Goal: Task Accomplishment & Management: Manage account settings

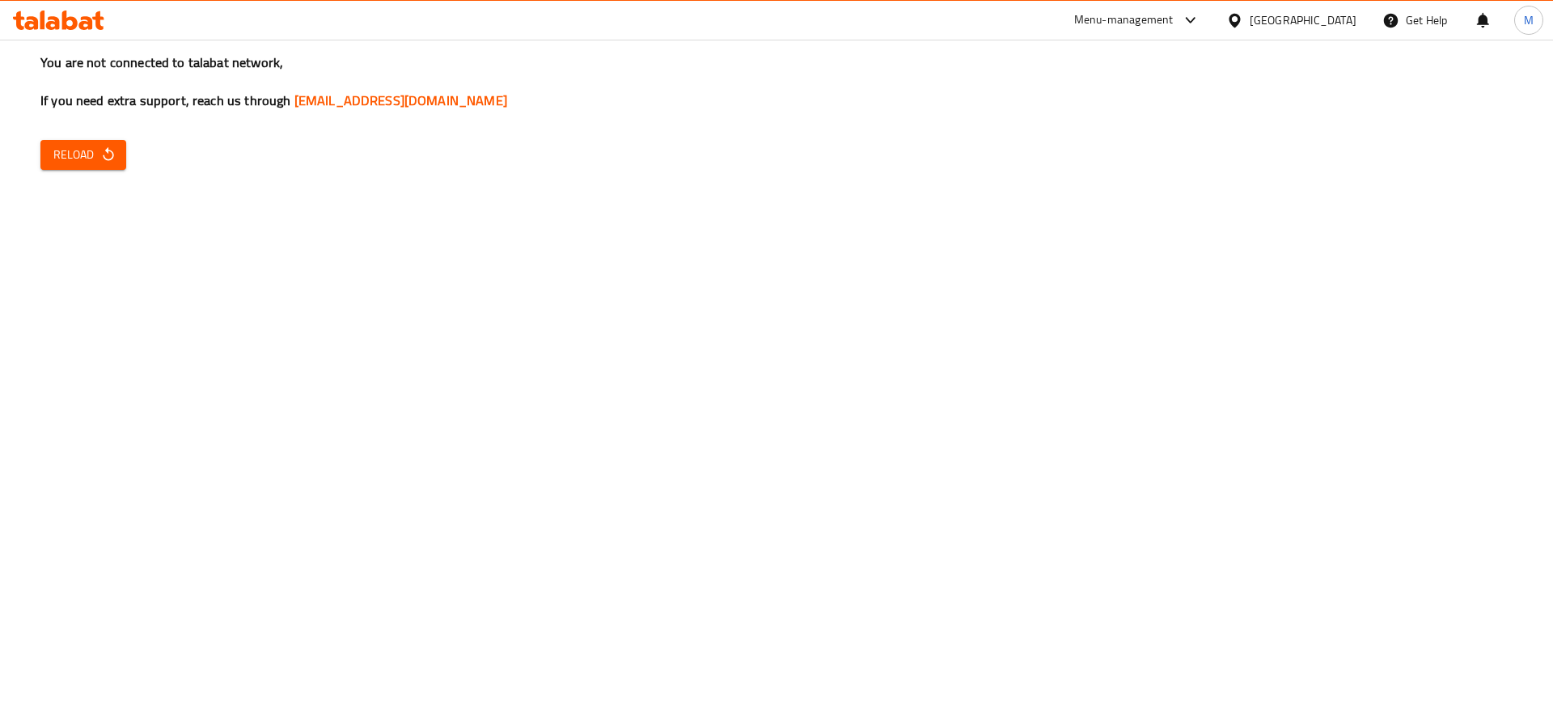
click at [780, 390] on div "You are not connected to talabat network, If you need extra support, reach us t…" at bounding box center [776, 351] width 1553 height 703
click at [110, 146] on icon "button" at bounding box center [108, 154] width 16 height 16
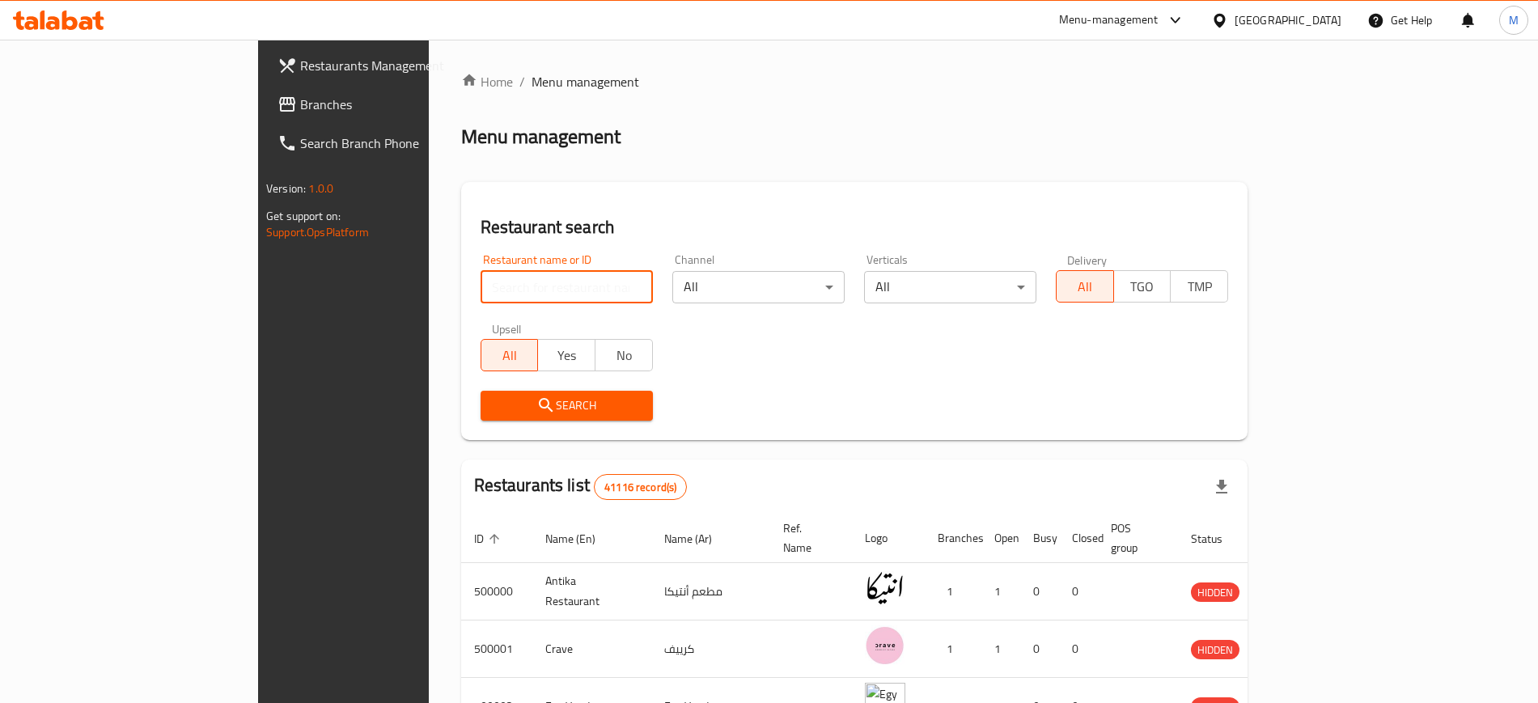
paste input "50341"
click at [480, 298] on input "50341" at bounding box center [566, 287] width 172 height 32
click button "Search" at bounding box center [566, 406] width 172 height 30
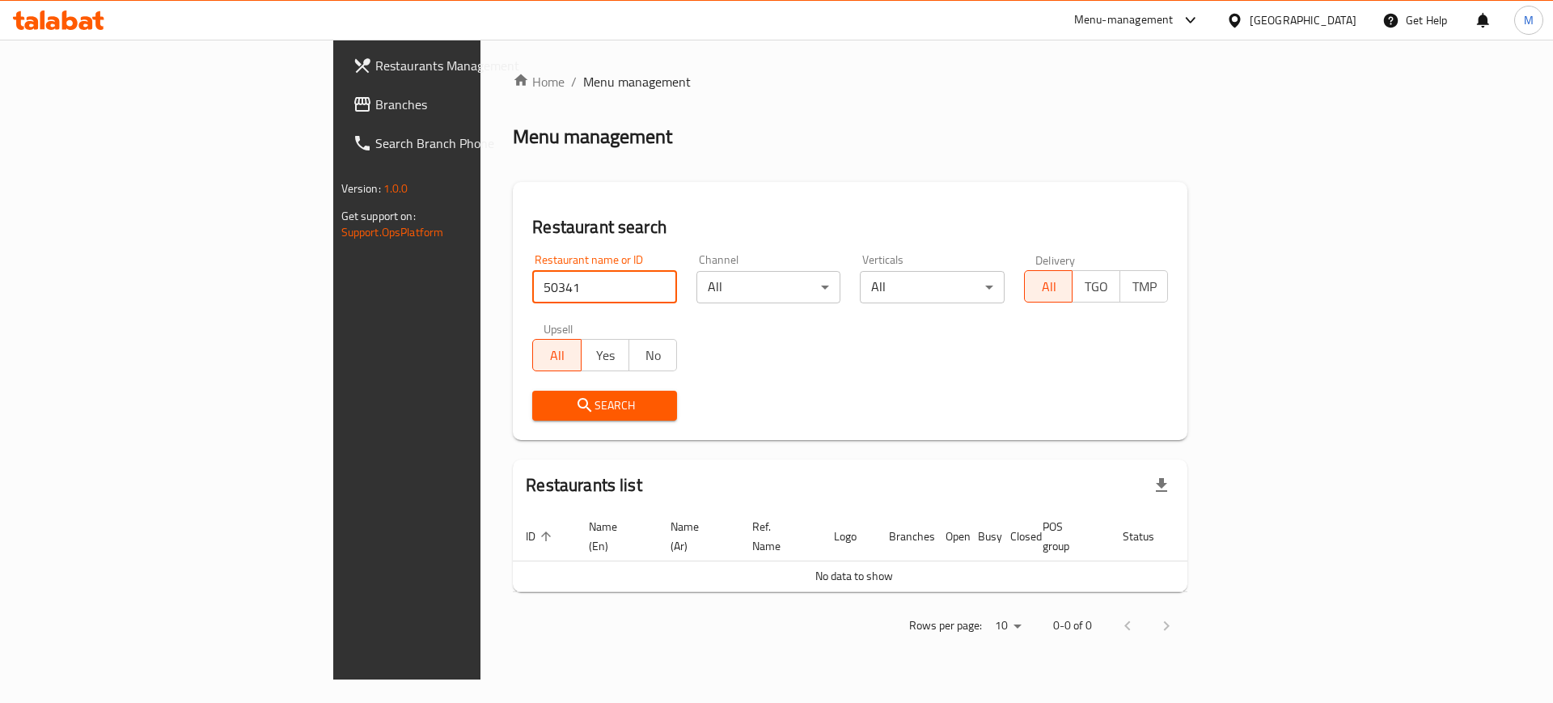
click at [532, 297] on input "50341" at bounding box center [604, 287] width 145 height 32
paste input "Recota"
type input "Recota"
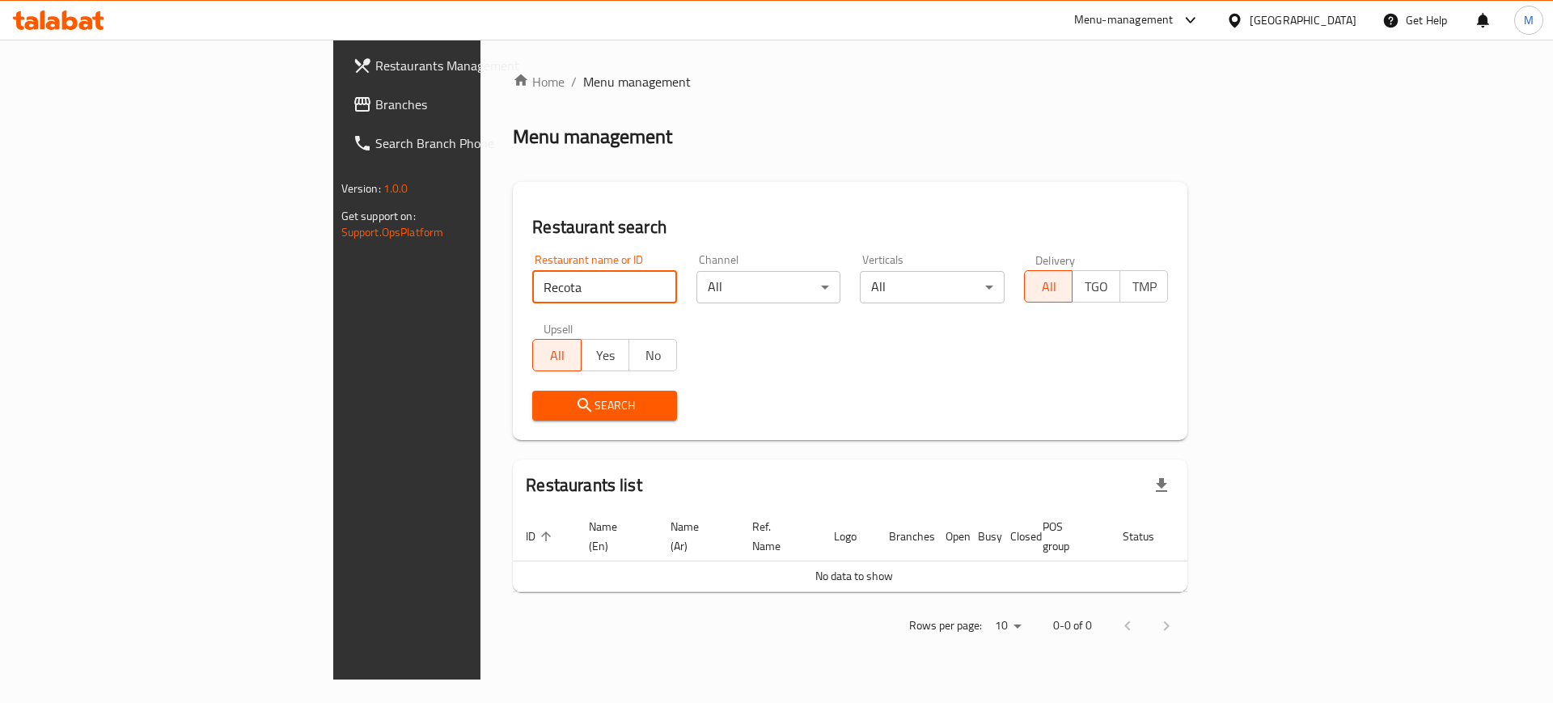
click button "Search" at bounding box center [604, 406] width 145 height 30
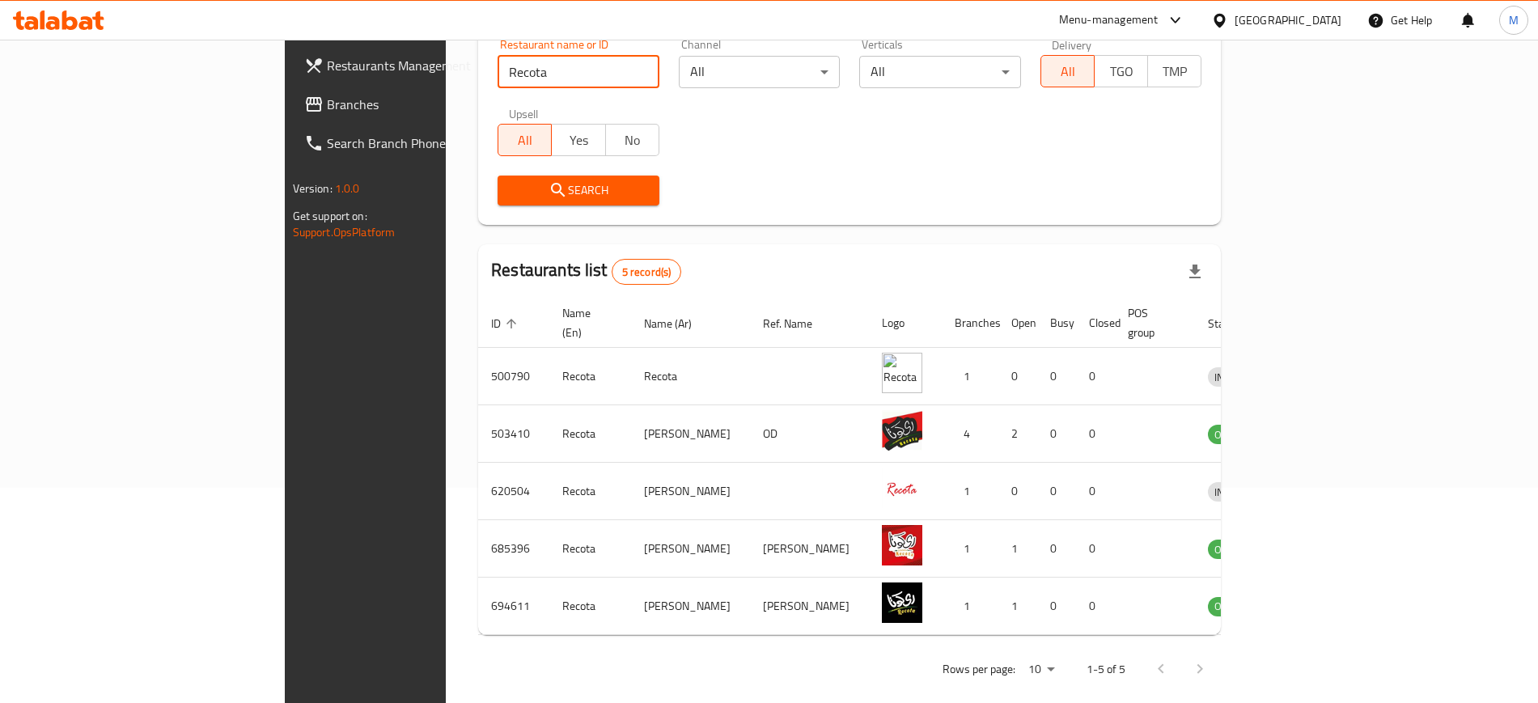
scroll to position [214, 0]
click at [497, 66] on input "Recota" at bounding box center [578, 73] width 162 height 32
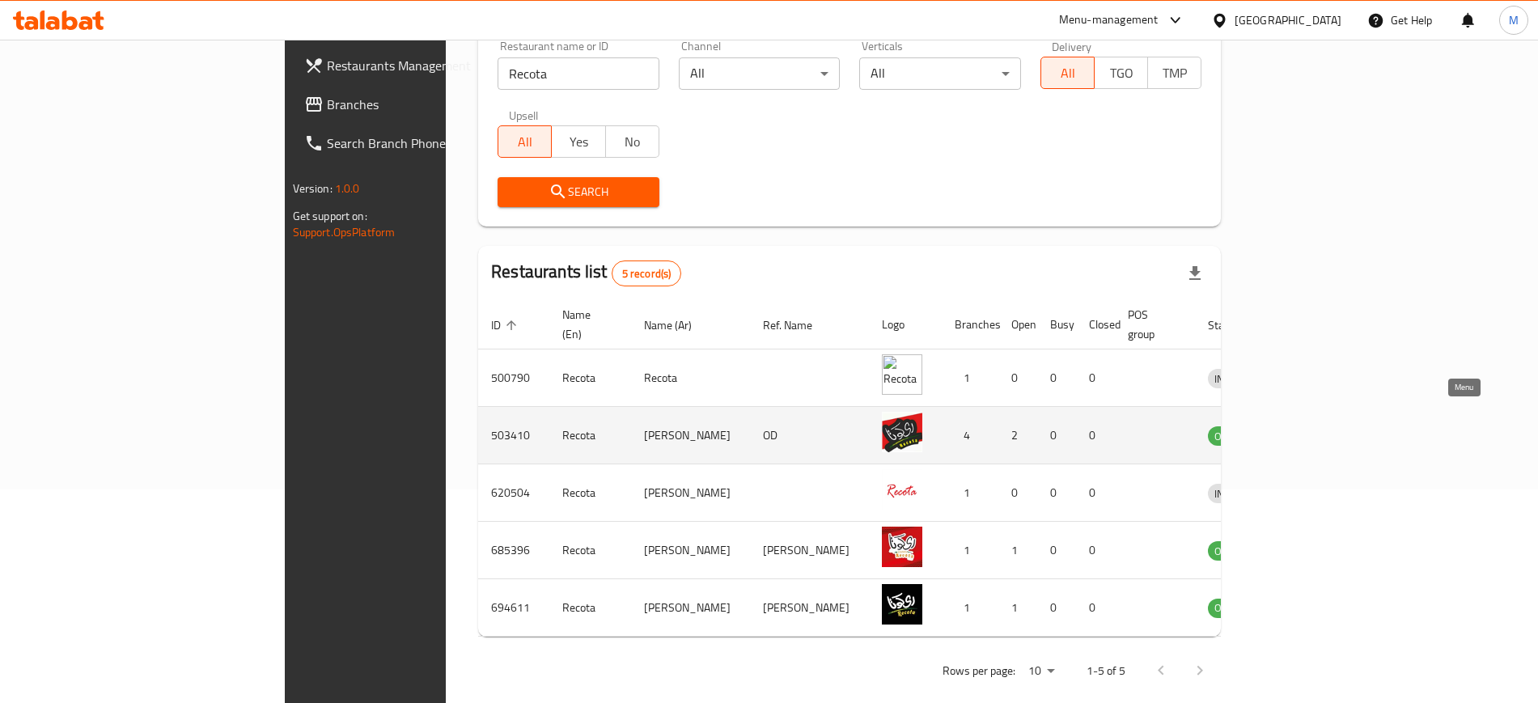
click at [1314, 430] on icon "enhanced table" at bounding box center [1305, 437] width 18 height 14
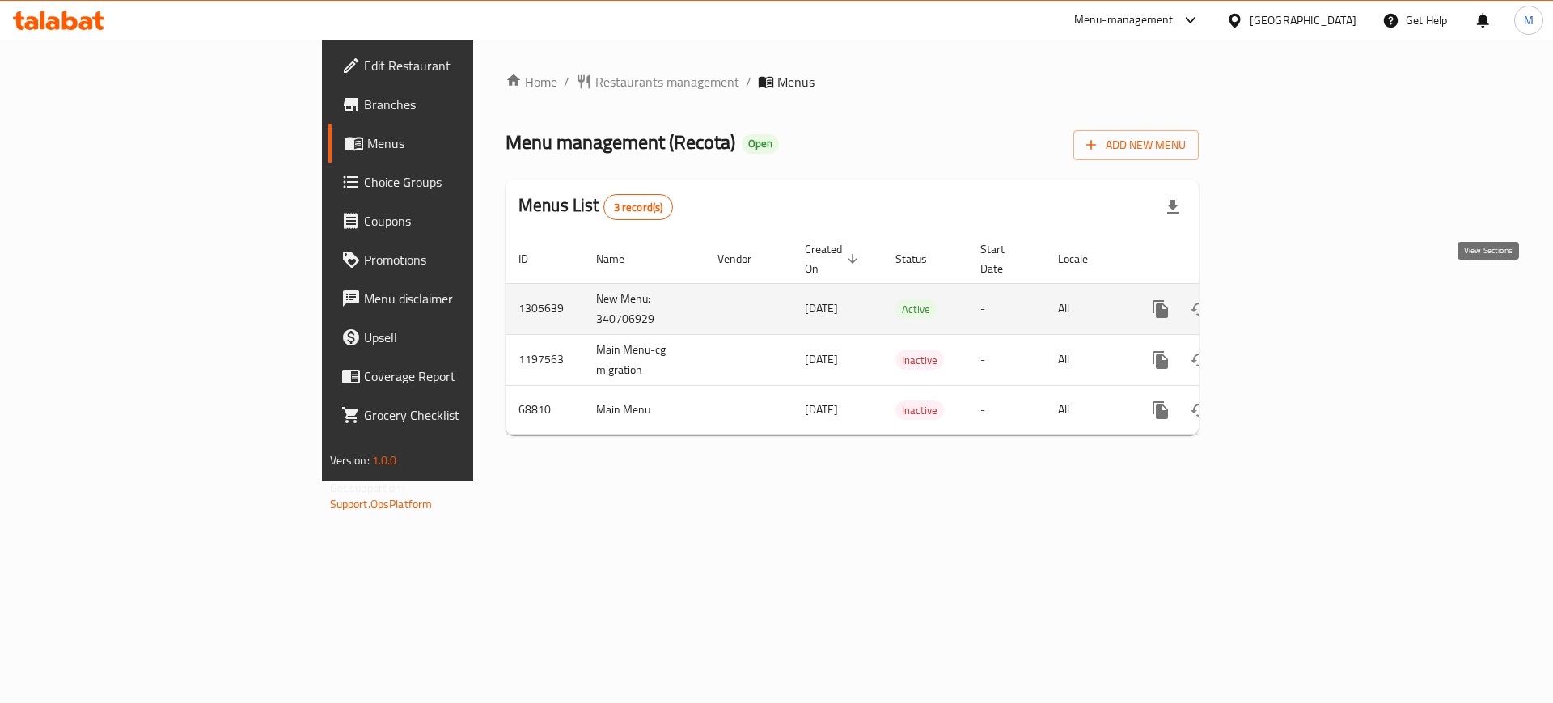
click at [1287, 299] on icon "enhanced table" at bounding box center [1277, 308] width 19 height 19
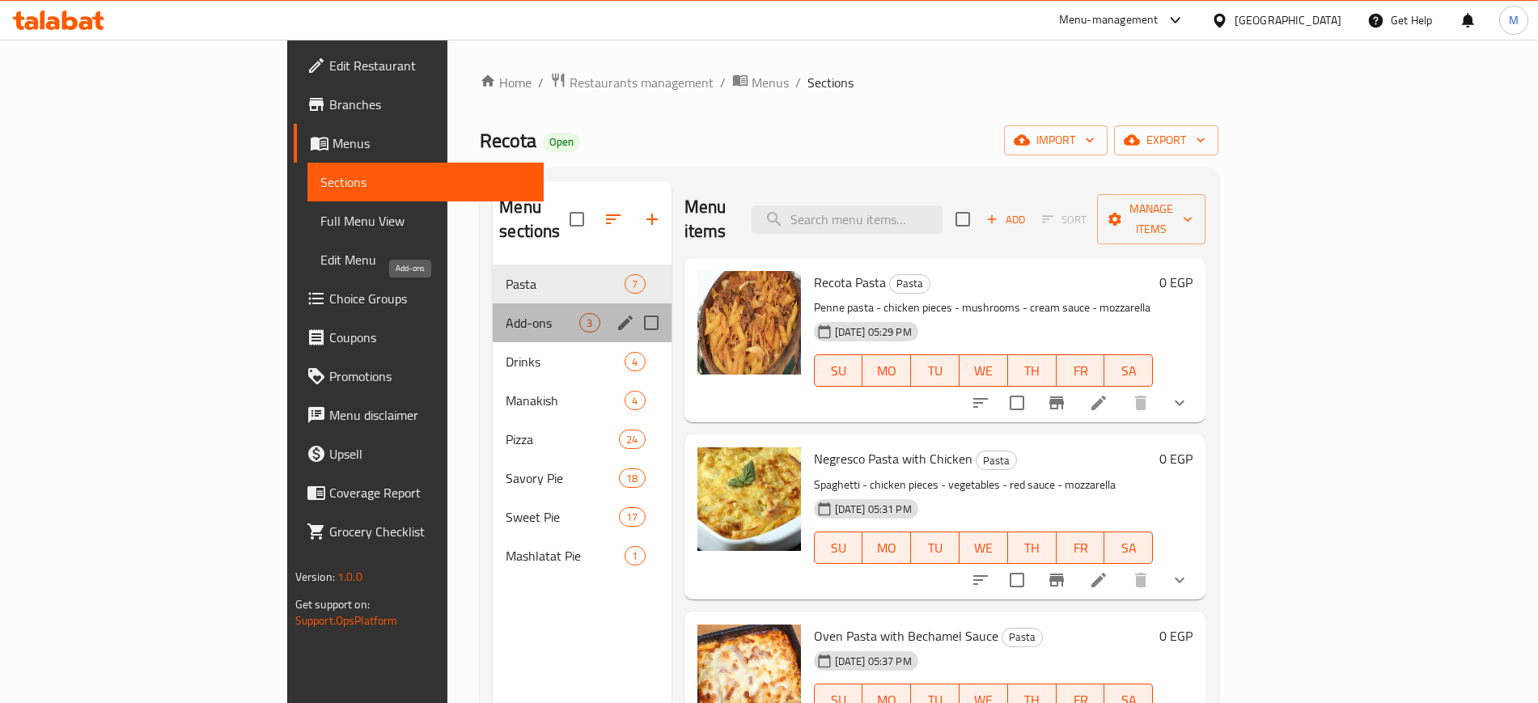
click at [506, 313] on span "Add-ons" at bounding box center [543, 322] width 74 height 19
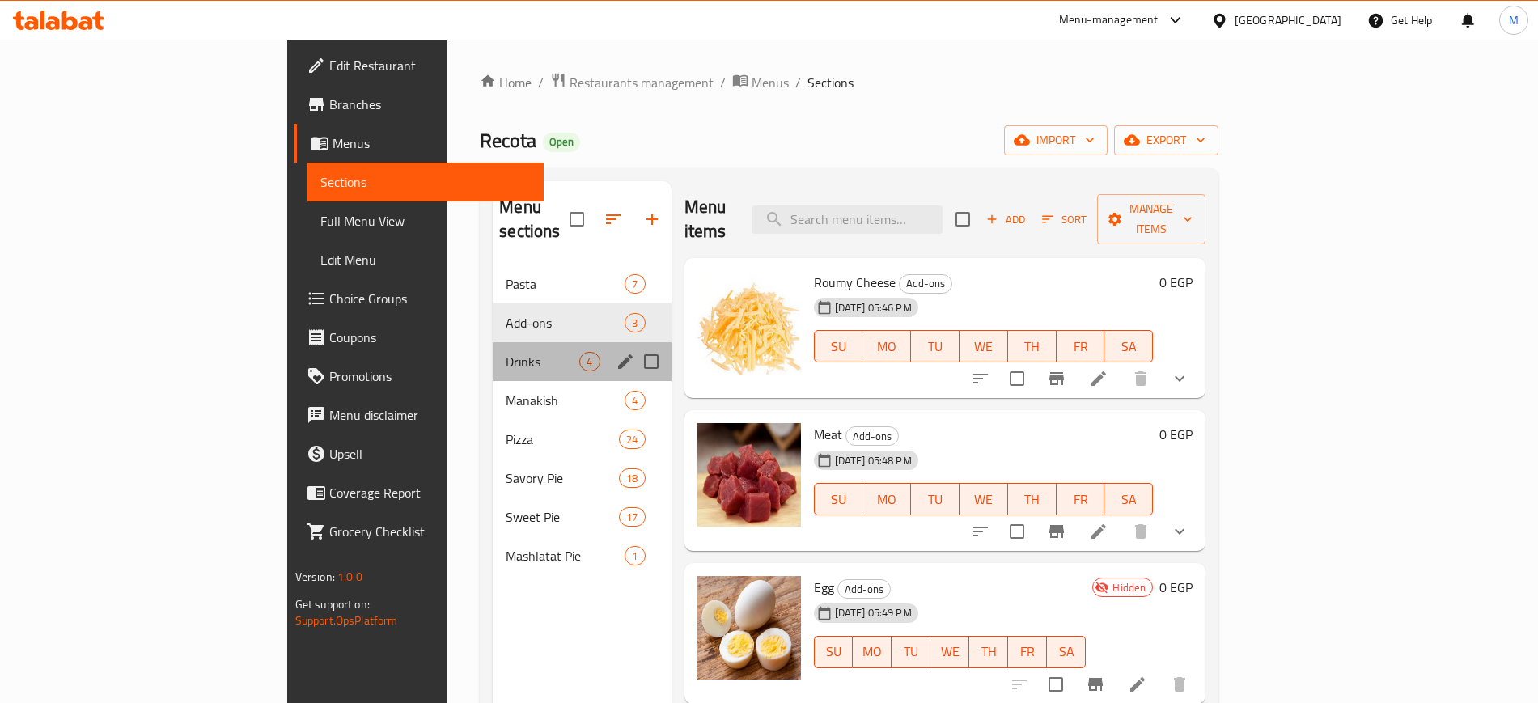
click at [493, 342] on div "Drinks 4" at bounding box center [582, 361] width 178 height 39
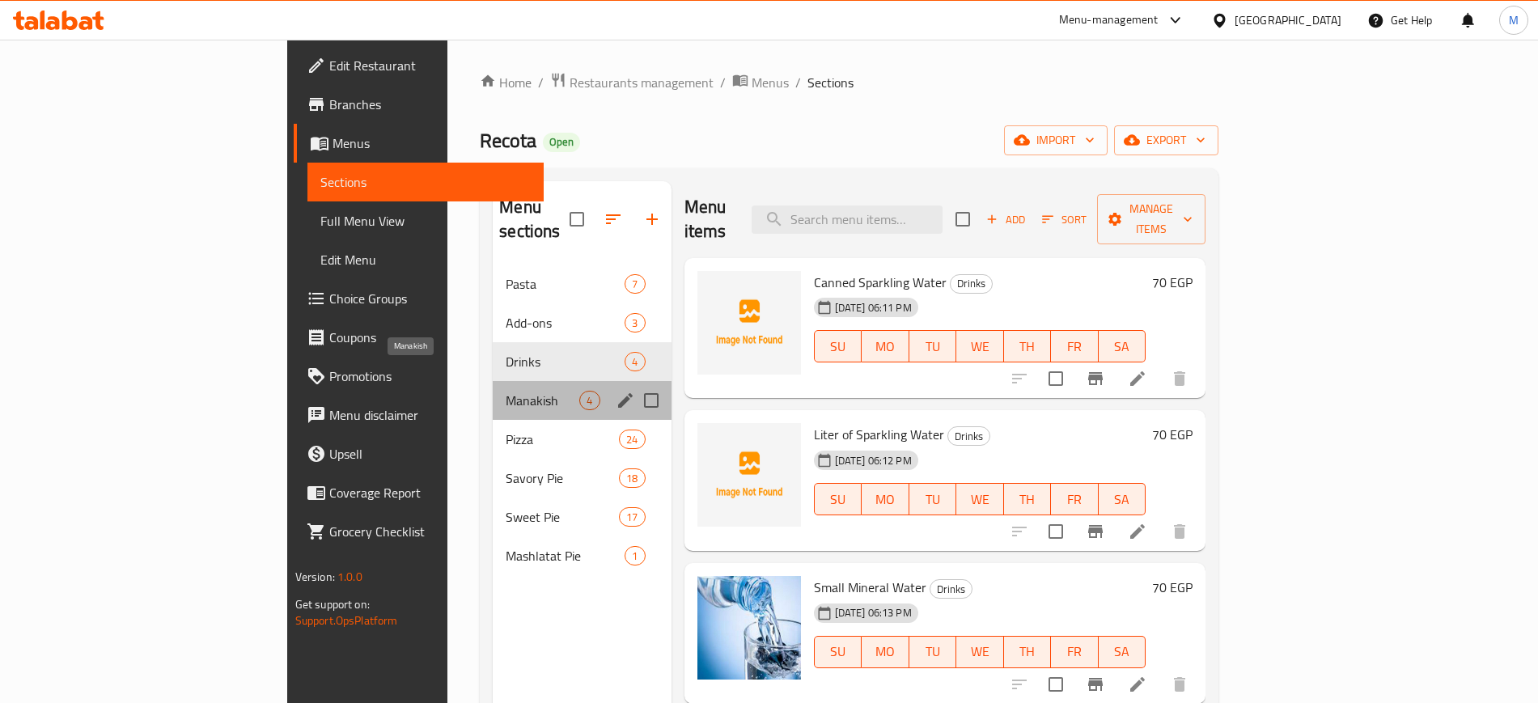
click at [506, 391] on span "Manakish" at bounding box center [543, 400] width 74 height 19
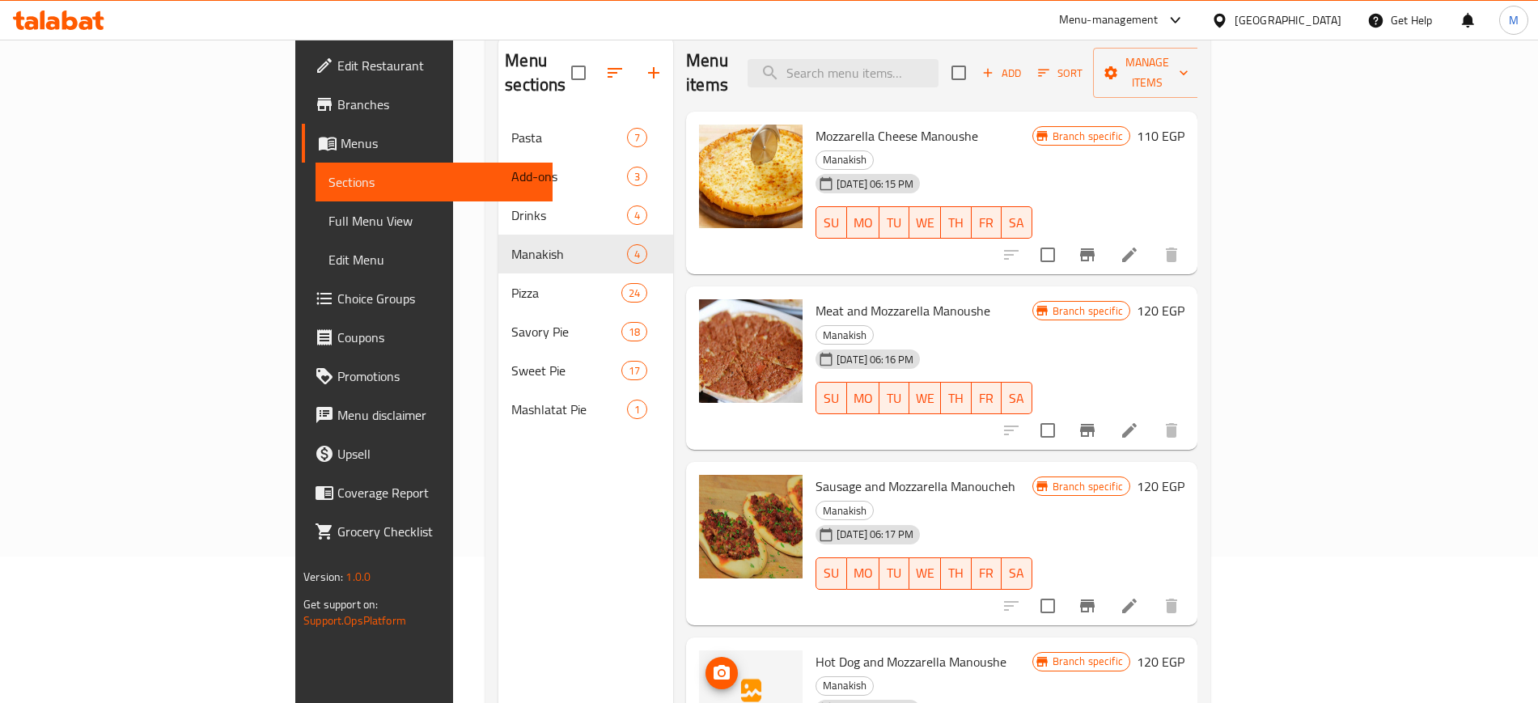
scroll to position [138, 0]
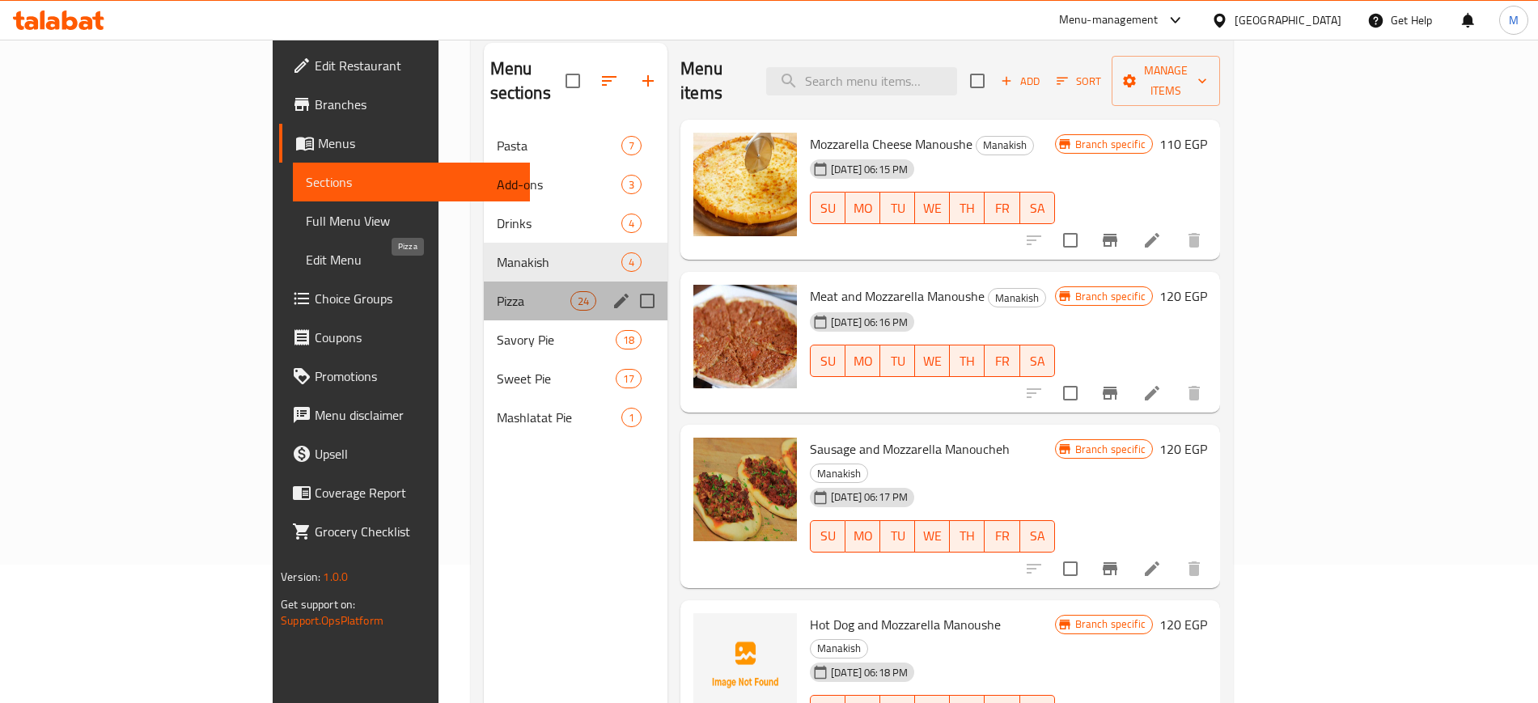
click at [497, 291] on span "Pizza" at bounding box center [534, 300] width 74 height 19
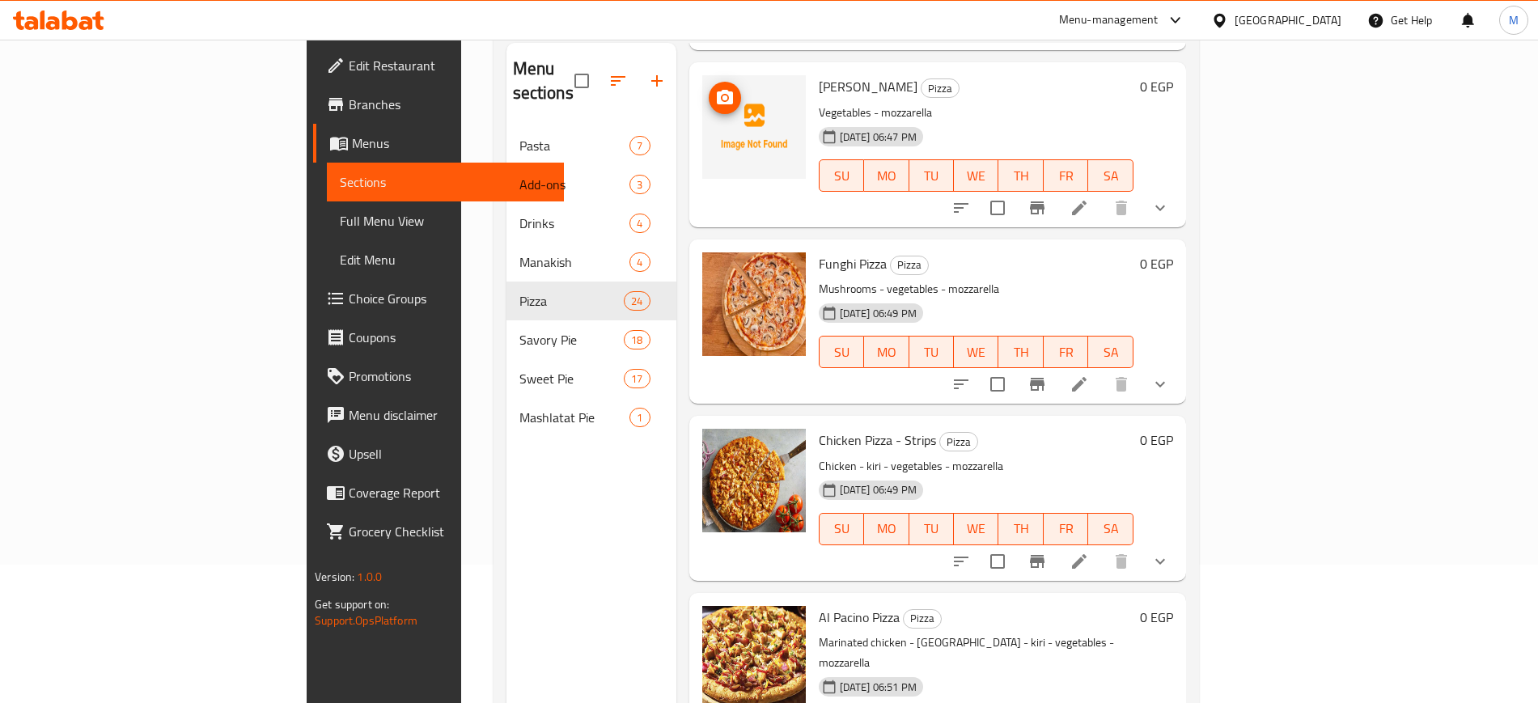
scroll to position [138, 0]
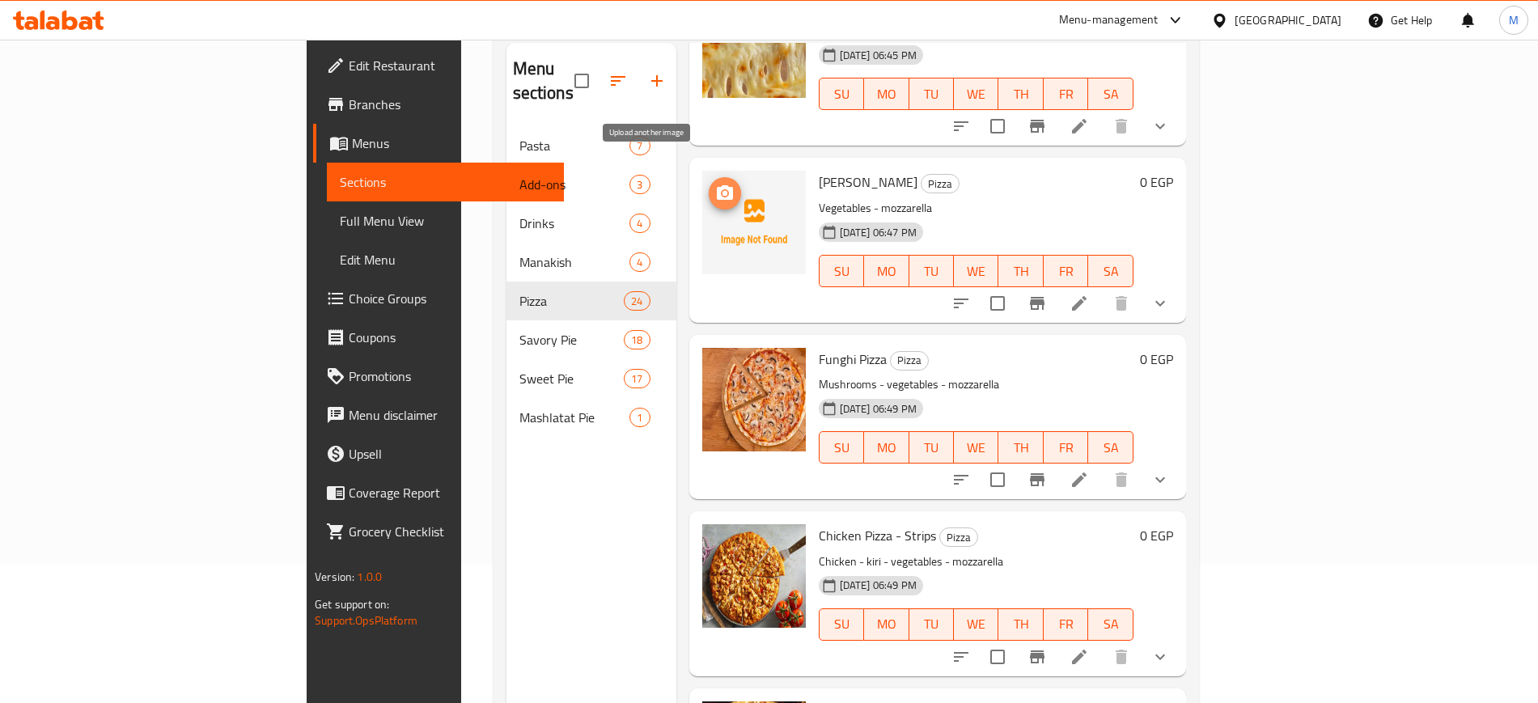
click at [709, 184] on span "upload picture" at bounding box center [725, 193] width 32 height 19
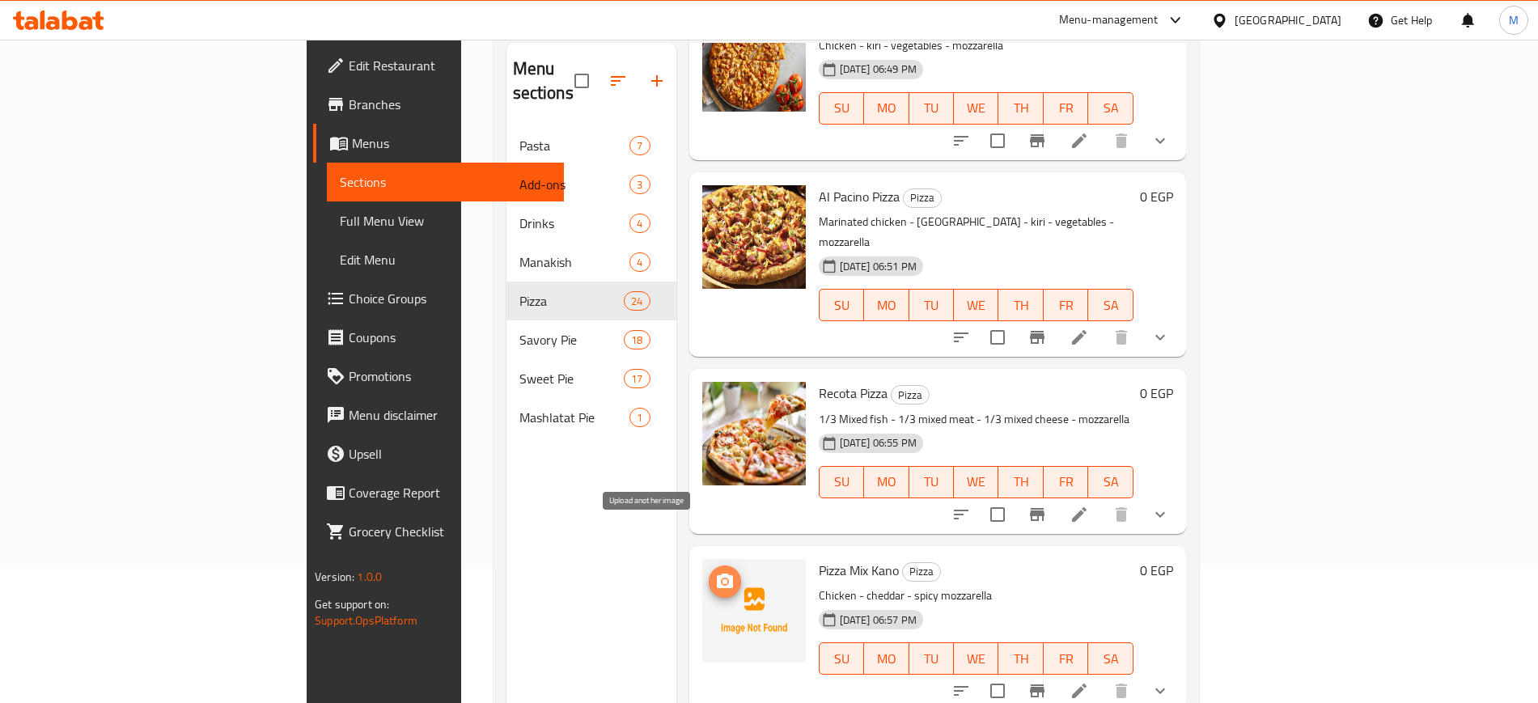
click at [722, 578] on circle "upload picture" at bounding box center [724, 580] width 5 height 5
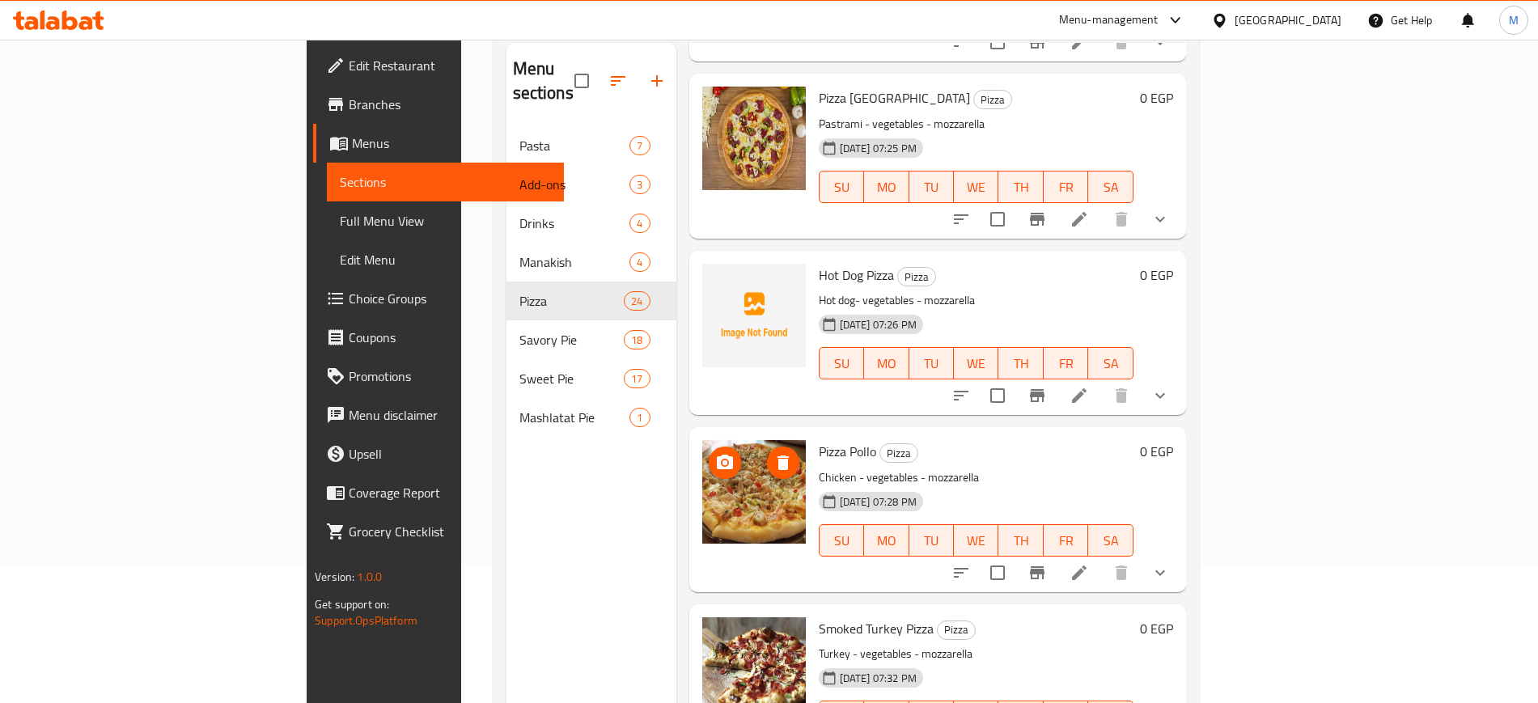
scroll to position [2572, 0]
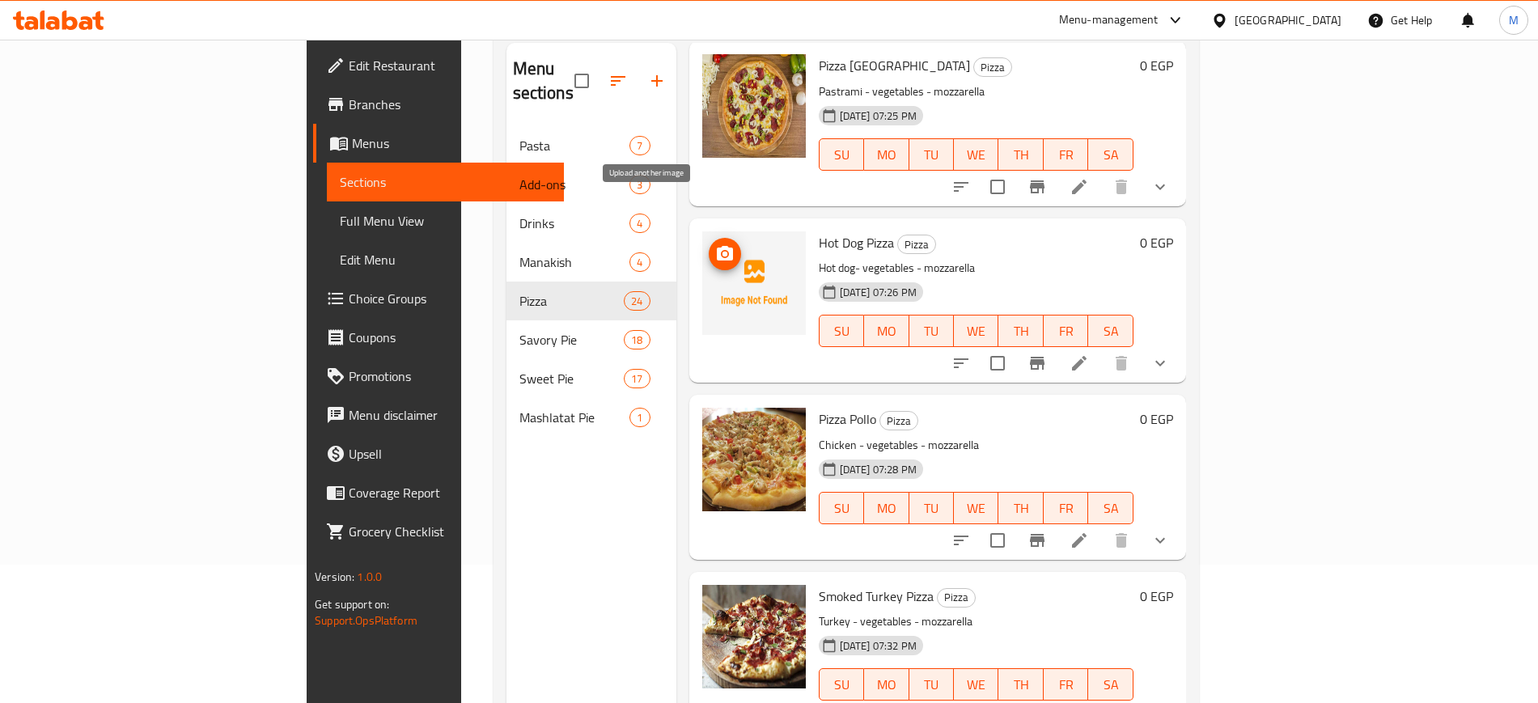
click at [715, 244] on icon "upload picture" at bounding box center [724, 253] width 19 height 19
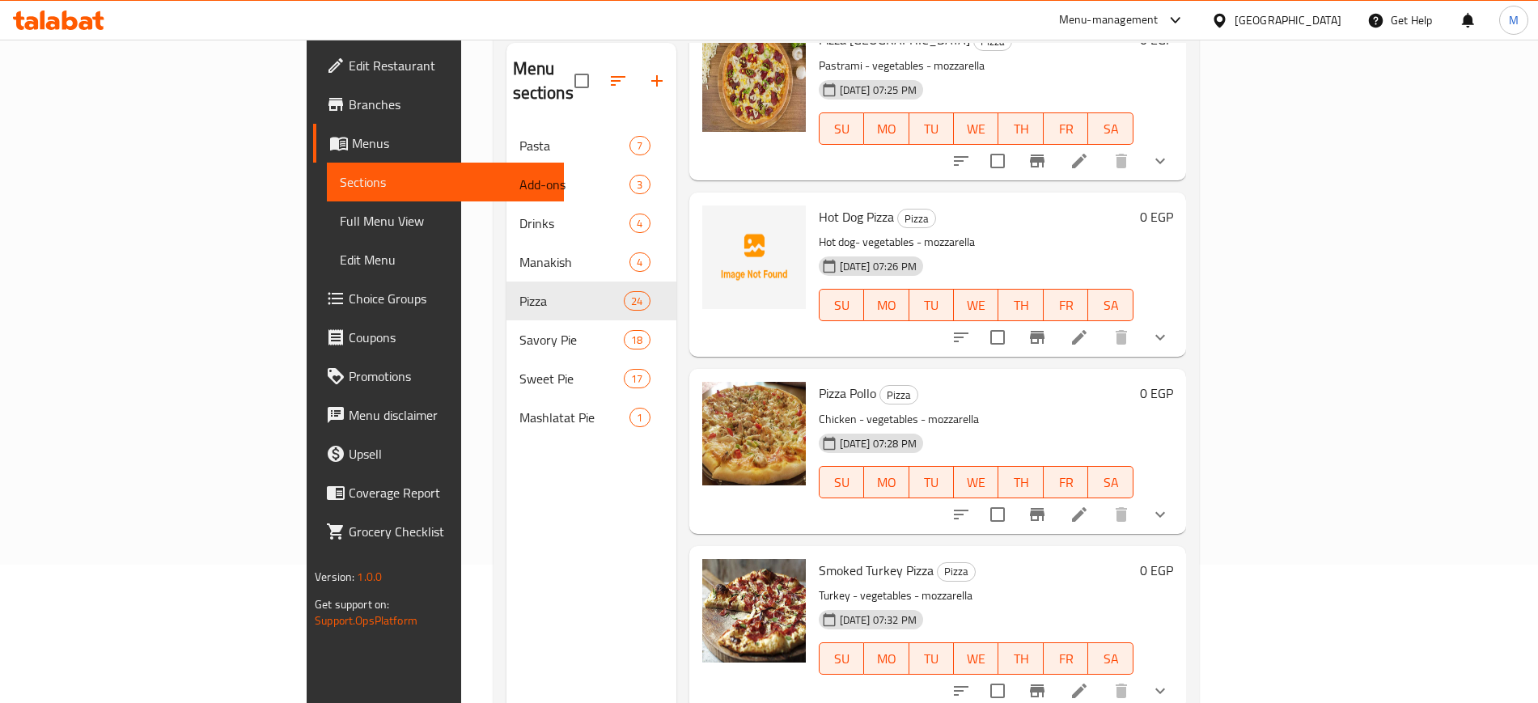
scroll to position [2529, 0]
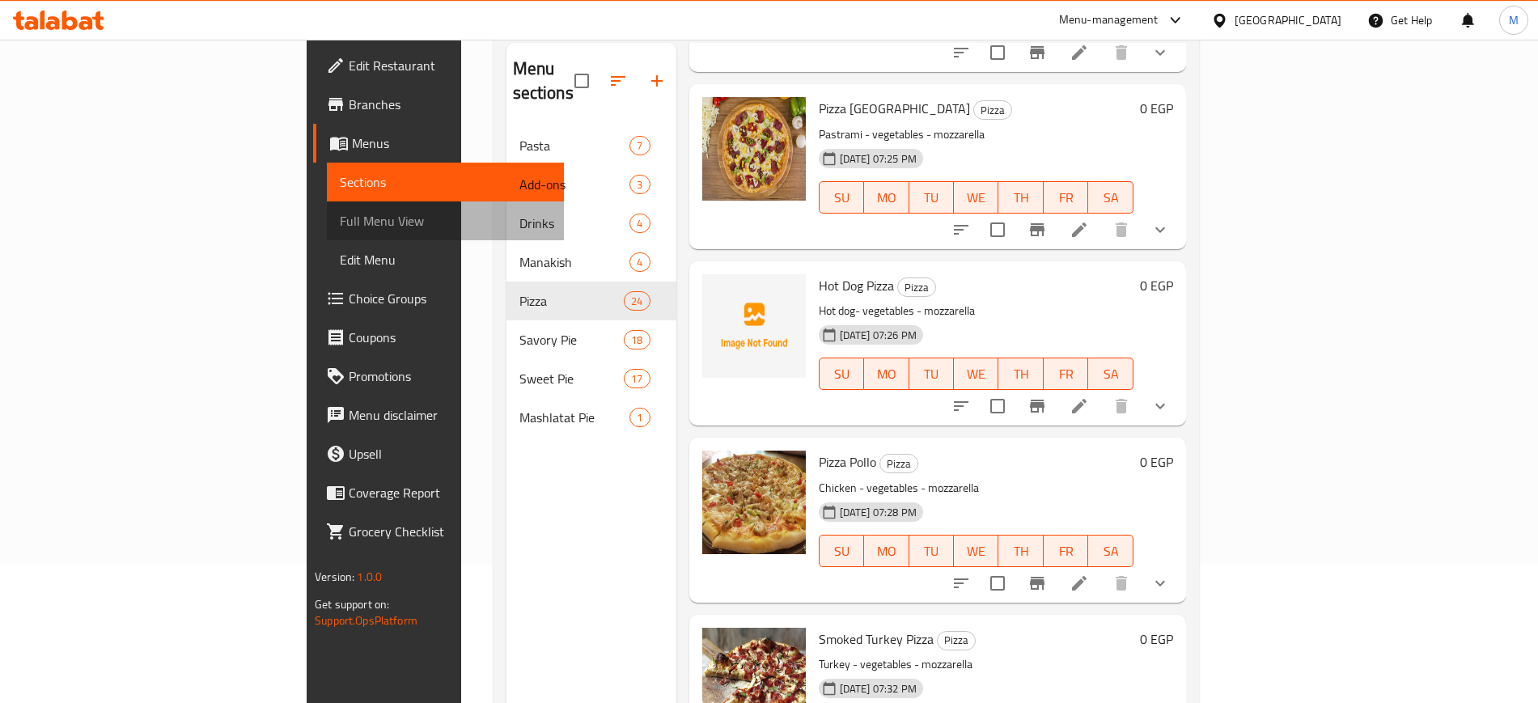
click at [340, 223] on span "Full Menu View" at bounding box center [445, 220] width 210 height 19
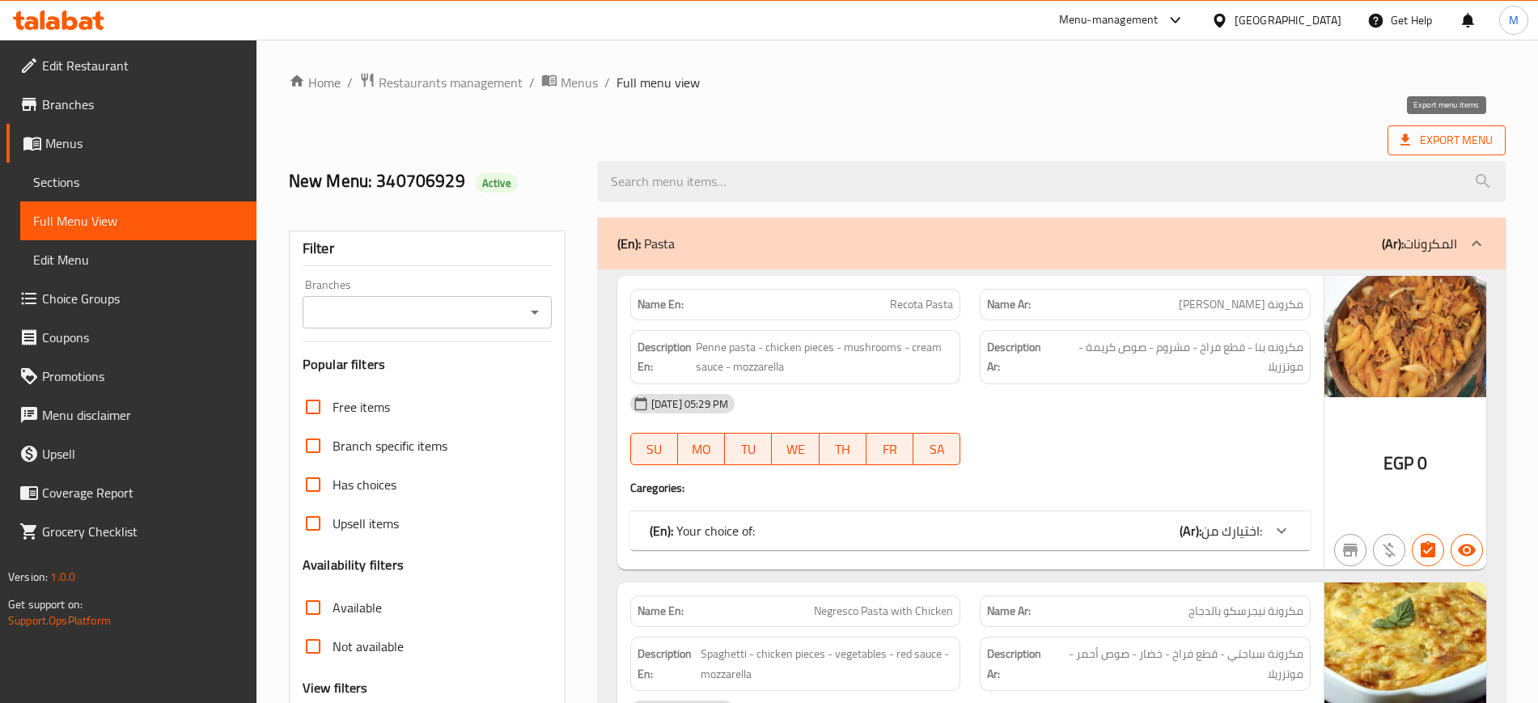
click at [1424, 152] on span "Export Menu" at bounding box center [1446, 140] width 118 height 30
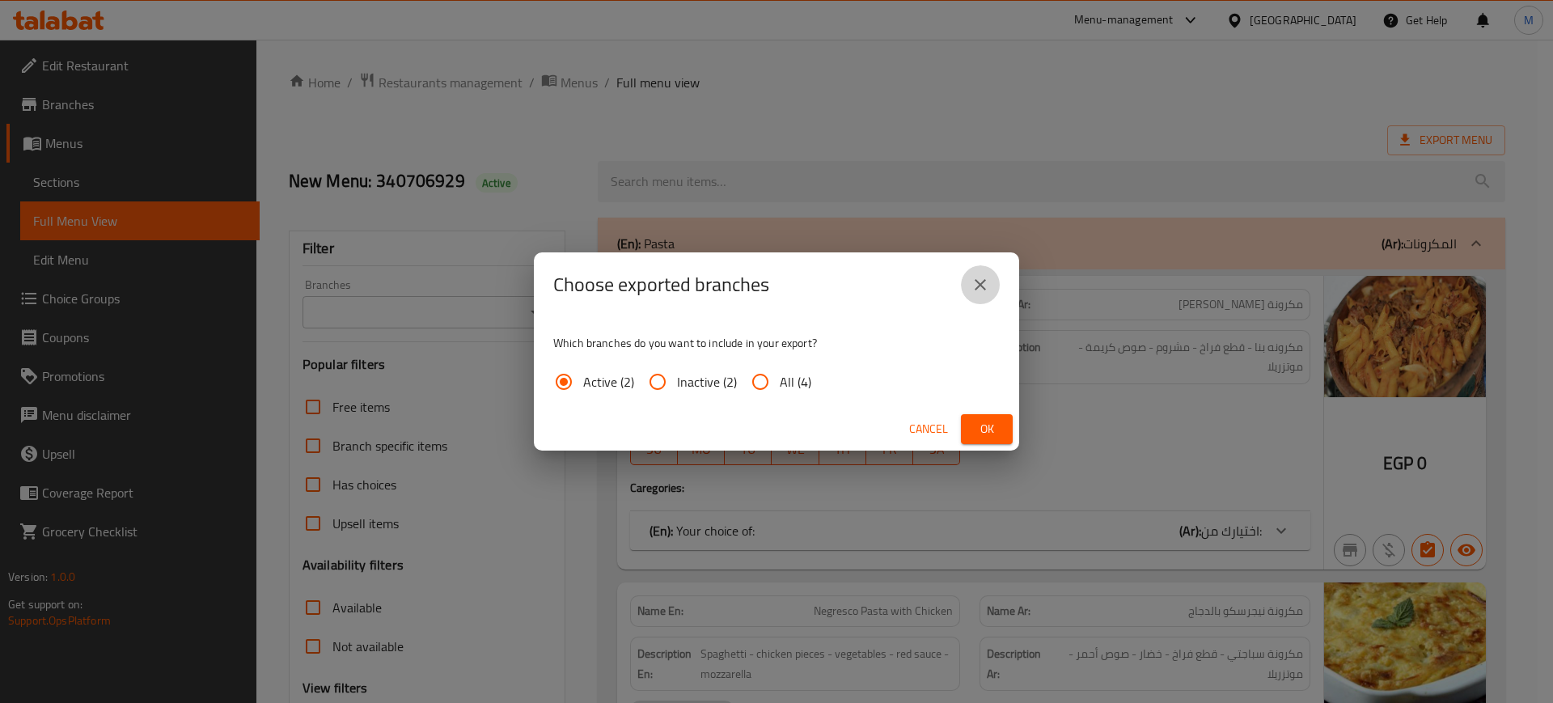
click at [989, 288] on icon "close" at bounding box center [980, 284] width 19 height 19
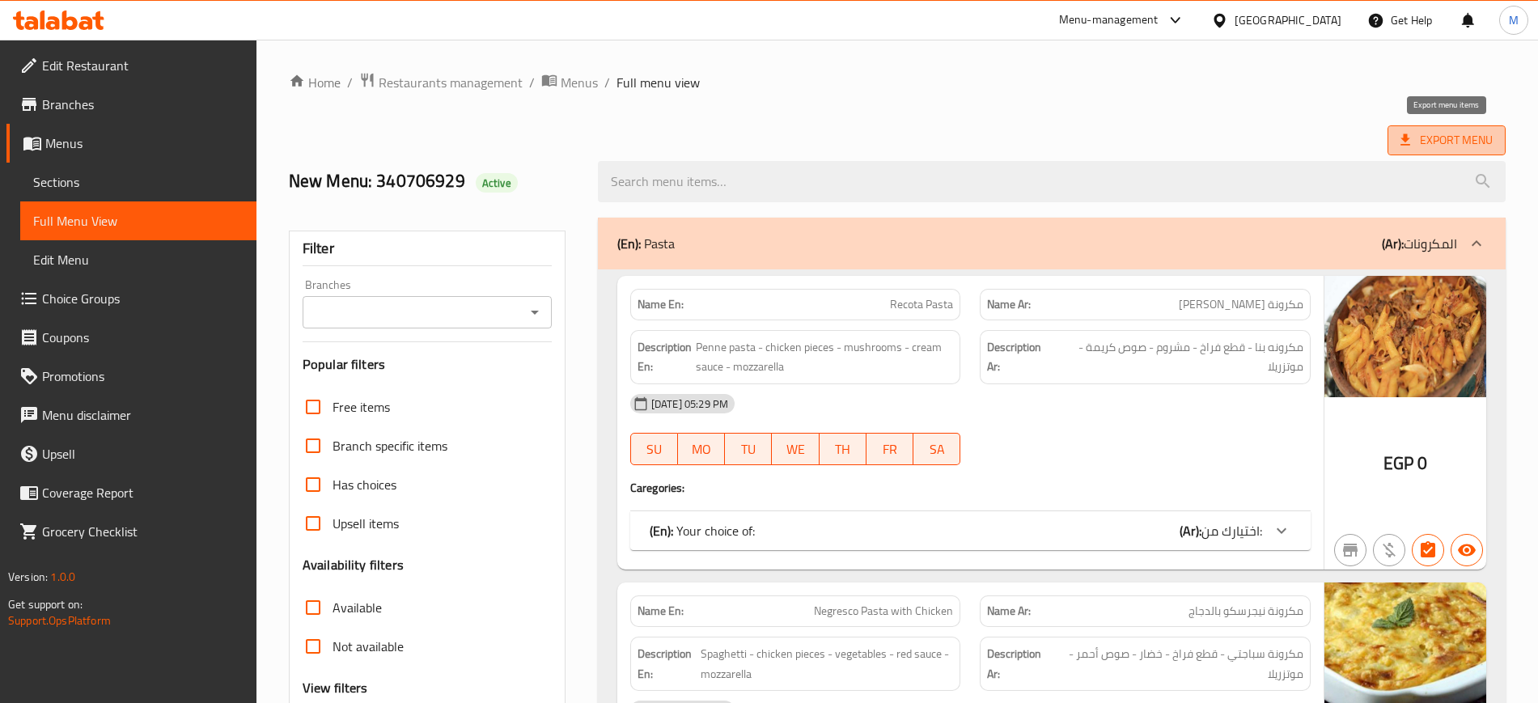
click at [1430, 146] on span "Export Menu" at bounding box center [1446, 140] width 92 height 20
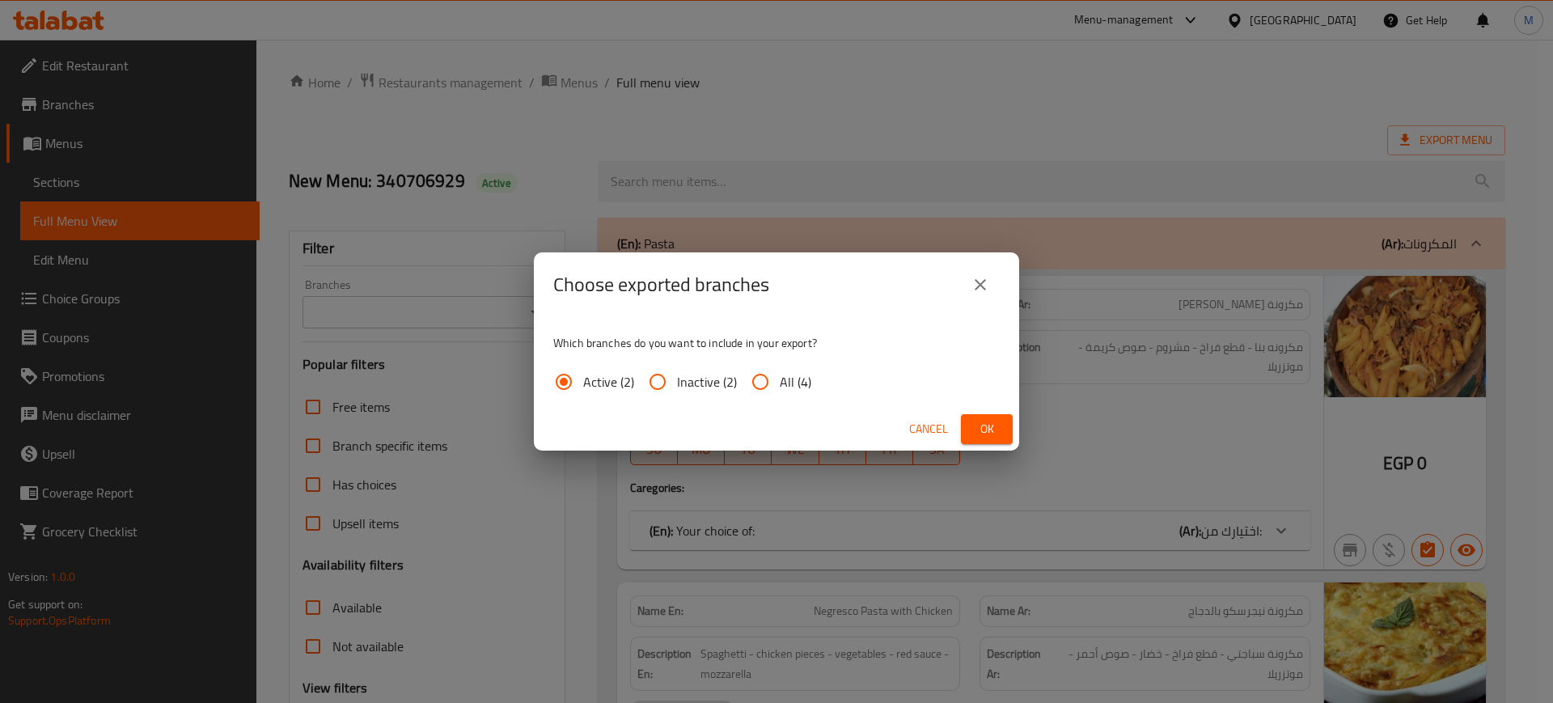
click at [785, 377] on span "All (4)" at bounding box center [796, 381] width 32 height 19
click at [780, 377] on input "All (4)" at bounding box center [760, 381] width 39 height 39
radio input "true"
click at [991, 423] on span "Ok" at bounding box center [987, 429] width 26 height 20
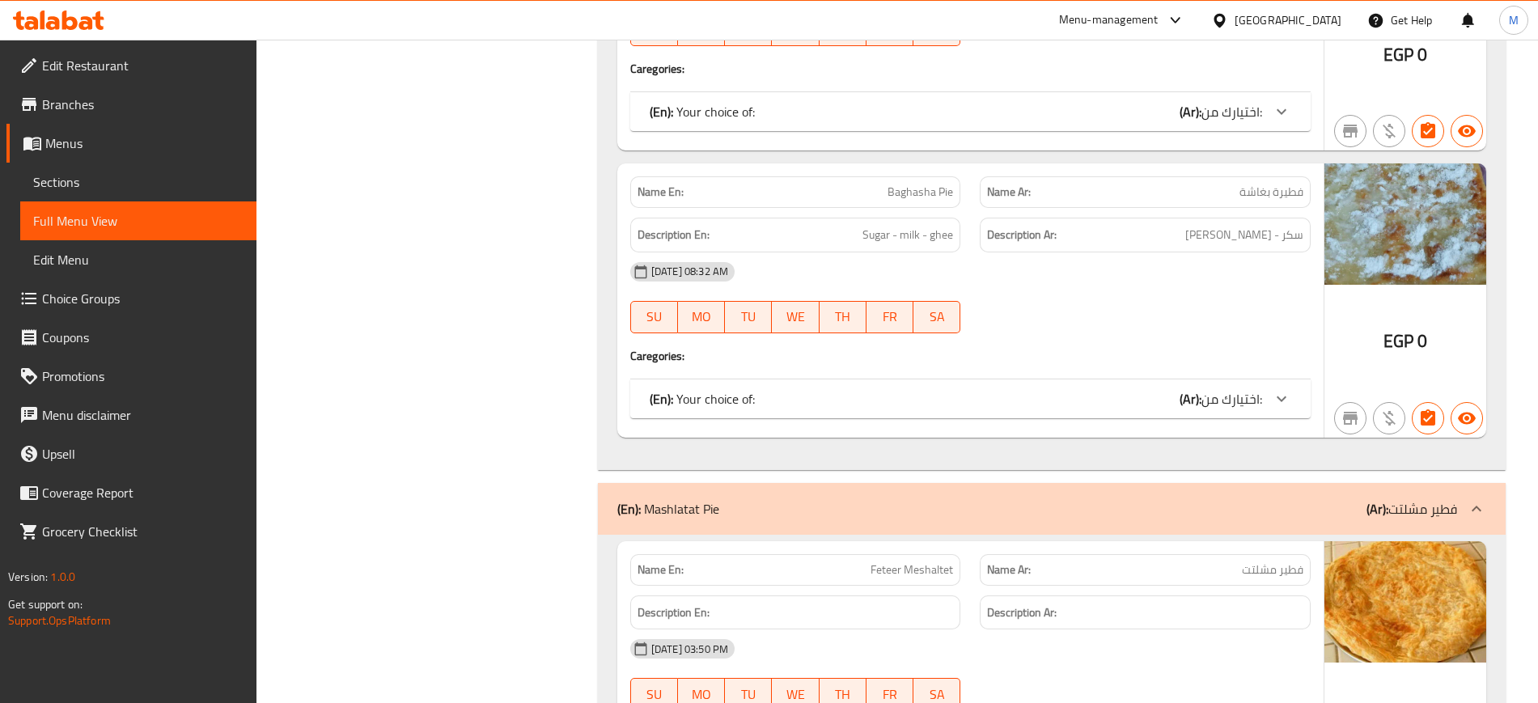
scroll to position [22177, 0]
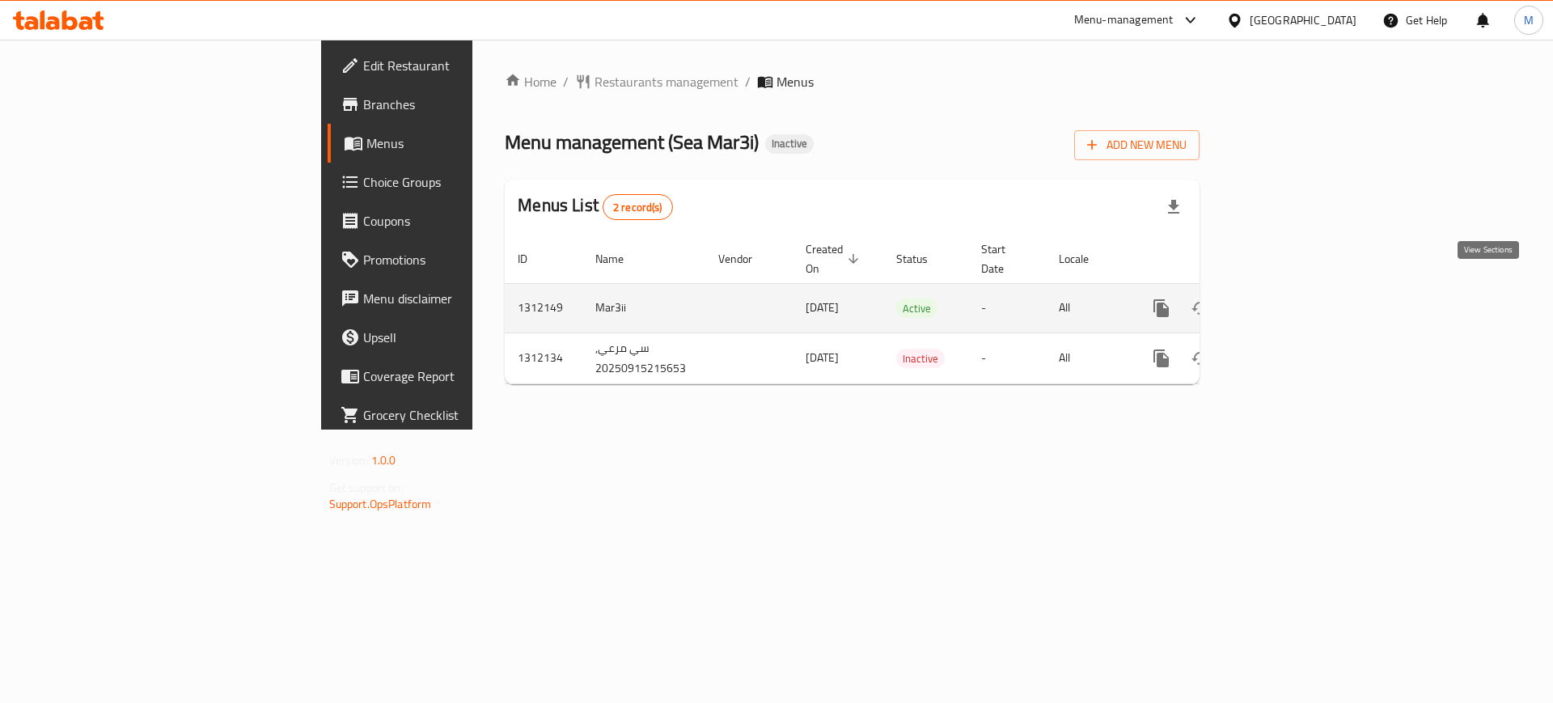
click at [1288, 298] on icon "enhanced table" at bounding box center [1277, 307] width 19 height 19
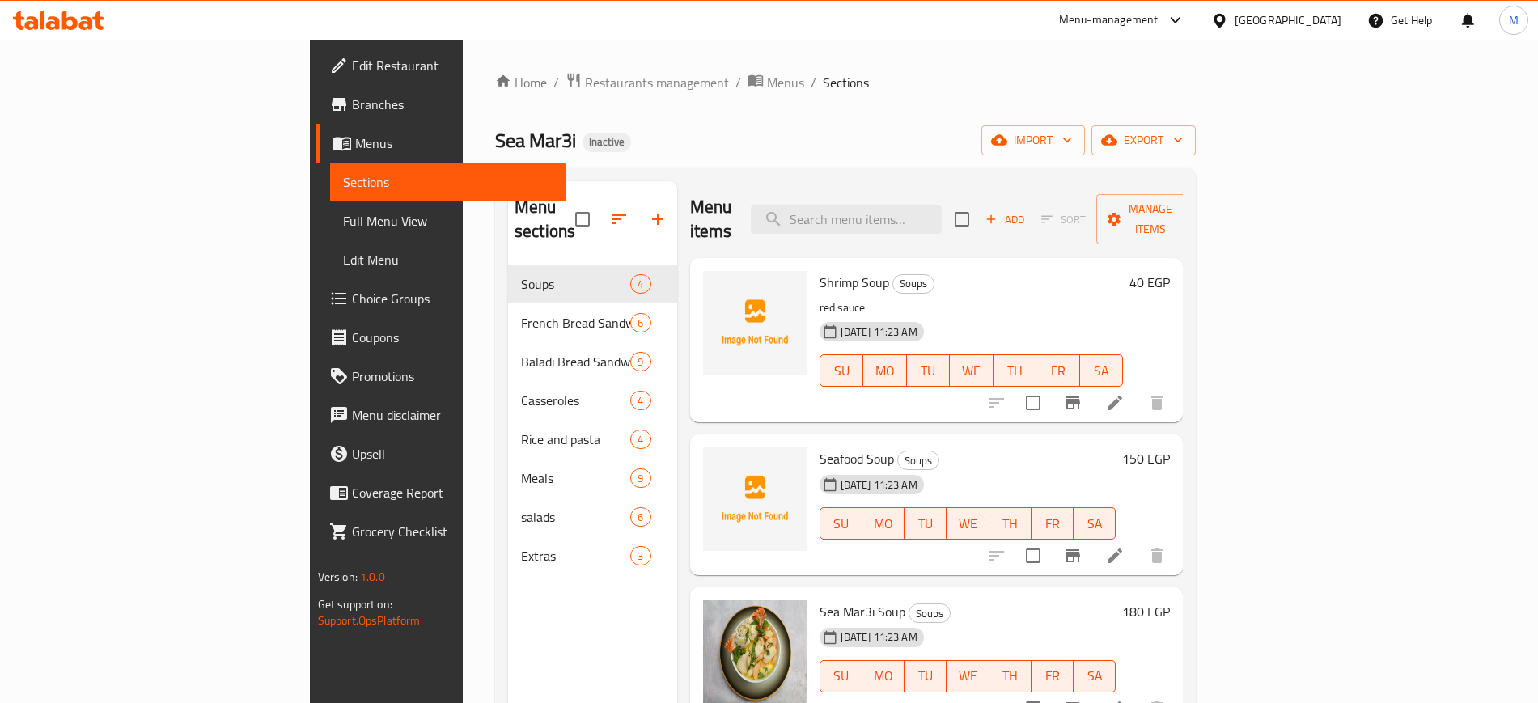
click at [789, 408] on div "Menu items Add Sort Manage items Shrimp Soup Soups red sauce [DATE] 11:23 AM SU…" at bounding box center [930, 532] width 506 height 703
click at [1007, 145] on icon "button" at bounding box center [999, 140] width 16 height 11
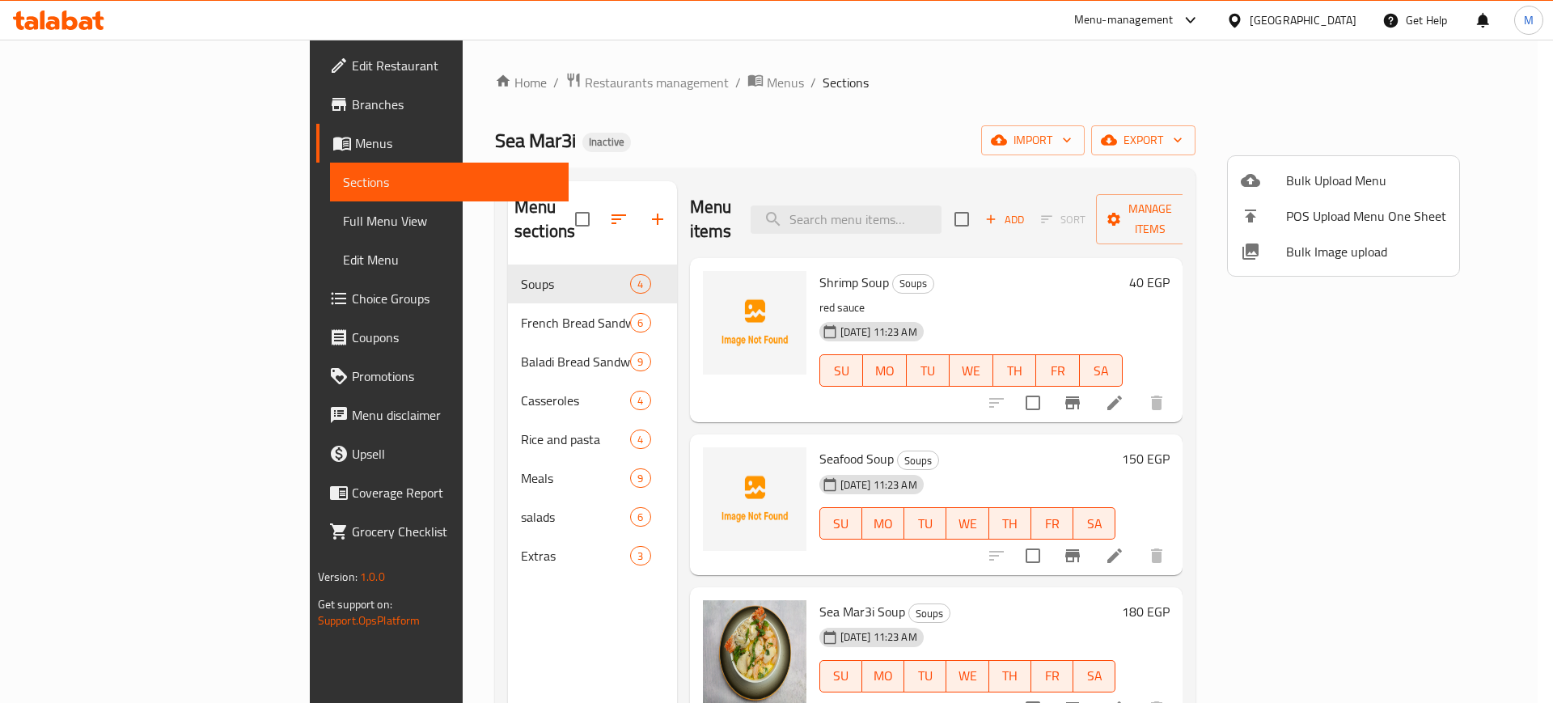
click at [1034, 259] on div at bounding box center [776, 351] width 1553 height 703
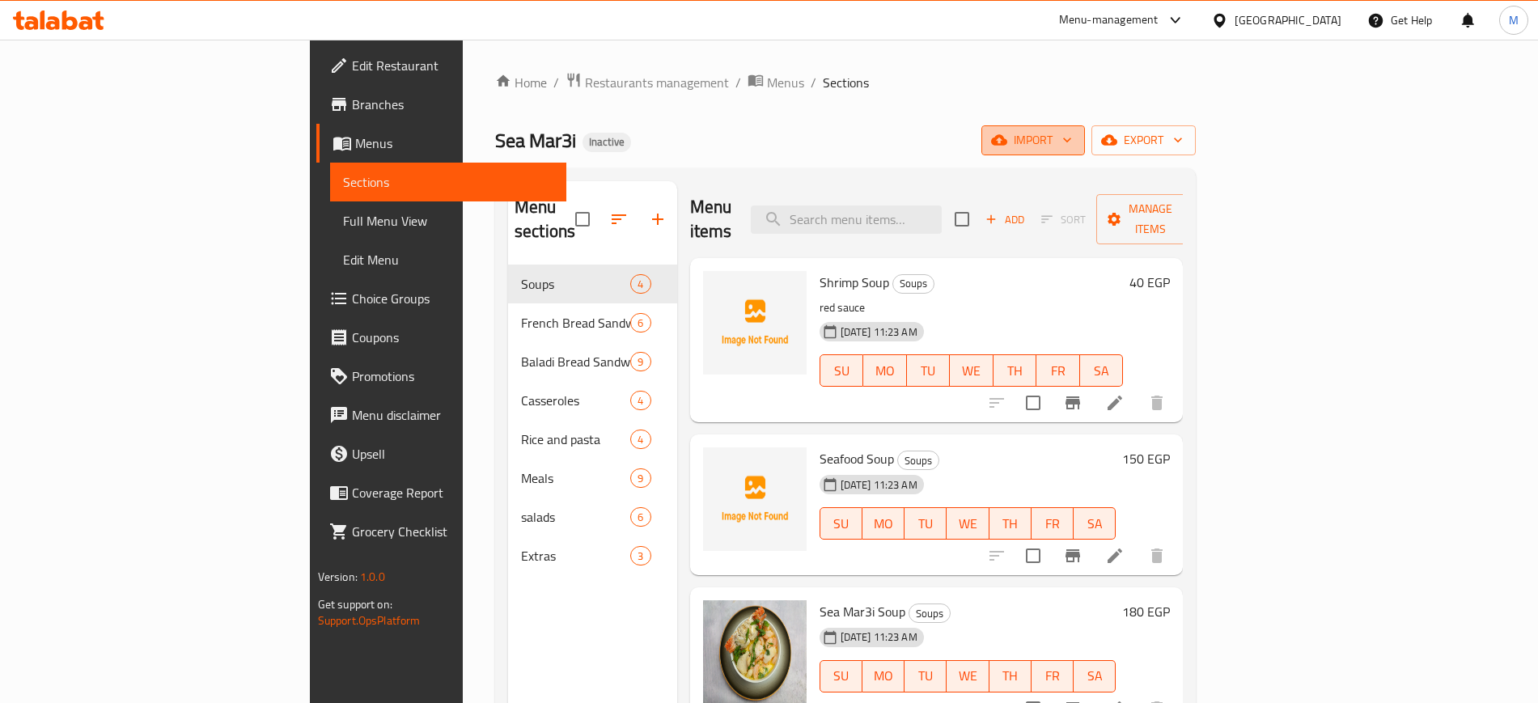
click at [1072, 145] on span "import" at bounding box center [1033, 140] width 78 height 20
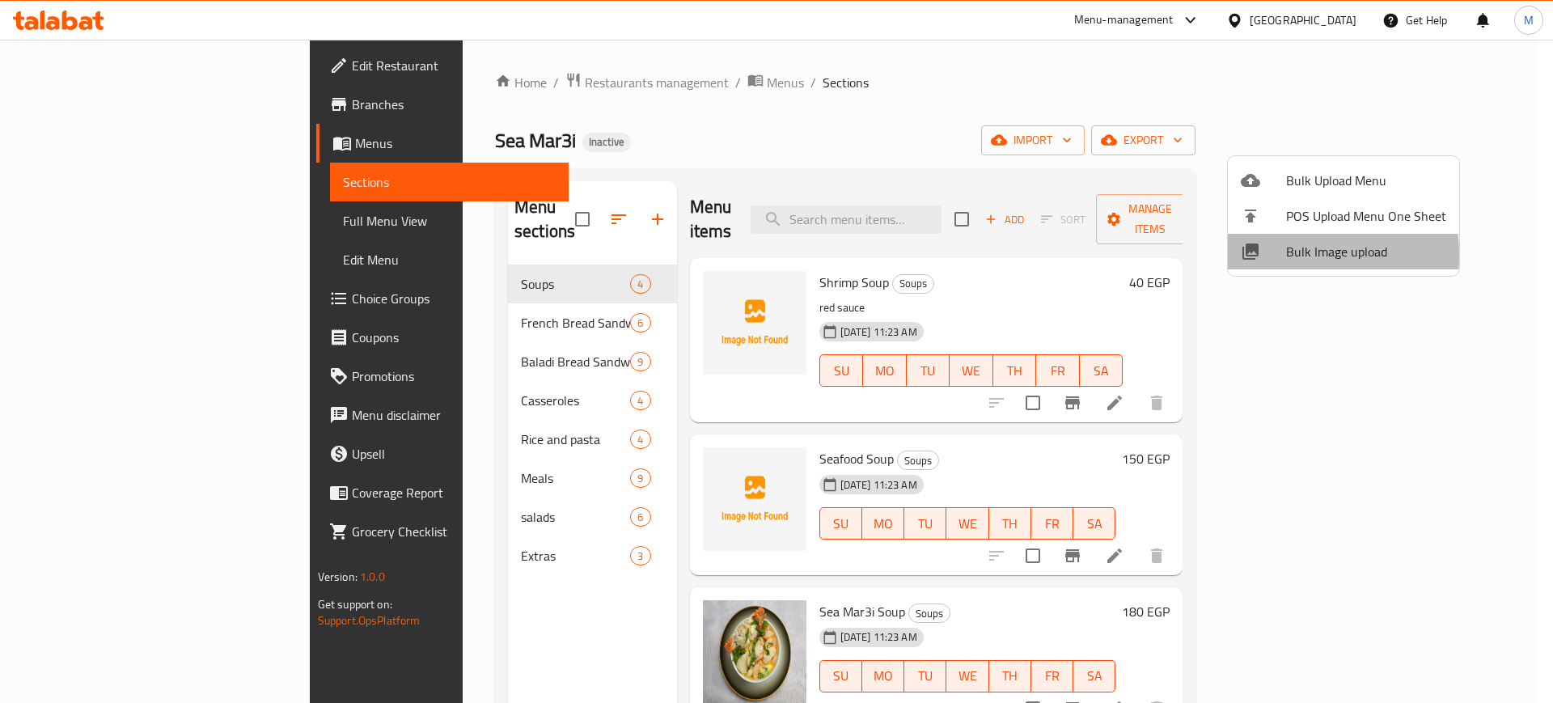
click at [1266, 255] on div at bounding box center [1263, 251] width 45 height 19
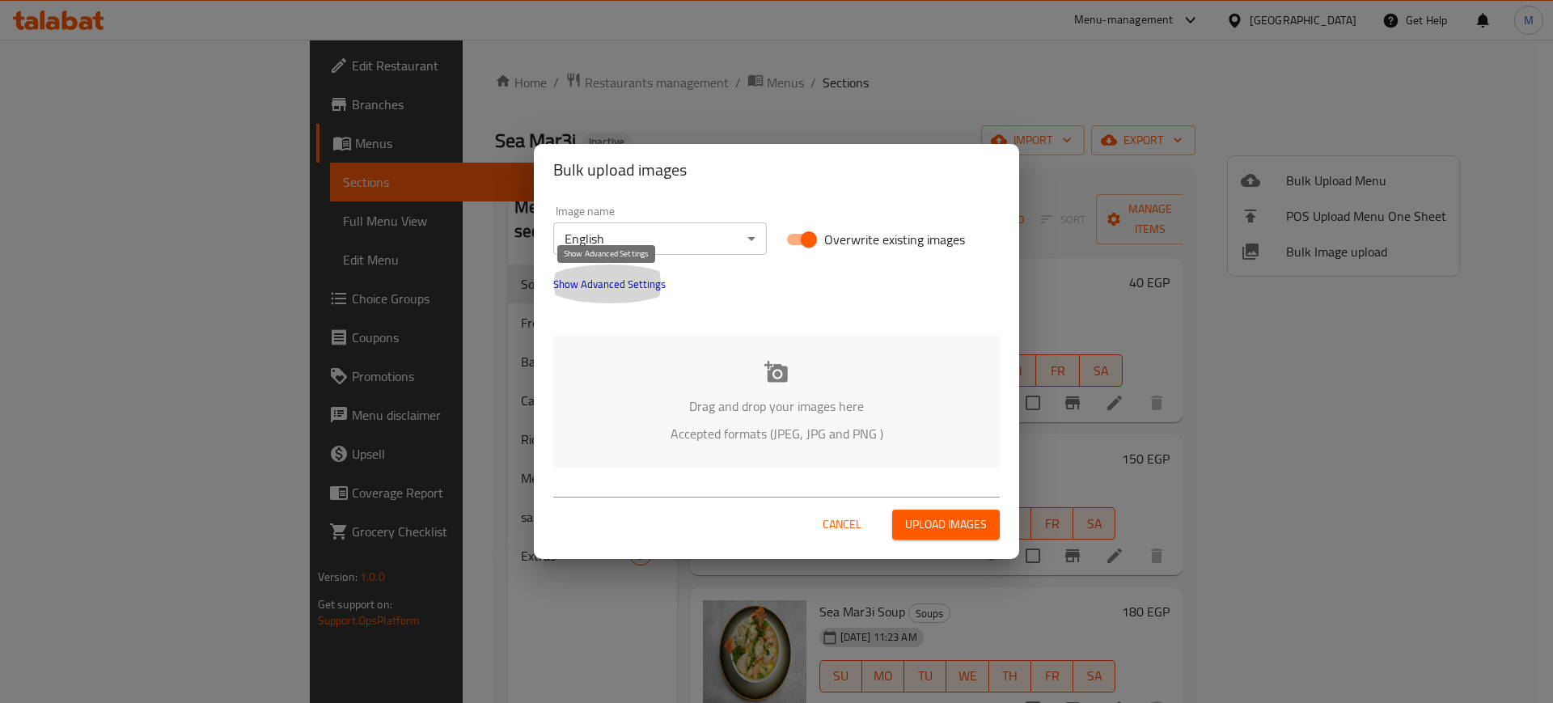
click at [578, 285] on span "Show Advanced Settings" at bounding box center [609, 283] width 112 height 19
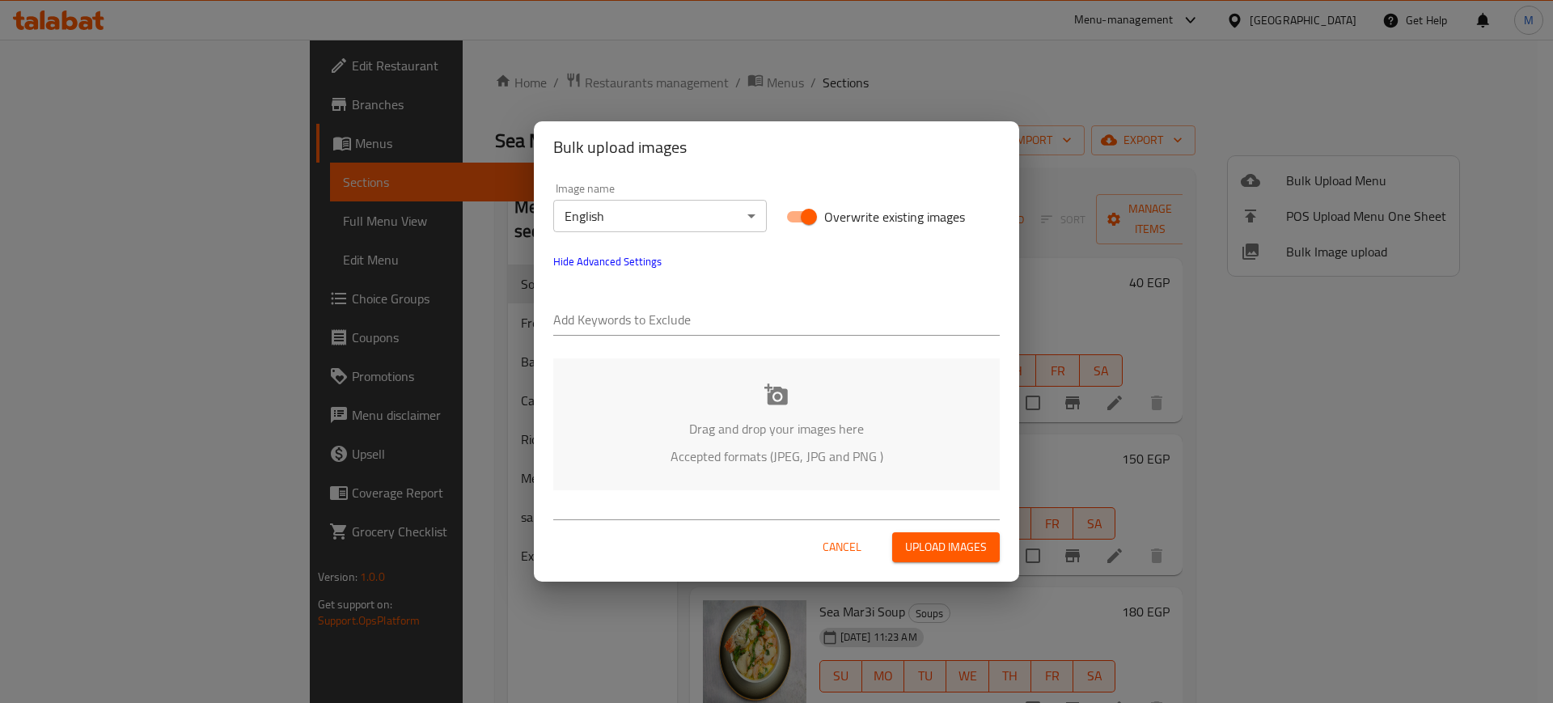
click at [603, 298] on div "Add Keywords to Exclude" at bounding box center [776, 312] width 447 height 45
click at [623, 314] on input "text" at bounding box center [776, 321] width 447 height 26
paste input "سي مرعي_"
type input "سي مرعي_"
click at [662, 351] on div "Image name English ​ Overwrite existing images Hide Advanced Settings Add Keywo…" at bounding box center [776, 336] width 485 height 327
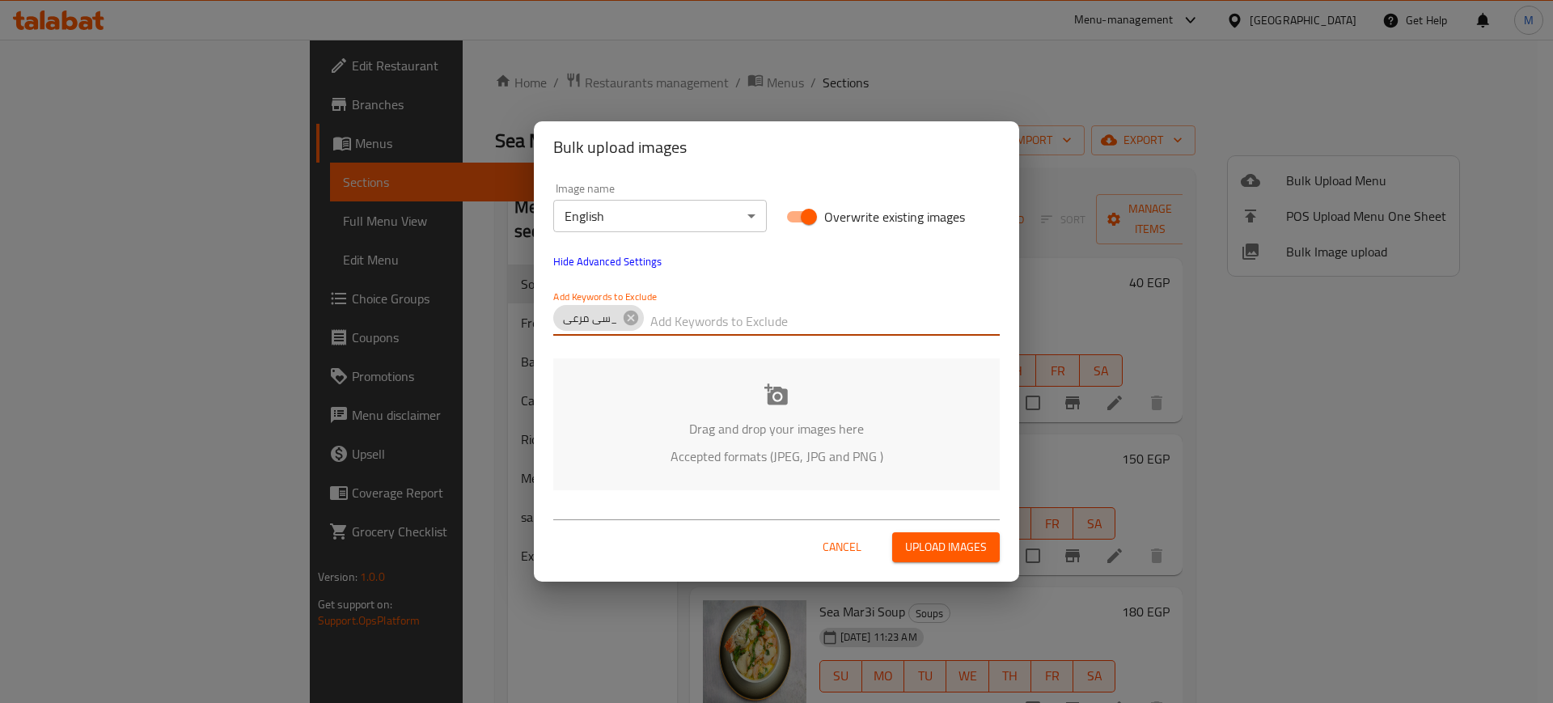
click at [755, 320] on input "text" at bounding box center [824, 321] width 349 height 26
paste input "_Mohamed Reda"
type input "_Mohamed Reda"
click at [625, 460] on p "Accepted formats (JPEG, JPG and PNG )" at bounding box center [777, 456] width 398 height 19
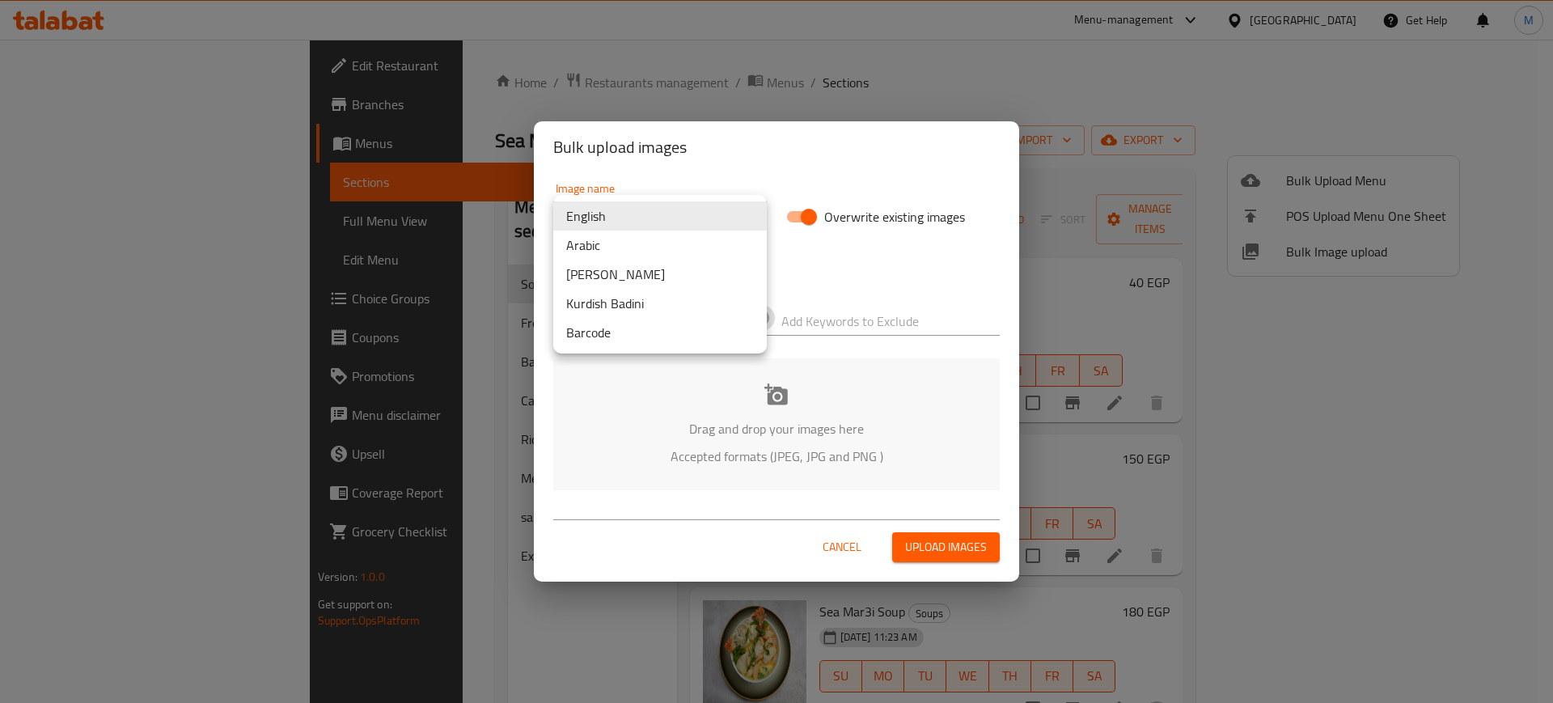
click at [667, 222] on body "​ Menu-management Egypt Get Help M Edit Restaurant Branches Menus Sections Full…" at bounding box center [776, 371] width 1553 height 663
click at [629, 243] on li "Arabic" at bounding box center [660, 245] width 214 height 29
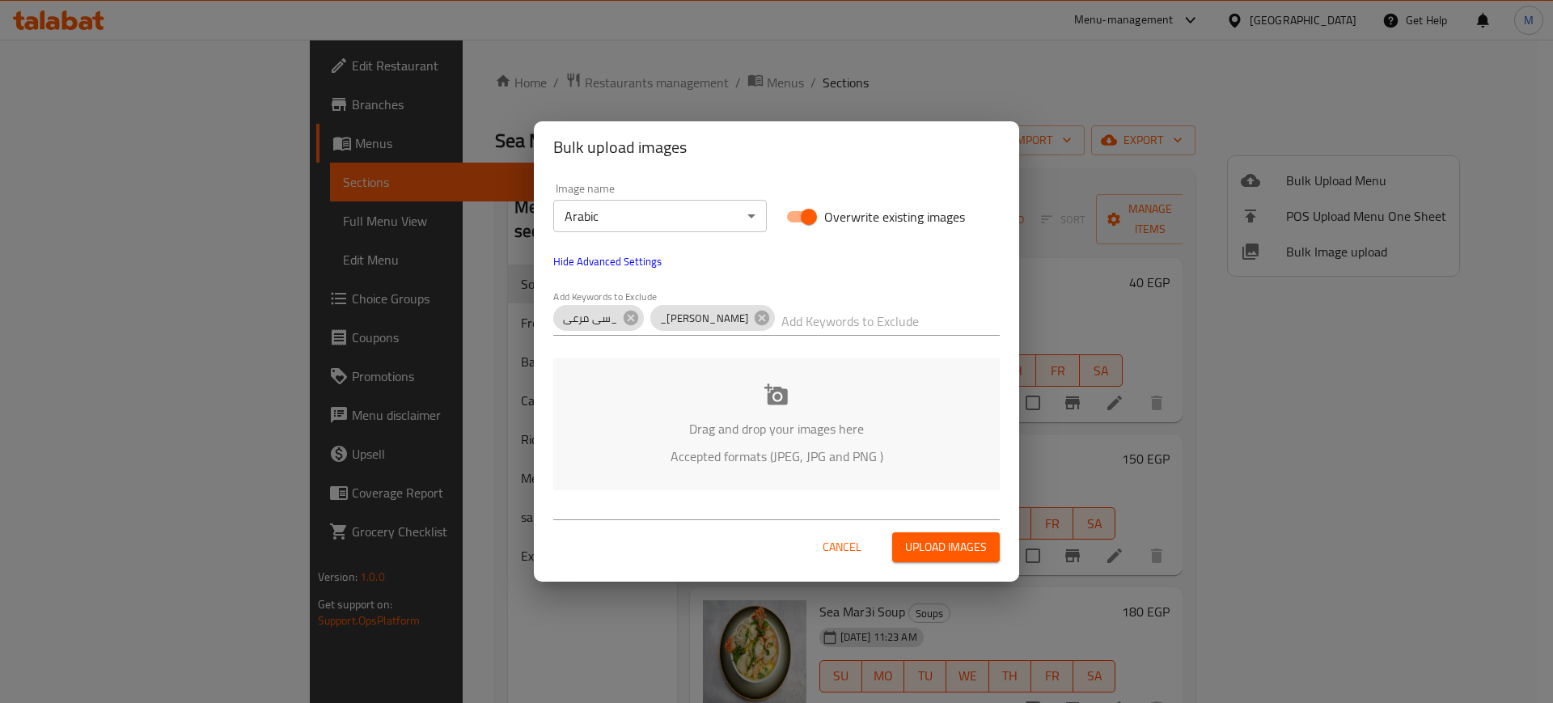
click at [722, 421] on p "Drag and drop your images here" at bounding box center [777, 428] width 398 height 19
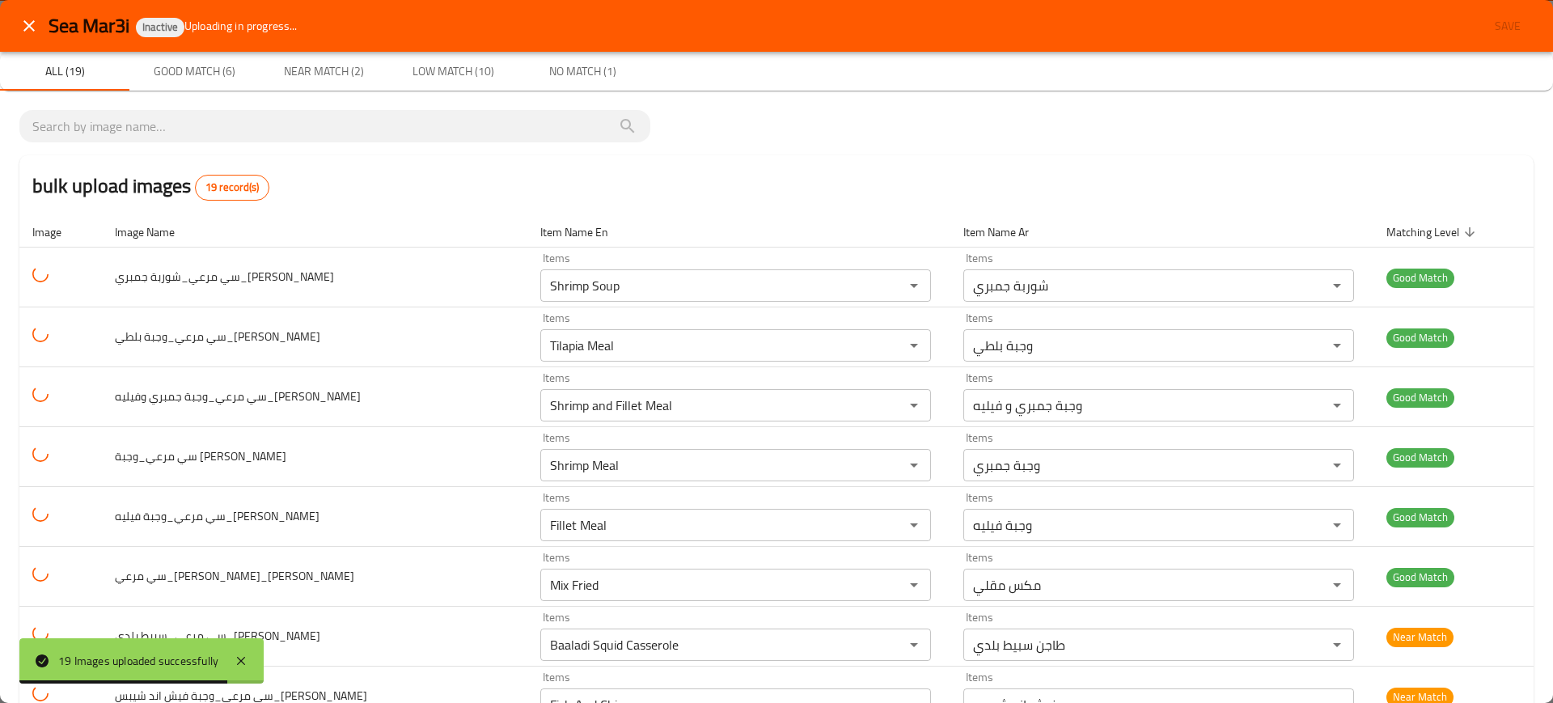
click at [361, 172] on div "bulk upload images 19 record(s)" at bounding box center [776, 185] width 1514 height 61
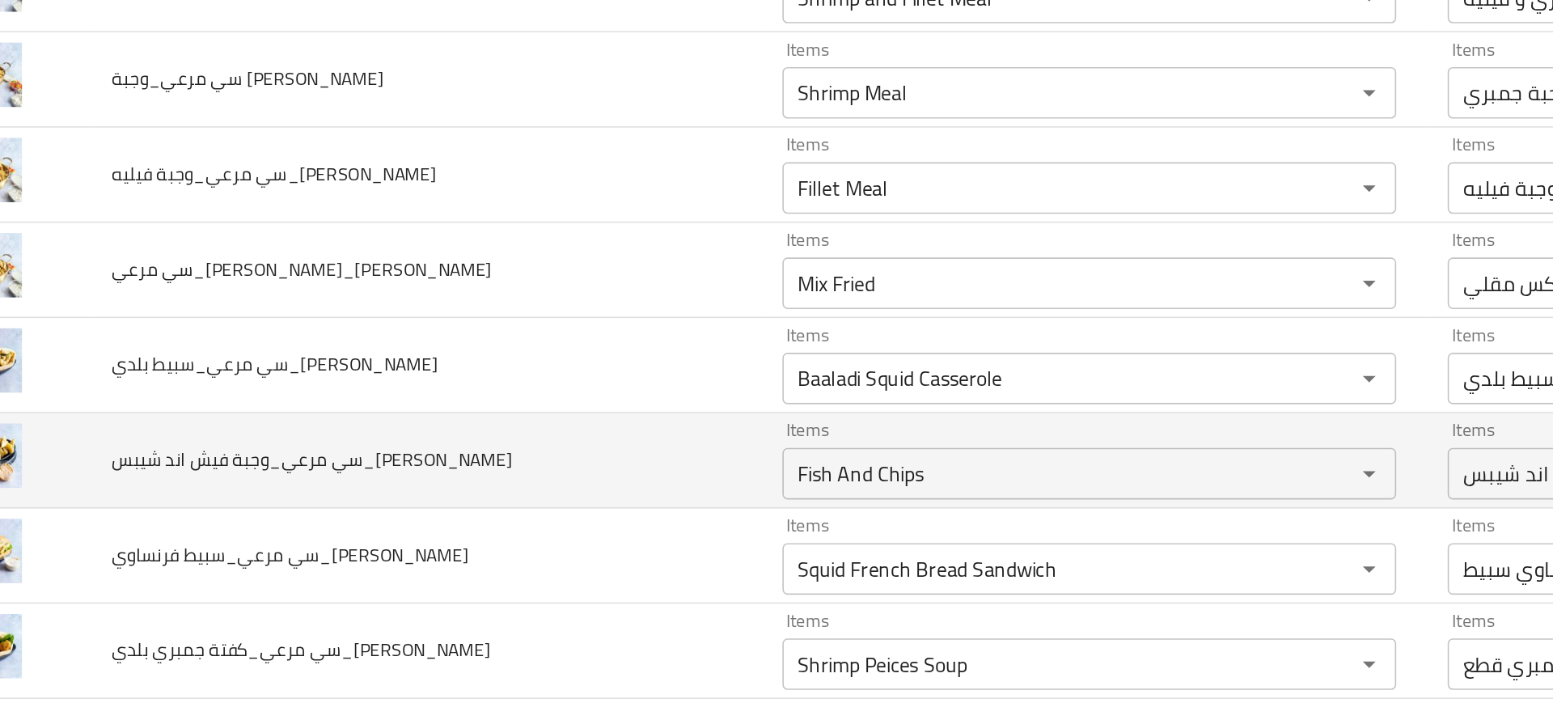
scroll to position [270, 0]
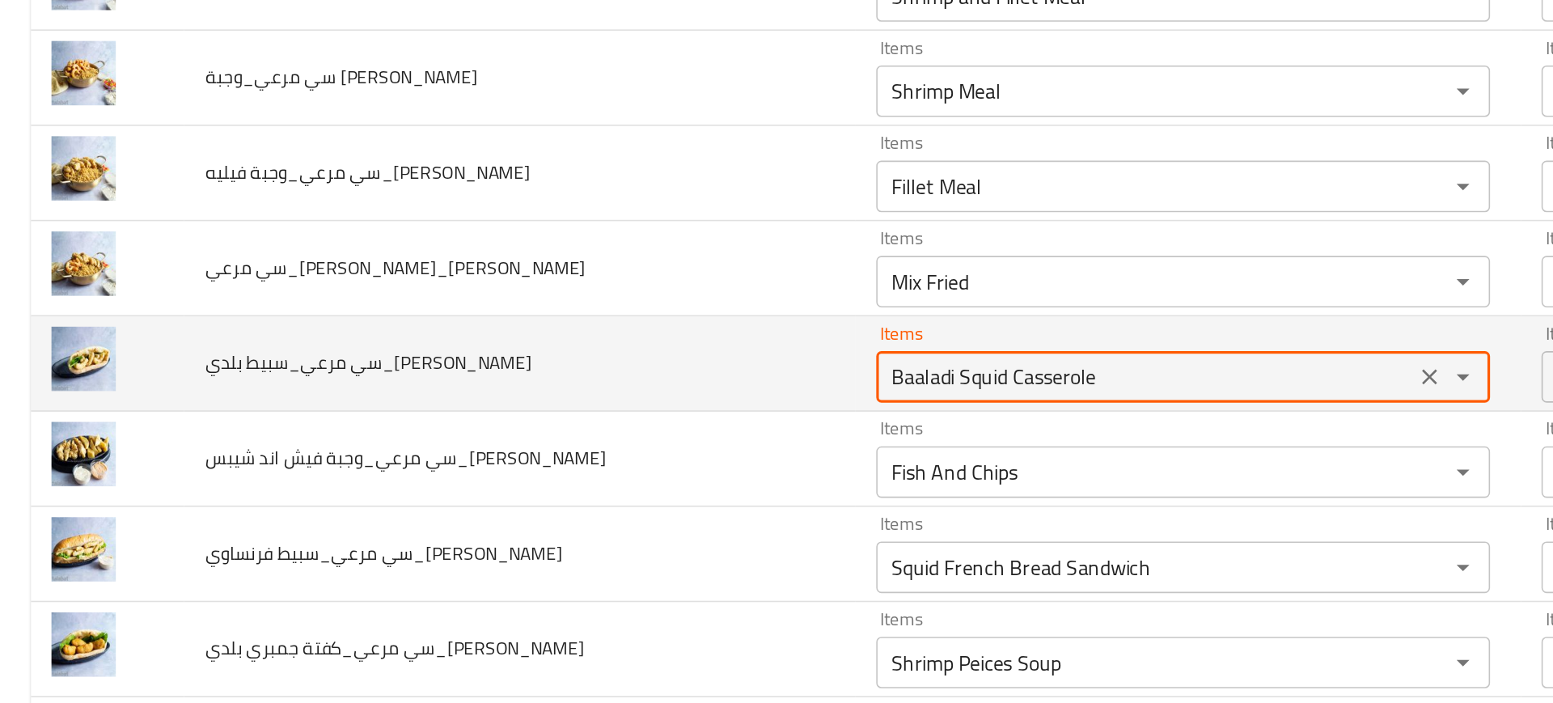
drag, startPoint x: 596, startPoint y: 377, endPoint x: 739, endPoint y: 378, distance: 142.4
click at [739, 378] on Reda "Baaladi Squid Casserole" at bounding box center [720, 374] width 328 height 23
click at [573, 368] on Reda "Baaladi Squid" at bounding box center [720, 374] width 328 height 23
paste Reda "enhanced table"
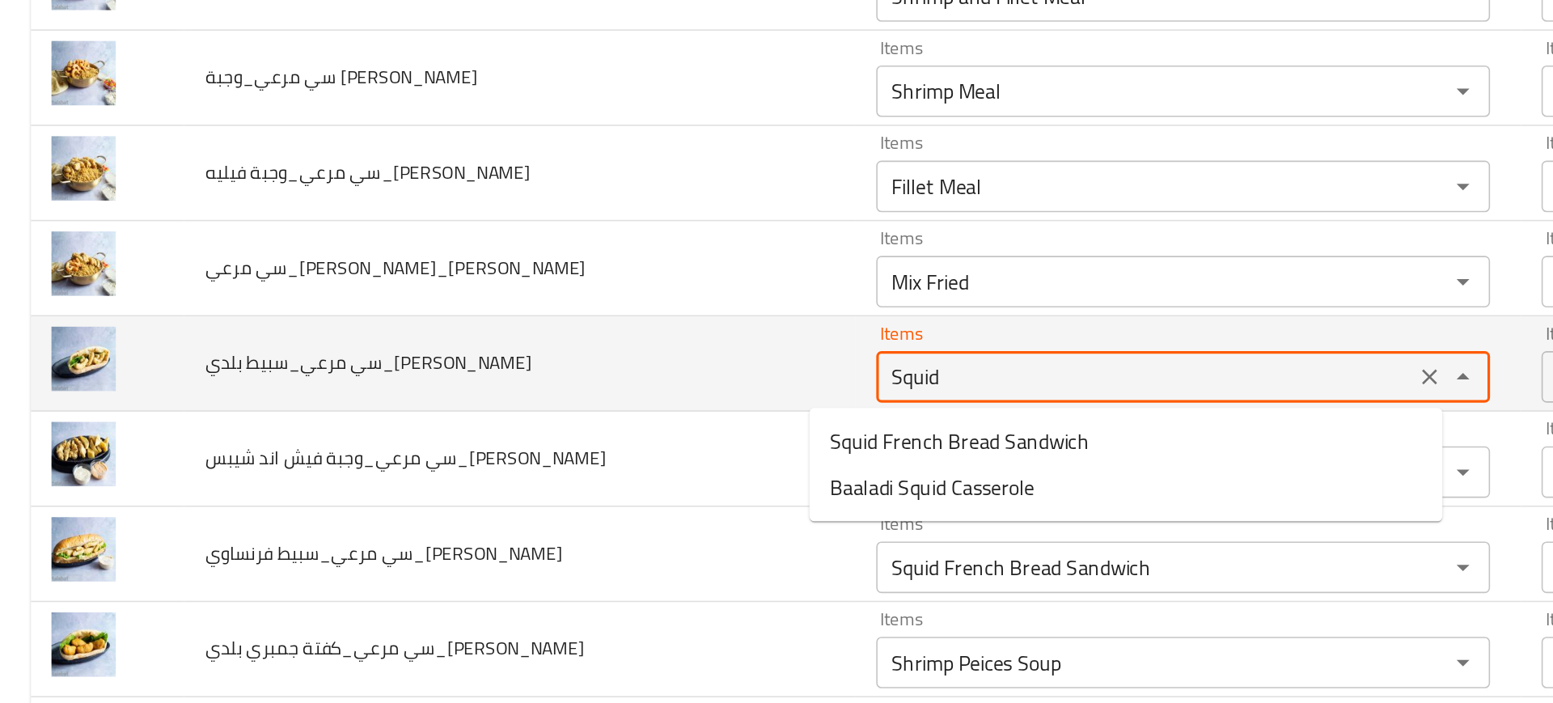
type Reda "Squid"
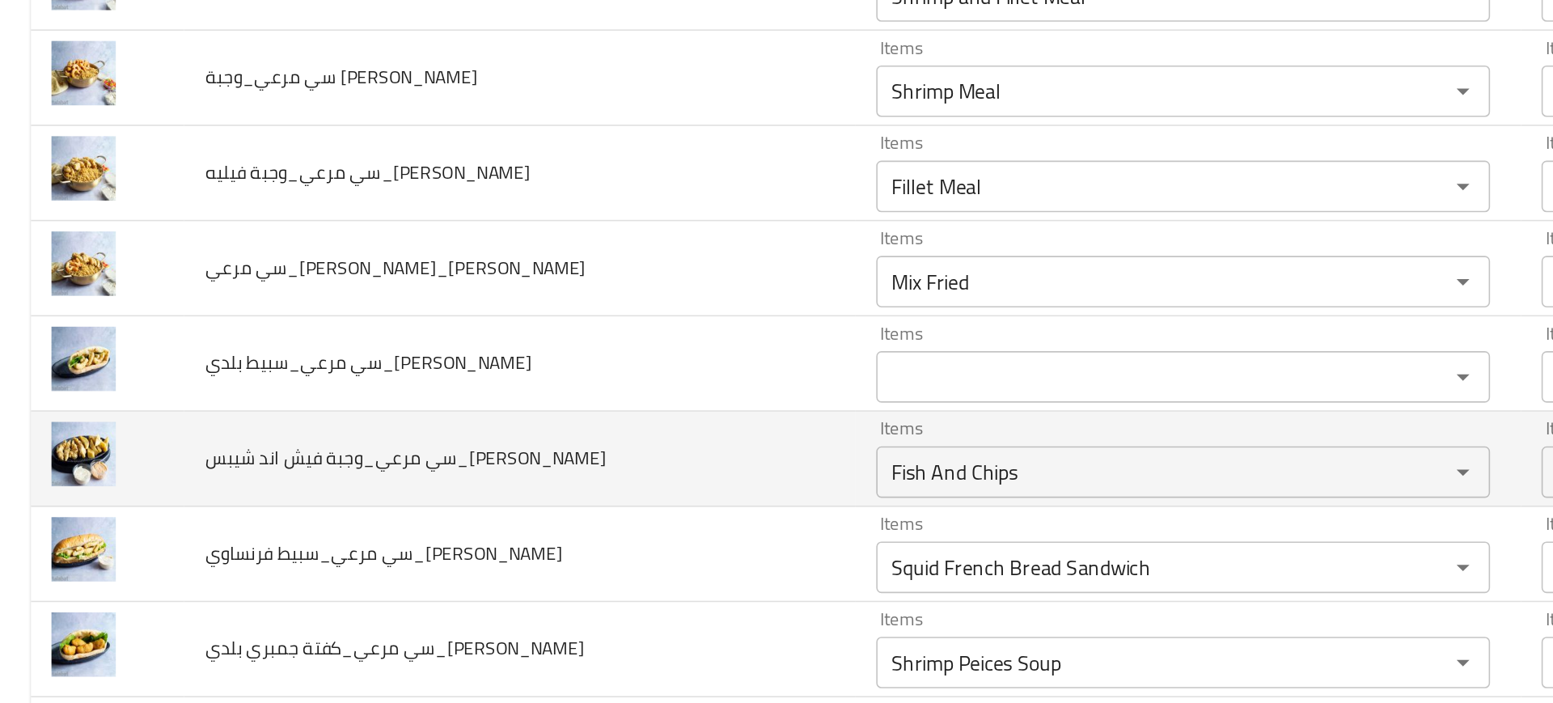
click at [451, 452] on td "سي مرعي_وجبة فيش اند شيبس_Mohamed Reda" at bounding box center [326, 426] width 421 height 60
click at [556, 441] on Reda "Fish And Chips" at bounding box center [720, 434] width 328 height 23
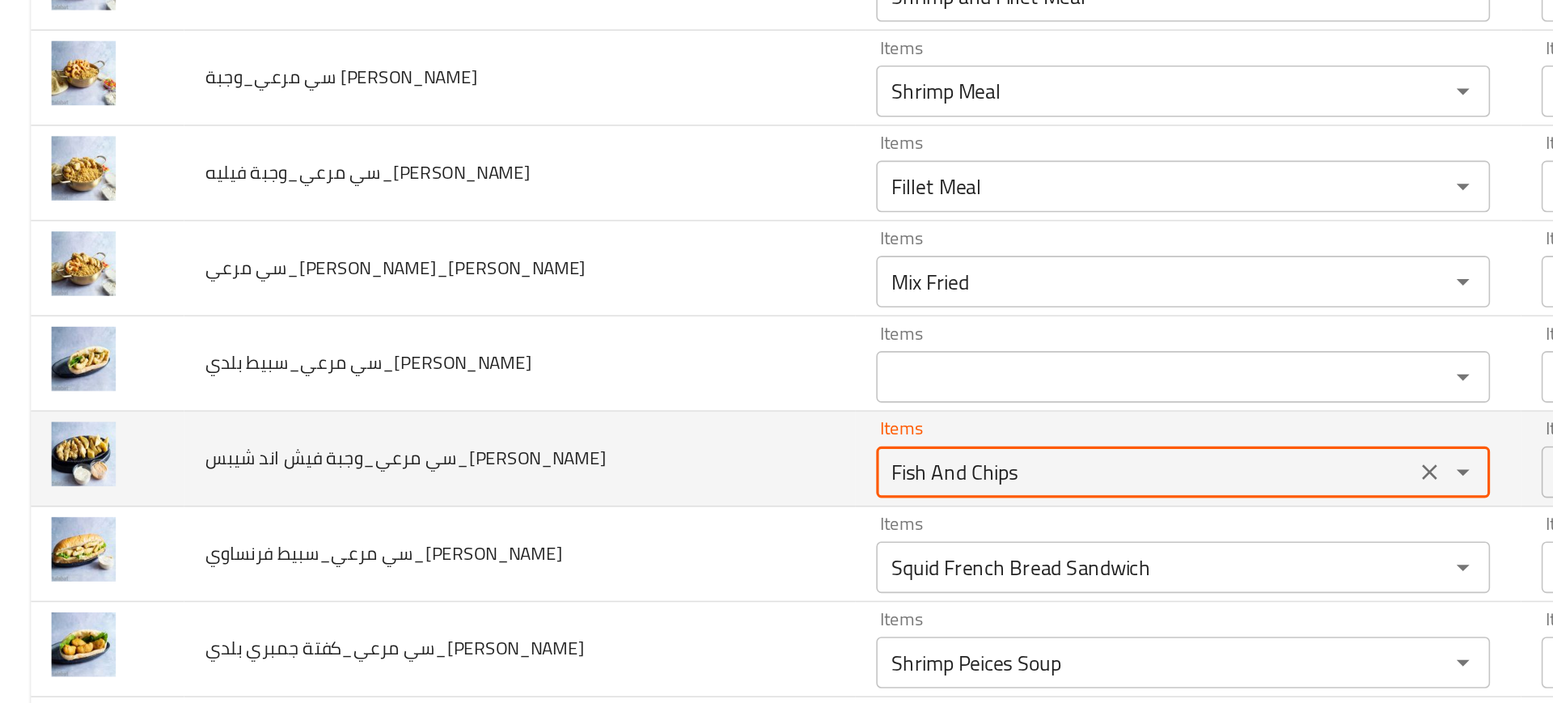
click at [556, 441] on Reda "Fish And Chips" at bounding box center [720, 434] width 328 height 23
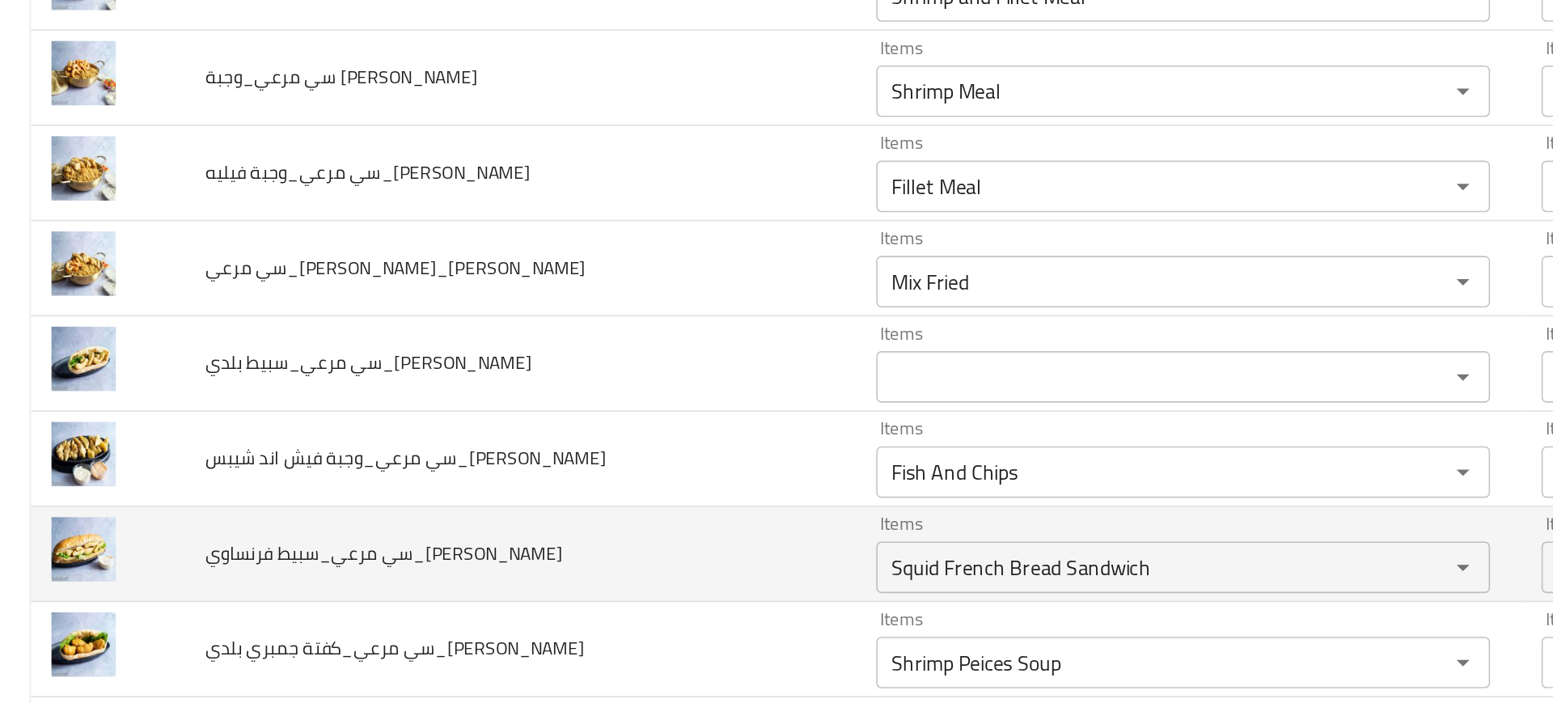
click at [460, 464] on td "سي مرعي_سبيط فرنساوي_Mohamed Reda" at bounding box center [326, 486] width 421 height 60
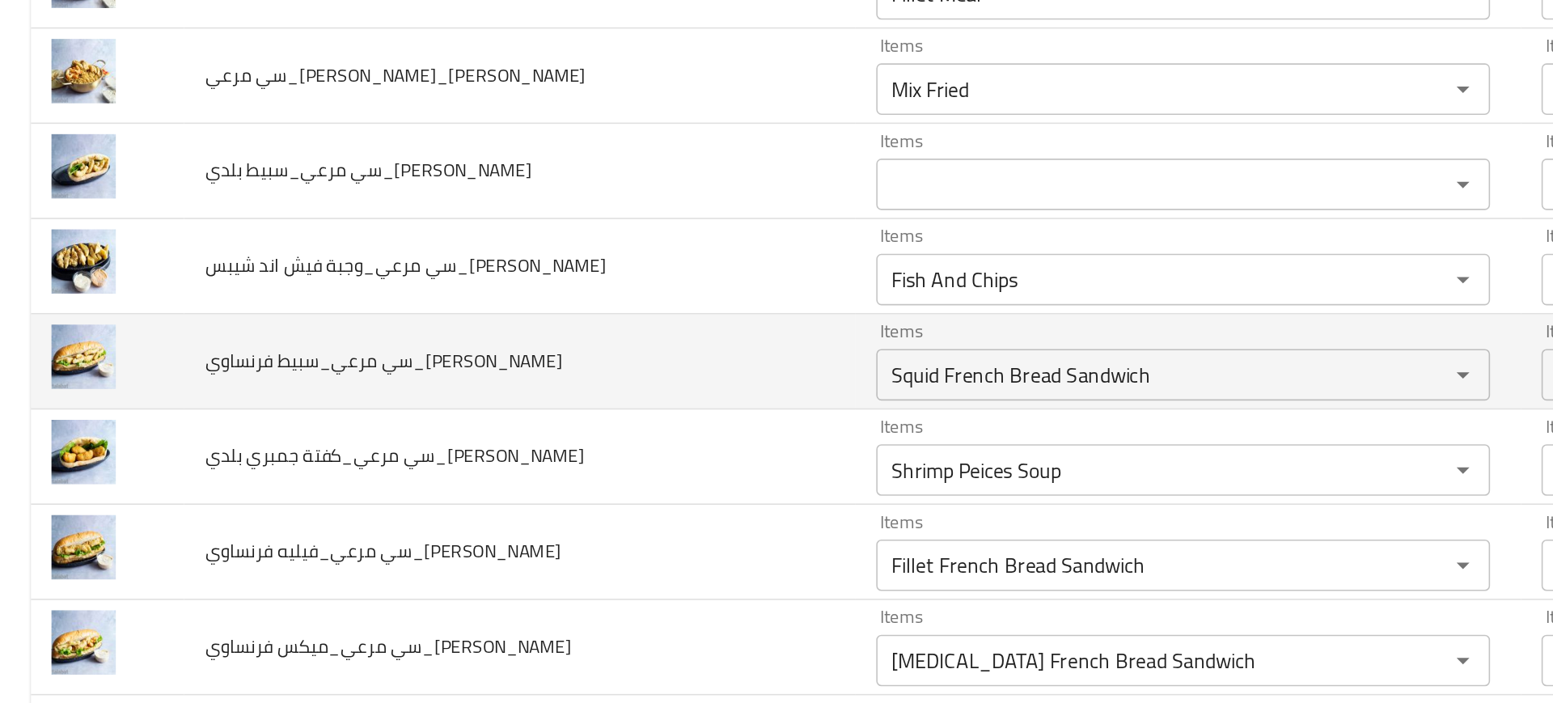
scroll to position [392, 0]
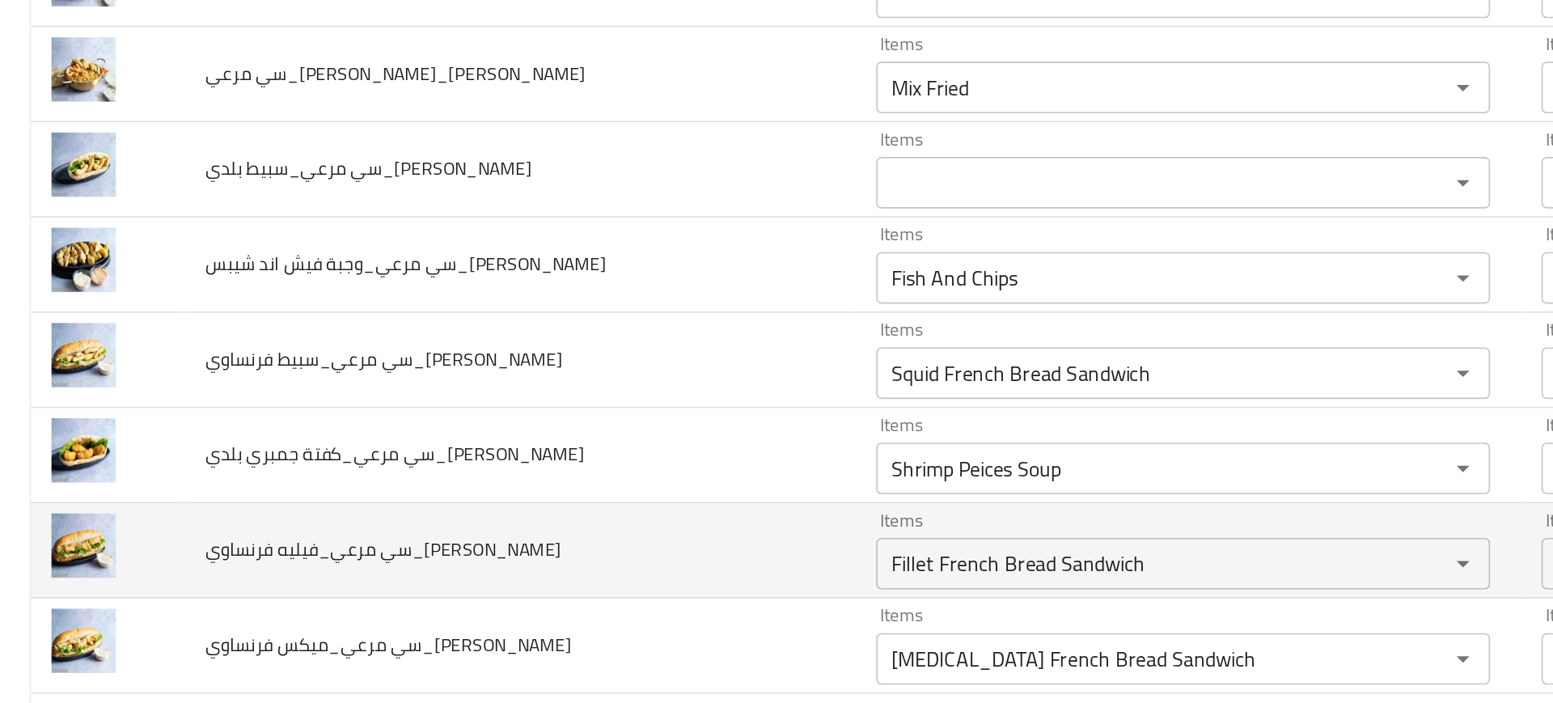
click at [485, 454] on td "سي مرعي_فيليه فرنساوي_Mohamed Reda" at bounding box center [326, 484] width 421 height 60
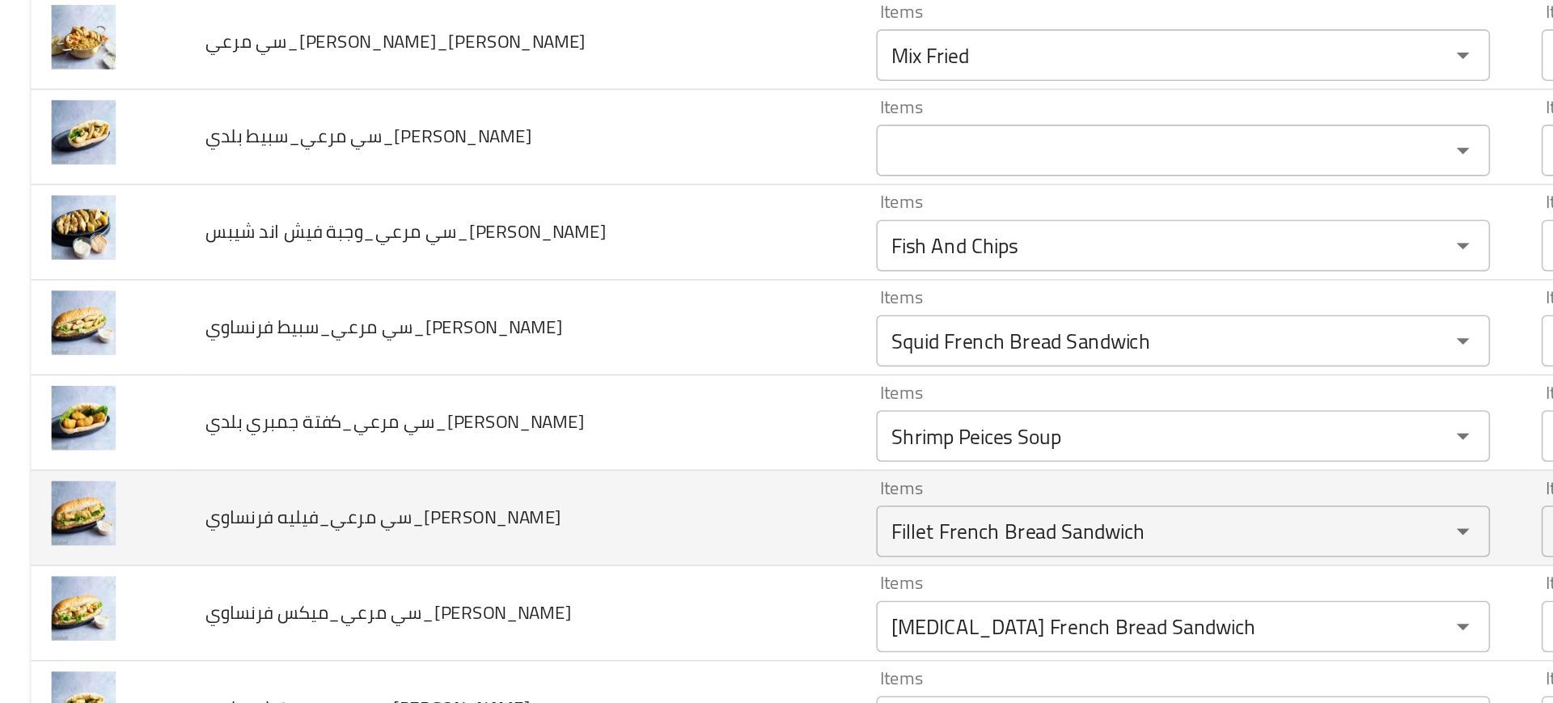
scroll to position [415, 0]
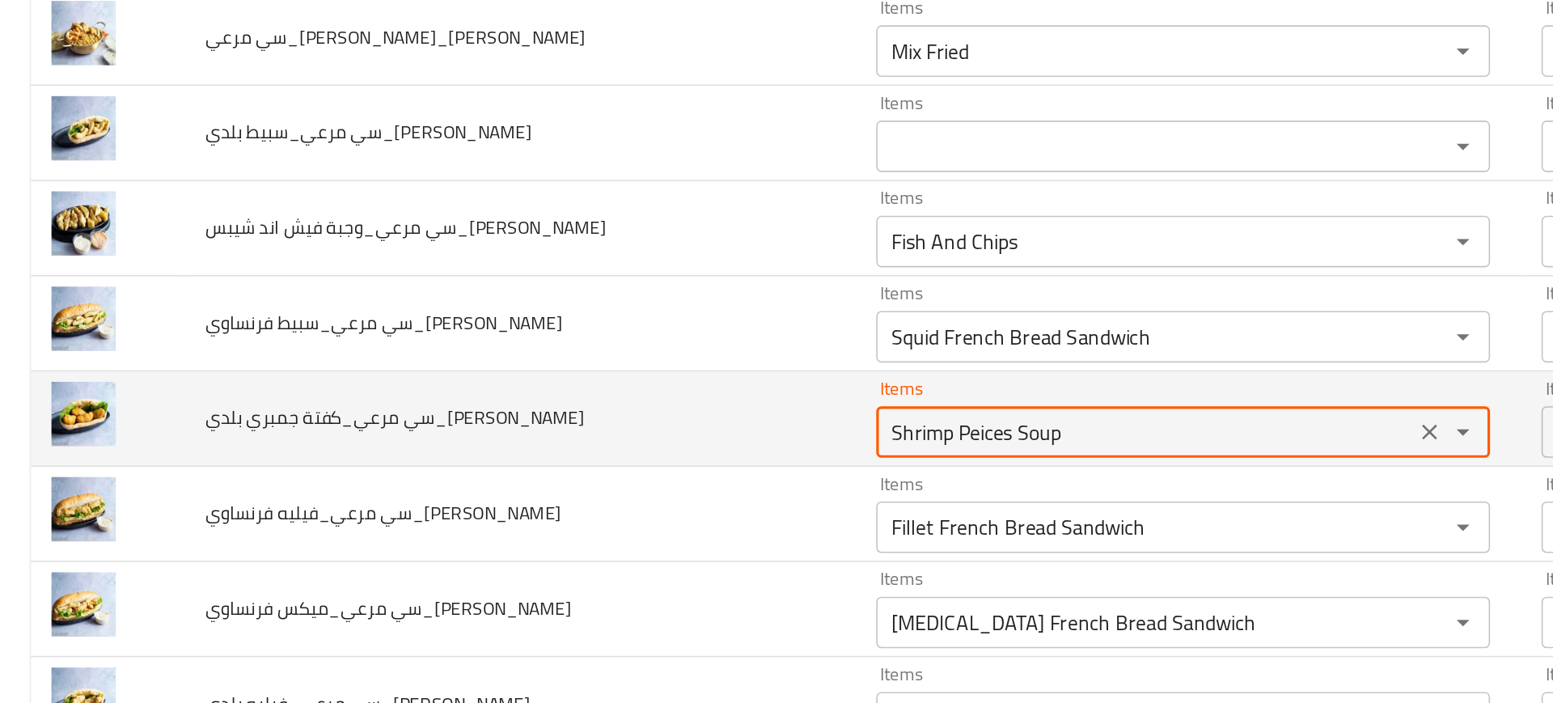
click at [570, 411] on Reda "Shrimp Peices Soup" at bounding box center [720, 409] width 328 height 23
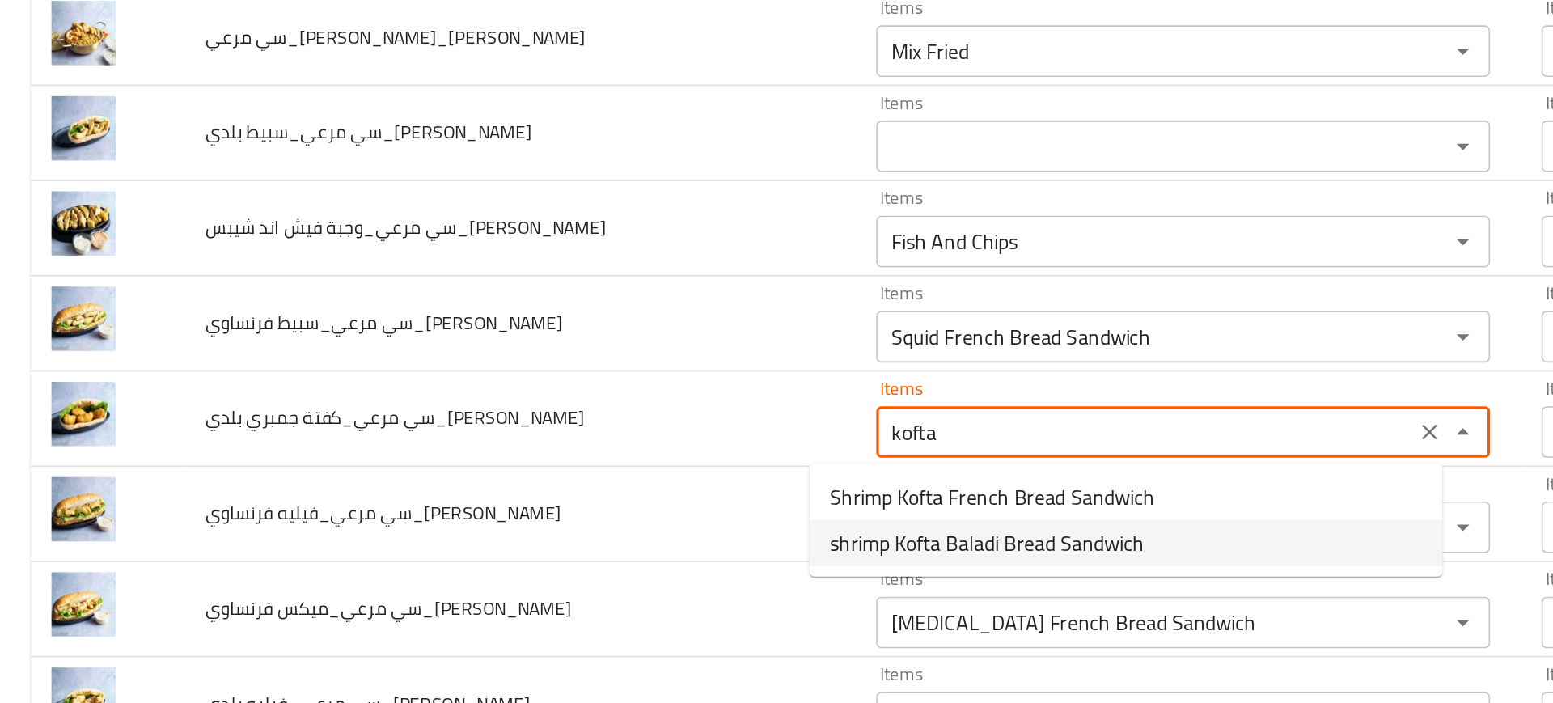
click at [585, 473] on span "shrimp Kofta Baladi Bread Sandwich" at bounding box center [620, 478] width 197 height 19
type Reda "shrimp Kofta Baladi Bread Sandwich"
type Reda-ar "سندوتش عيش بلدي كفتة جمبرى"
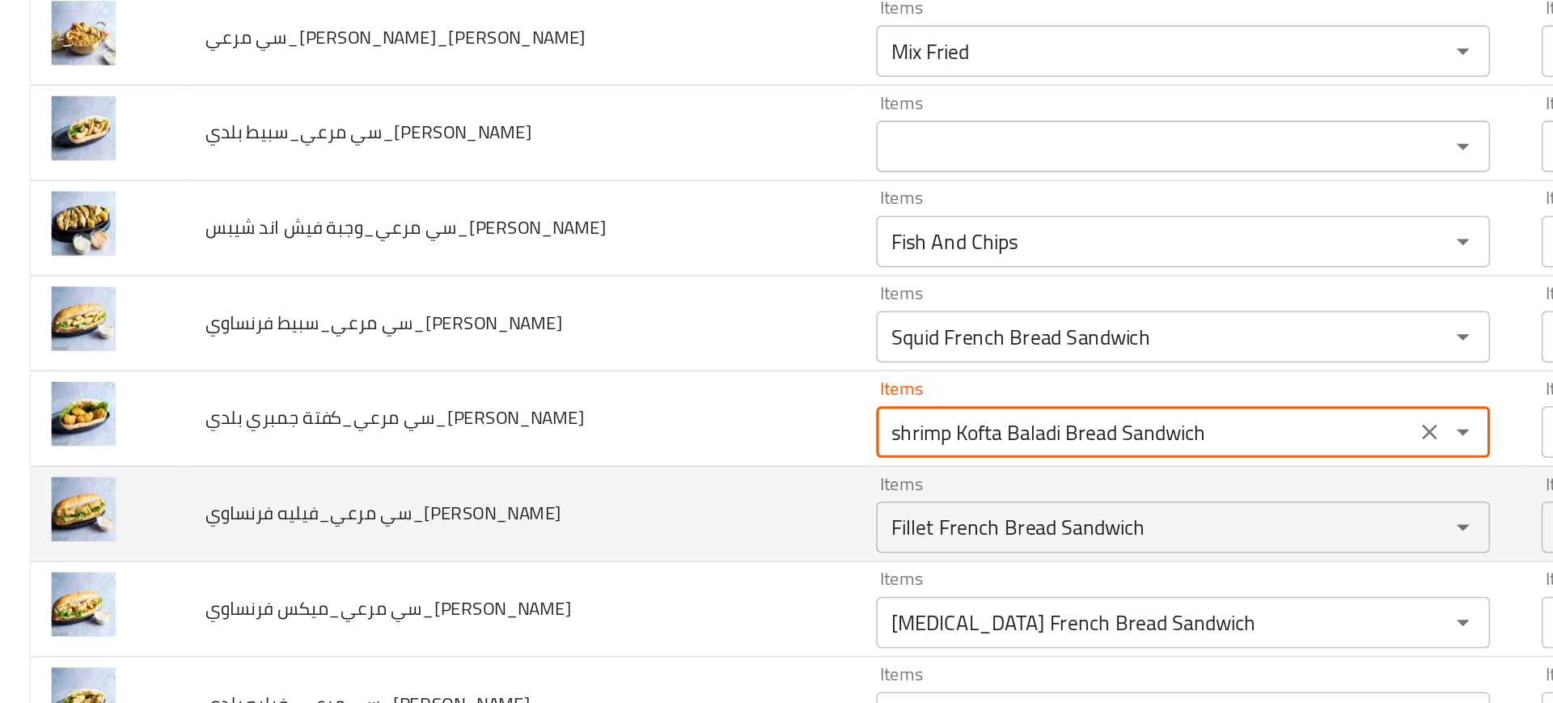
type Reda "shrimp Kofta Baladi Bread Sandwich"
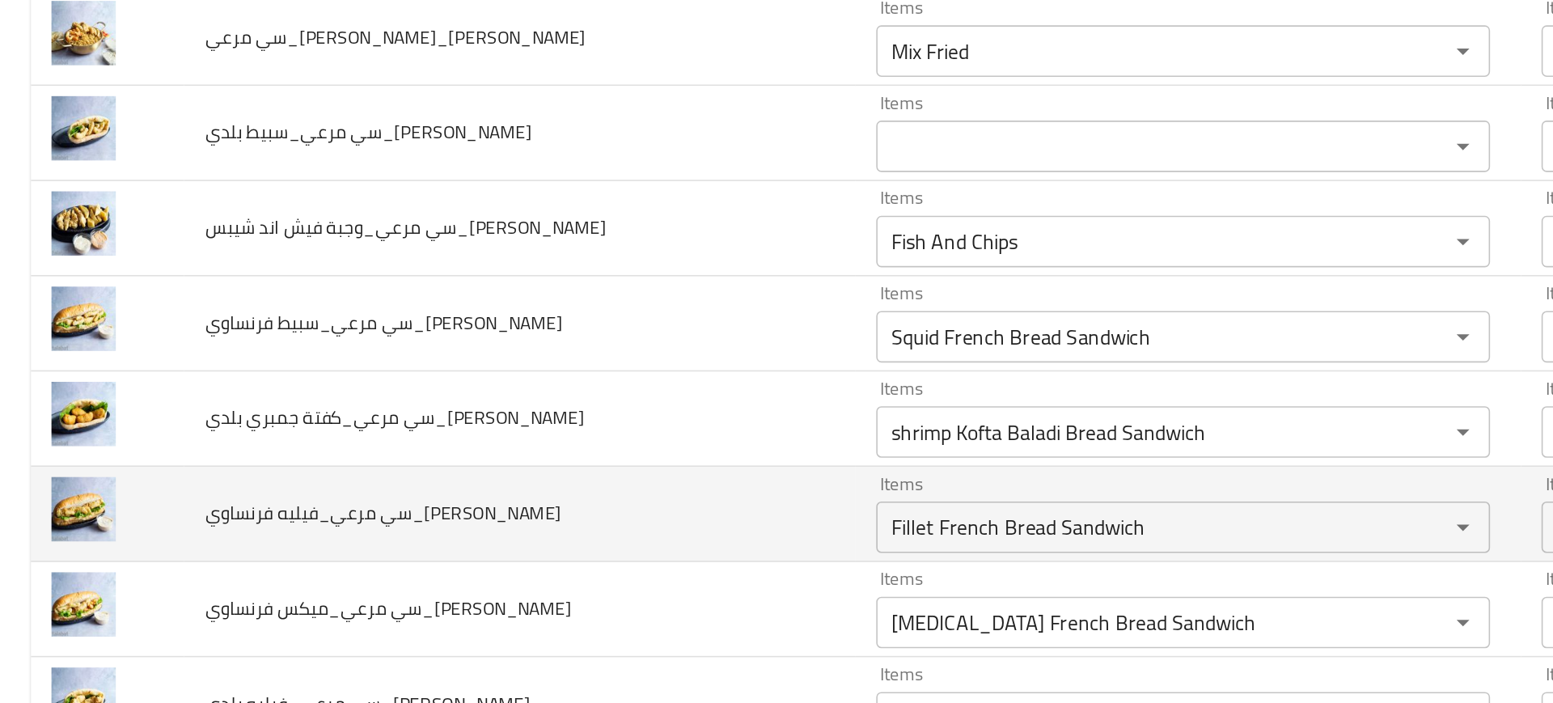
click at [481, 473] on td "سي مرعي_فيليه فرنساوي_Mohamed Reda" at bounding box center [326, 461] width 421 height 60
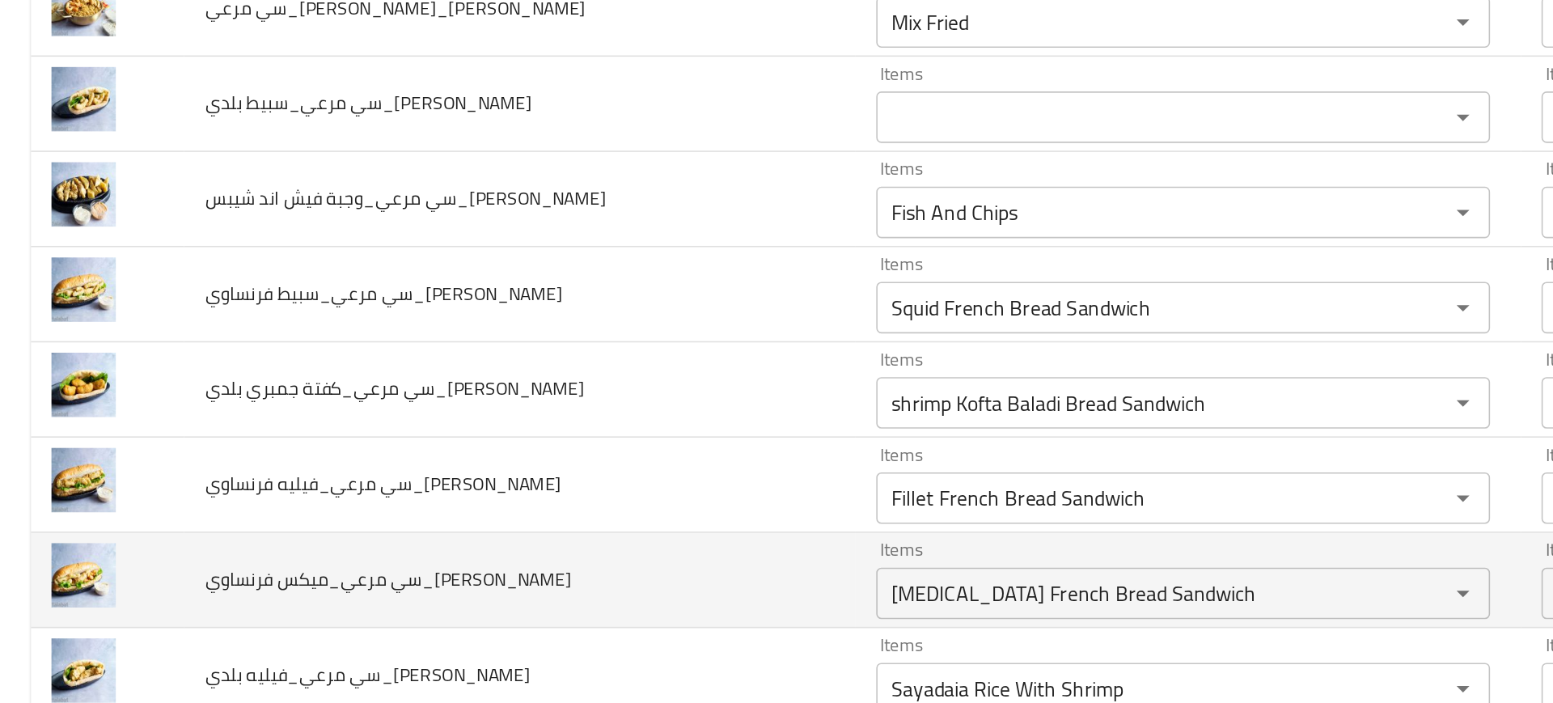
click at [468, 472] on td "سي مرعي_ميكس فرنساوي_Mohamed Reda" at bounding box center [326, 502] width 421 height 60
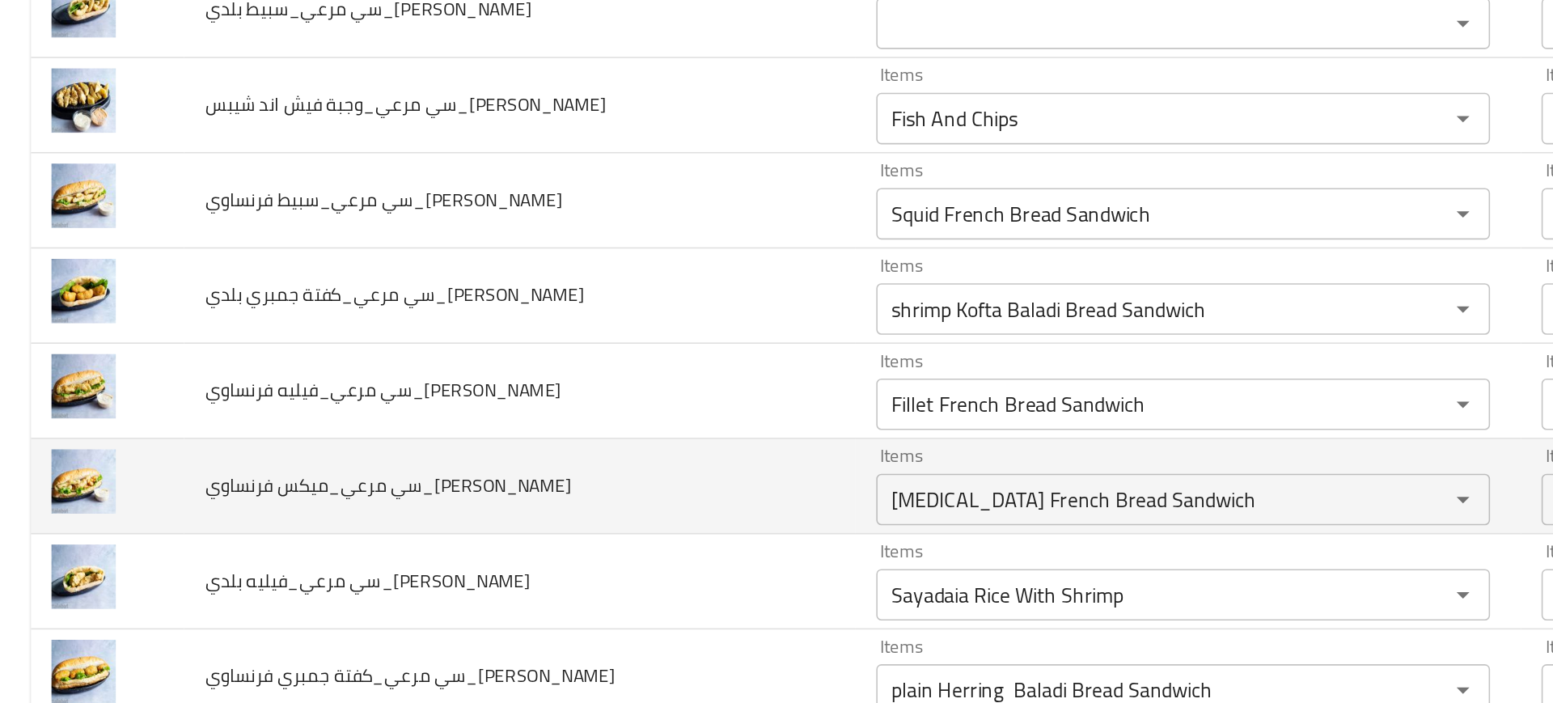
scroll to position [494, 0]
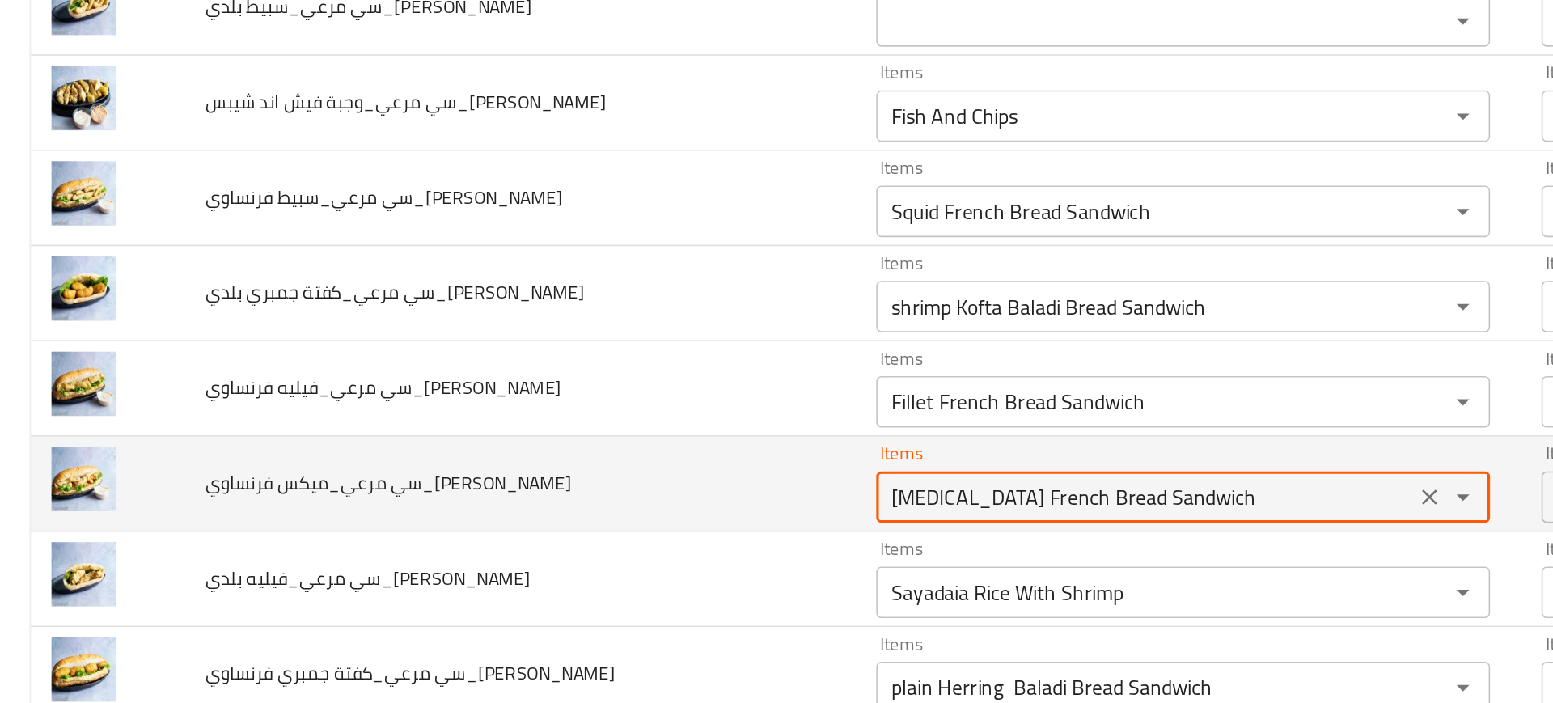
click at [556, 455] on Reda "Viagra French Bread Sandwich" at bounding box center [720, 449] width 328 height 23
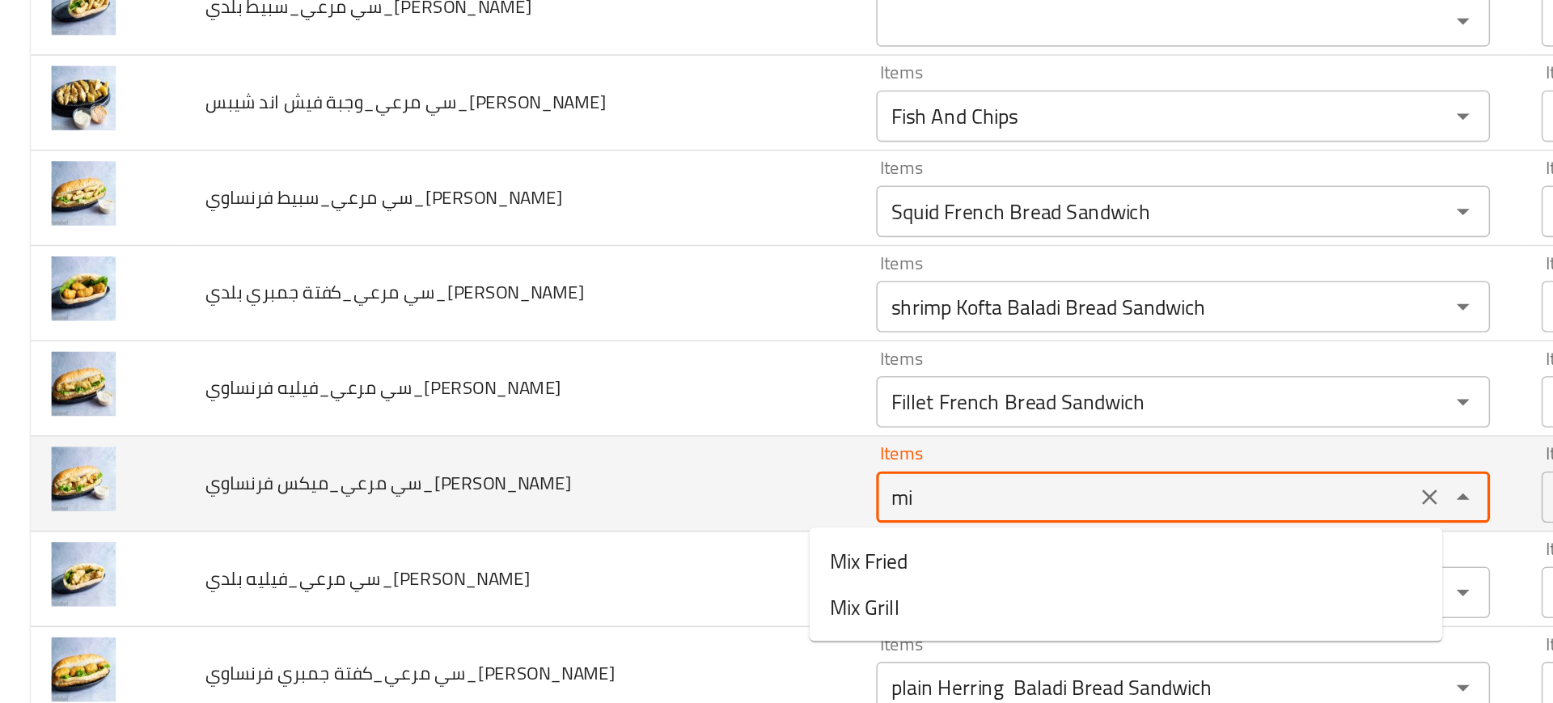
type Reda "mix"
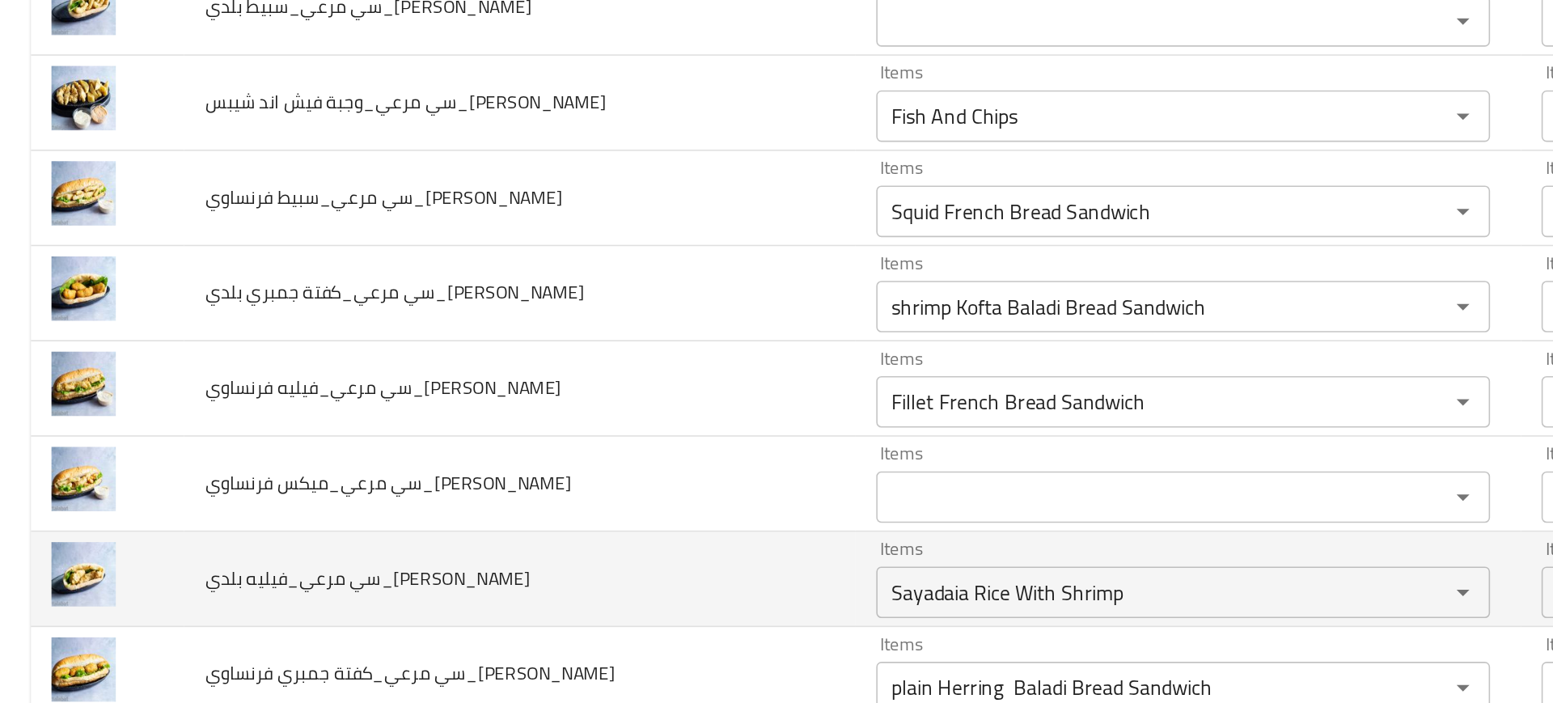
click at [467, 473] on td "سي مرعي_فيليه بلدي_Mohamed Reda" at bounding box center [326, 502] width 421 height 60
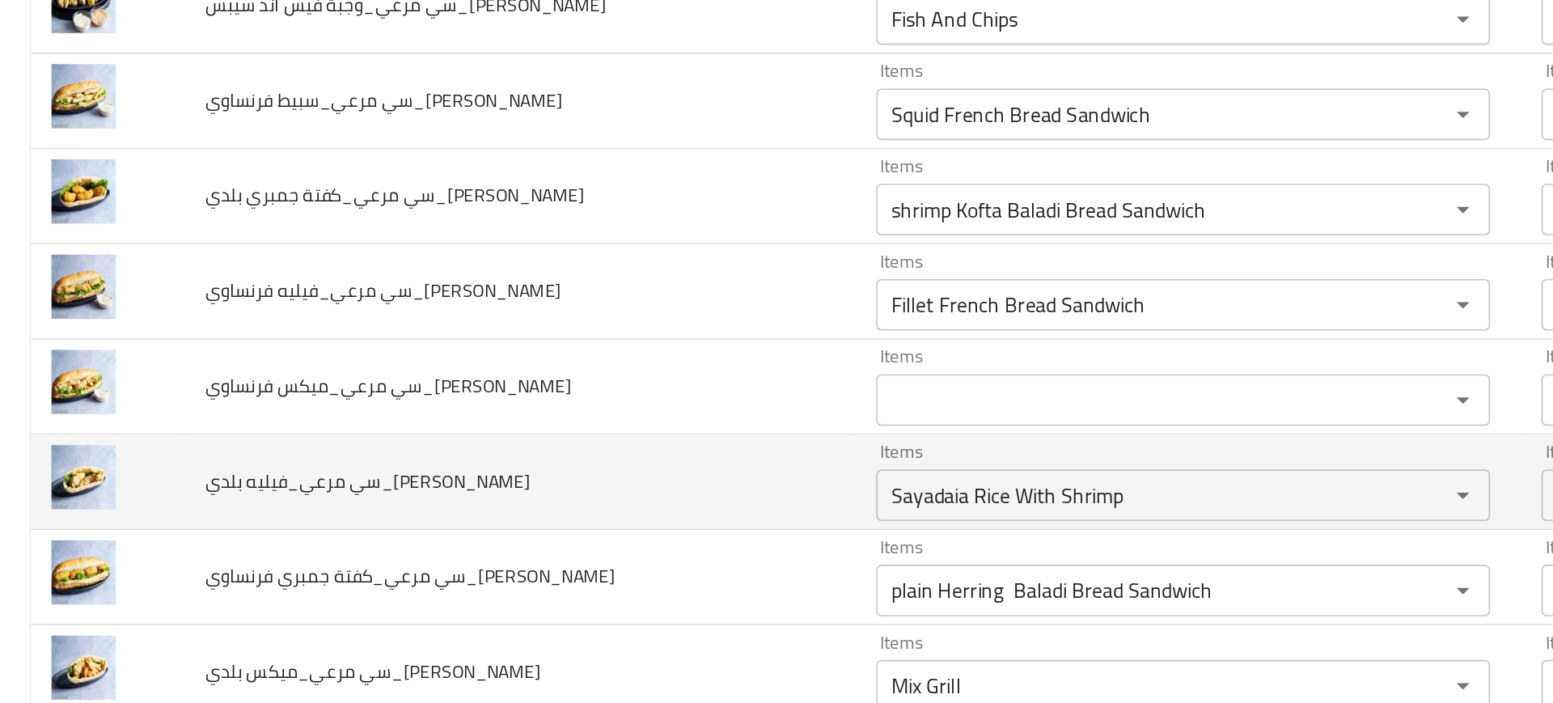
scroll to position [604, 0]
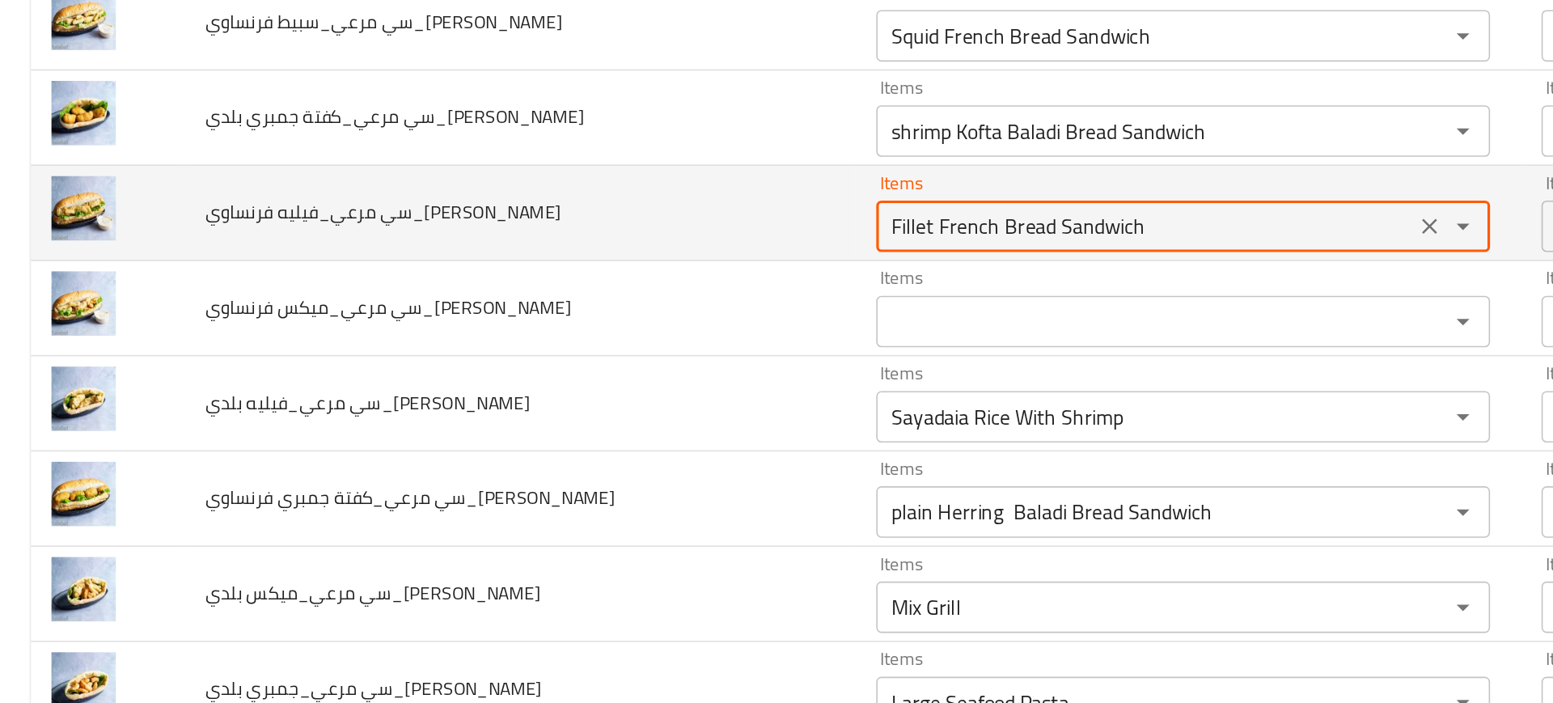
drag, startPoint x: 519, startPoint y: 277, endPoint x: 544, endPoint y: 282, distance: 26.3
click at [556, 282] on Reda "Fillet French Bread Sandwich" at bounding box center [720, 280] width 328 height 23
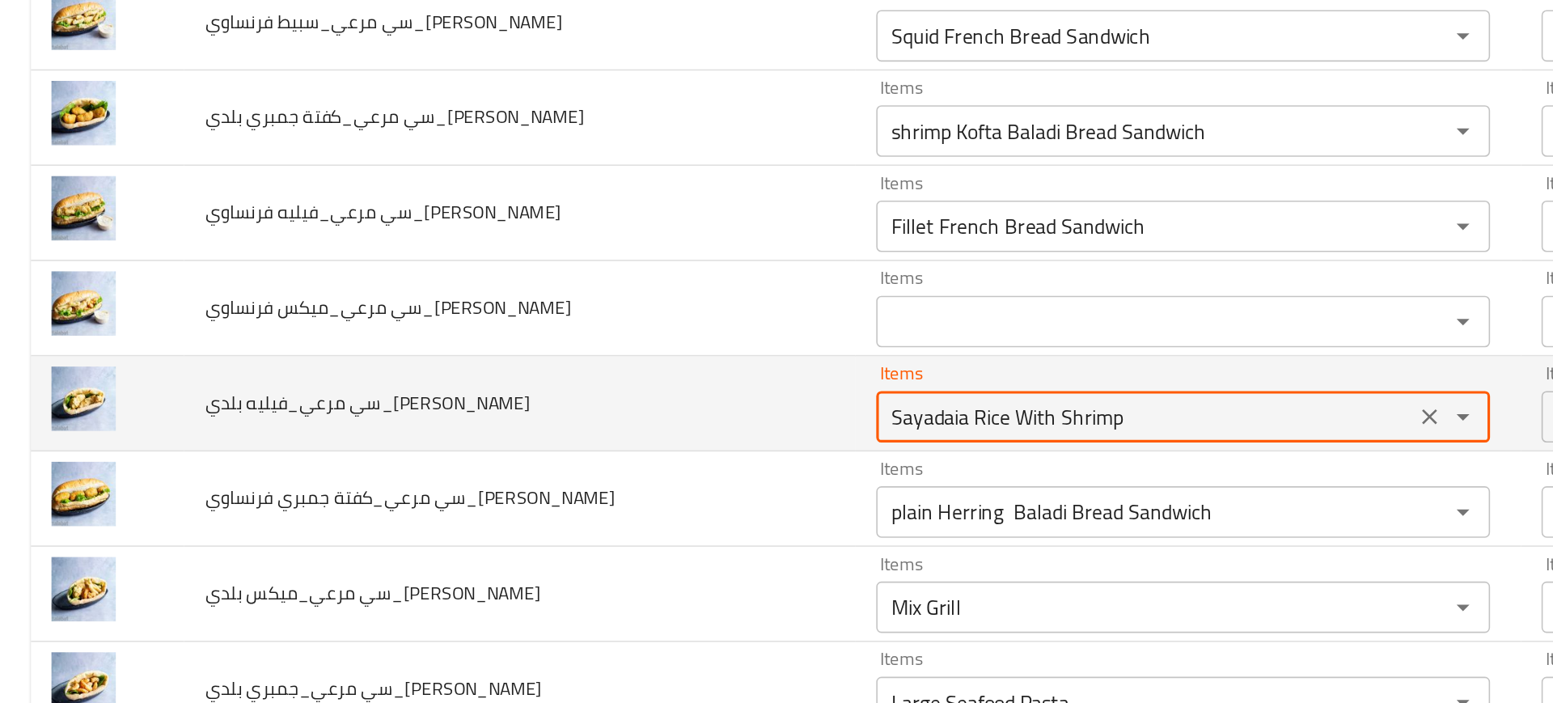
click at [574, 400] on Reda "Sayadaia Rice With Shrimp" at bounding box center [720, 399] width 328 height 23
paste Reda "Fillet"
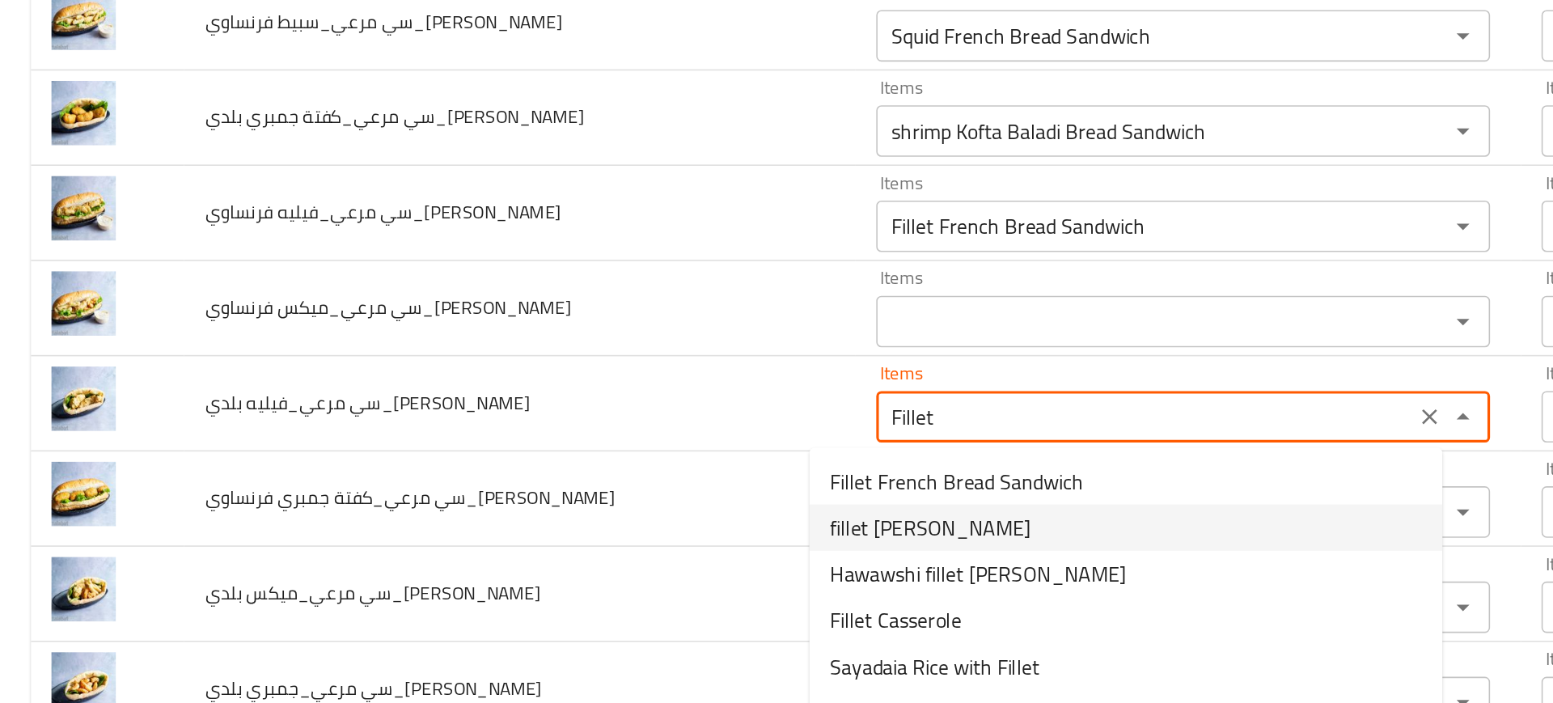
click at [544, 461] on span "fillet Baladi Bread Sandwich" at bounding box center [585, 468] width 126 height 19
type Reda "fillet Baladi Bread Sandwich"
type Reda-ar "سندوتش عيش بلدي فيليه"
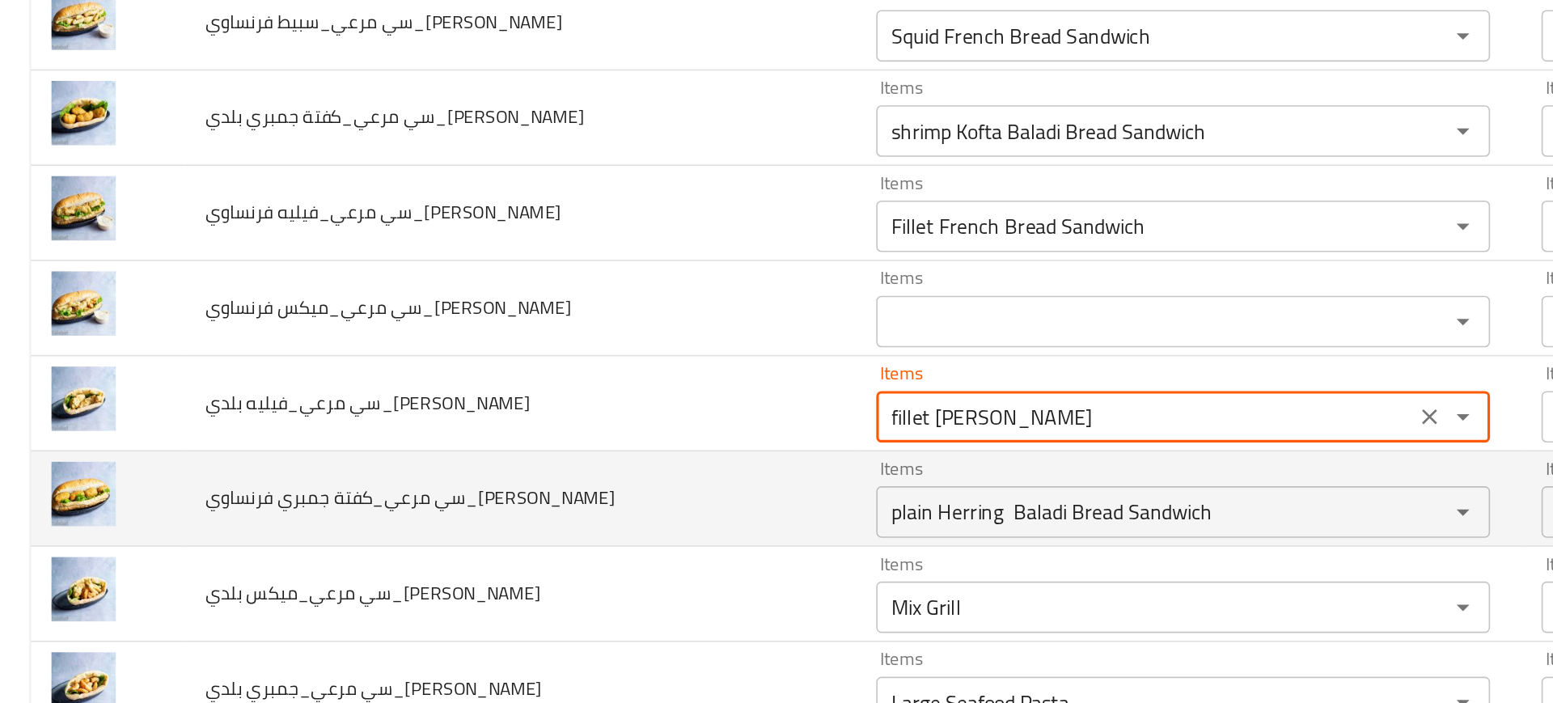
type Reda "fillet Baladi Bread Sandwich"
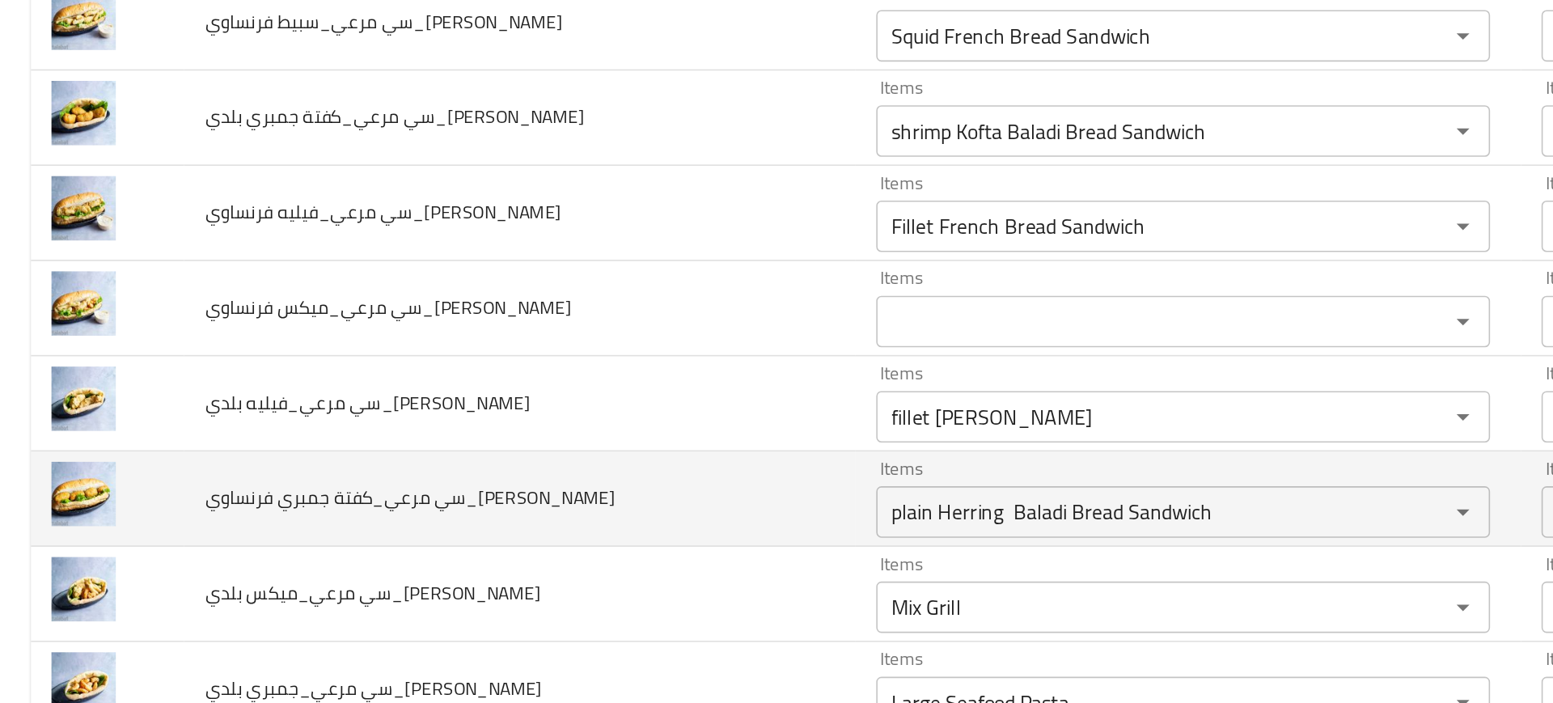
click at [432, 472] on td "سي مرعي_كفتة جمبري فرنساوي_Mohamed Reda" at bounding box center [326, 451] width 421 height 60
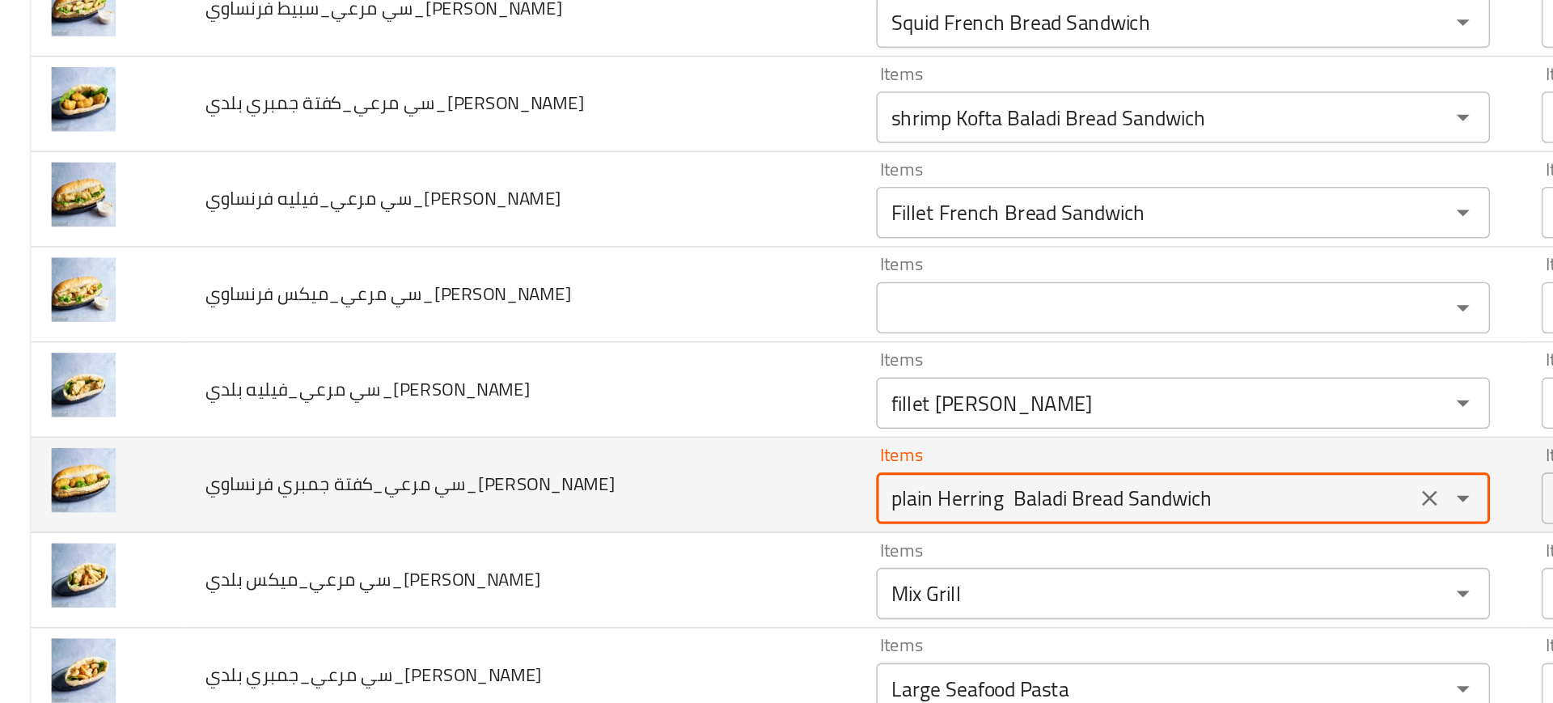
click at [556, 461] on Reda "plain Herring Baladi Bread Sandwich" at bounding box center [720, 450] width 328 height 23
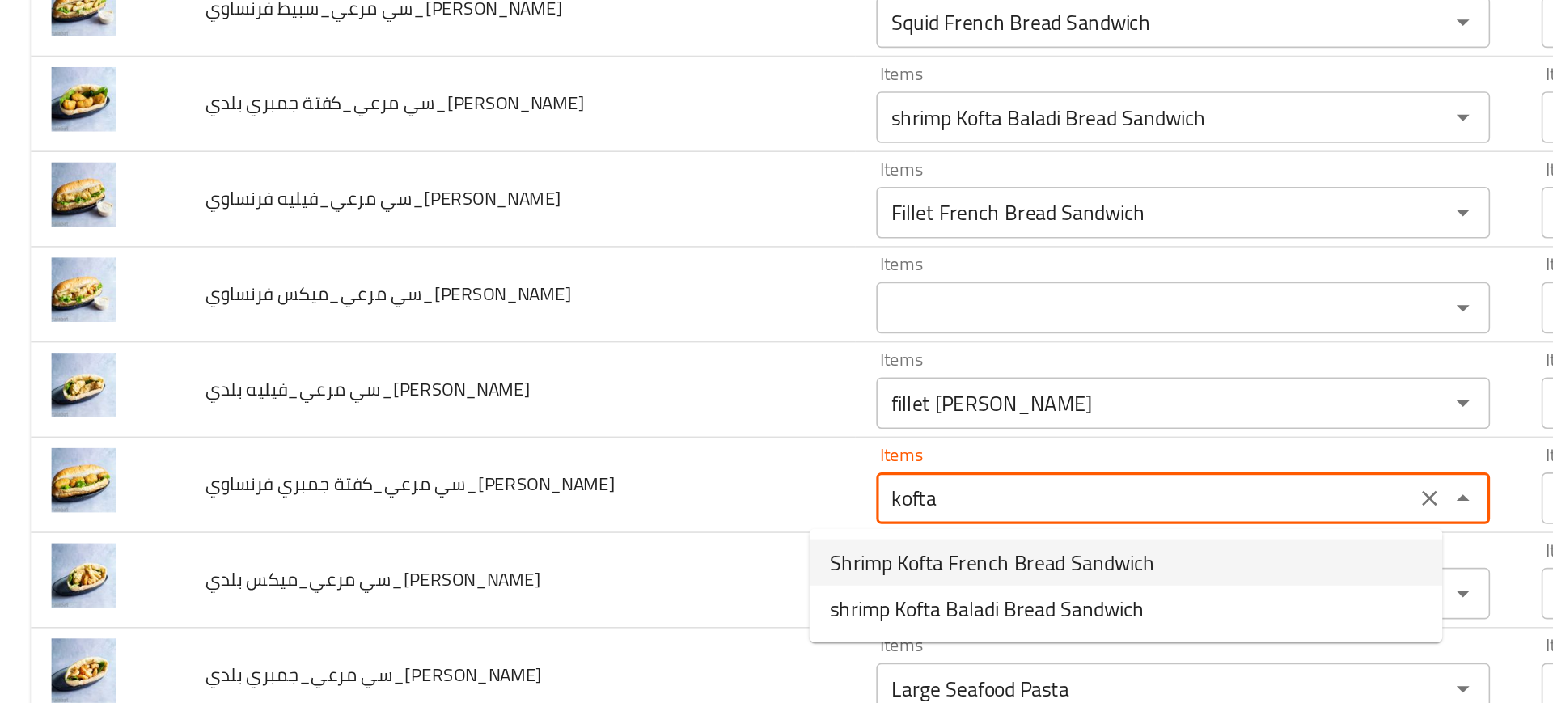
click at [550, 487] on span "Shrimp Kofta French Bread Sandwich" at bounding box center [624, 490] width 204 height 19
type Reda "Shrimp Kofta French Bread Sandwich"
type Reda-ar "سندوتش عيش فرنساوي كفتة جمبري"
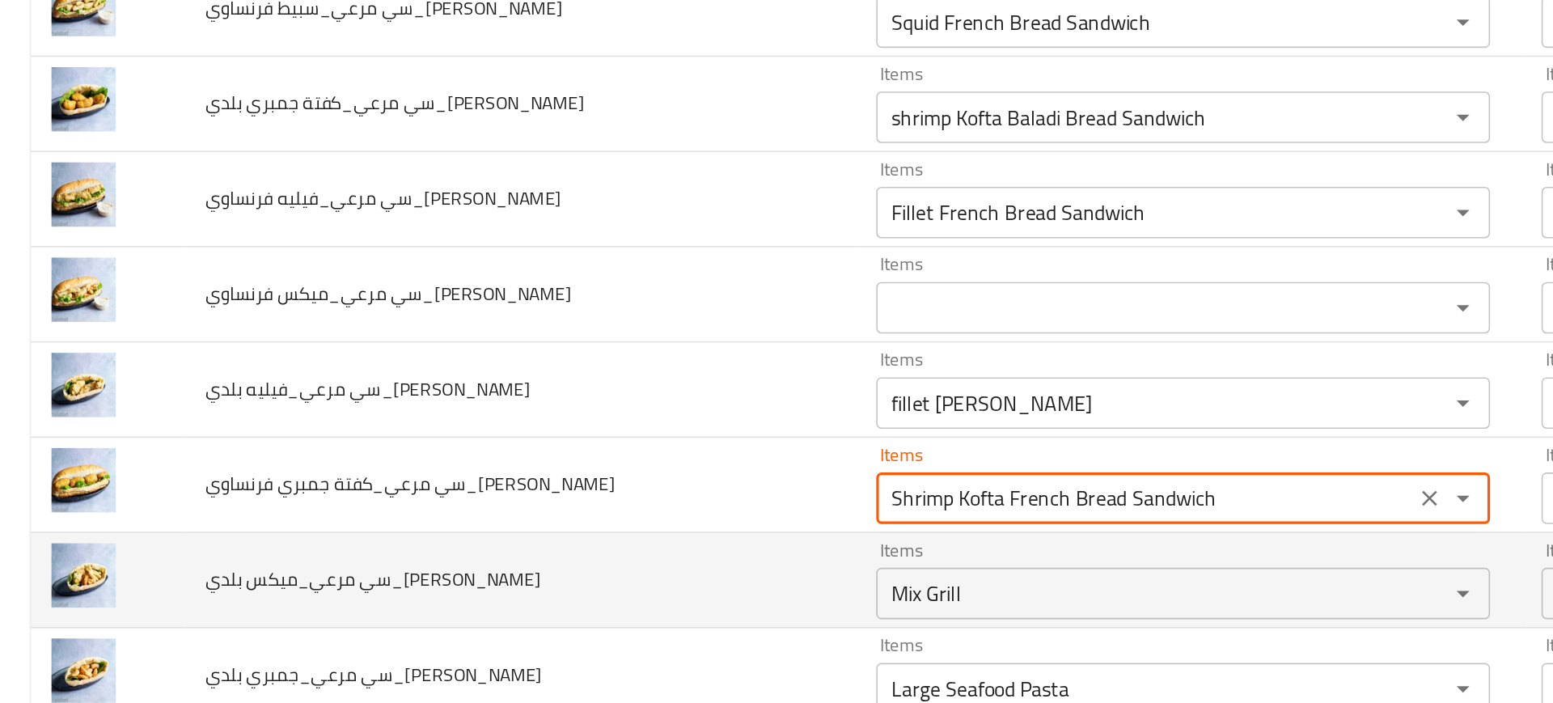
type Reda "Shrimp Kofta French Bread Sandwich"
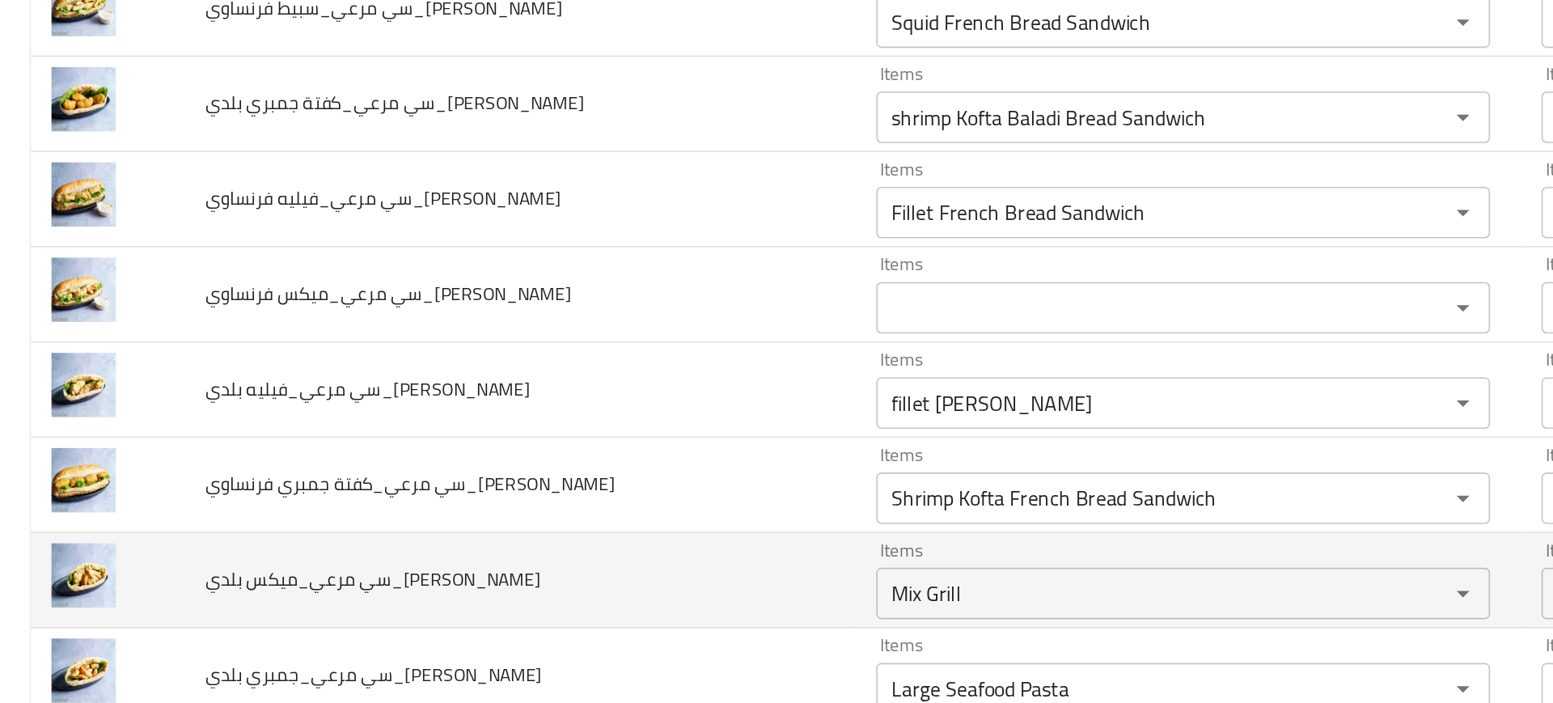
click at [490, 495] on td "سي مرعي_ميكس بلدي_Mohamed Reda" at bounding box center [326, 502] width 421 height 60
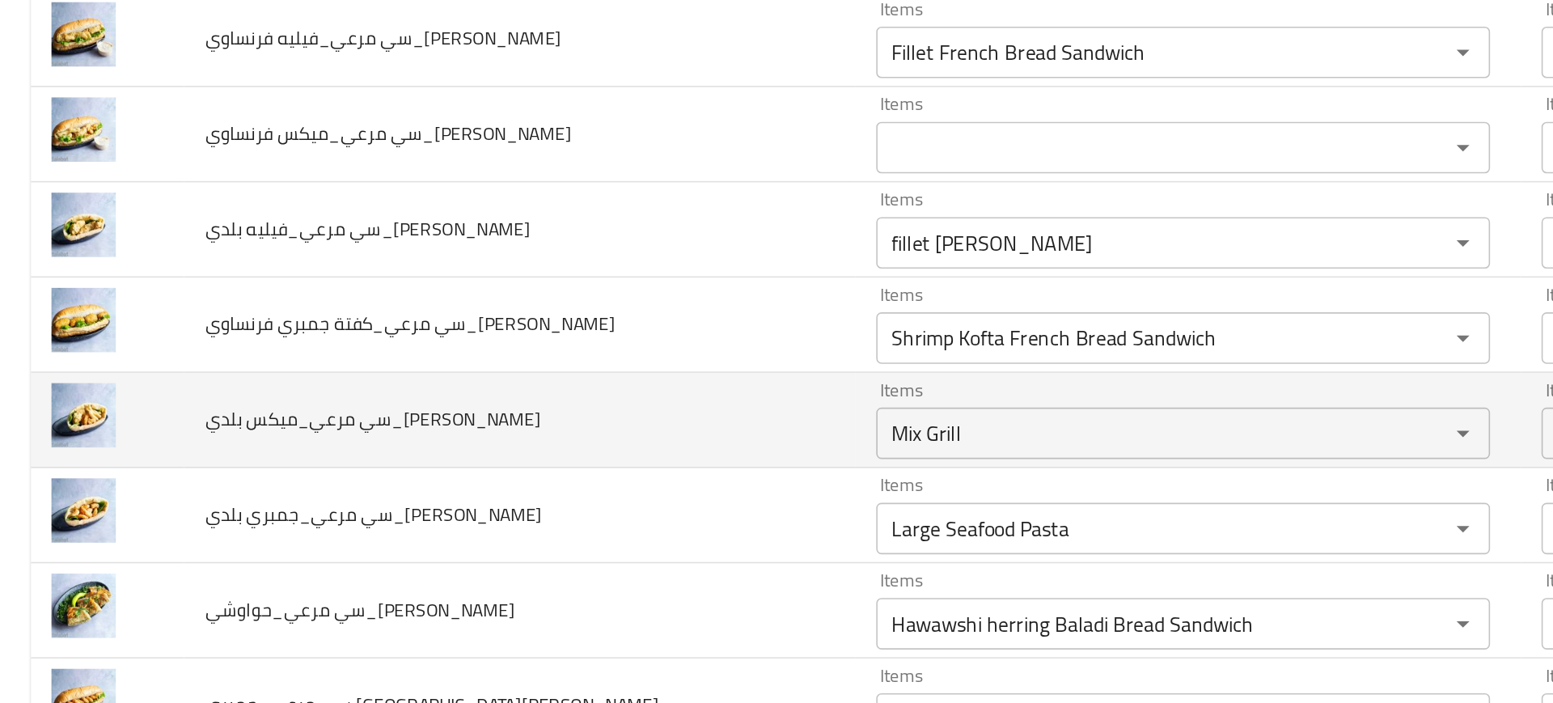
scroll to position [714, 0]
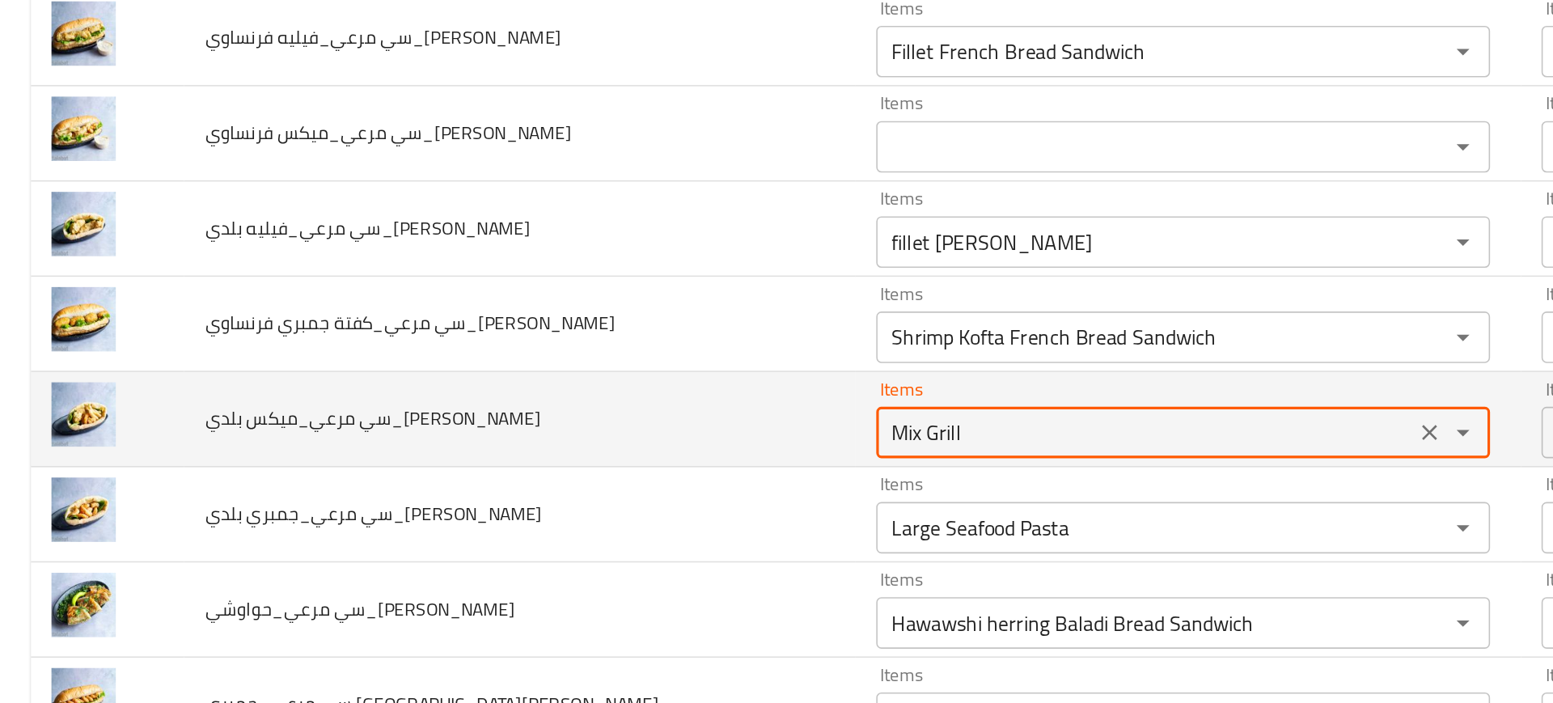
click at [556, 417] on Reda "Mix Grill" at bounding box center [720, 409] width 328 height 23
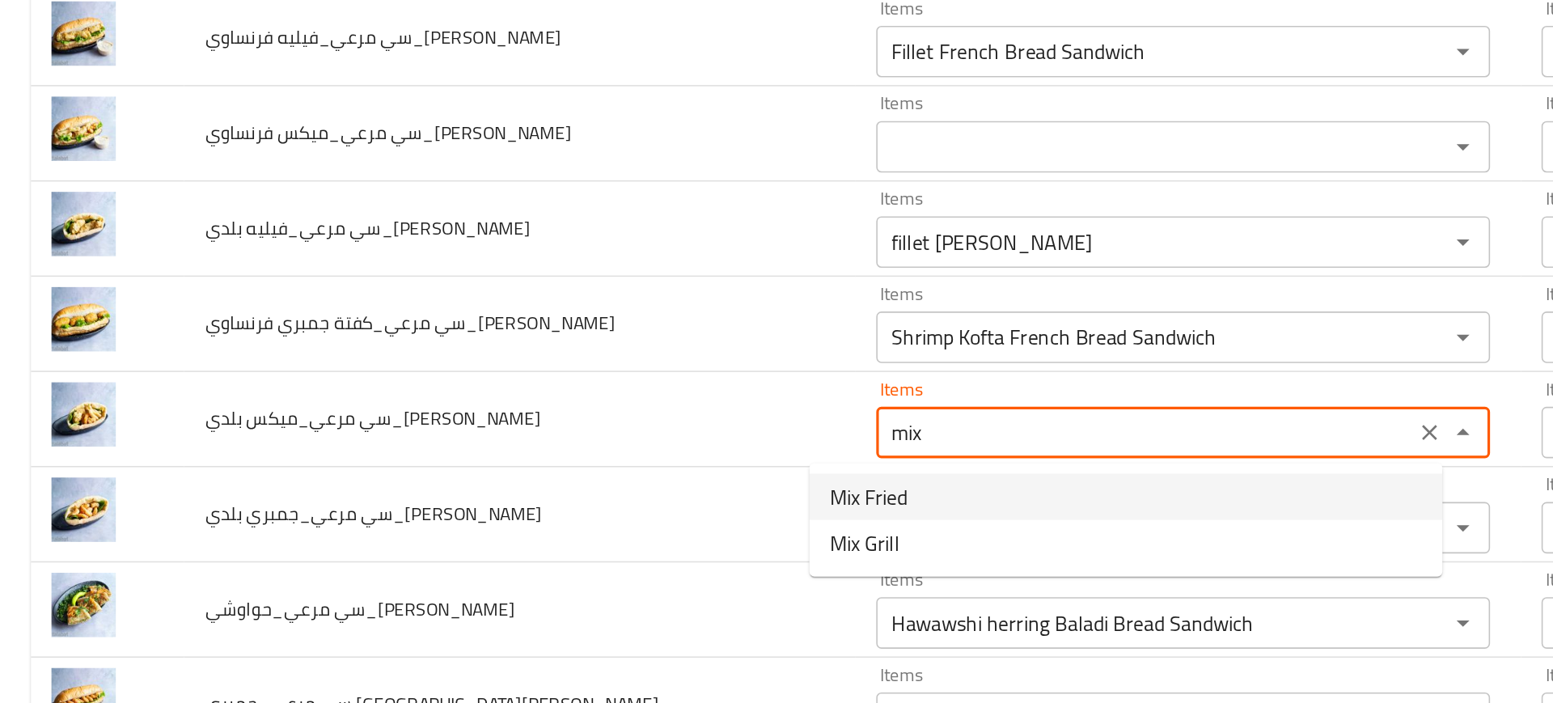
click at [534, 451] on span "Mix Fried" at bounding box center [546, 449] width 49 height 19
type Reda "Mix Fried"
type Reda-ar "مكس مقلي"
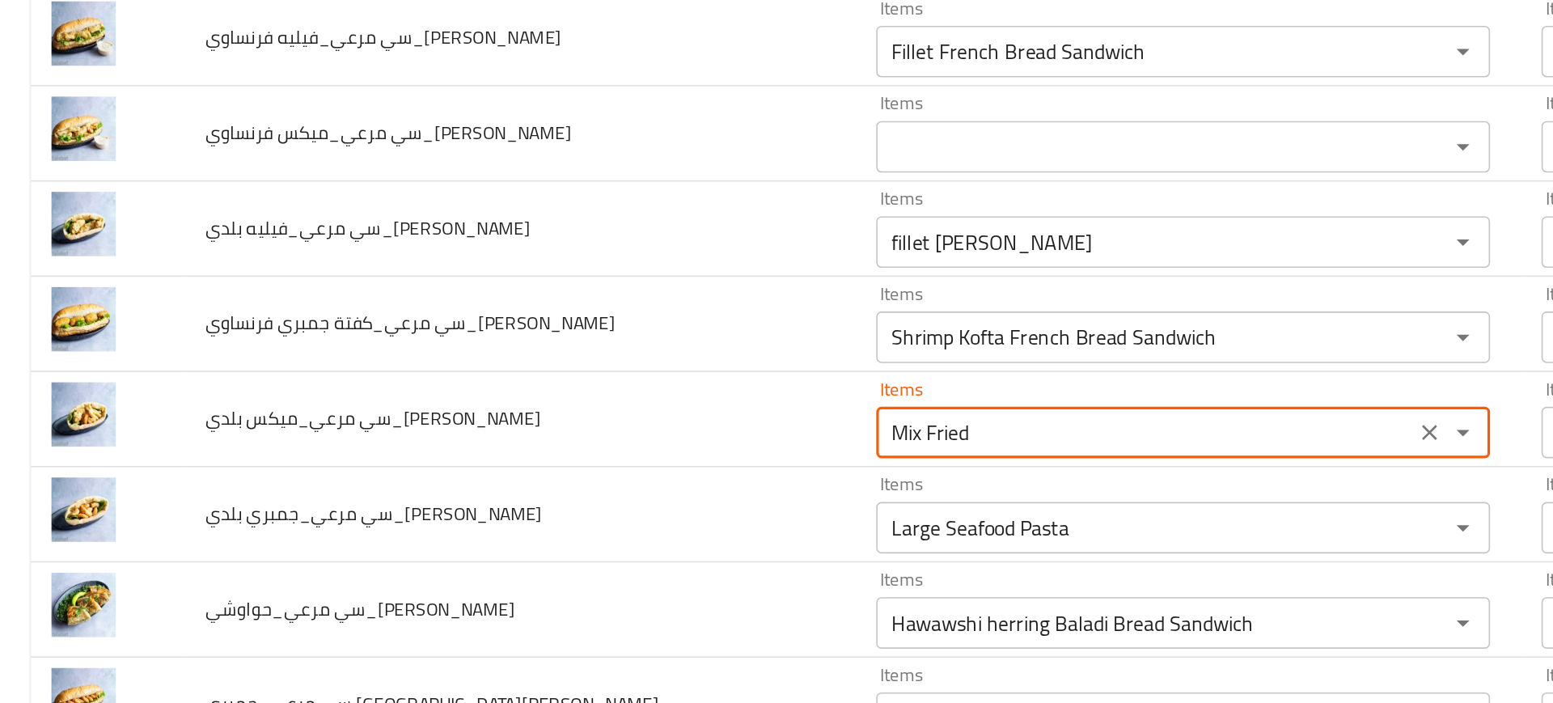
type Reda "Mix Fried"
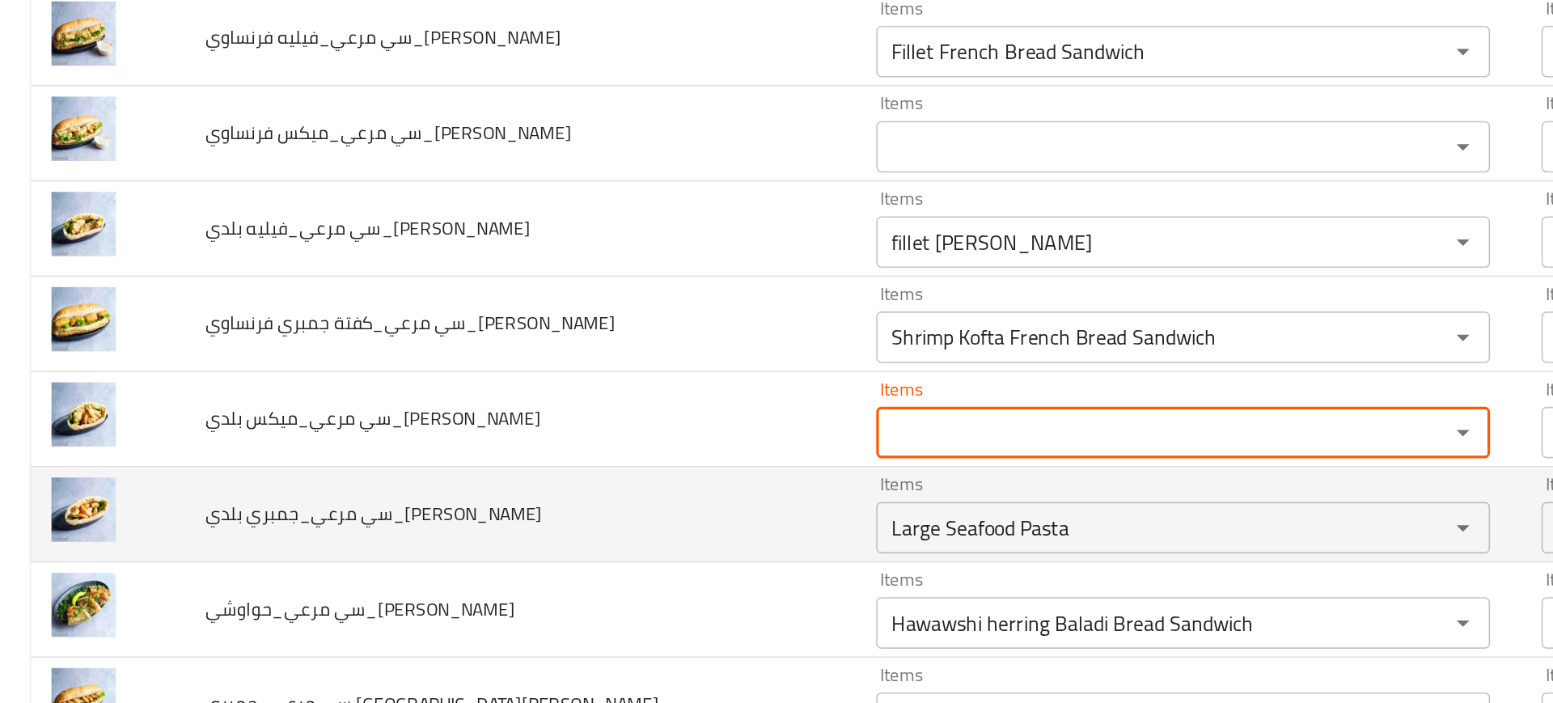
click at [465, 455] on td "سي مرعي_جمبري بلدي_Mohamed Reda" at bounding box center [326, 461] width 421 height 60
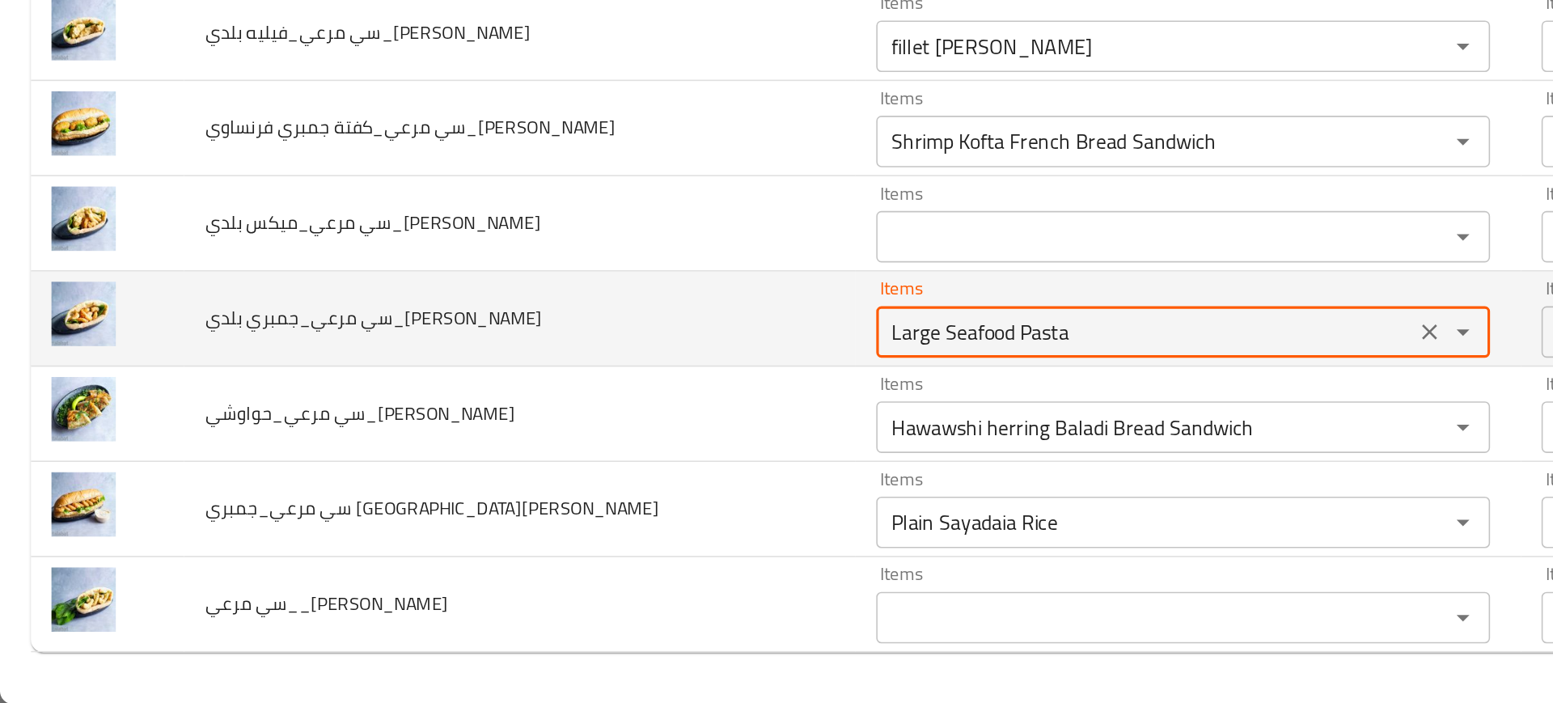
click at [565, 467] on Reda "Large Seafood Pasta" at bounding box center [720, 469] width 328 height 23
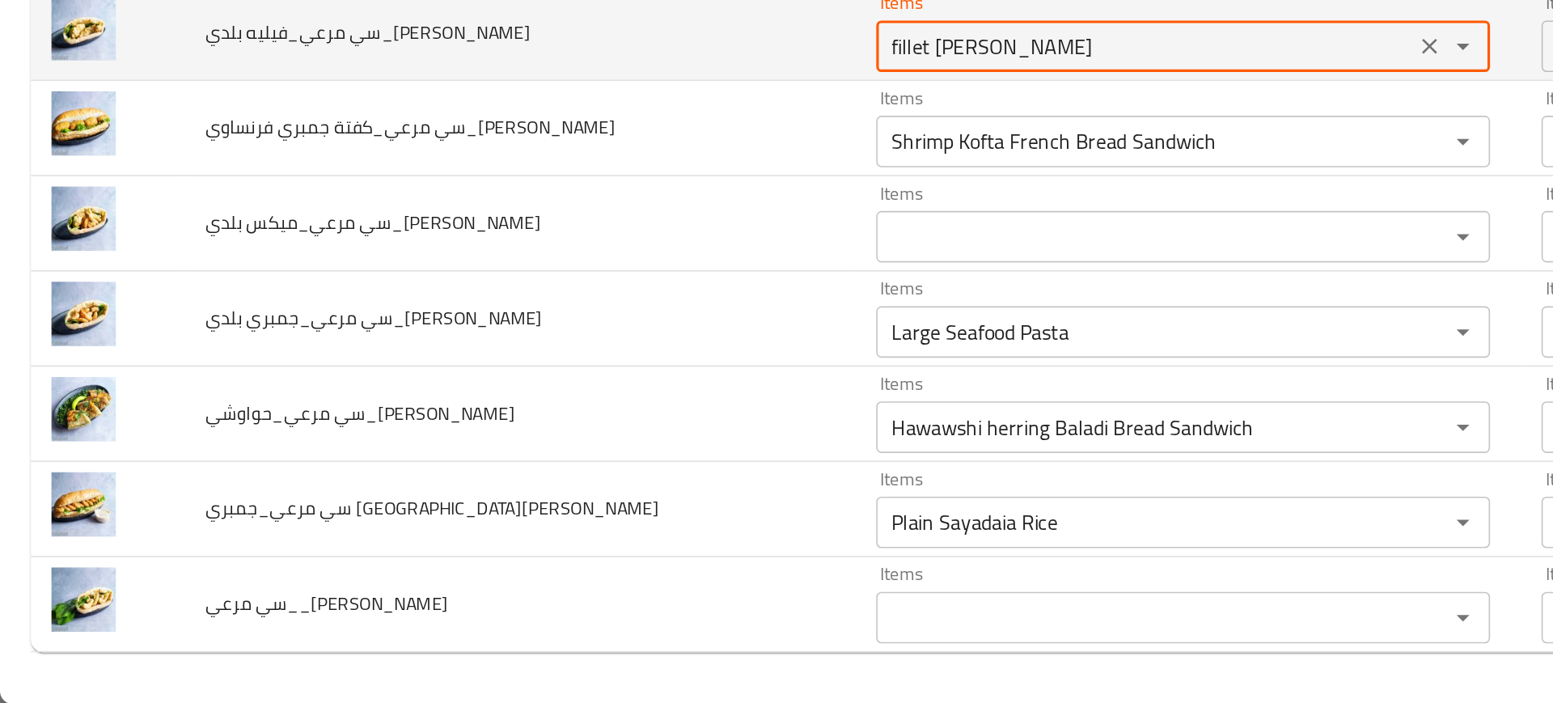
drag, startPoint x: 547, startPoint y: 290, endPoint x: 726, endPoint y: 276, distance: 179.4
click at [726, 276] on div "fillet Baladi Bread Sandwich Items" at bounding box center [744, 289] width 386 height 32
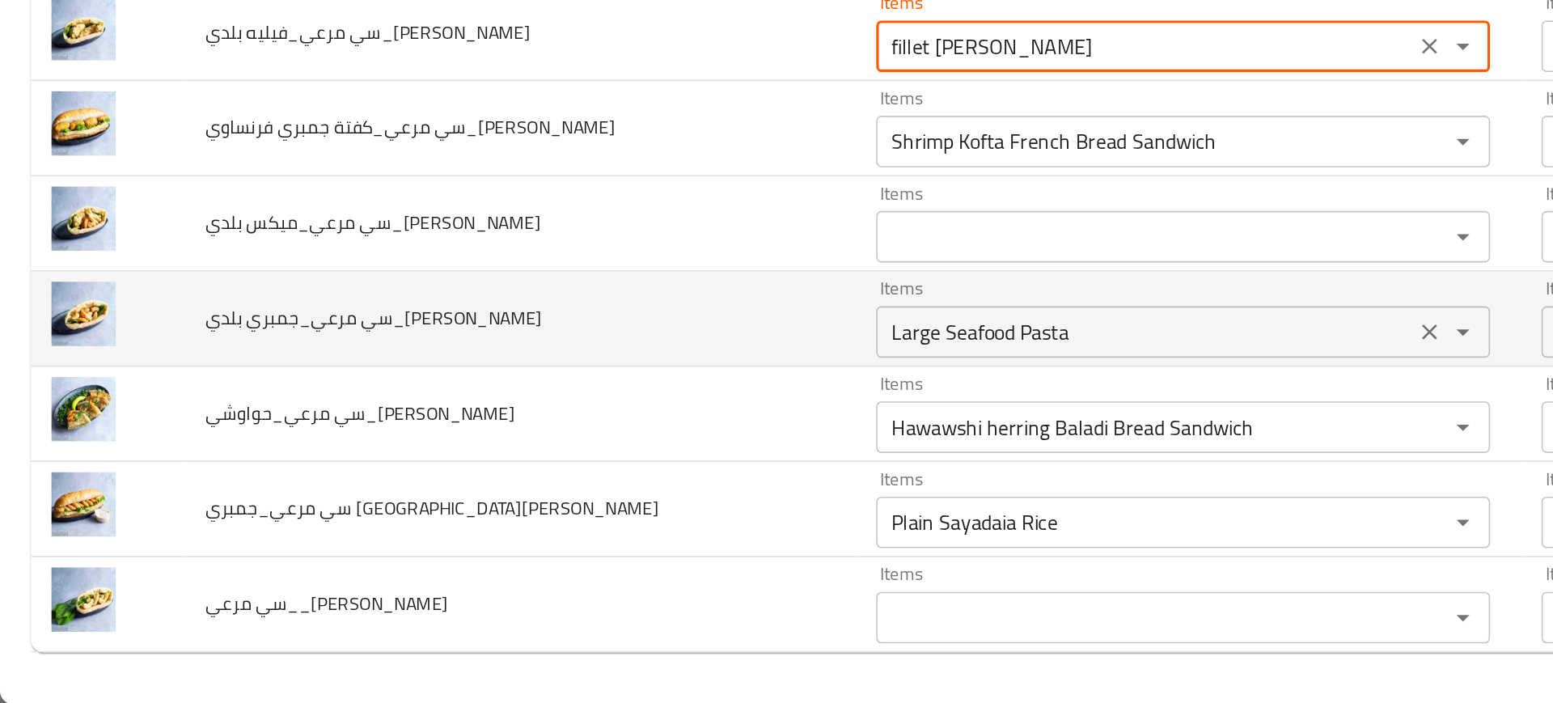
click at [587, 457] on div "Large Seafood Pasta Items" at bounding box center [744, 469] width 386 height 32
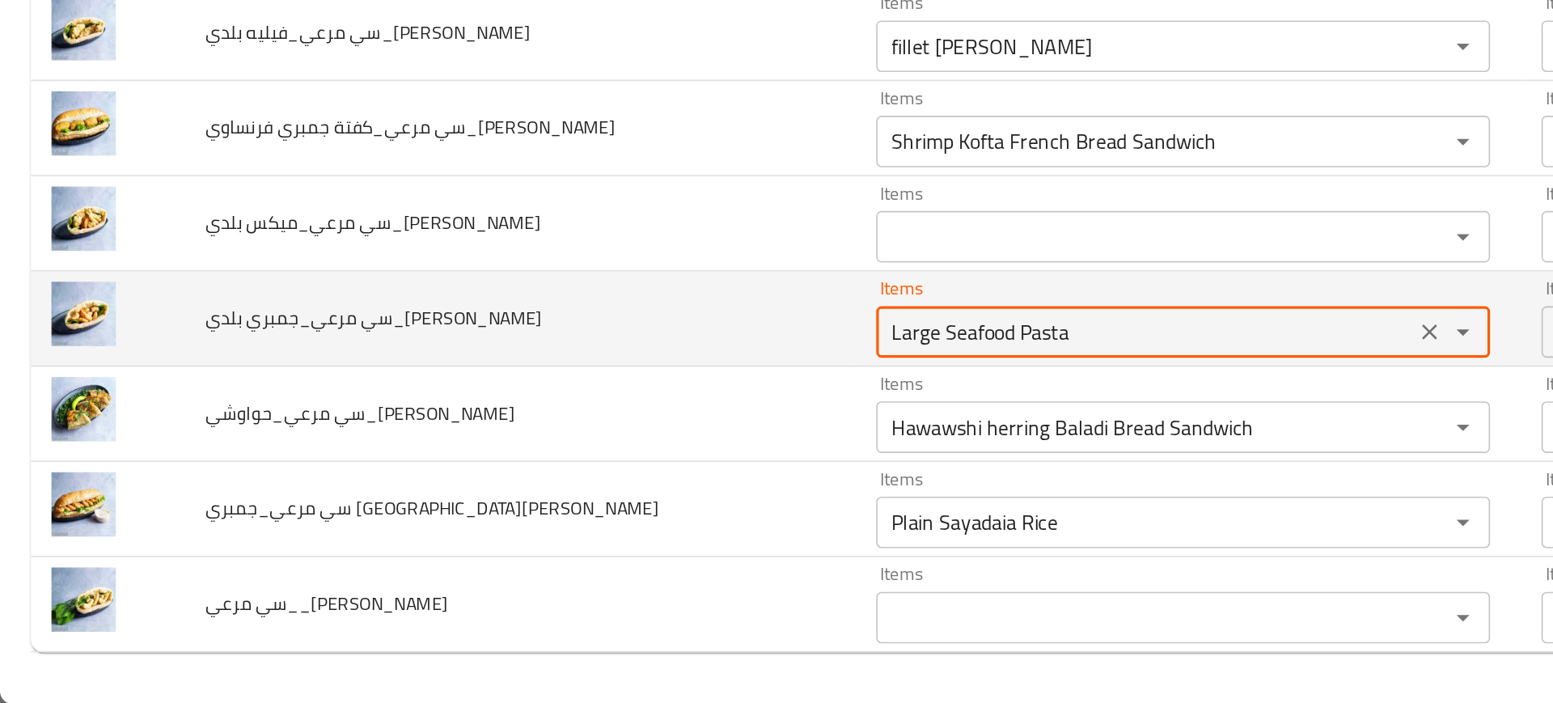
paste Reda "Baladi Bread Sandwich"
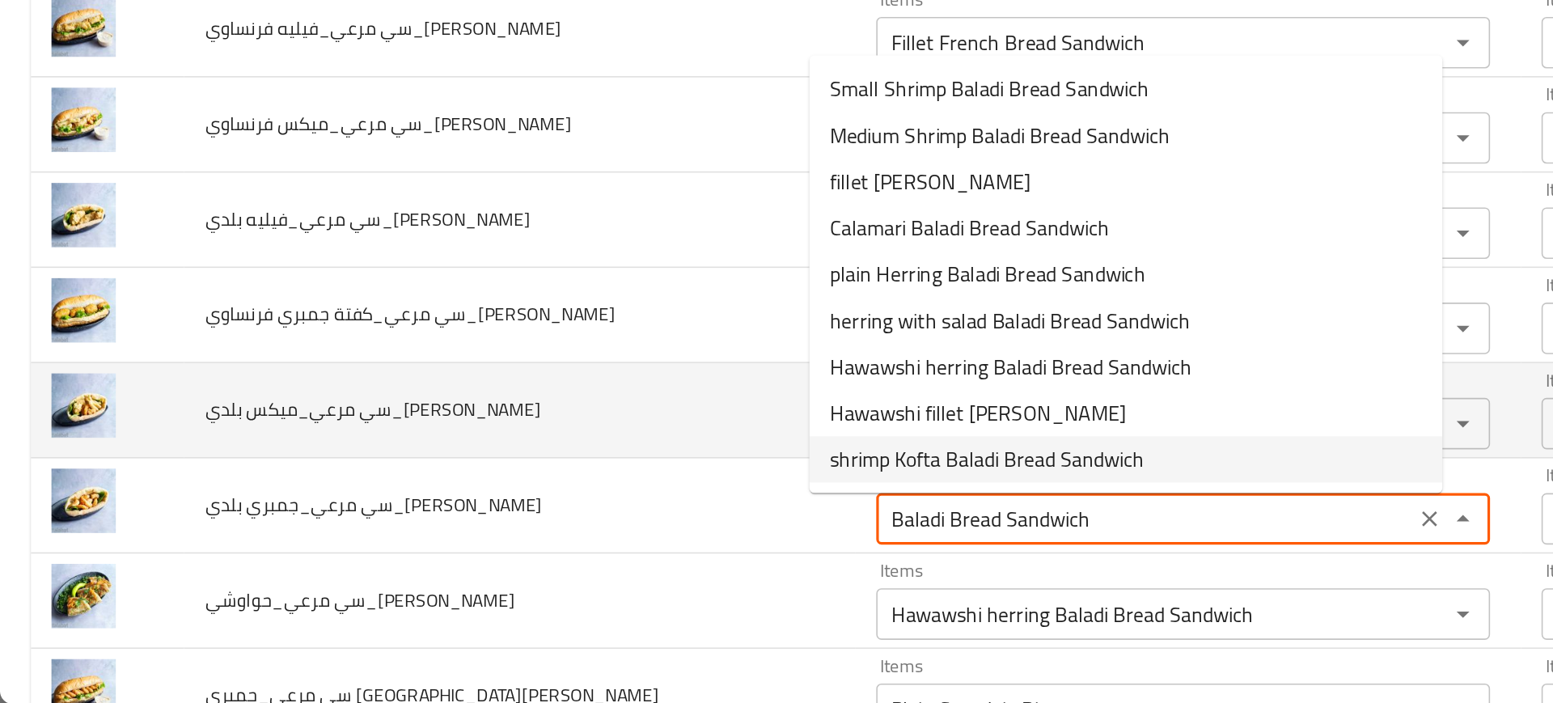
scroll to position [591, 0]
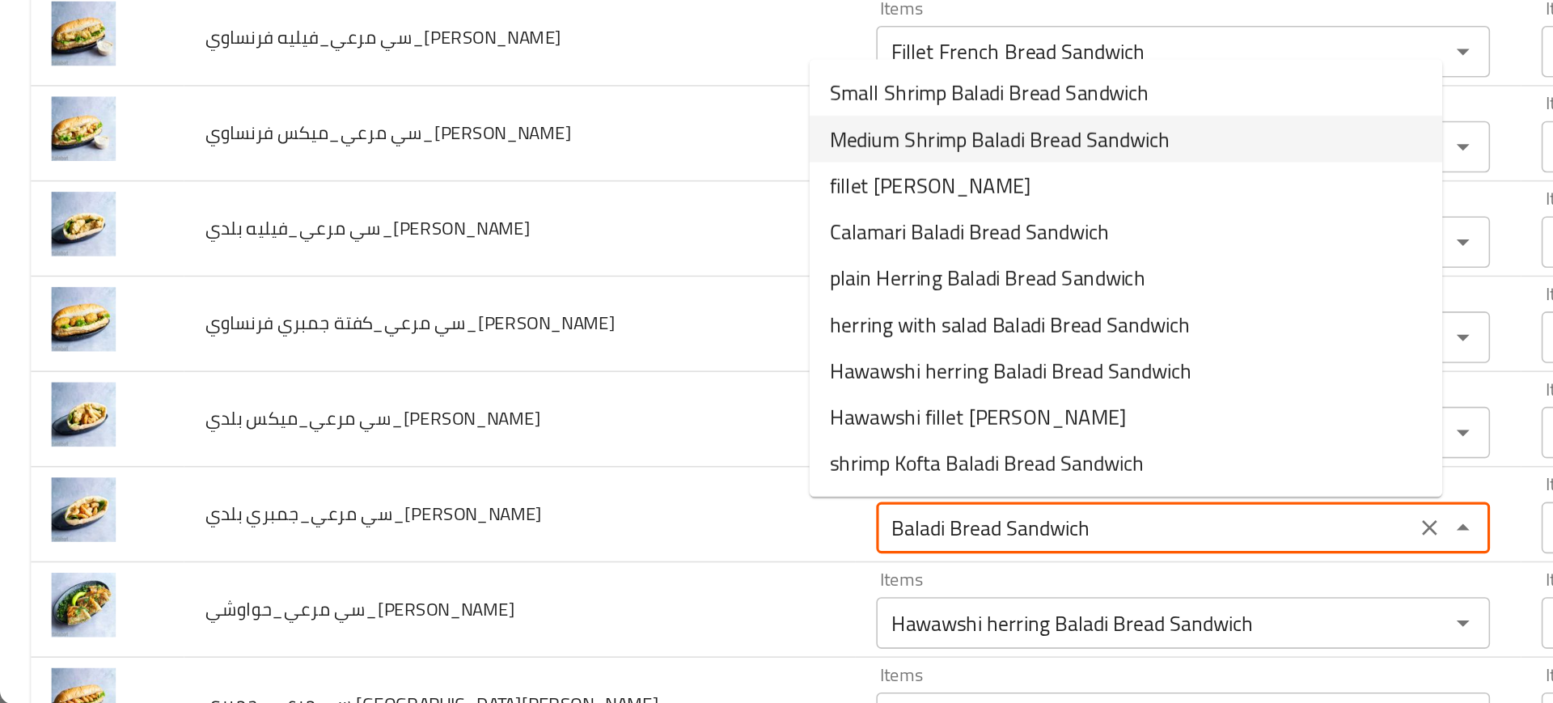
click at [639, 347] on span "Medium Shrimp Baladi Bread Sandwich" at bounding box center [629, 347] width 214 height 19
type Reda "Medium Shrimp Baladi Bread Sandwich"
type Reda-ar "سندوتش عيش بلدي جمبرى وسط"
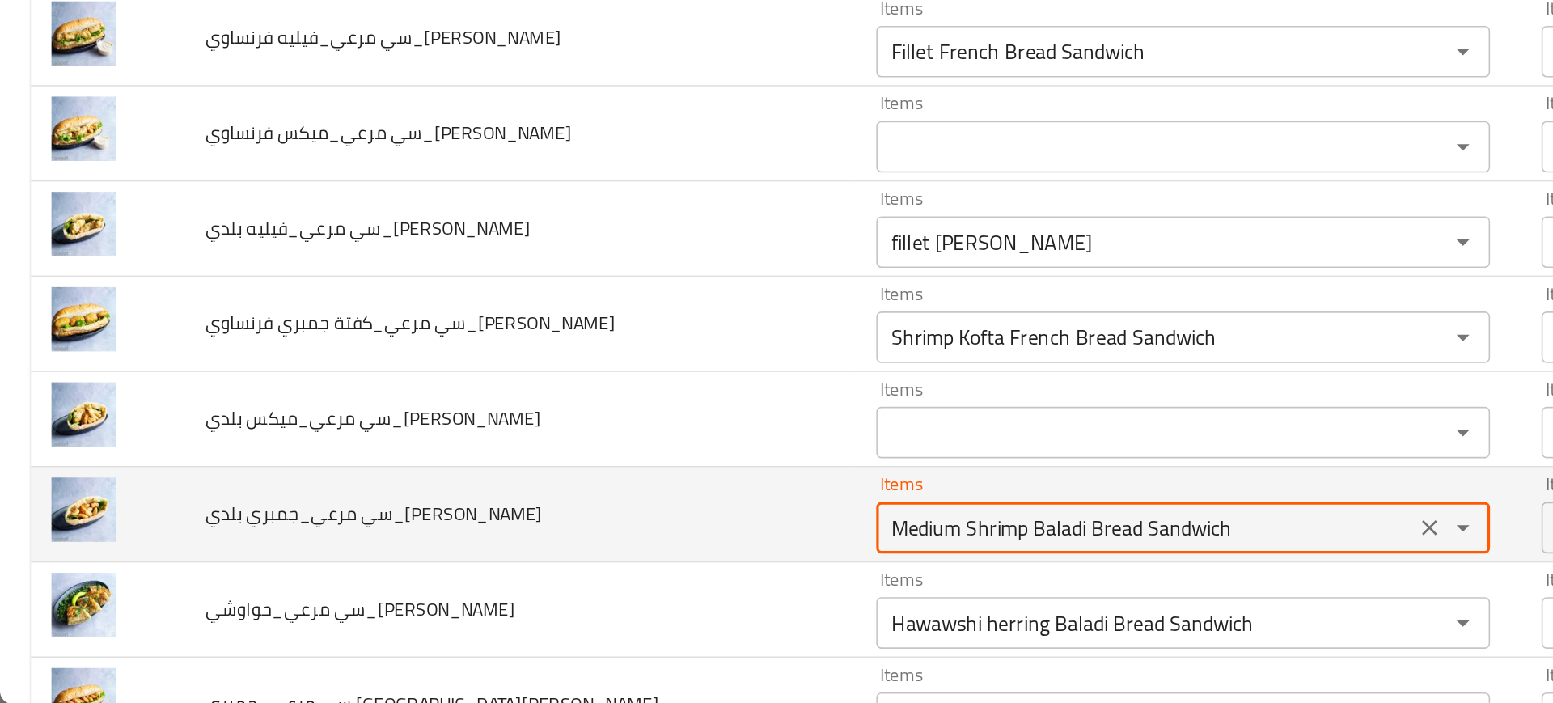
drag, startPoint x: 568, startPoint y: 595, endPoint x: 419, endPoint y: 586, distance: 149.2
click at [419, 586] on tr "سي مرعي_جمبري بلدي_Mohamed Reda Items Medium Shrimp Baladi Bread Sandwich Items…" at bounding box center [776, 584] width 1514 height 60
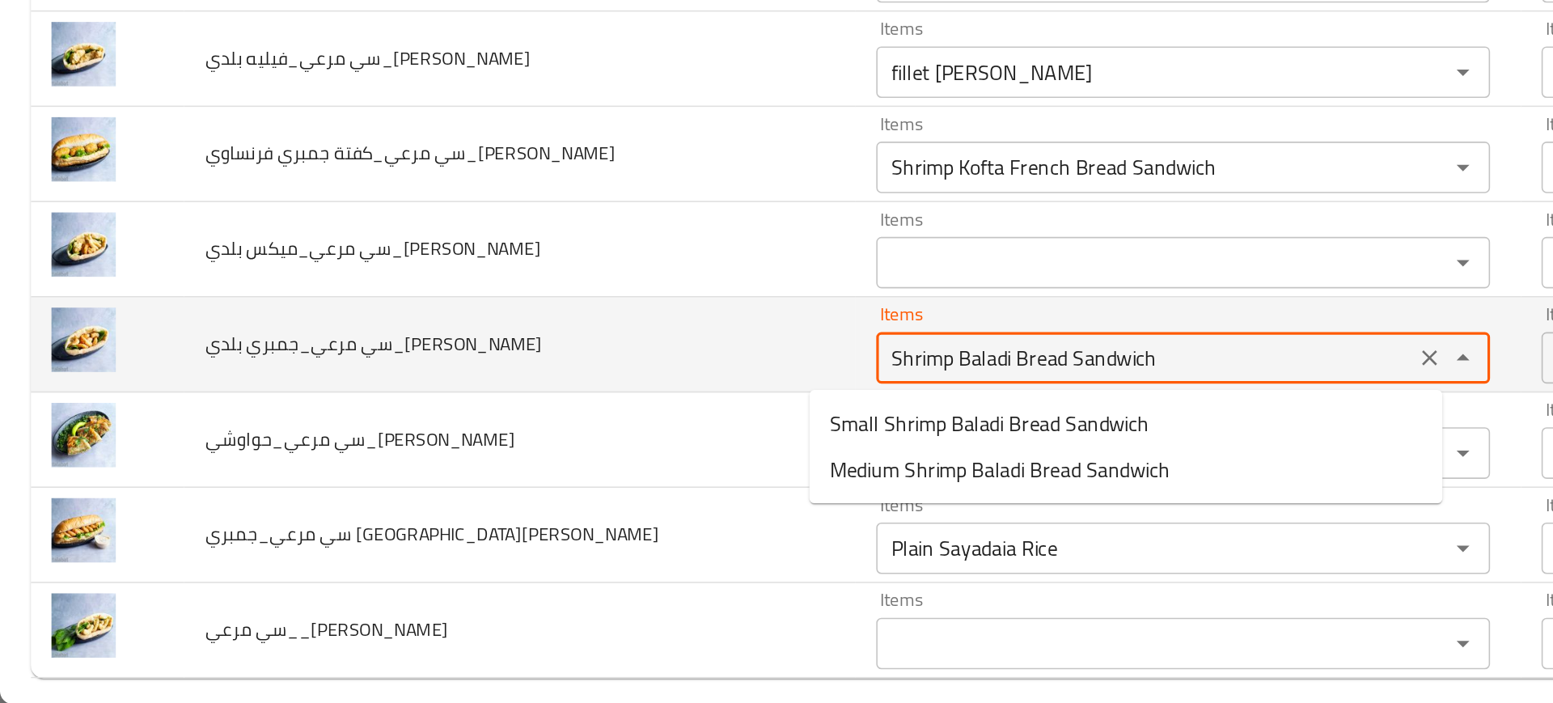
scroll to position [697, 0]
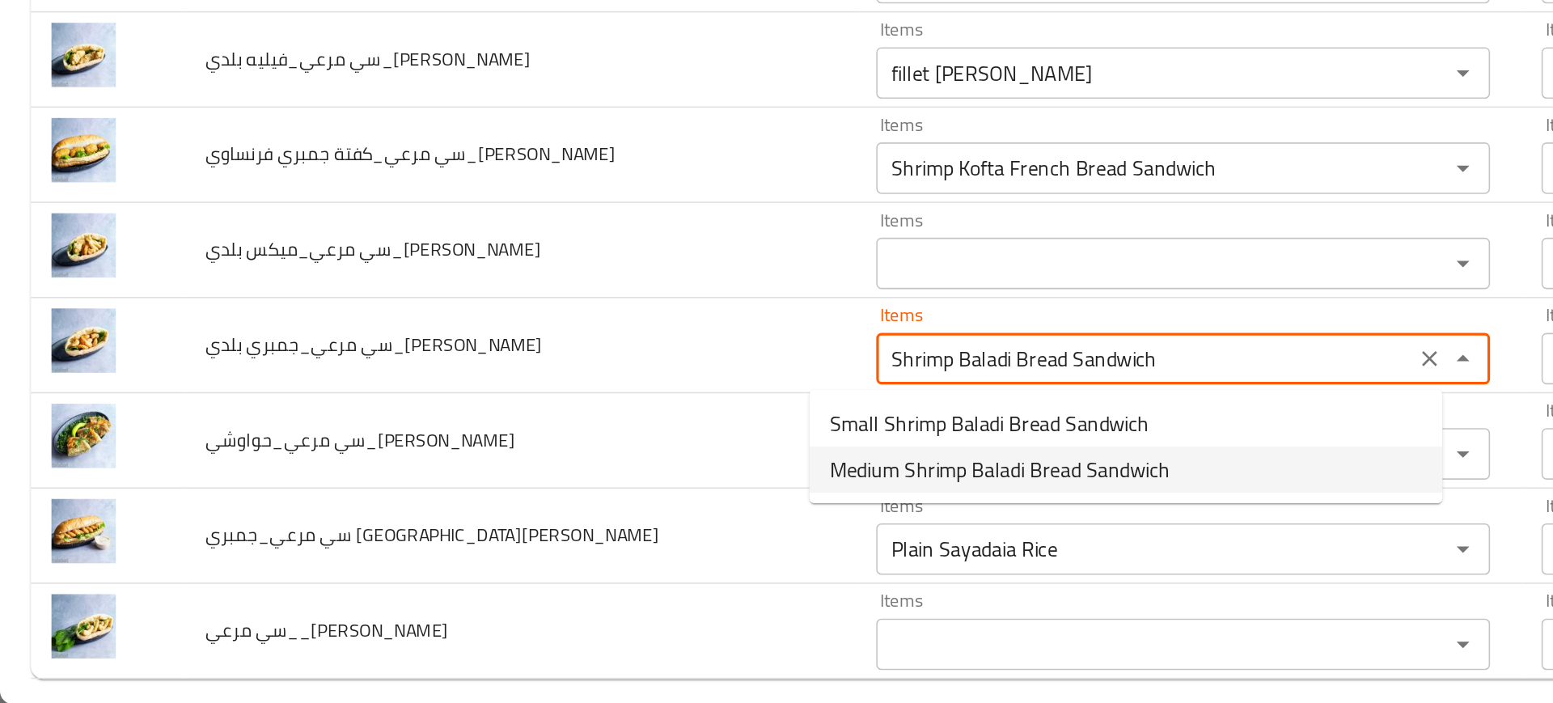
click at [534, 557] on span "Medium Shrimp Baladi Bread Sandwich" at bounding box center [629, 555] width 214 height 19
type Reda "Medium Shrimp Baladi Bread Sandwich"
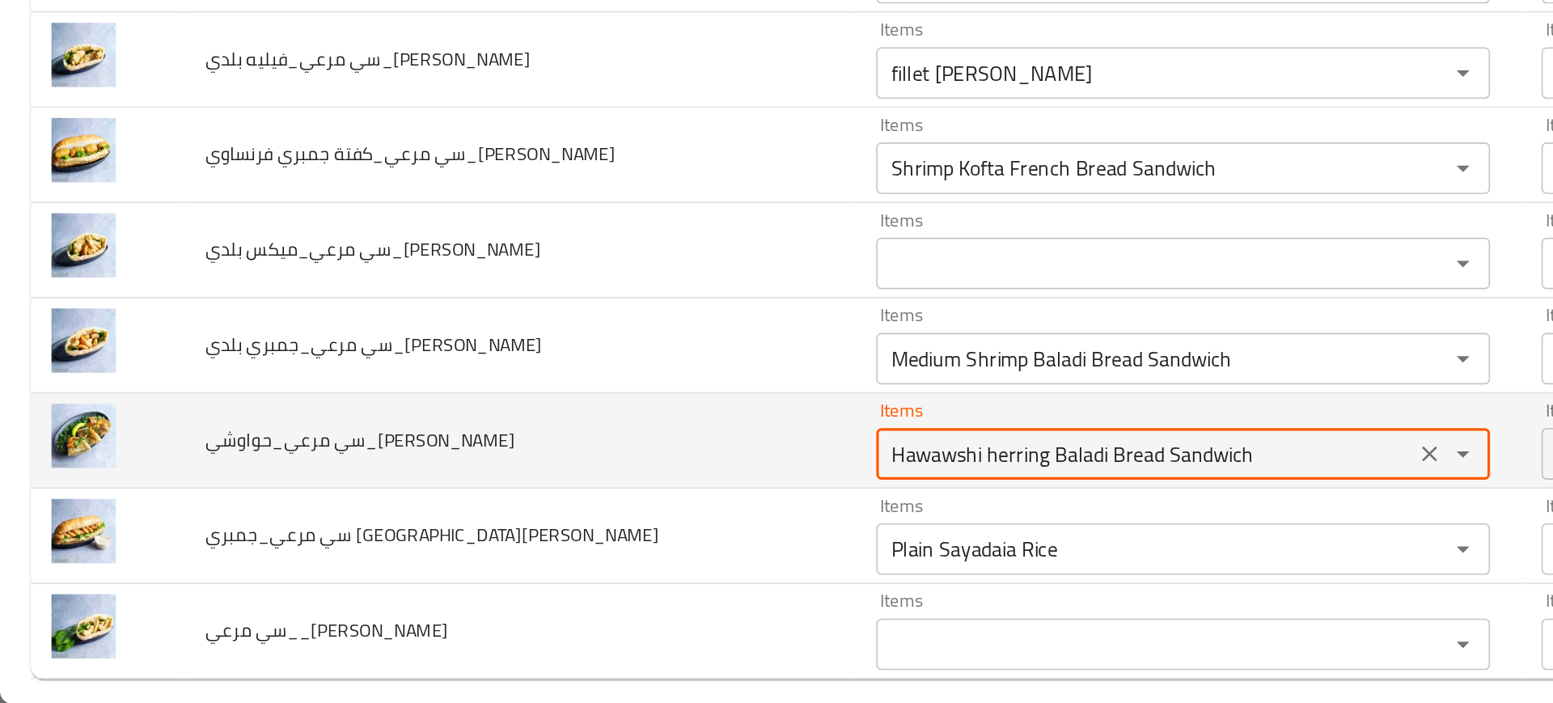
click at [602, 543] on Reda "Hawawshi herring Baladi Bread Sandwich" at bounding box center [720, 546] width 328 height 23
click at [584, 547] on Reda "Hawawshi herring Baladi Bread Sandwich" at bounding box center [720, 546] width 328 height 23
drag, startPoint x: 575, startPoint y: 546, endPoint x: 880, endPoint y: 531, distance: 305.3
click at [880, 531] on div "Hawawshi herring Baladi Bread Sandwich Items" at bounding box center [744, 546] width 386 height 32
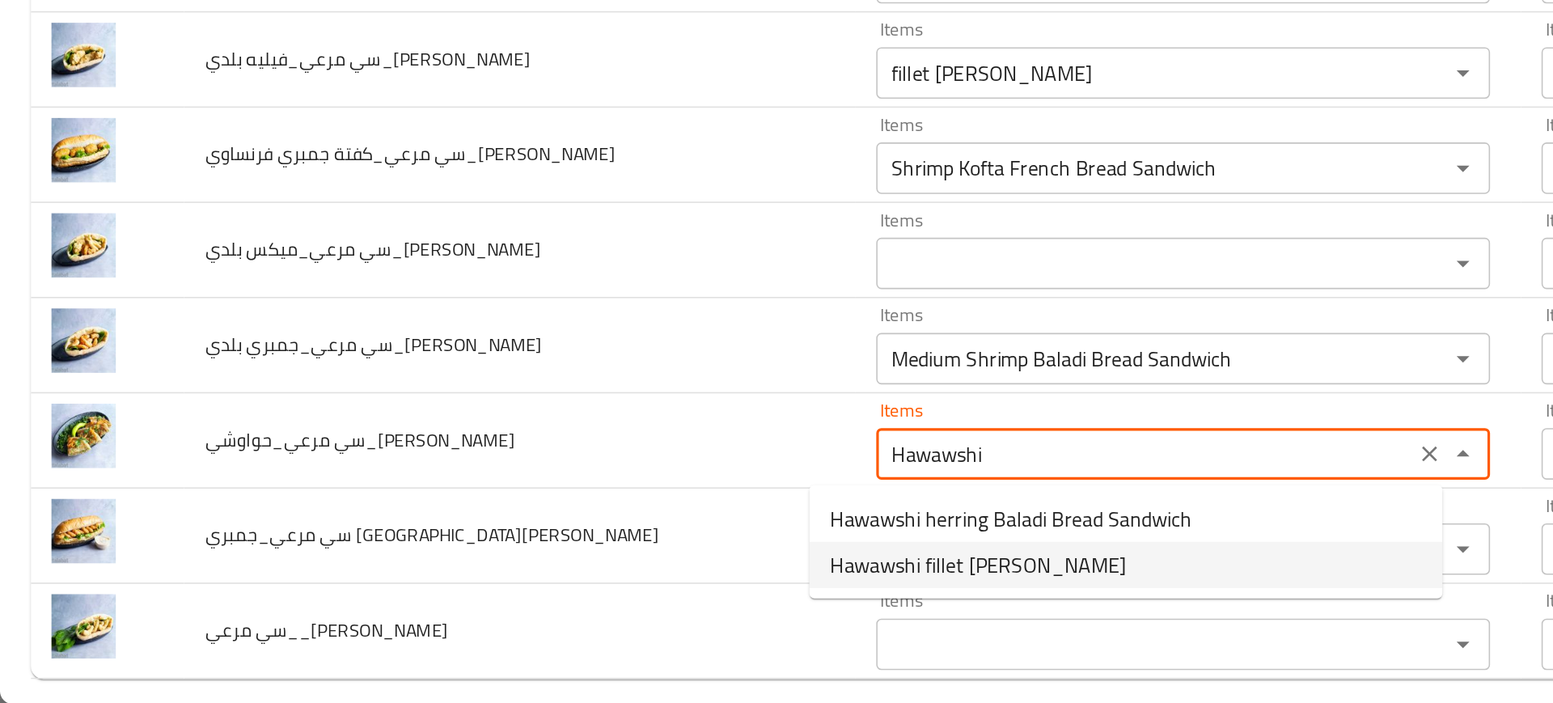
click at [561, 620] on span "Hawawshi fillet Baladi Bread Sandwich" at bounding box center [615, 615] width 186 height 19
type Reda "Hawawshi fillet Baladi Bread Sandwich"
type Reda-ar "سندوتش عيش بلدي حواوشي فيليه"
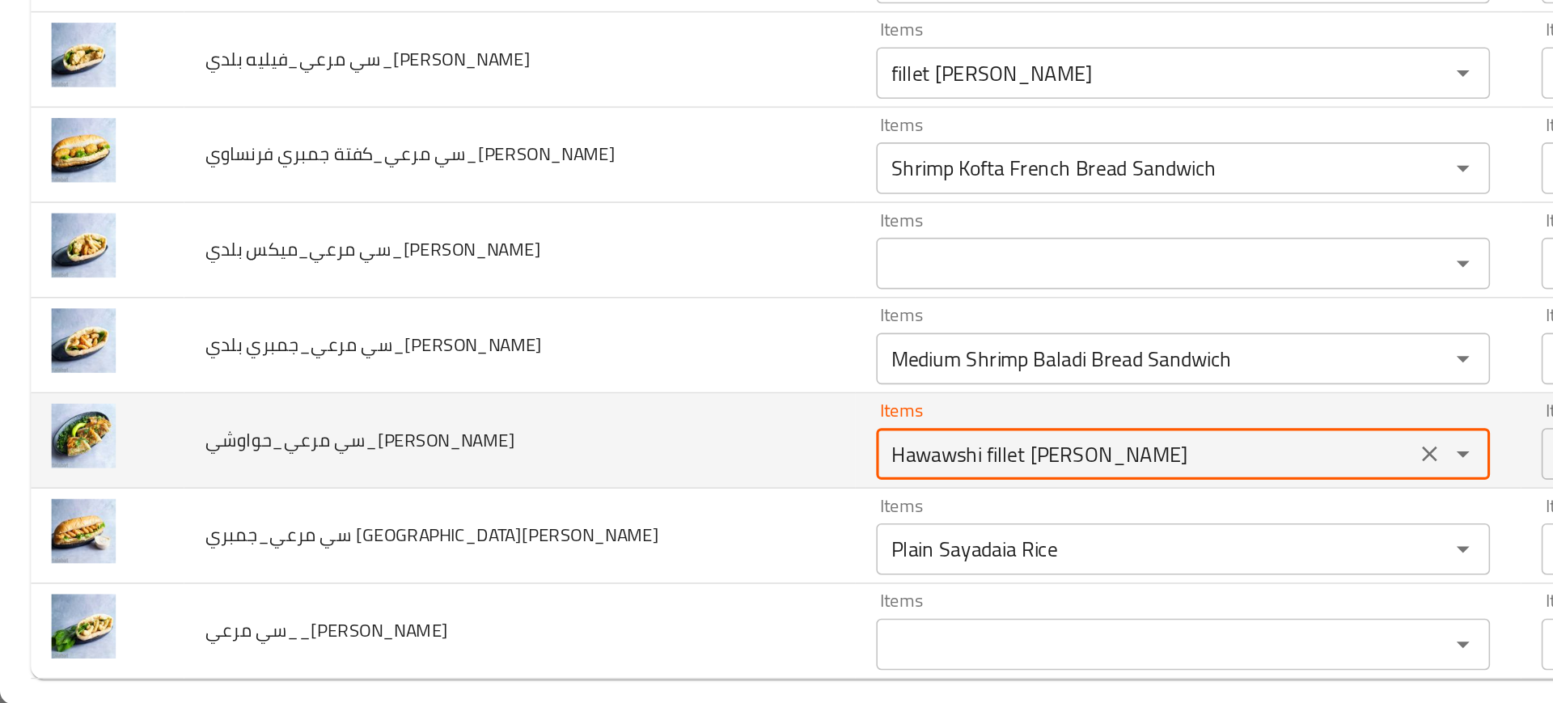
click at [580, 552] on Reda "Hawawshi fillet Baladi Bread Sandwich" at bounding box center [720, 546] width 328 height 23
drag, startPoint x: 580, startPoint y: 552, endPoint x: 887, endPoint y: 531, distance: 308.1
click at [887, 531] on div "Hawawshi fillet Baladi Bread Sandwich Items" at bounding box center [744, 546] width 386 height 32
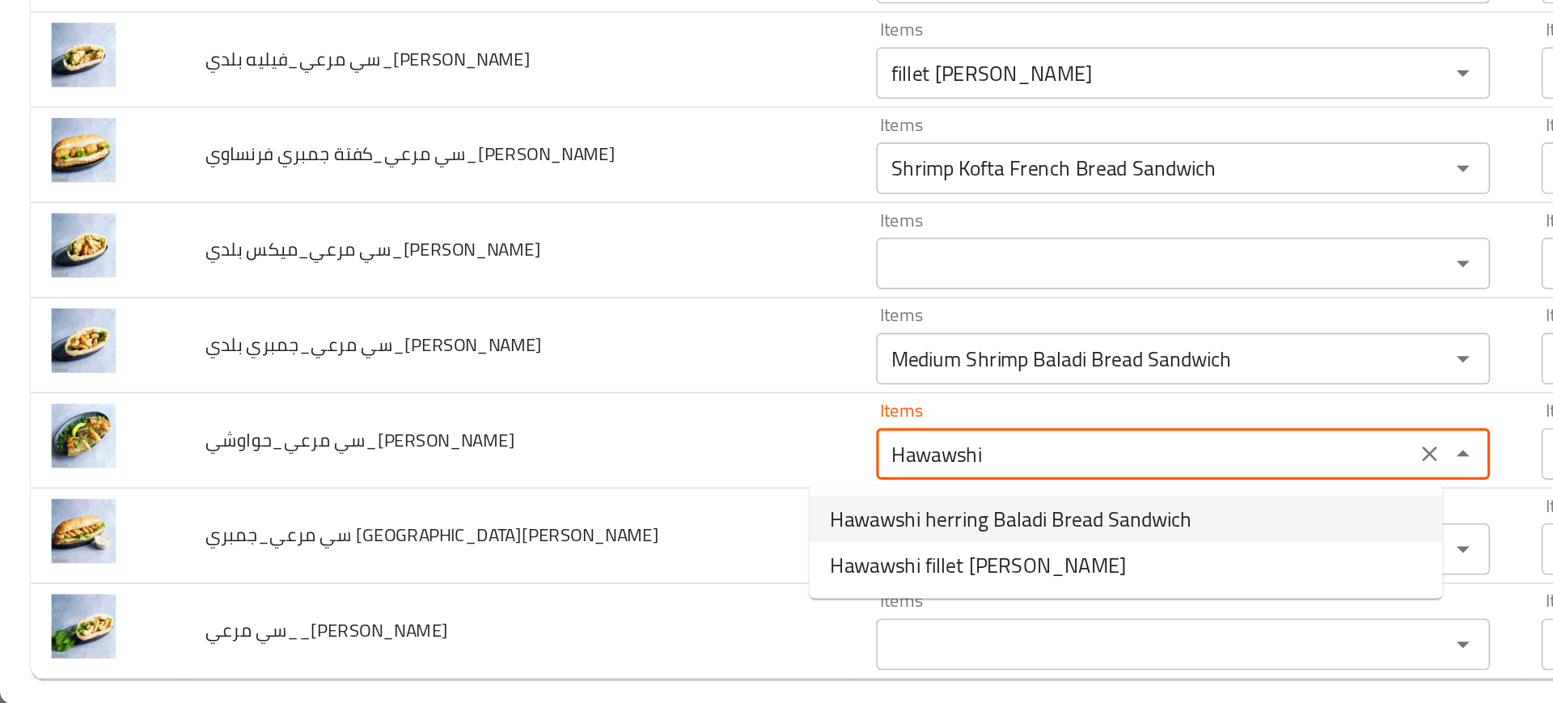
click at [660, 578] on span "Hawawshi herring Baladi Bread Sandwich" at bounding box center [635, 586] width 227 height 19
type Reda "Hawawshi herring Baladi Bread Sandwich"
type Reda-ar "سندوتش عيش بلدي حواوشي رنجة"
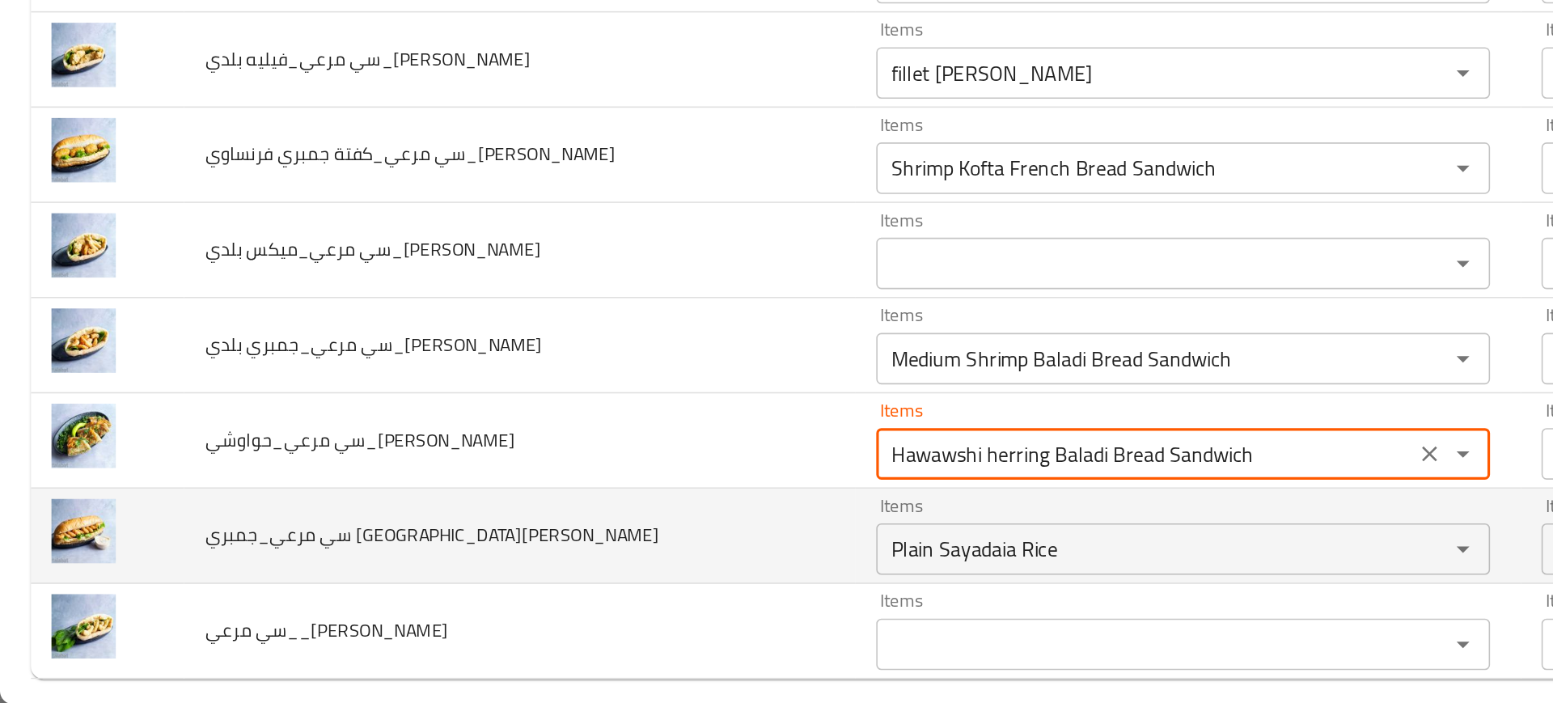
type Reda "Hawawshi herring Baladi Bread Sandwich"
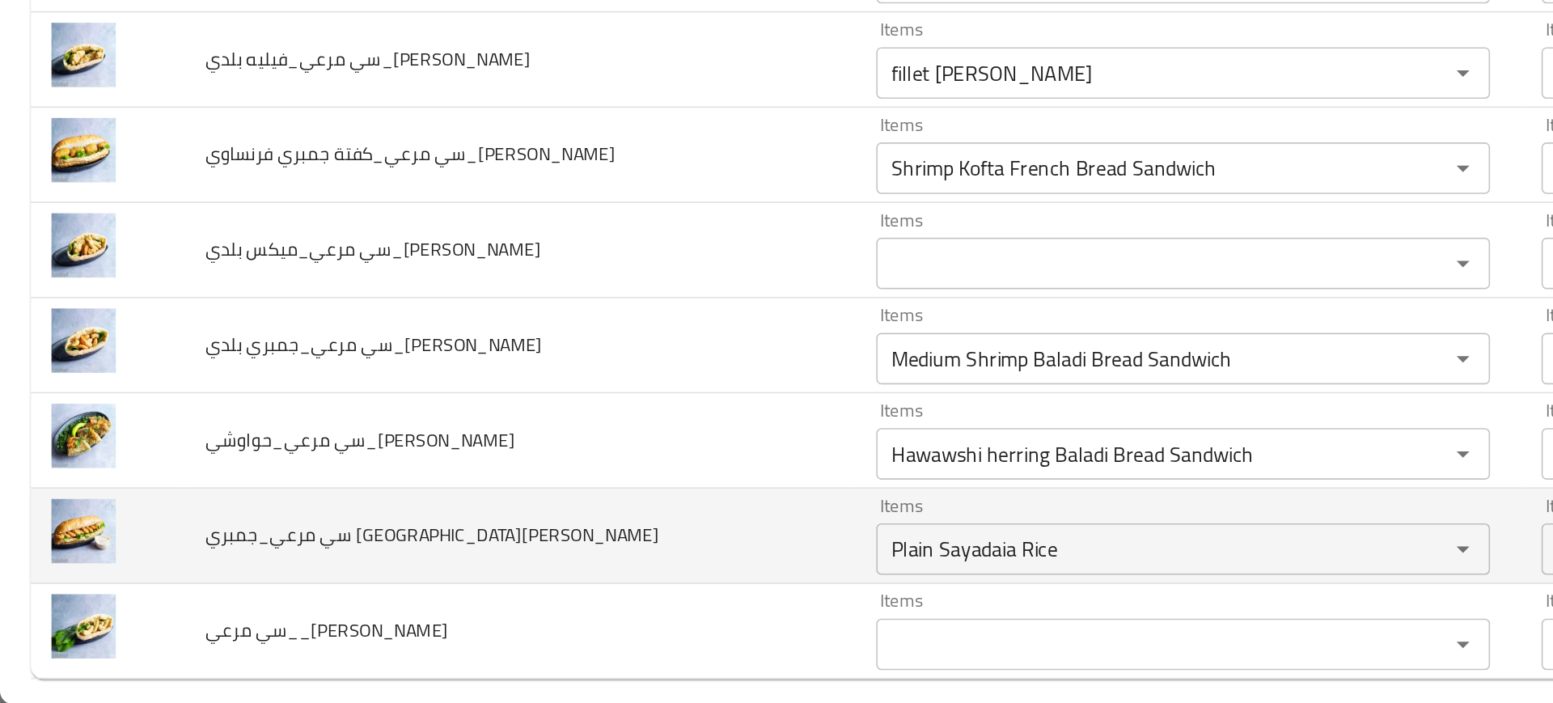
click at [439, 612] on td "سي مرعي_جمبري فرنساوي_Mohamed Reda" at bounding box center [326, 598] width 421 height 60
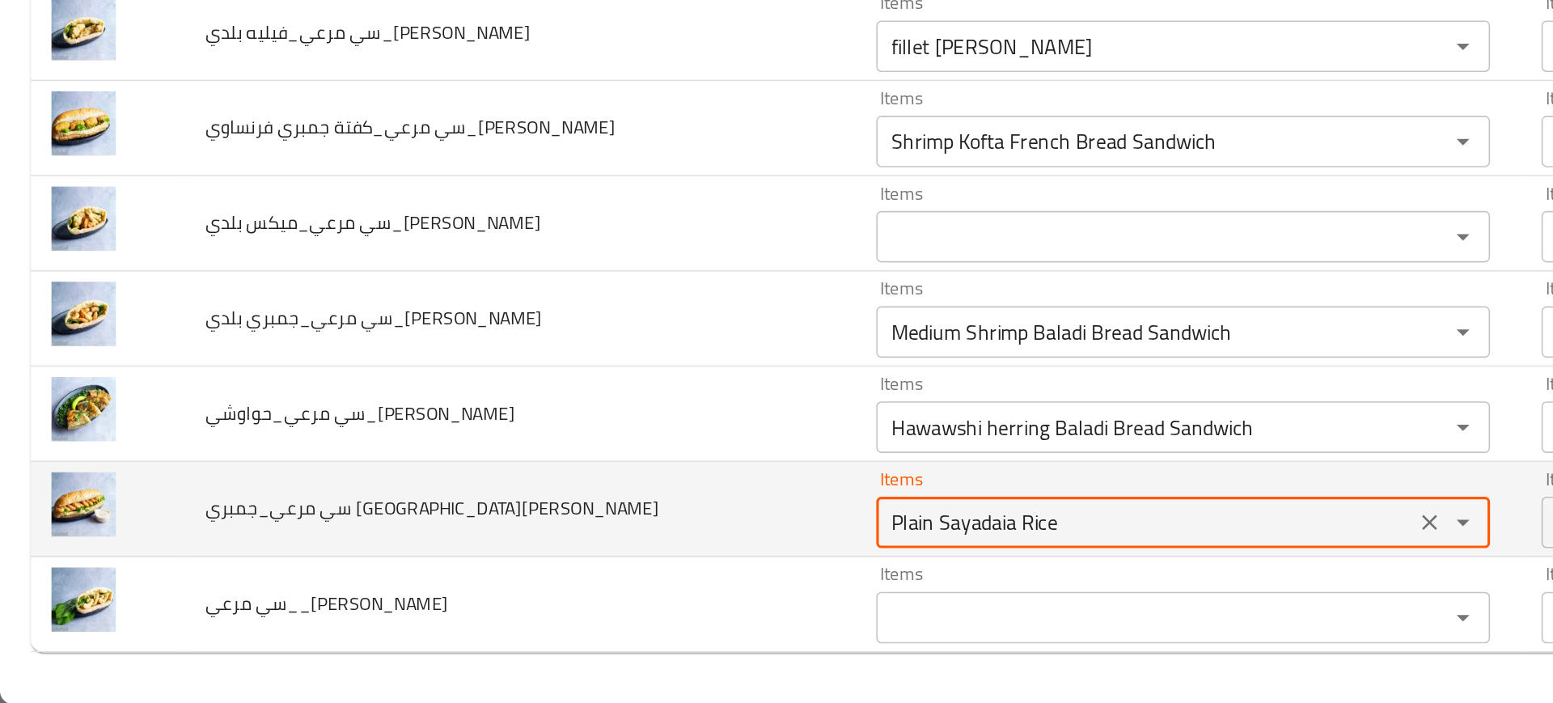
click at [628, 583] on Reda "Plain Sayadaia Rice" at bounding box center [720, 589] width 328 height 23
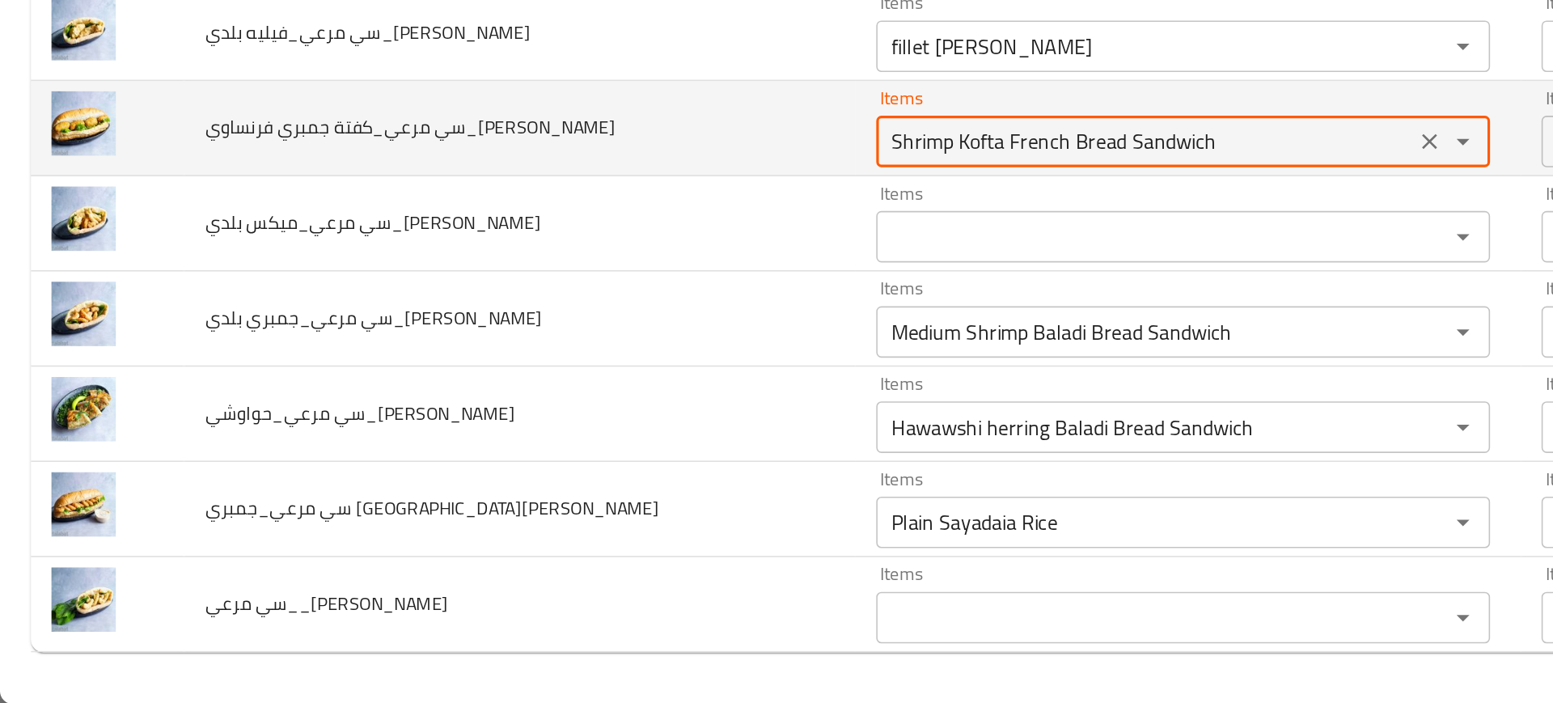
drag, startPoint x: 593, startPoint y: 349, endPoint x: 813, endPoint y: 330, distance: 220.8
click at [813, 330] on div "Items Shrimp Kofta French Bread Sandwich Items" at bounding box center [744, 340] width 386 height 49
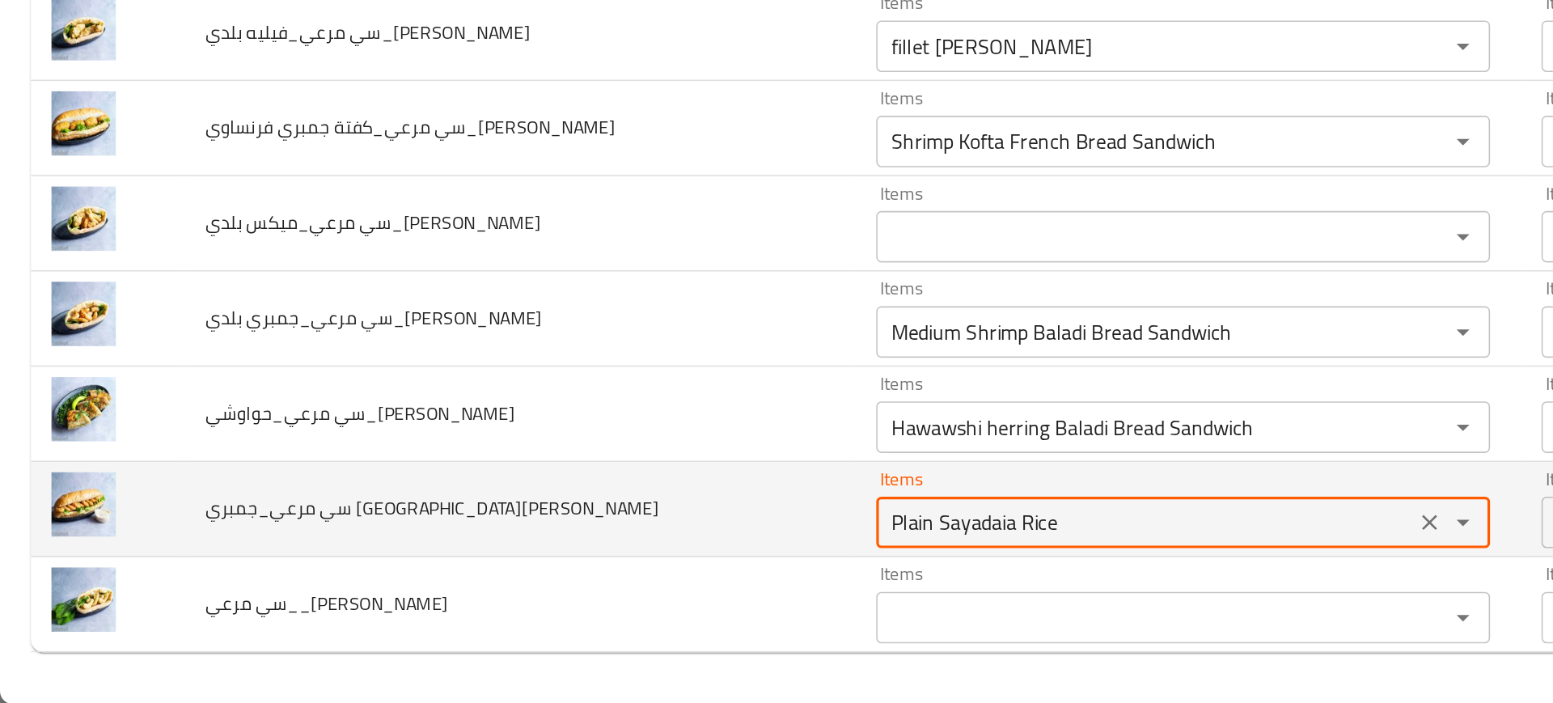
click at [586, 589] on Reda "Plain Sayadaia Rice" at bounding box center [720, 589] width 328 height 23
paste Reda "French Bread Sandwich"
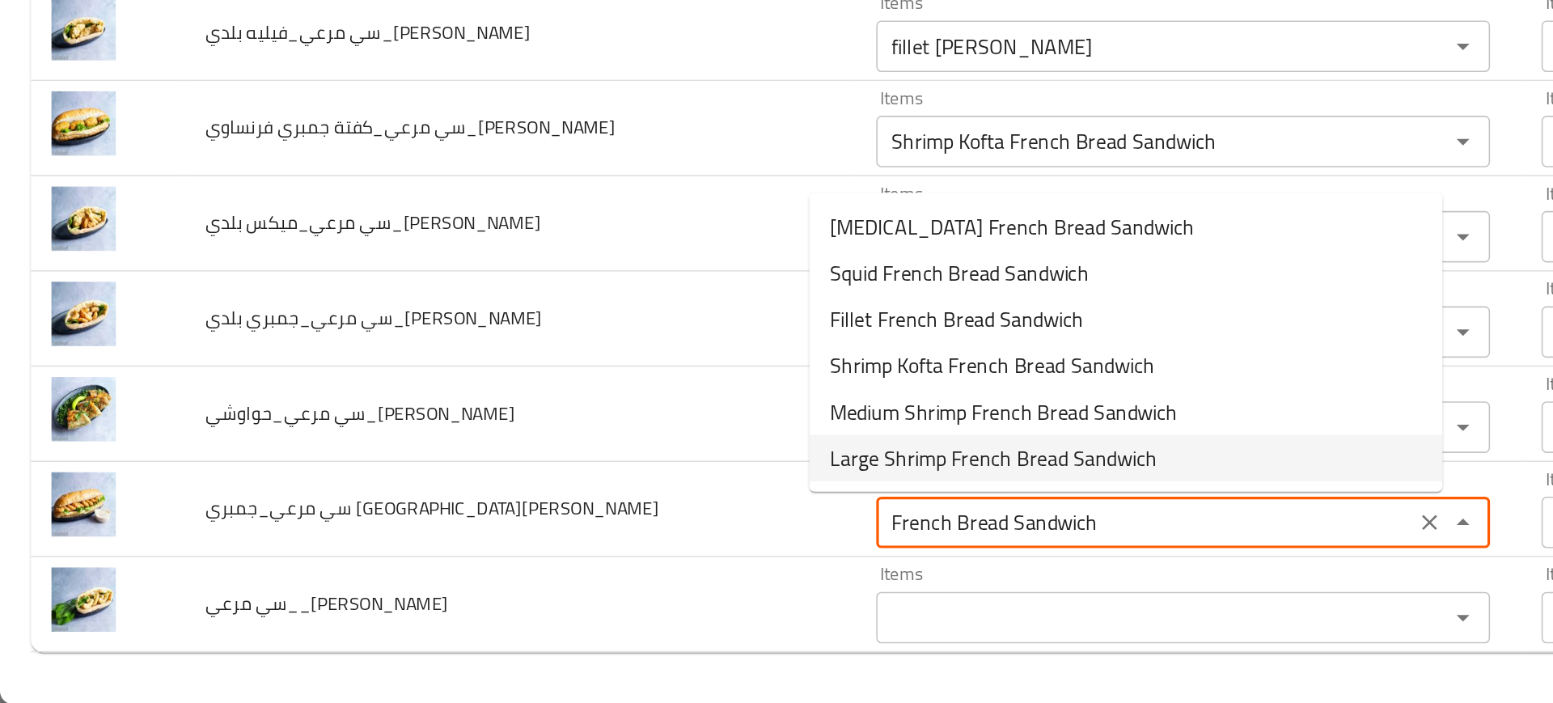
click at [554, 552] on span "Large Shrimp French Bread Sandwich" at bounding box center [624, 548] width 205 height 19
type Reda "Large Shrimp French Bread Sandwich"
type Reda-ar "سندوتش عيش فرنساوي جمبري كبير"
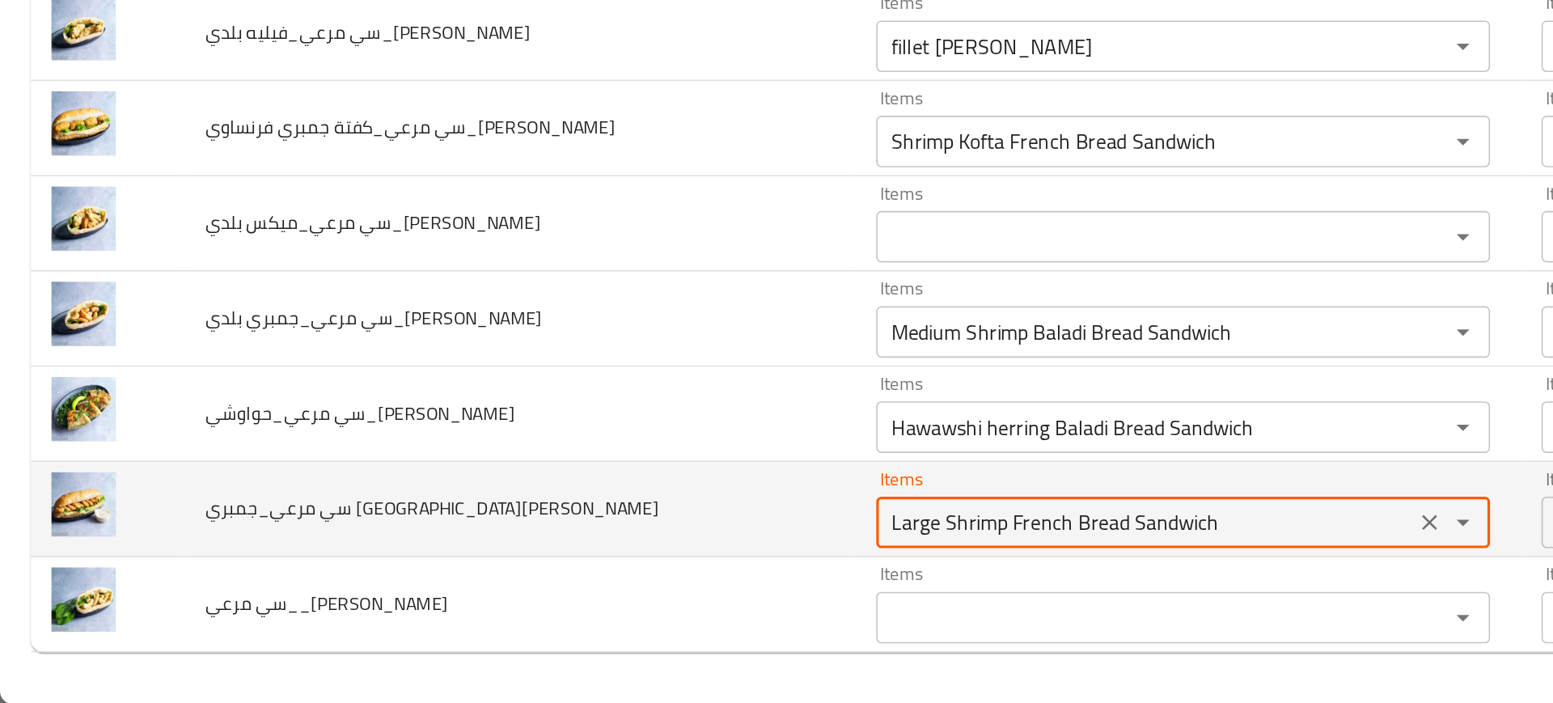
drag, startPoint x: 552, startPoint y: 594, endPoint x: 398, endPoint y: 603, distance: 154.8
click at [398, 603] on tr "سي مرعي_جمبري فرنساوي_Mohamed Reda Items Large Shrimp French Bread Sandwich Ite…" at bounding box center [776, 581] width 1514 height 60
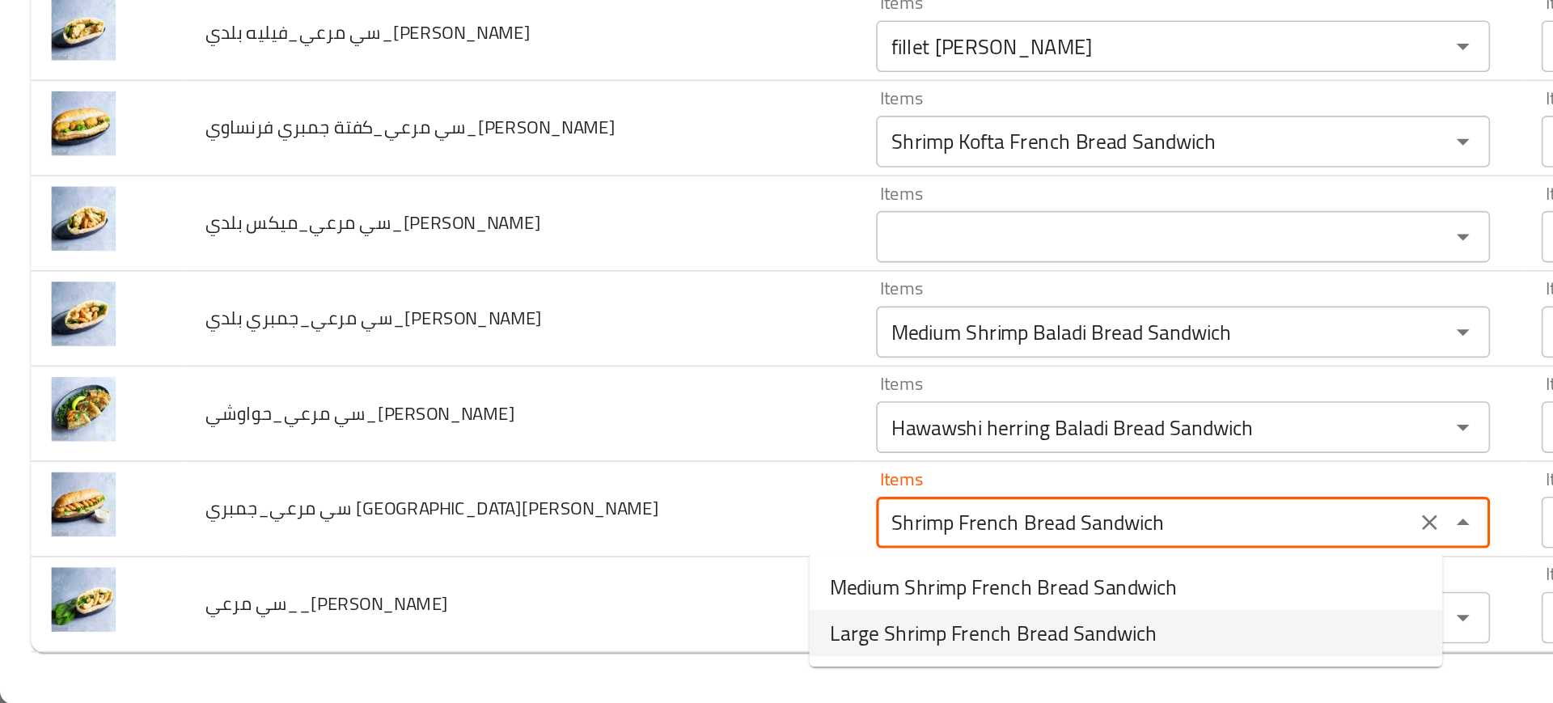
click at [523, 654] on span "Large Shrimp French Bread Sandwich" at bounding box center [624, 658] width 205 height 19
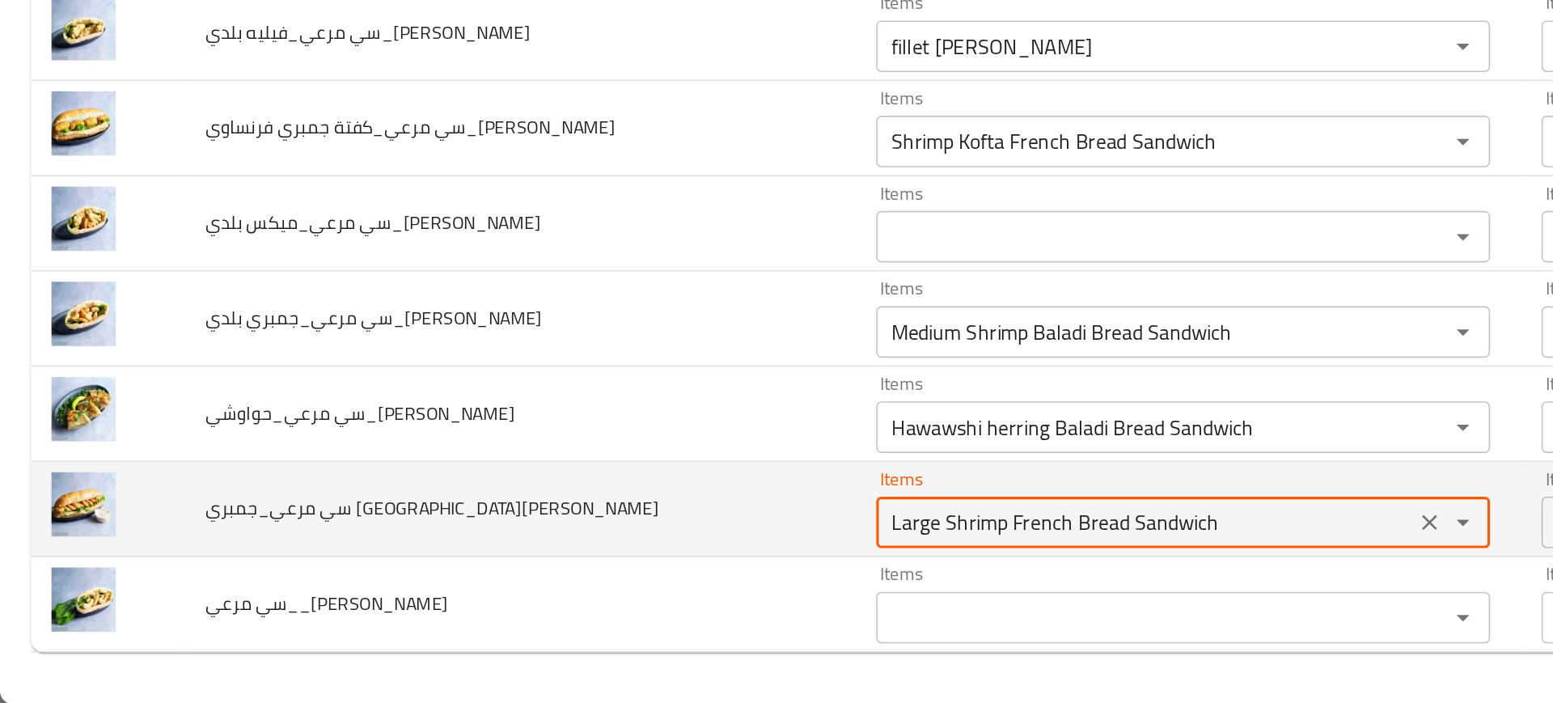
drag, startPoint x: 554, startPoint y: 590, endPoint x: 441, endPoint y: 598, distance: 113.5
click at [441, 598] on tr "سي مرعي_جمبري فرنساوي_Mohamed Reda Items Large Shrimp French Bread Sandwich Ite…" at bounding box center [776, 581] width 1514 height 60
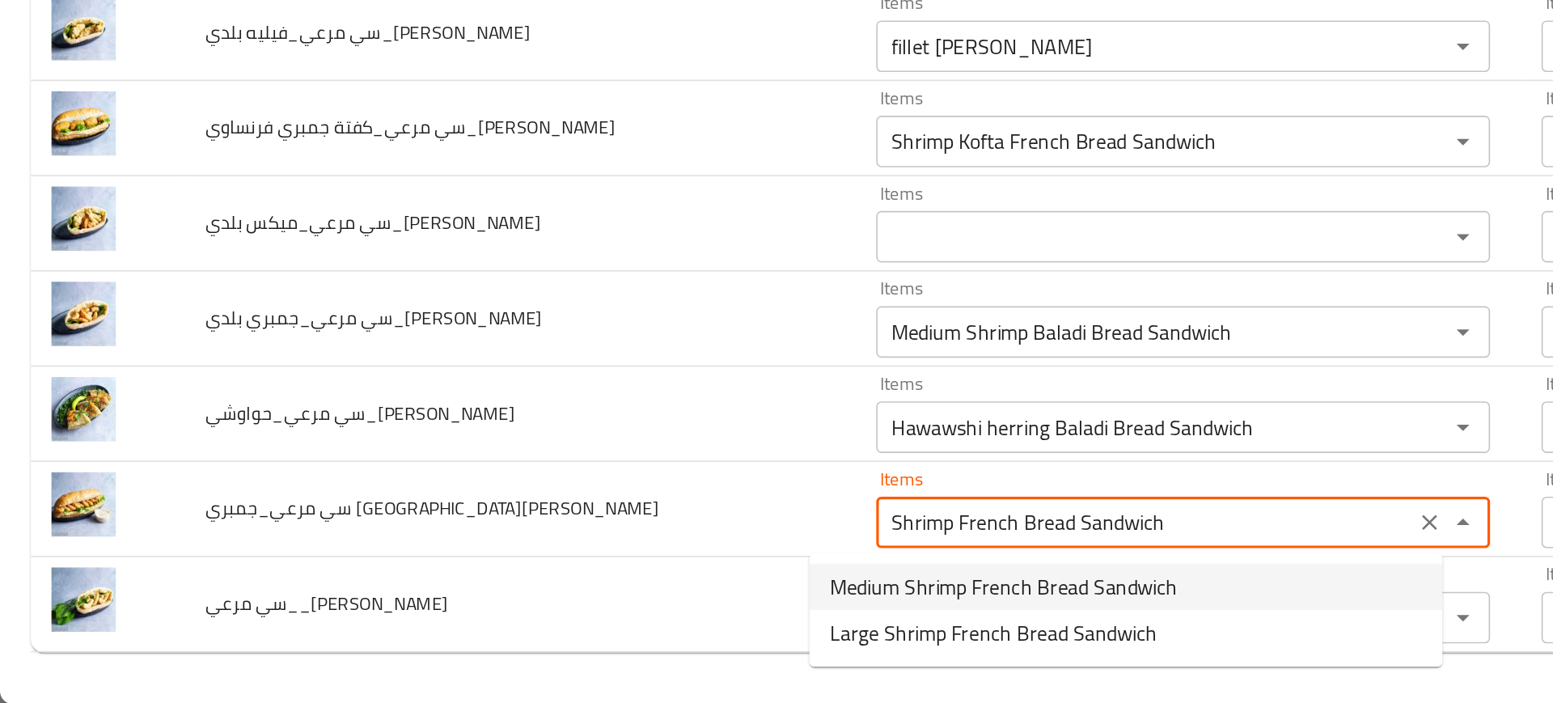
click at [531, 625] on span "Medium Shrimp French Bread Sandwich" at bounding box center [631, 629] width 218 height 19
type Reda "Medium Shrimp French Bread Sandwich"
type Reda-ar "سندوتش عيش فرنساوي جمبري وسط"
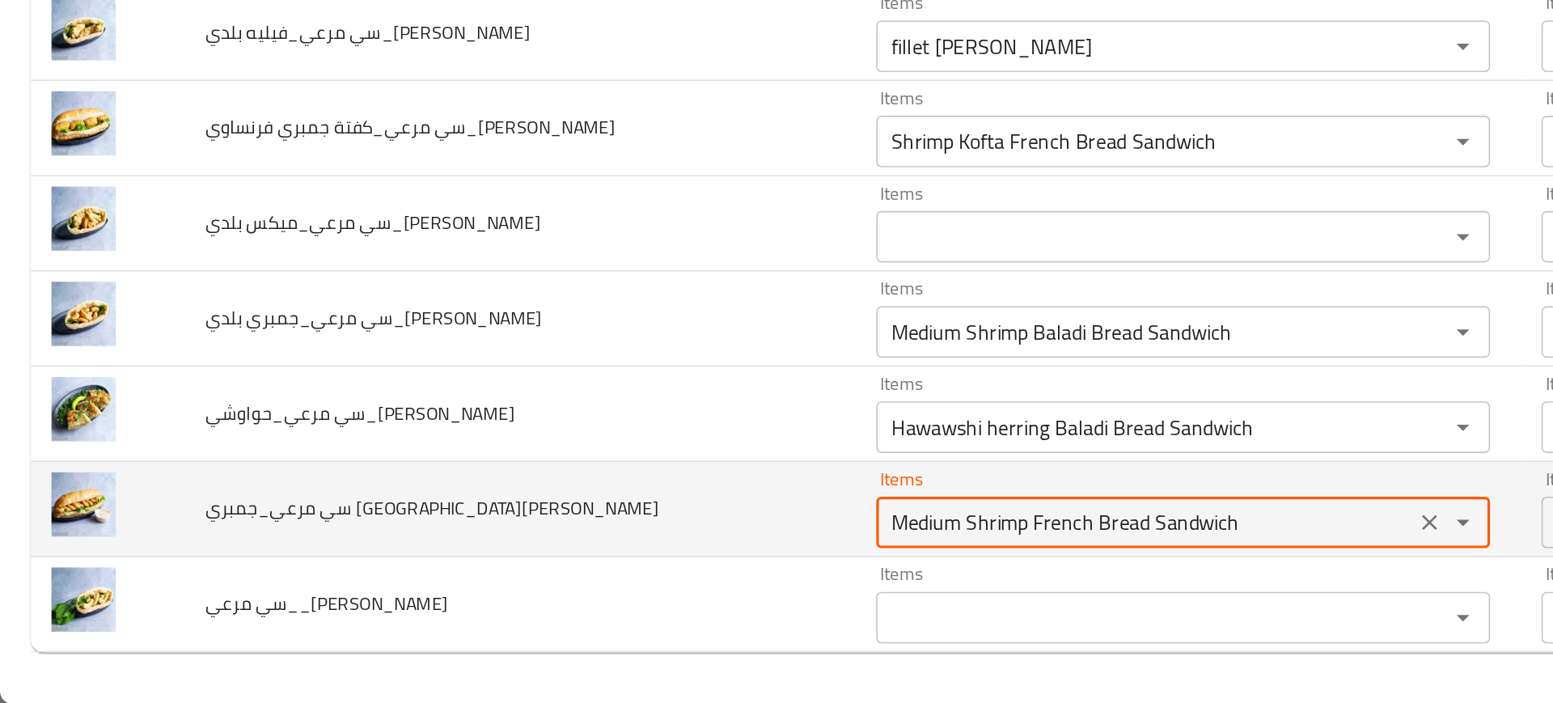
type Reda "Medium Shrimp French Bread Sandwich"
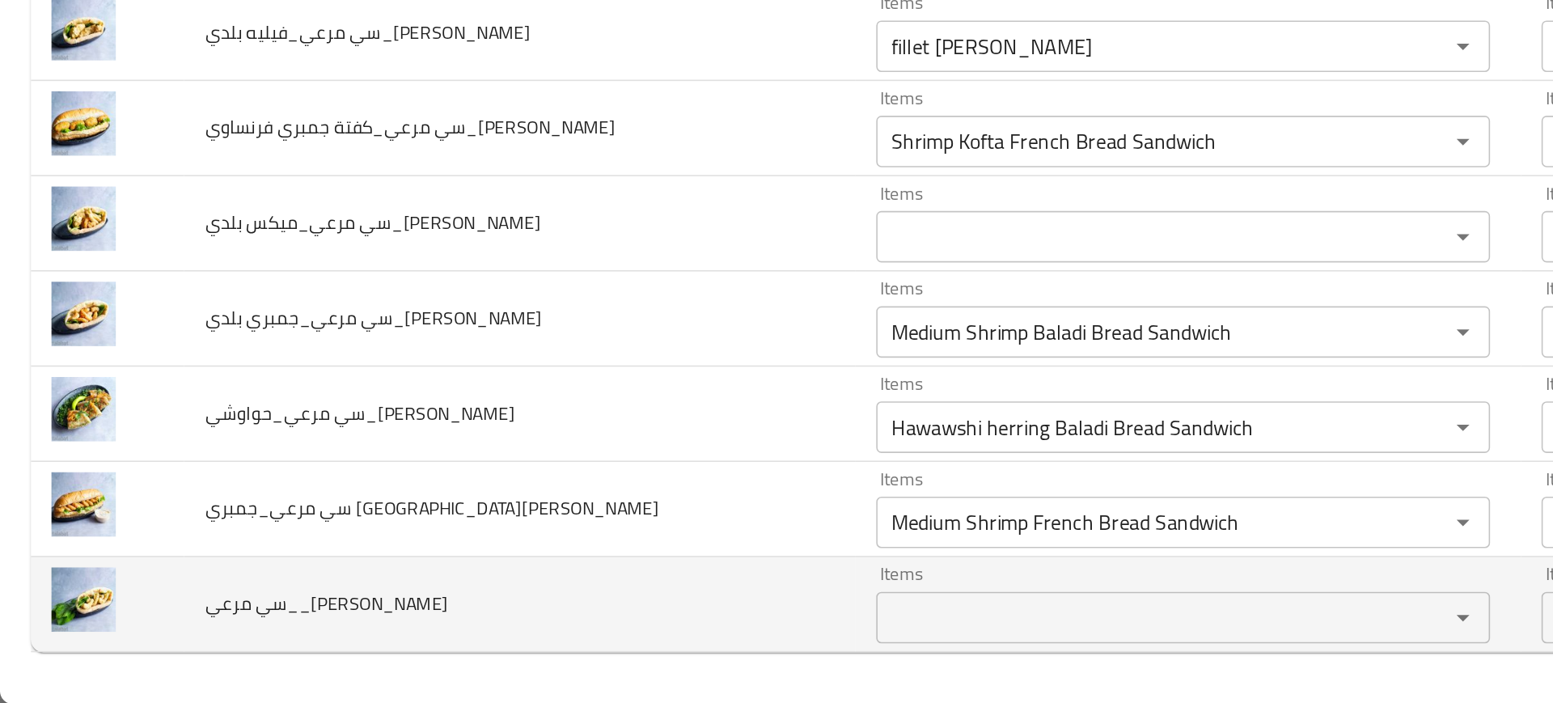
click at [447, 614] on td "سي مرعي__Mohamed Reda" at bounding box center [326, 641] width 421 height 60
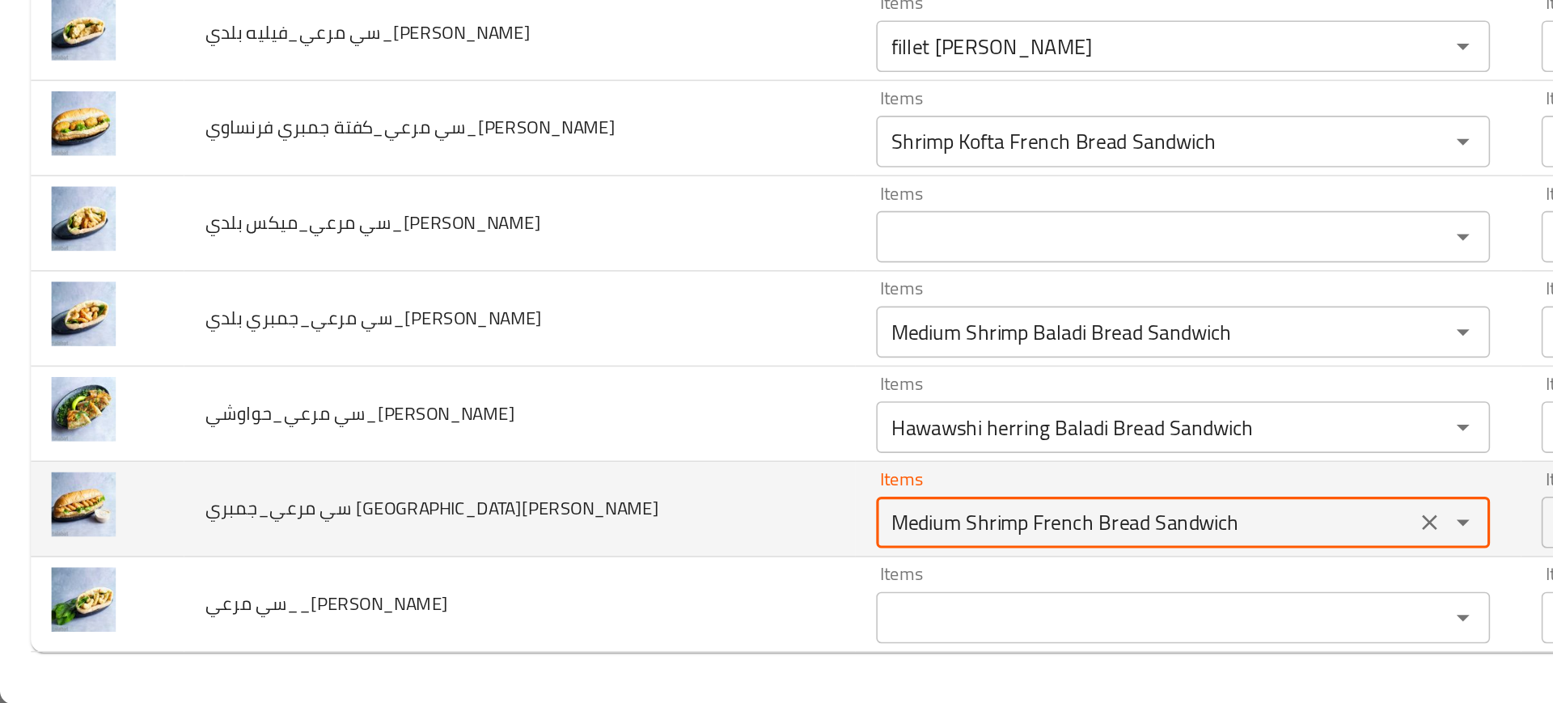
drag, startPoint x: 569, startPoint y: 590, endPoint x: 809, endPoint y: 568, distance: 240.5
click at [809, 568] on div "Items Medium Shrimp French Bread Sandwich Items" at bounding box center [744, 580] width 386 height 49
click at [176, 585] on span "سي مرعي_جمبري فرنساوي_Mohamed Reda" at bounding box center [272, 579] width 286 height 21
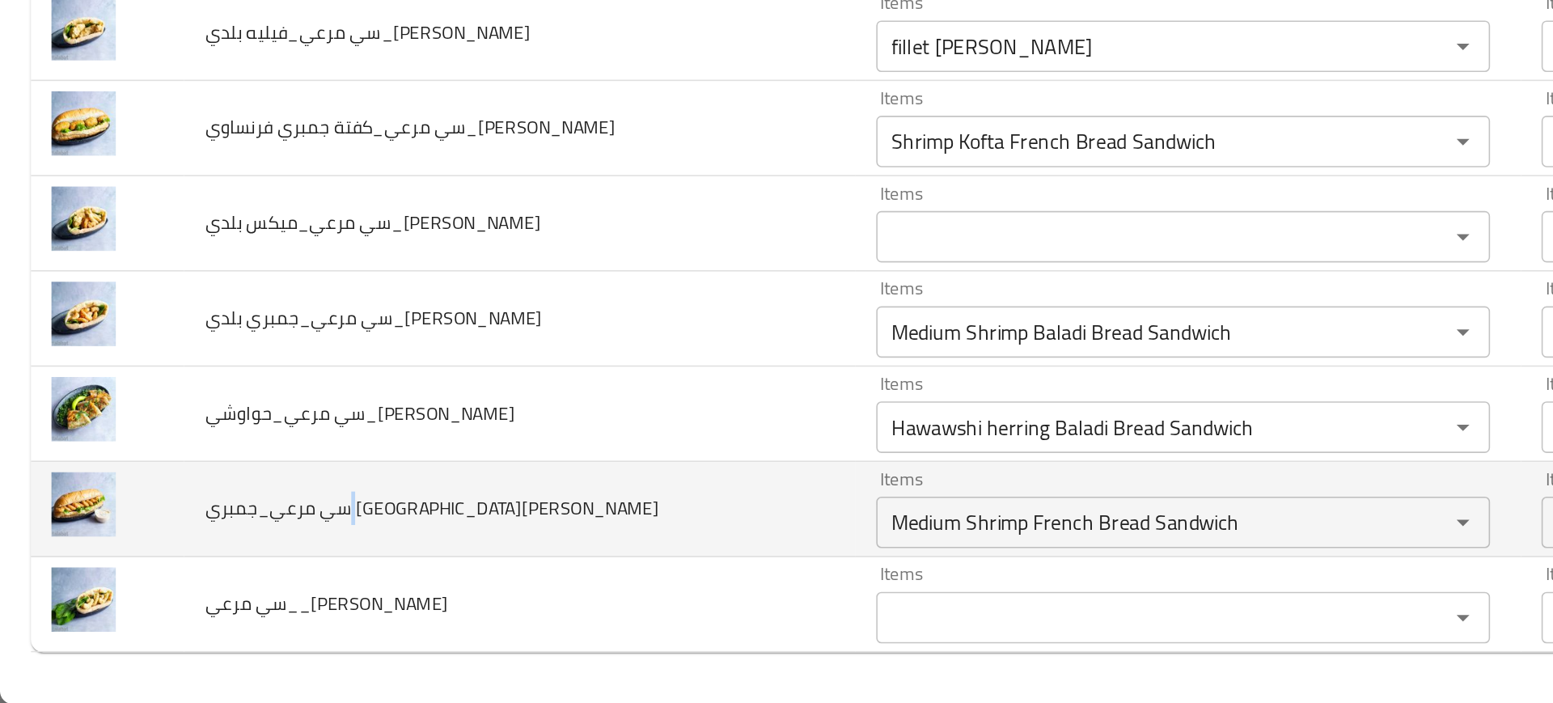
click at [176, 585] on span "سي مرعي_جمبري فرنساوي_Mohamed Reda" at bounding box center [272, 579] width 286 height 21
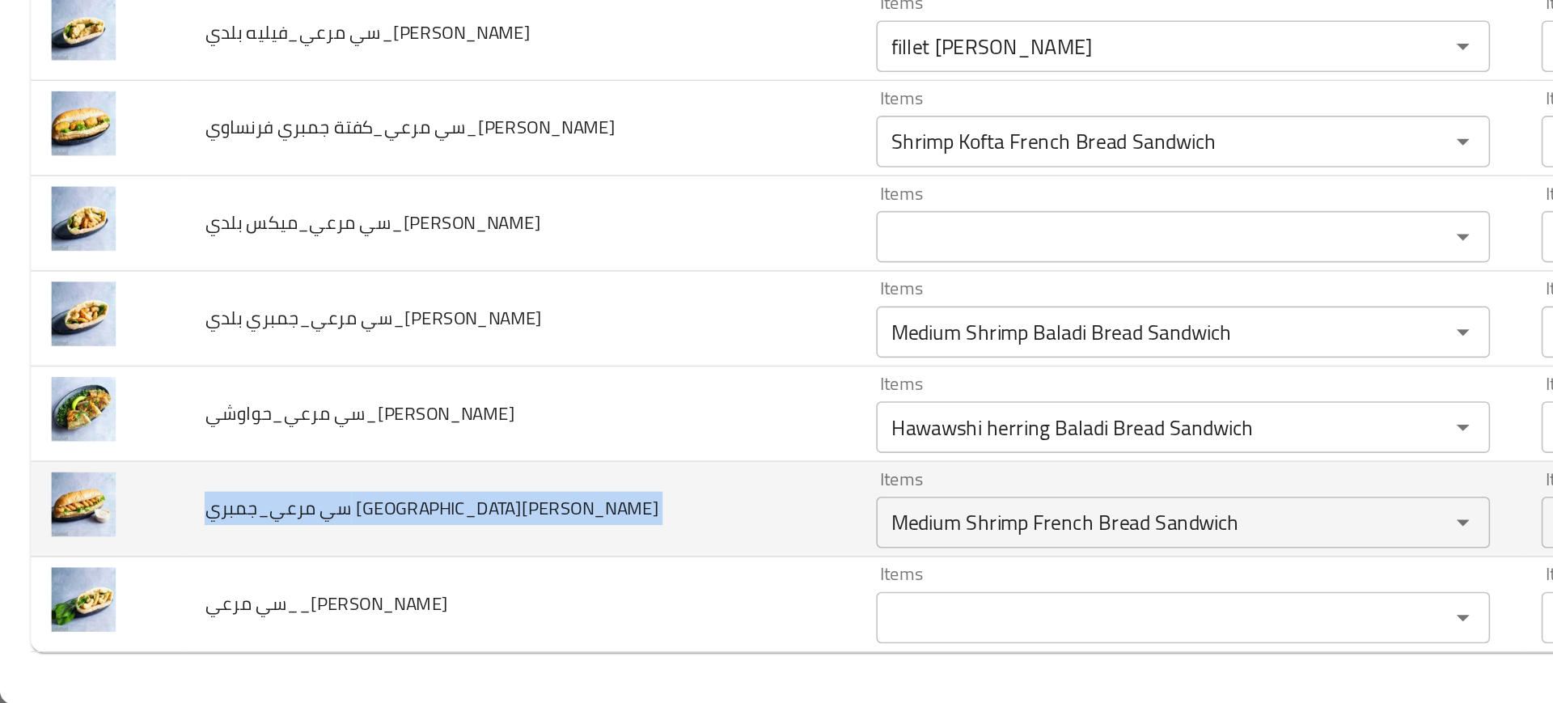
copy span "سي مرعي_جمبري فرنساوي_Mohamed Reda"
click at [176, 585] on span "سي مرعي_جمبري فرنساوي_Mohamed Reda" at bounding box center [272, 579] width 286 height 21
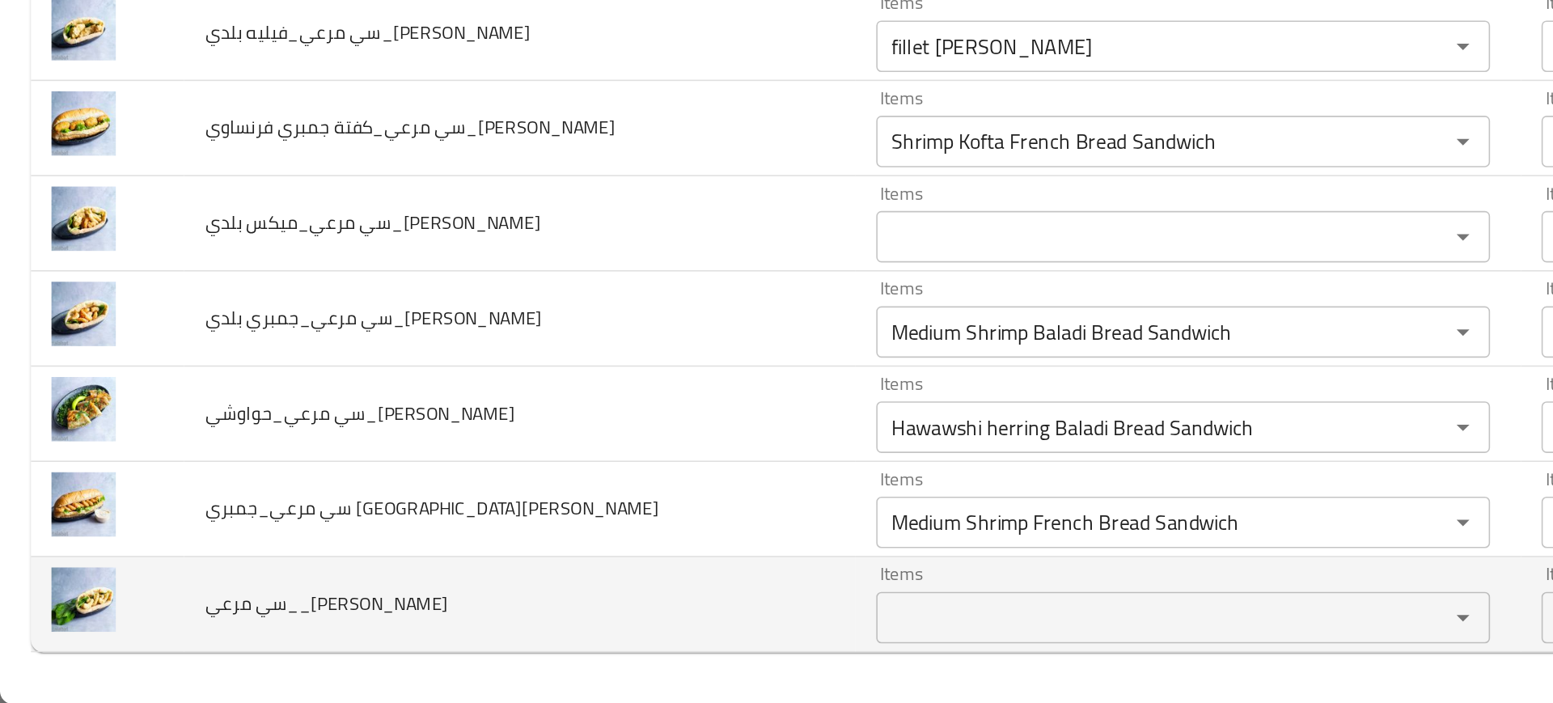
click at [362, 619] on td "سي مرعي__Mohamed Reda" at bounding box center [326, 641] width 421 height 60
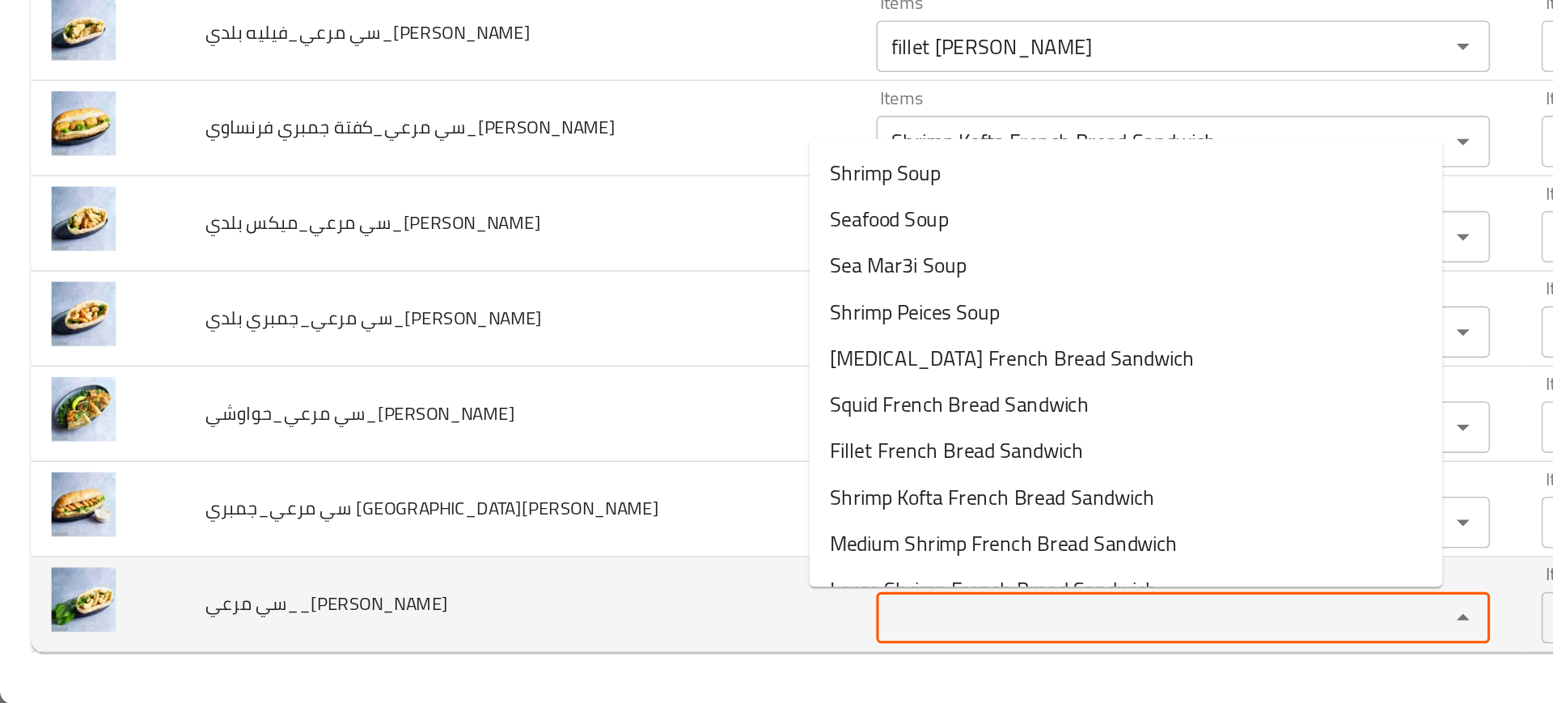
click at [586, 644] on Reda "Items" at bounding box center [720, 648] width 328 height 23
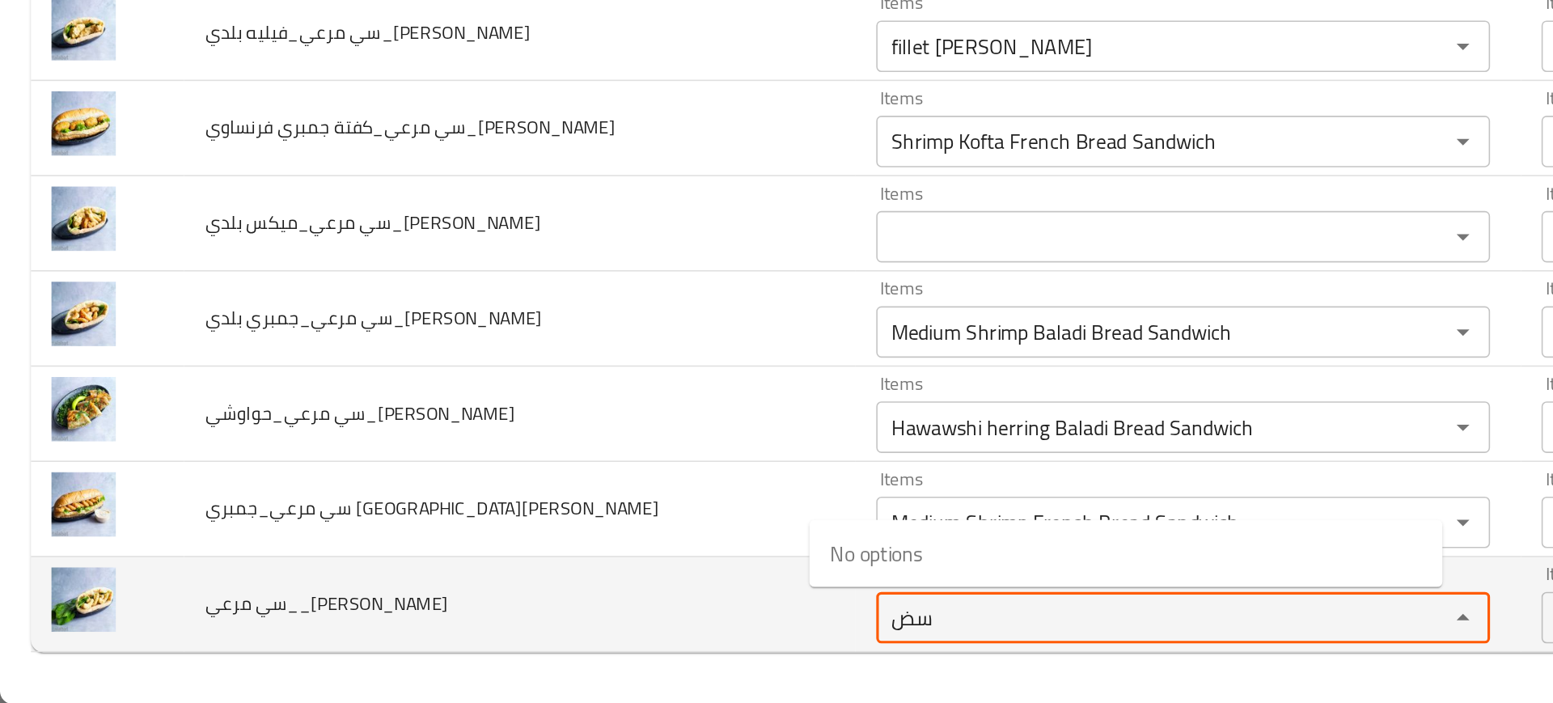
type Reda "س"
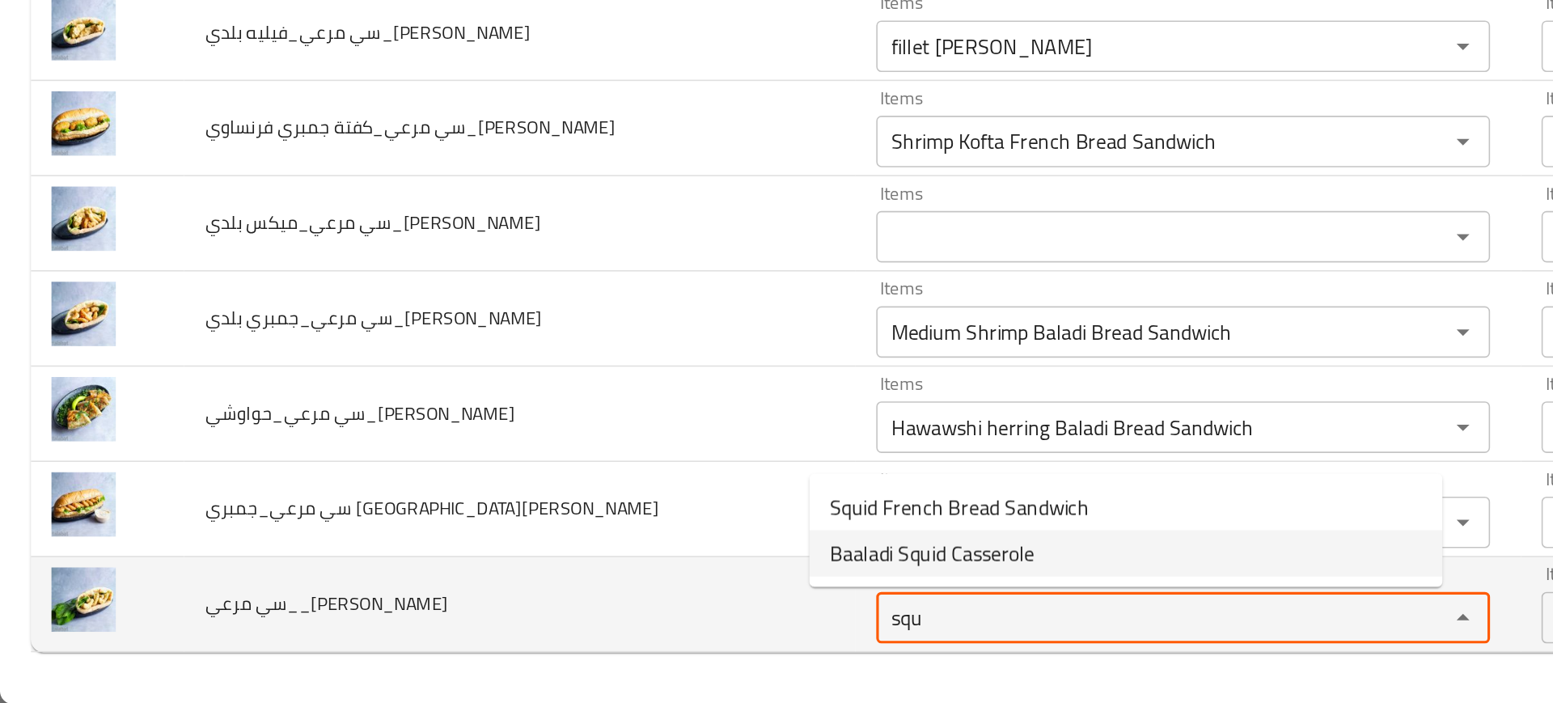
type Reda "squ"
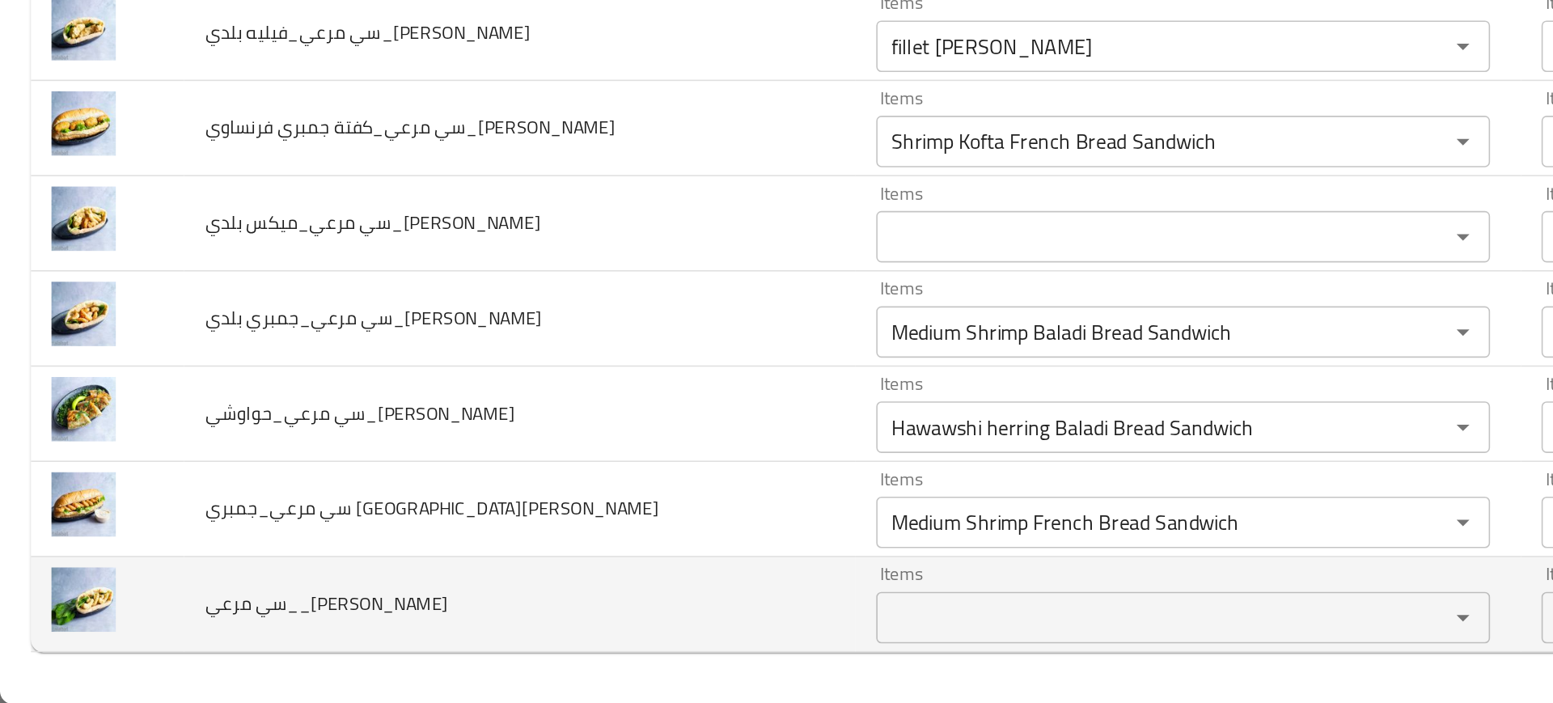
click at [432, 661] on td "سي مرعي__Mohamed Reda" at bounding box center [326, 641] width 421 height 60
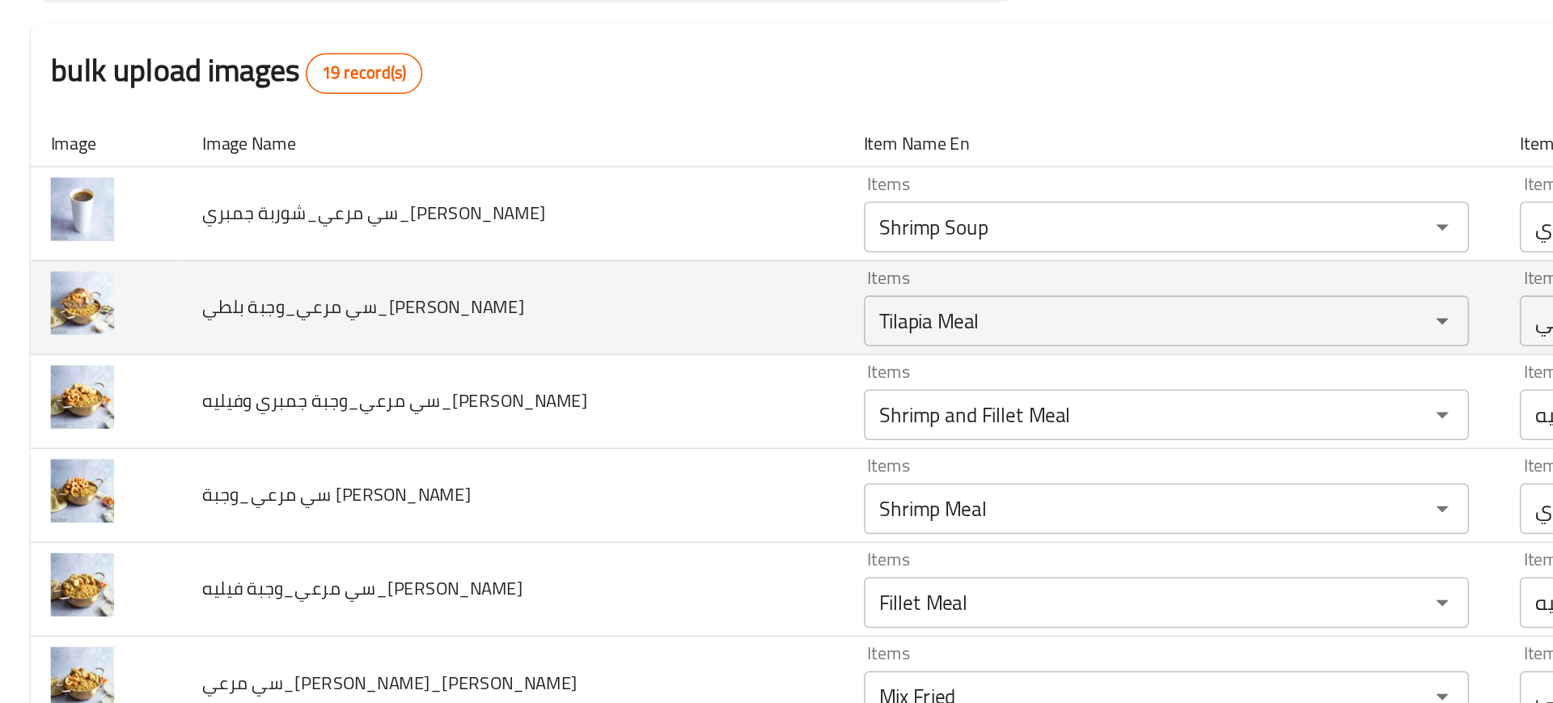
scroll to position [44, 0]
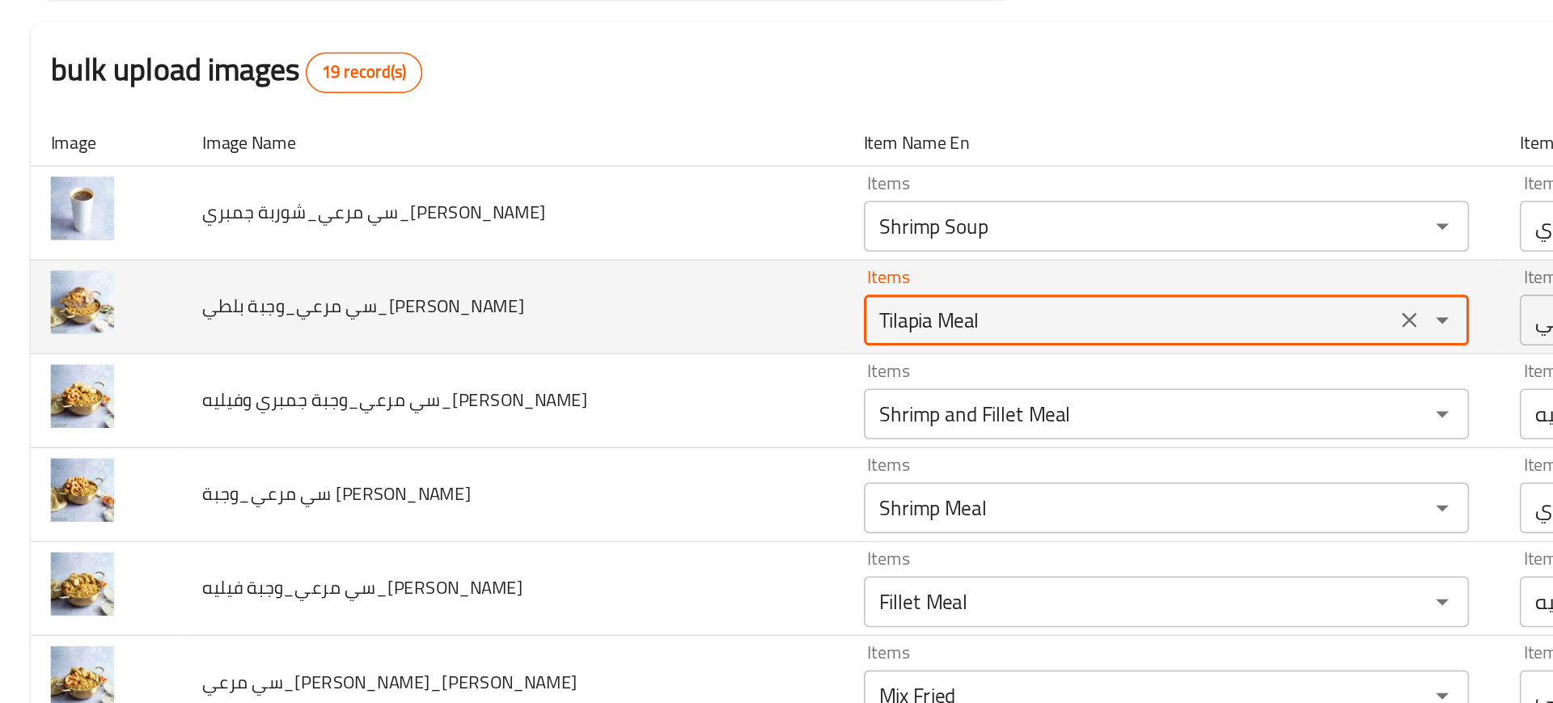
click at [556, 304] on Reda "Tilapia Meal" at bounding box center [720, 301] width 328 height 23
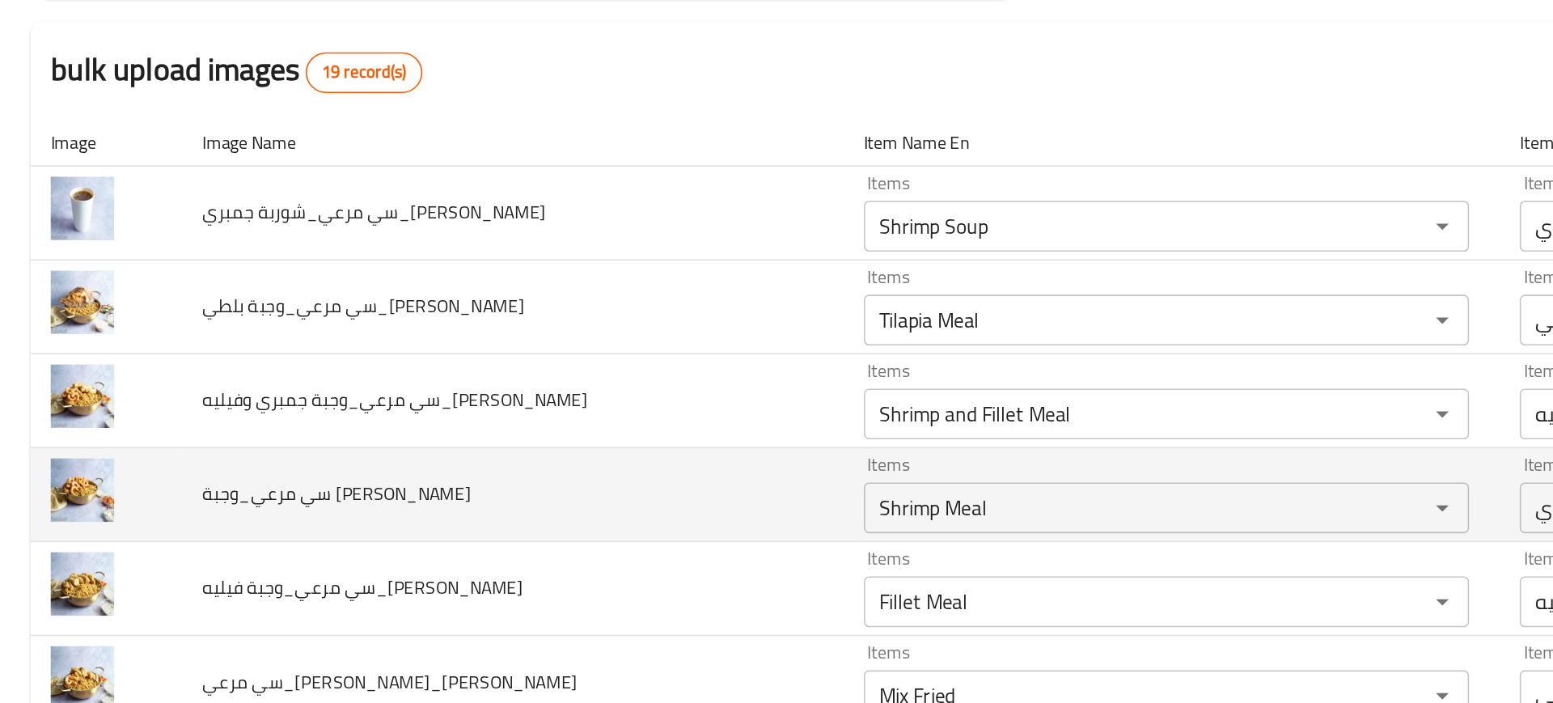
click at [405, 383] on td "سي مرعي_وجبة جمبري_Mohamed Reda" at bounding box center [326, 413] width 421 height 60
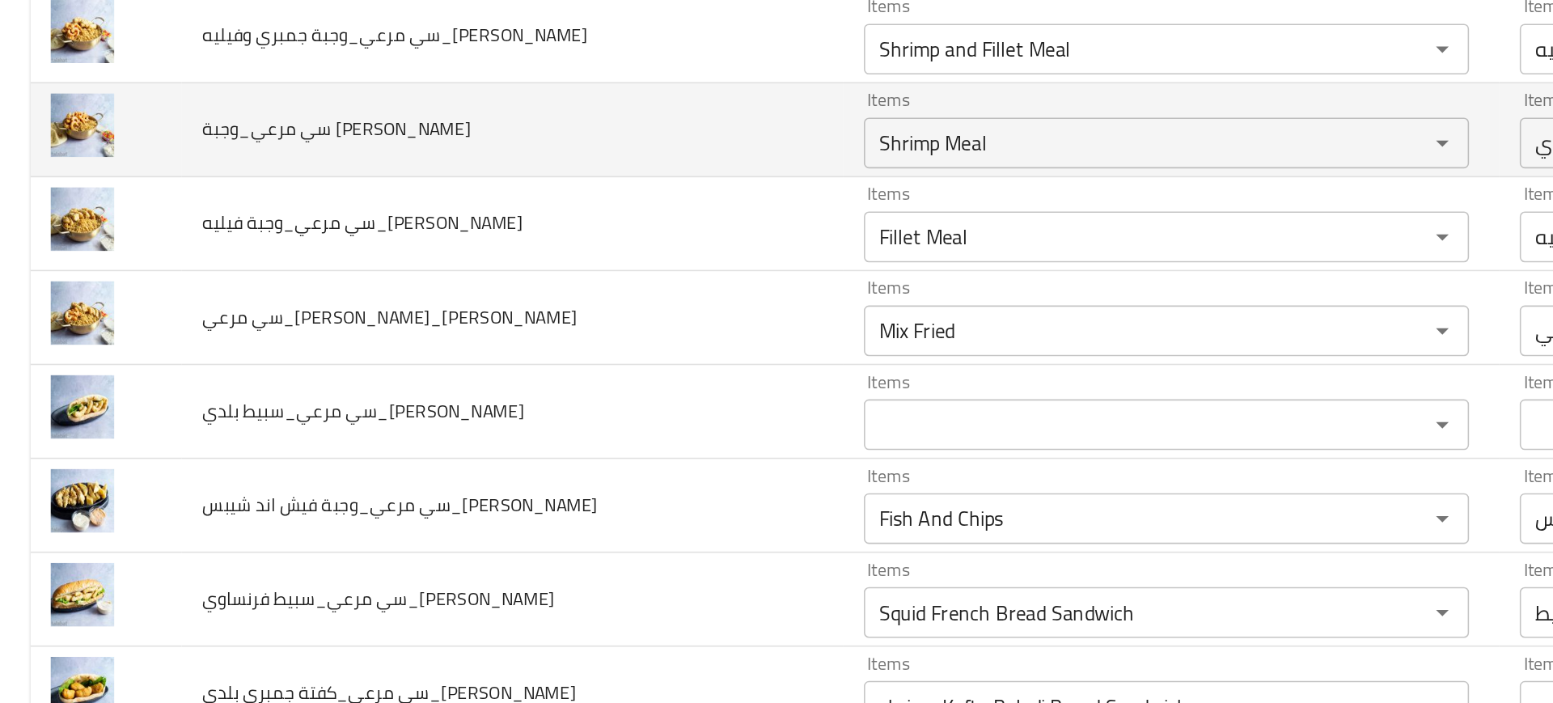
scroll to position [277, 0]
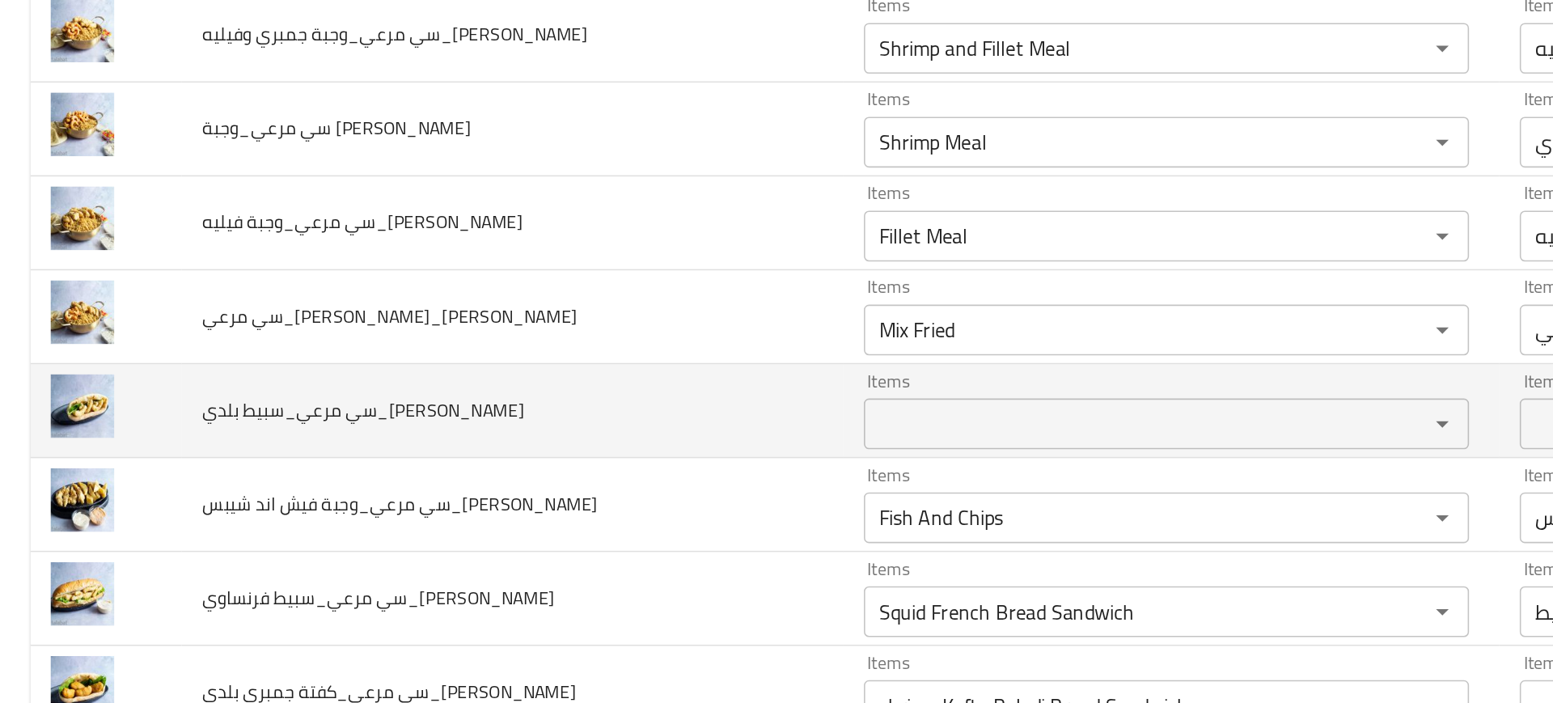
click at [165, 360] on span "سي مرعي_سبيط بلدي_Mohamed Reda" at bounding box center [231, 358] width 205 height 21
copy span "مرعي_سبيط"
click at [165, 360] on span "سي مرعي_سبيط بلدي_Mohamed Reda" at bounding box center [231, 358] width 205 height 21
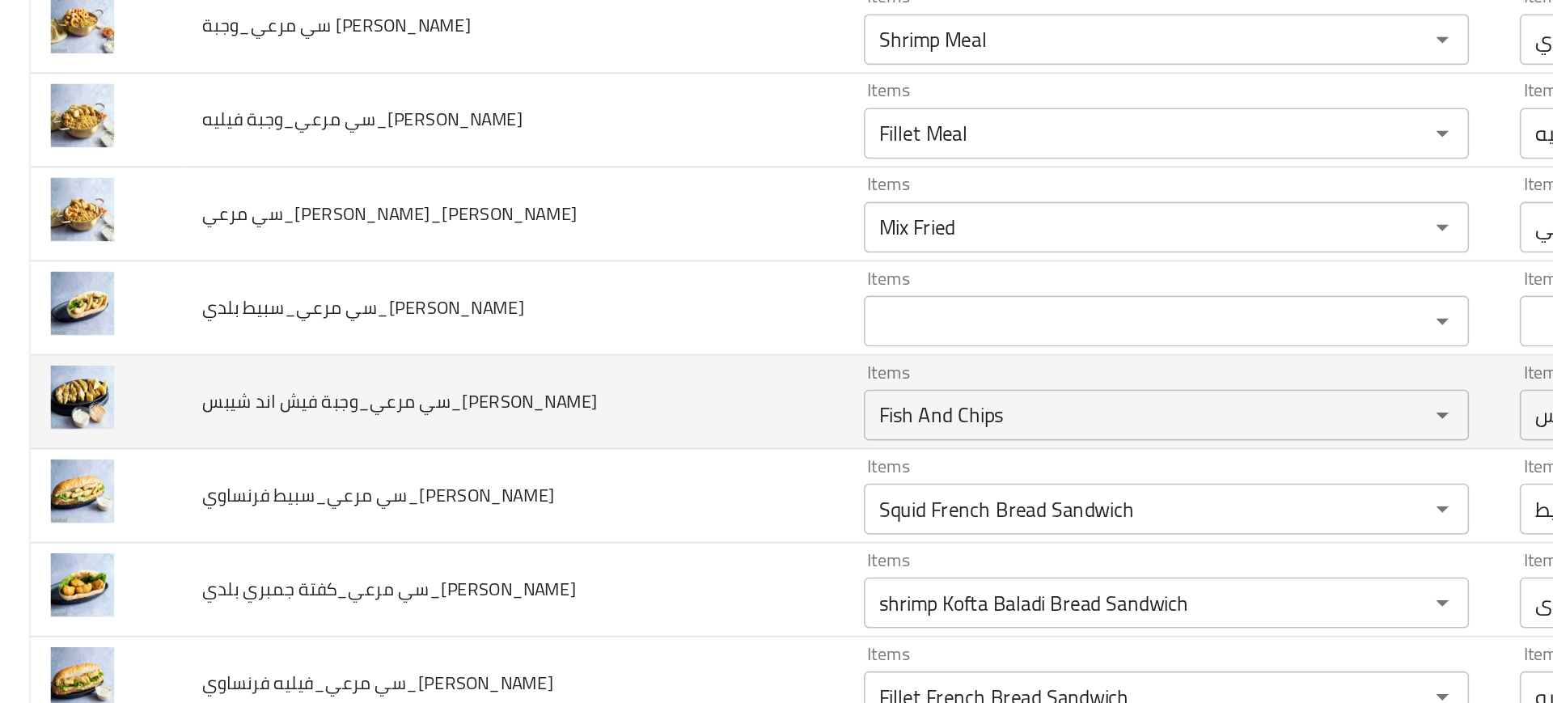
scroll to position [342, 0]
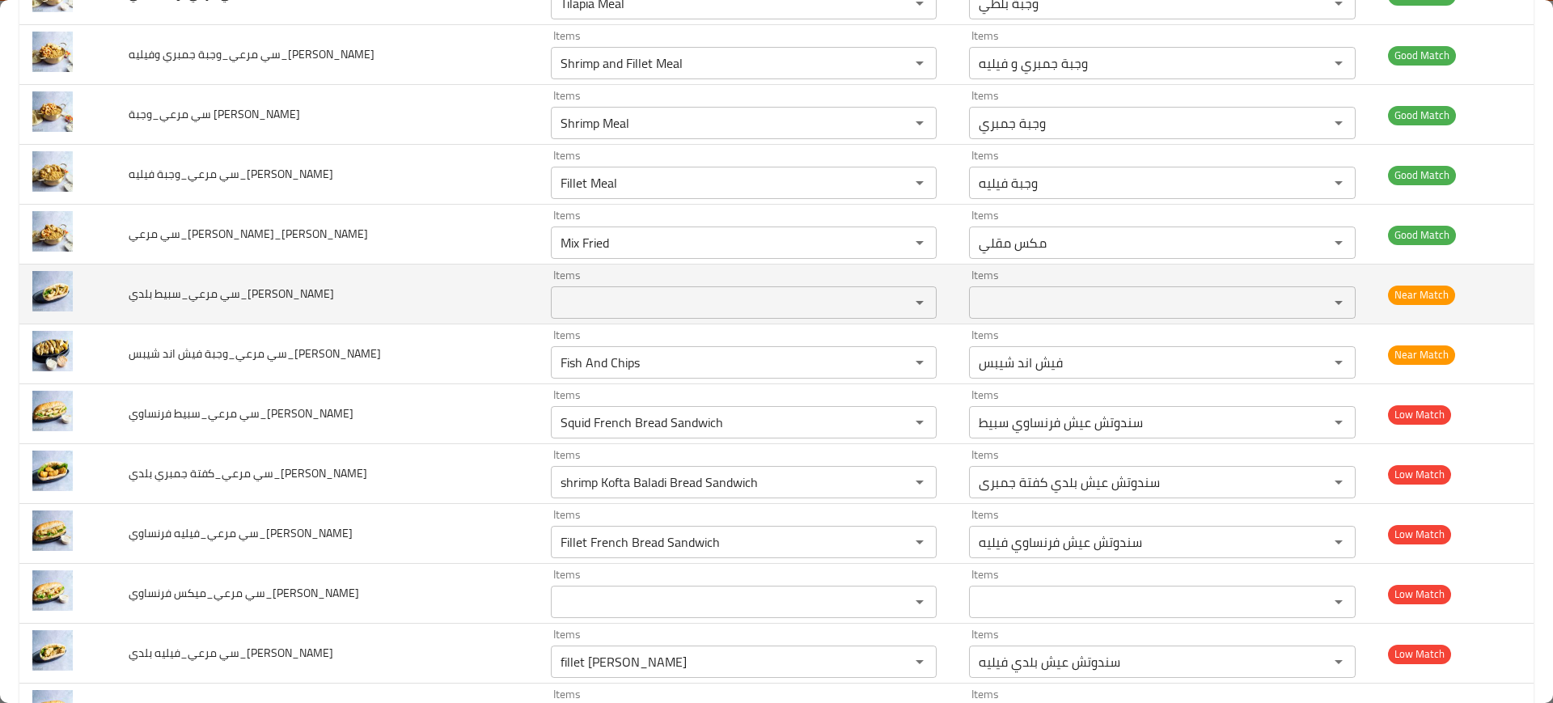
click at [195, 293] on span "سي مرعي_سبيط بلدي_Mohamed Reda" at bounding box center [231, 293] width 205 height 21
copy span "سي مرعي_سبيط بلدي_Mohamed Reda"
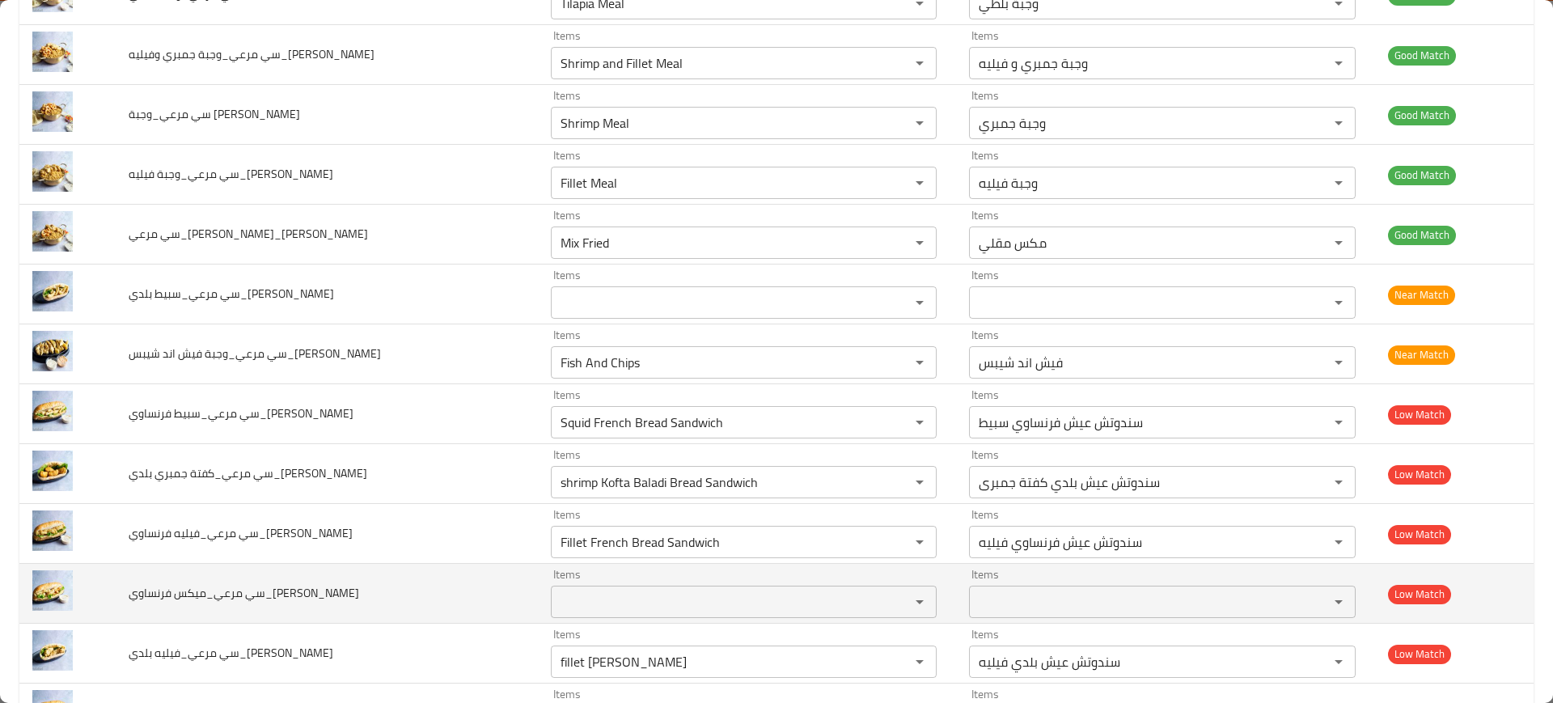
click at [203, 602] on span "سي مرعي_ميكس فرنساوي_Mohamed Reda" at bounding box center [244, 592] width 231 height 21
copy span "سي مرعي_ميكس فرنساوي_Mohamed Reda"
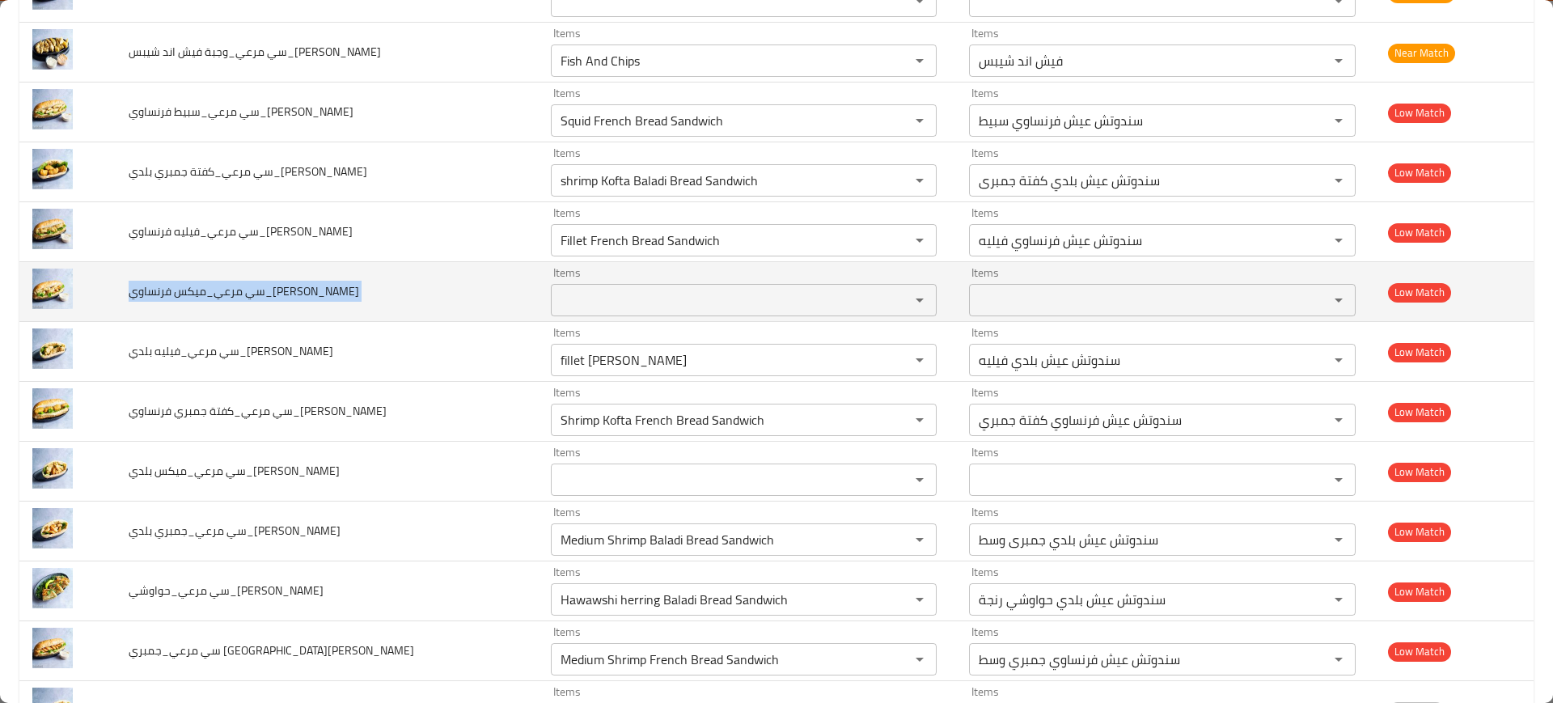
scroll to position [650, 0]
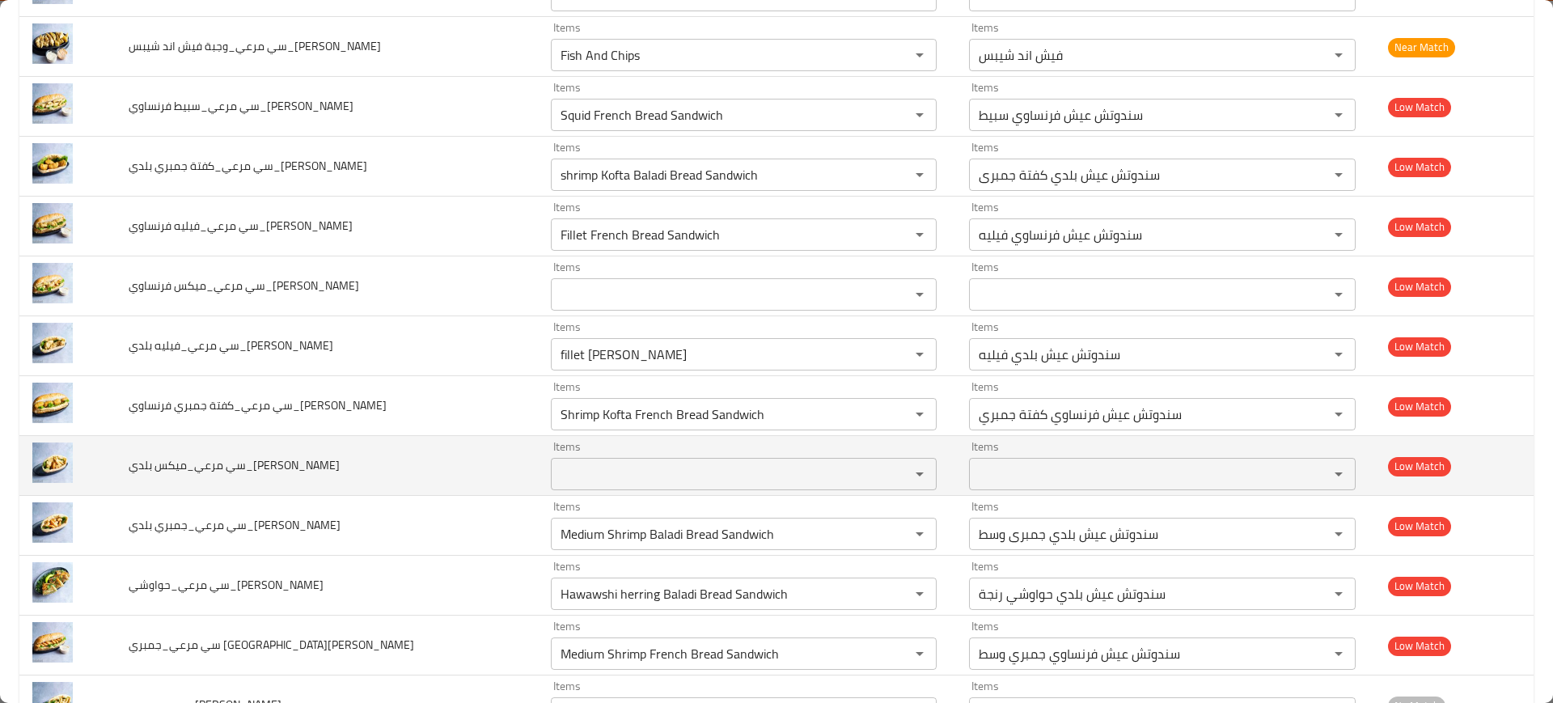
click at [247, 465] on span "سي مرعي_ميكس بلدي_Mohamed Reda" at bounding box center [234, 465] width 211 height 21
copy span "سي مرعي_ميكس بلدي_Mohamed Reda"
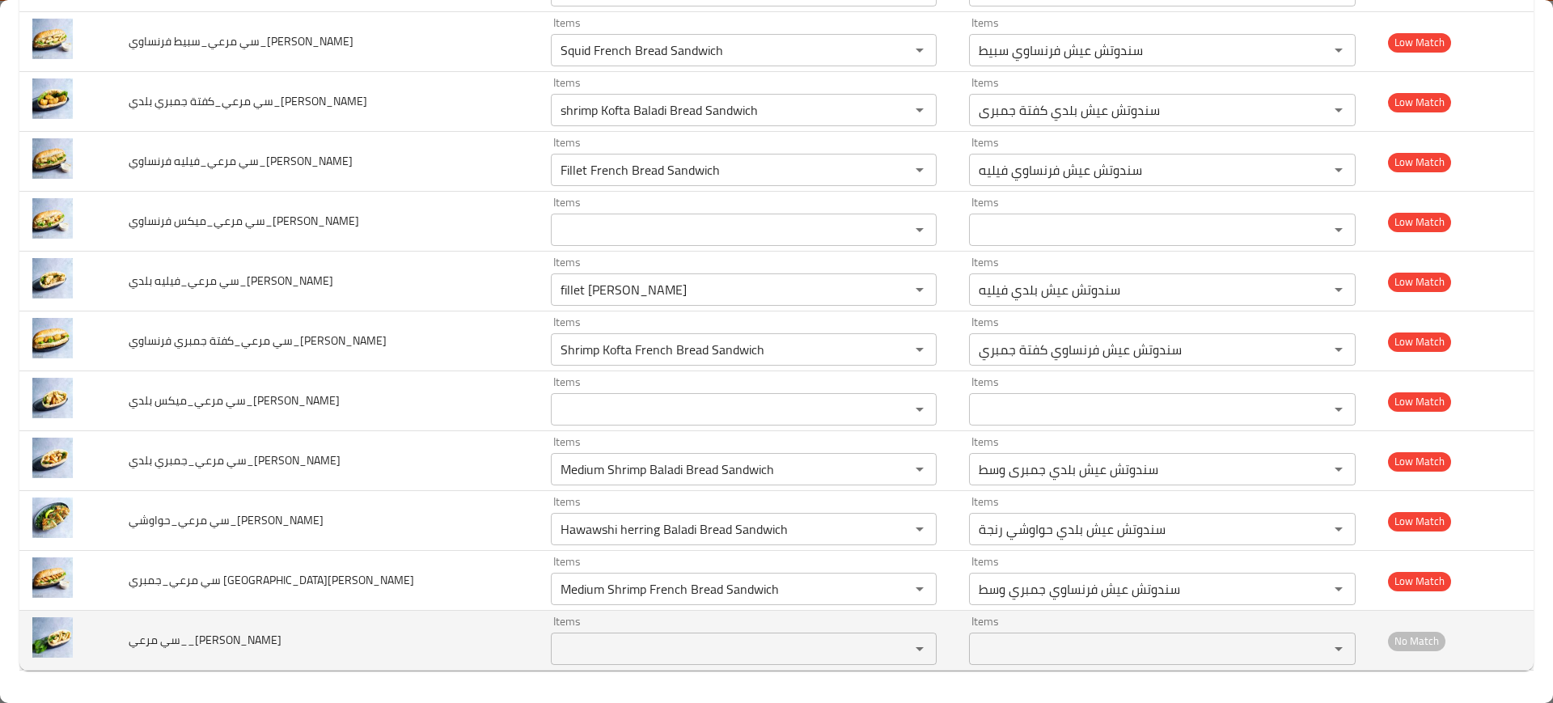
click at [233, 641] on span "سي مرعي__Mohamed Reda" at bounding box center [205, 639] width 153 height 21
copy span "سي مرعي__Mohamed Reda"
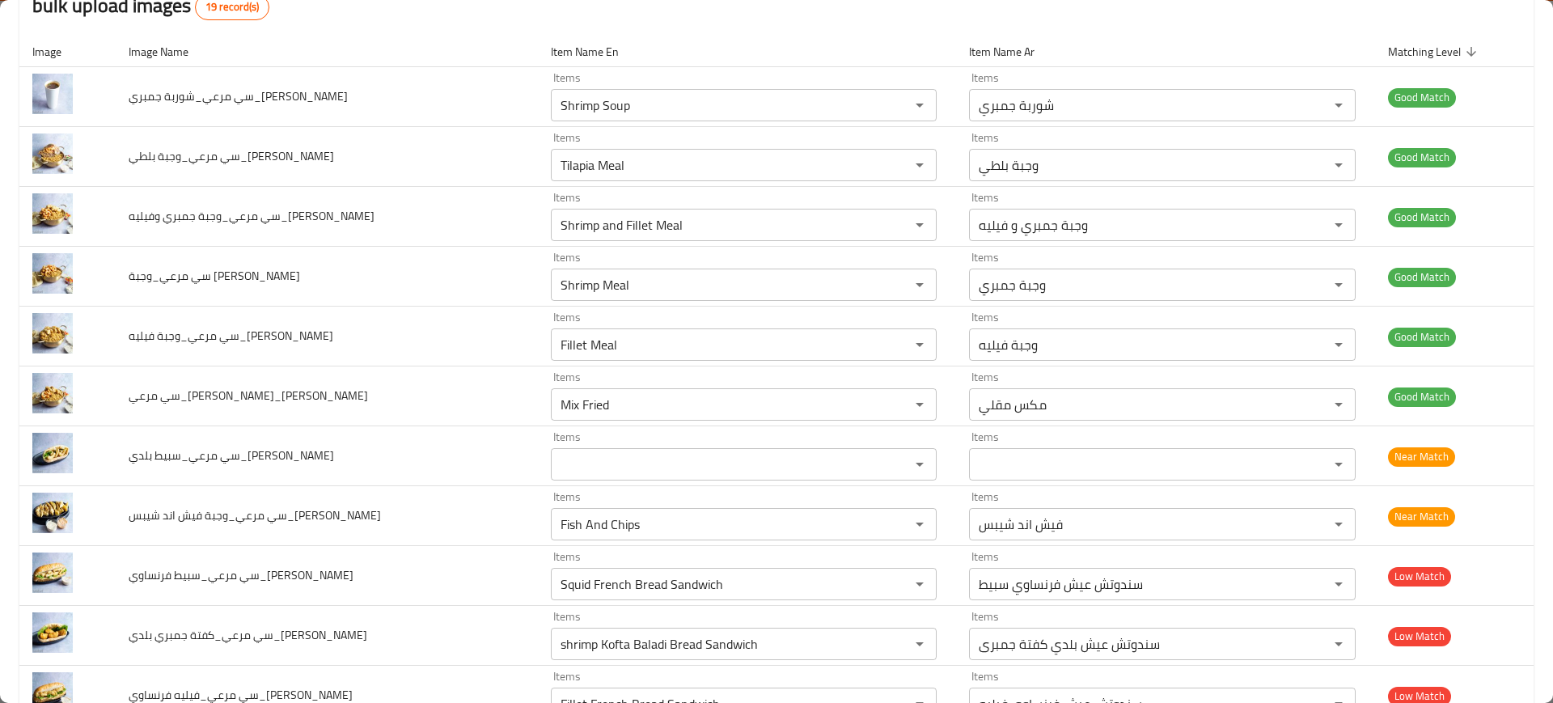
scroll to position [0, 0]
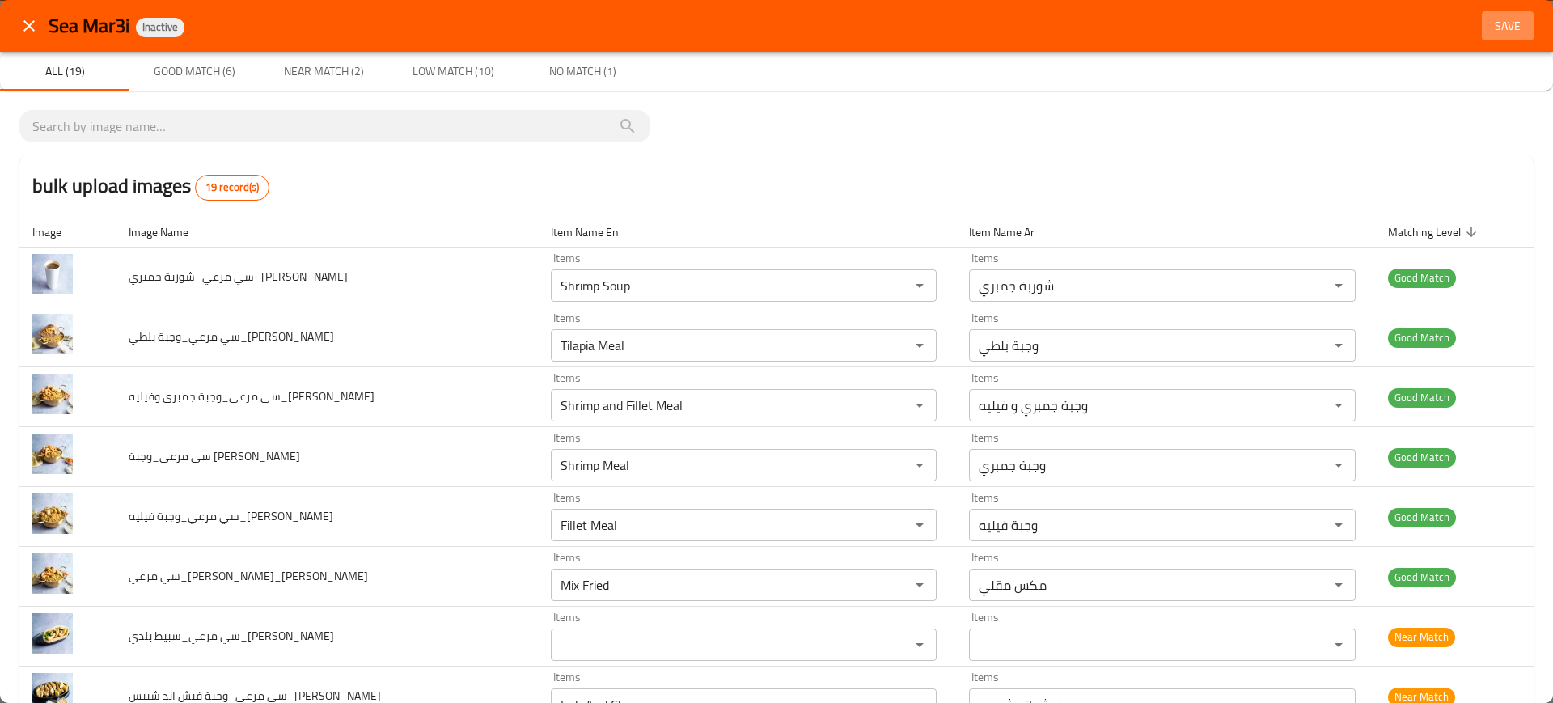
click at [1495, 22] on span "Save" at bounding box center [1507, 26] width 39 height 20
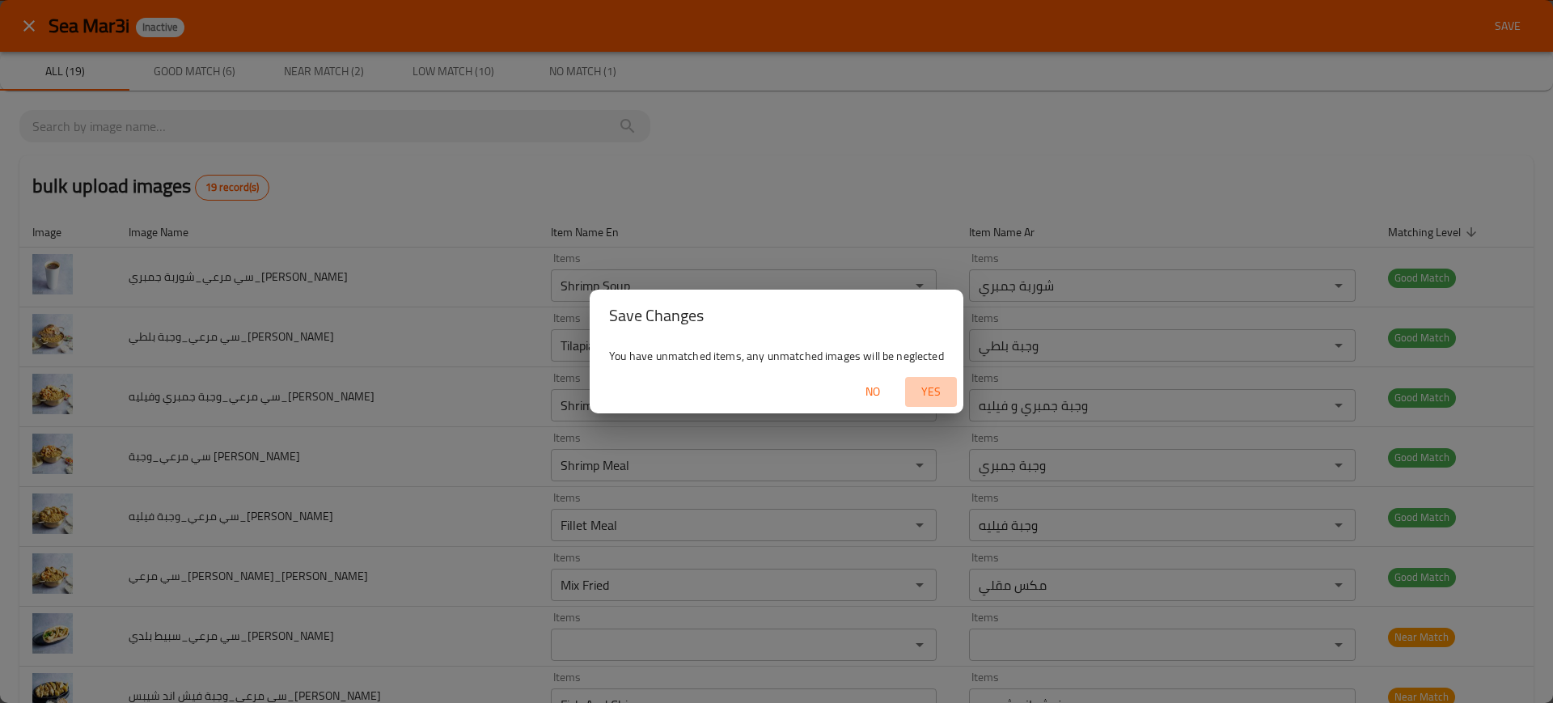
click at [952, 400] on button "Yes" at bounding box center [931, 392] width 52 height 30
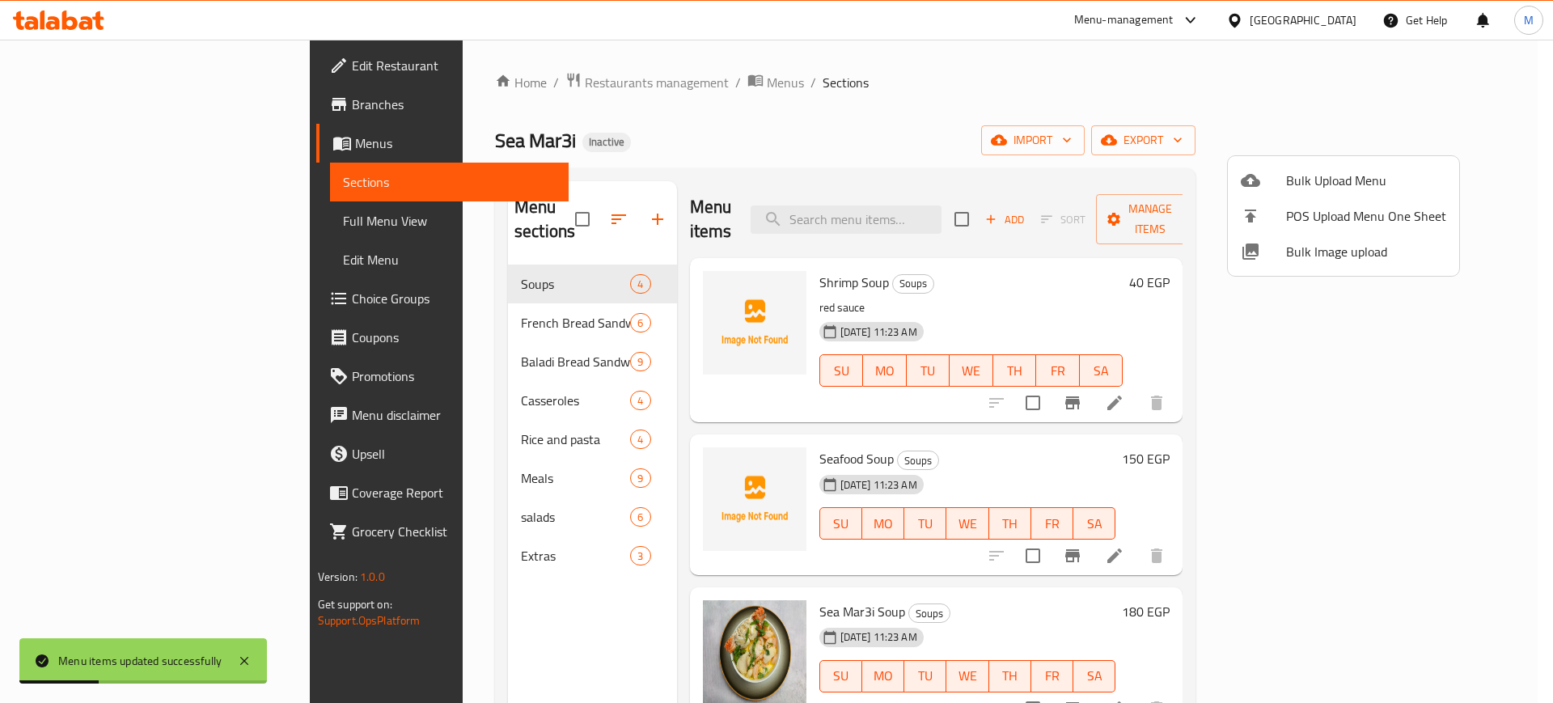
click at [1289, 261] on span "Bulk Image upload" at bounding box center [1366, 251] width 160 height 19
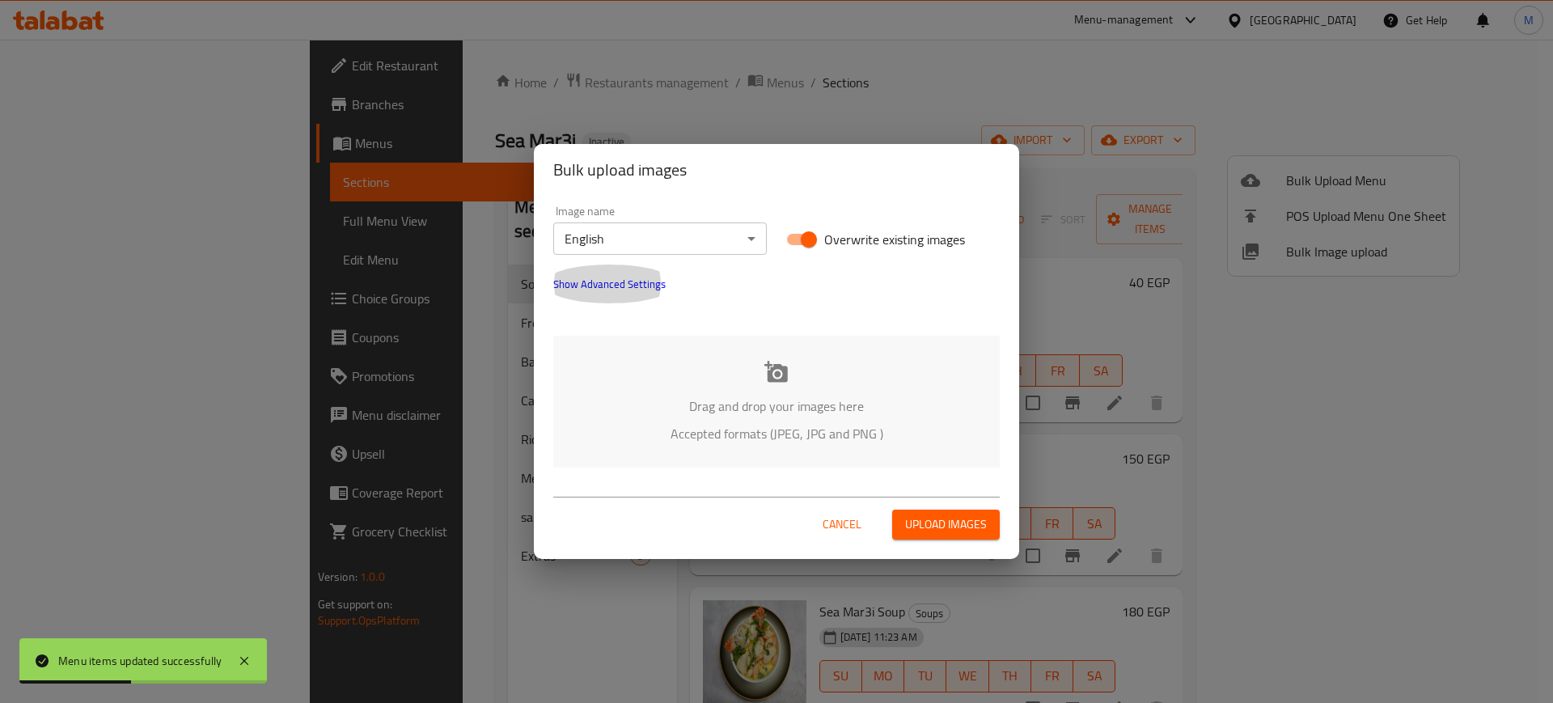
click at [636, 294] on button "Show Advanced Settings" at bounding box center [610, 284] width 132 height 39
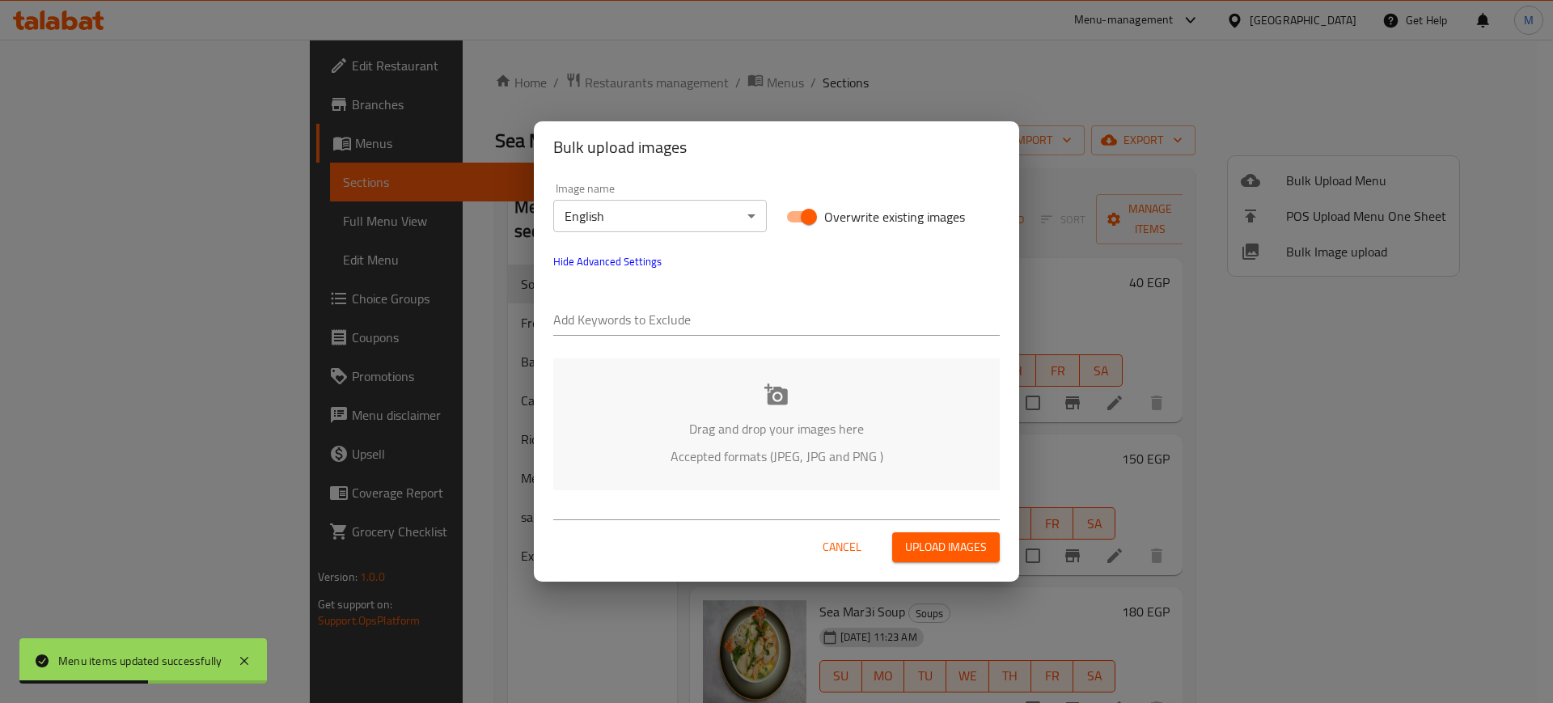
click at [653, 307] on div at bounding box center [776, 321] width 447 height 32
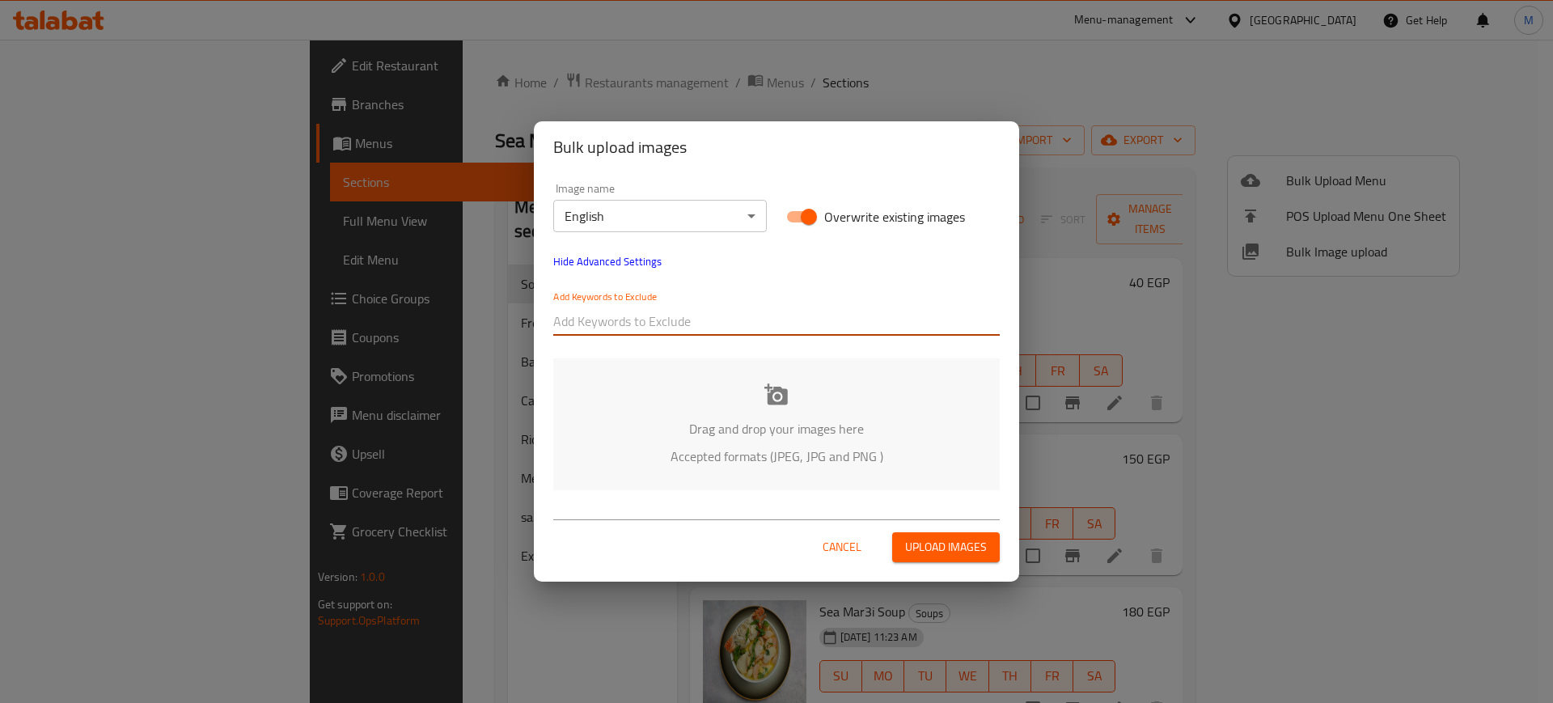
paste input "_Mohamed Reda"
type input "_Mohamed Reda"
click at [660, 335] on div "_Mohamed Reda" at bounding box center [776, 321] width 447 height 32
paste input "سي مرعي_"
type input "سي مرعي_"
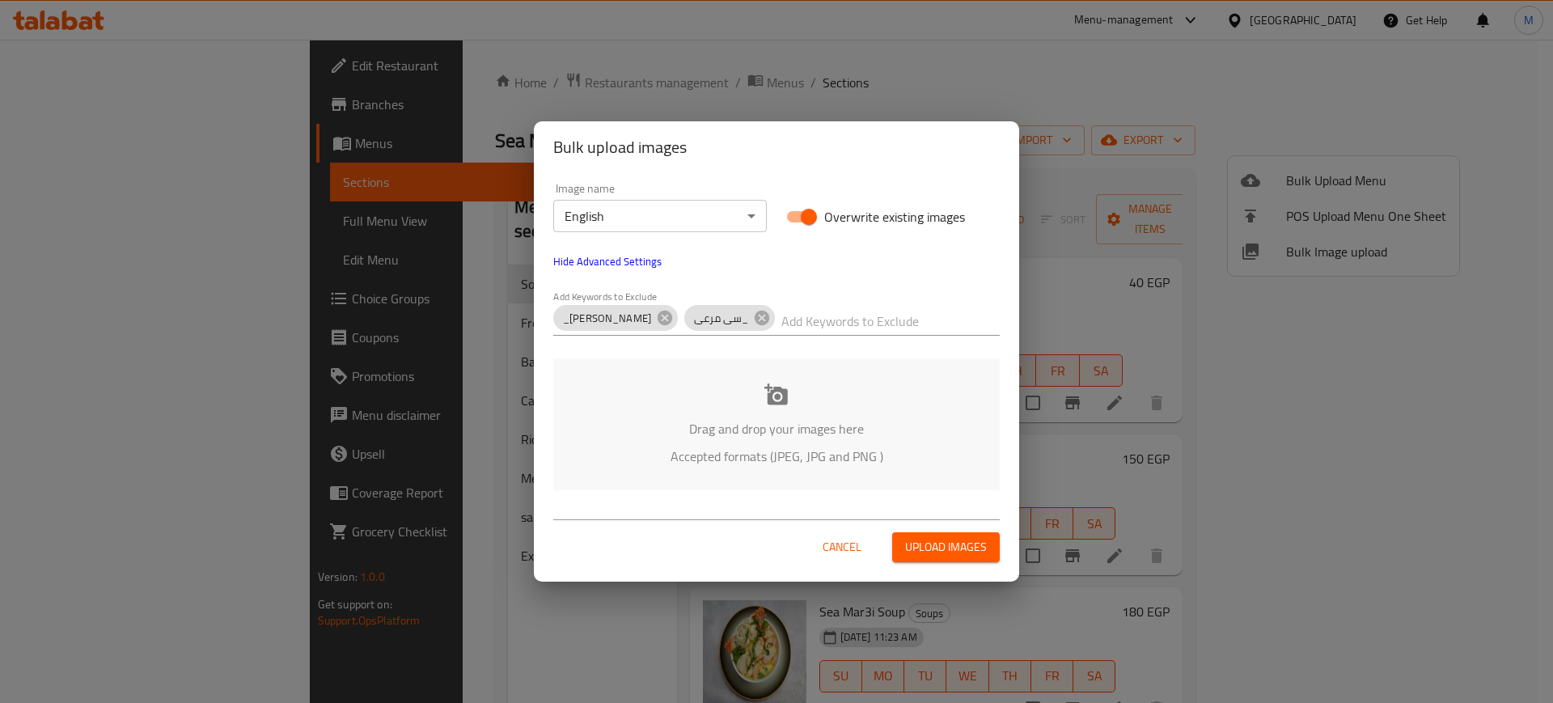
click at [647, 233] on div "Image name English ​" at bounding box center [660, 207] width 233 height 69
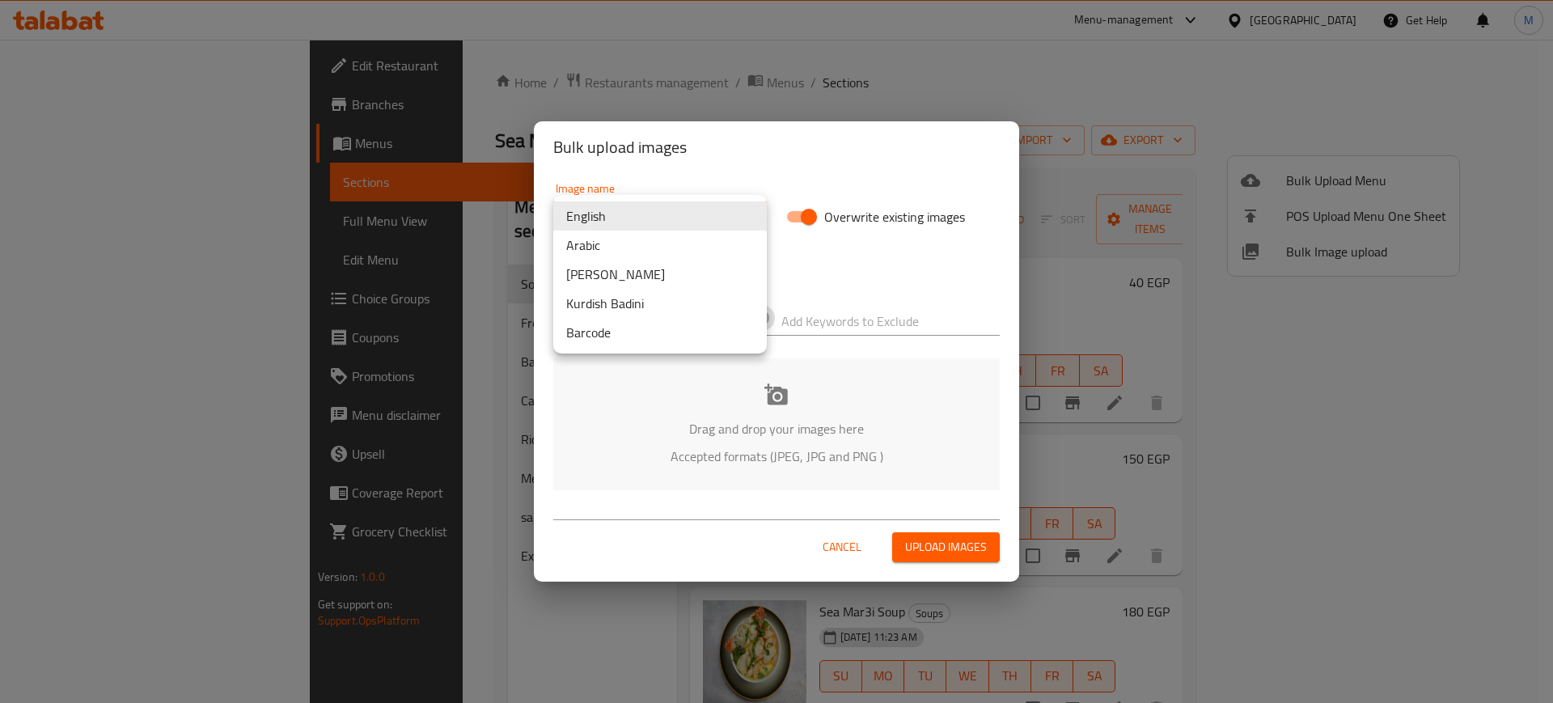
click at [635, 225] on body "​ Menu-management Egypt Get Help M Edit Restaurant Branches Menus Sections Full…" at bounding box center [776, 371] width 1553 height 663
click at [644, 252] on li "Arabic" at bounding box center [660, 245] width 214 height 29
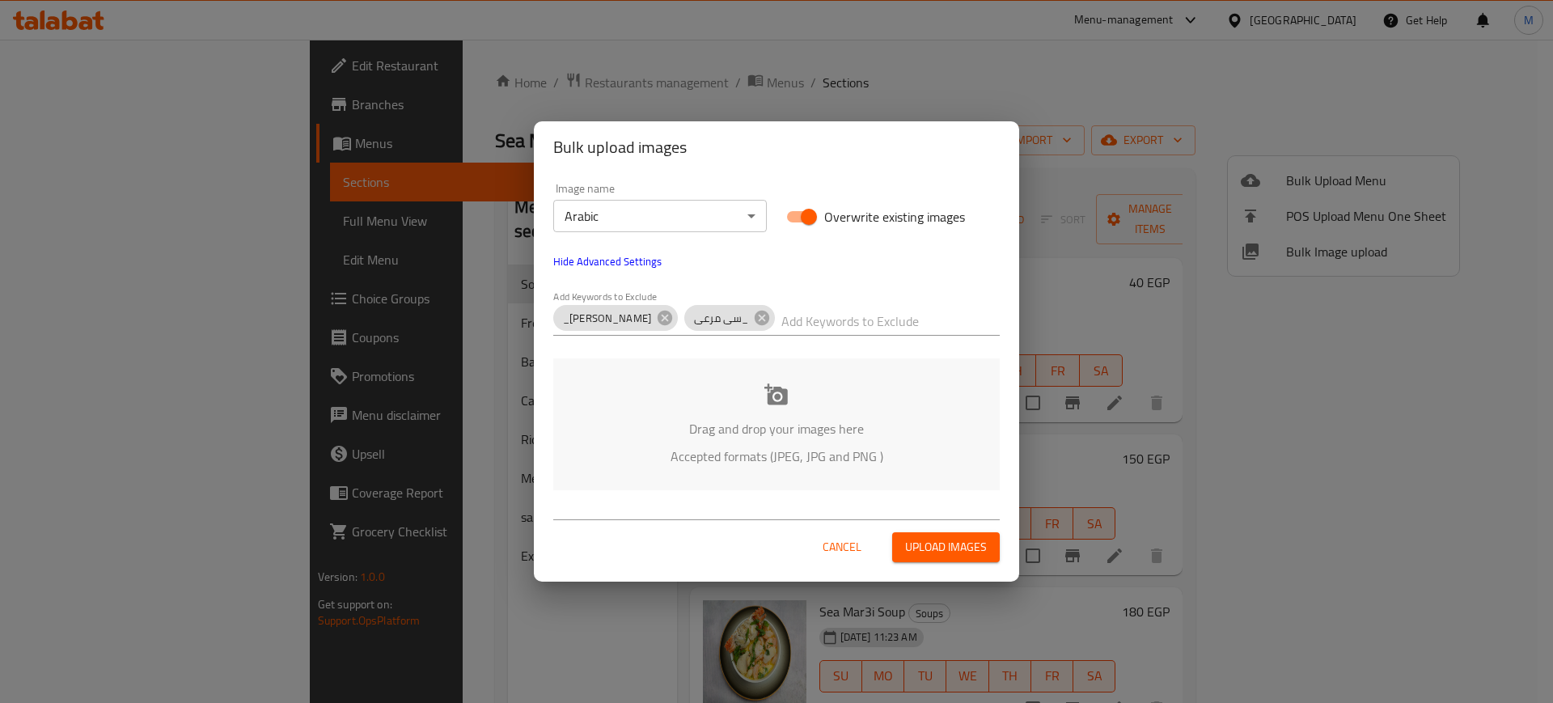
click at [674, 382] on div "Drag and drop your images here Accepted formats (JPEG, JPG and PNG )" at bounding box center [776, 424] width 447 height 132
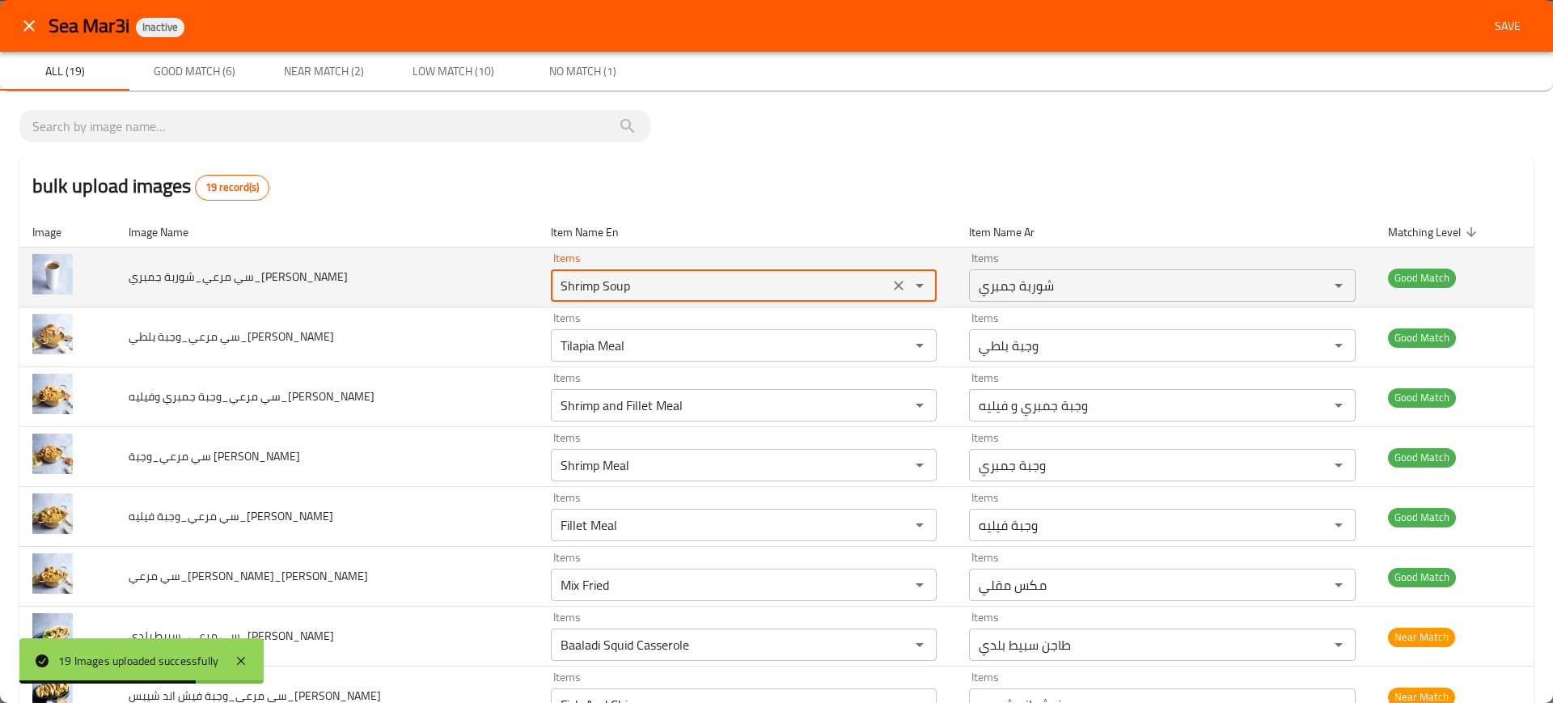
click at [592, 285] on Reda "Shrimp Soup" at bounding box center [720, 285] width 328 height 23
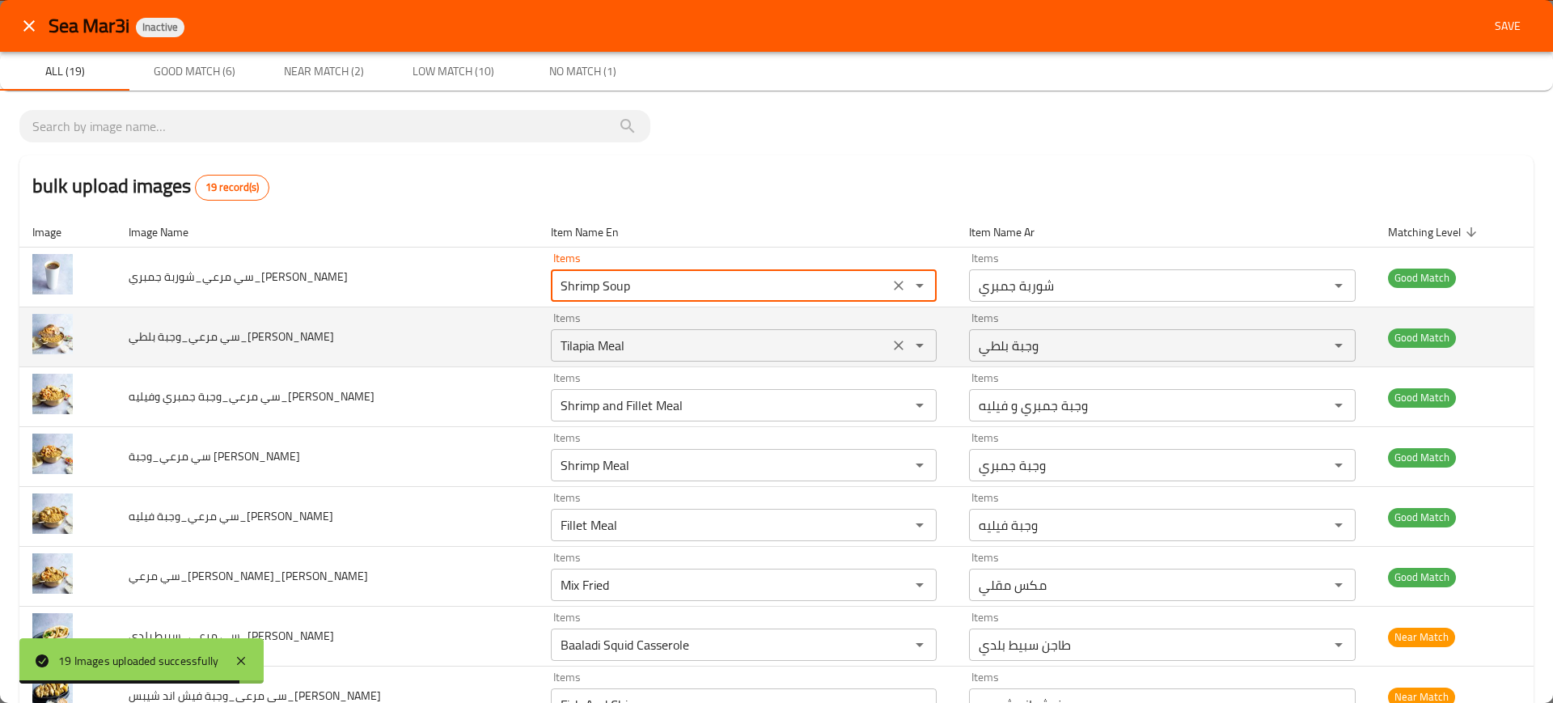
click at [621, 348] on Reda "Tilapia Meal" at bounding box center [720, 345] width 328 height 23
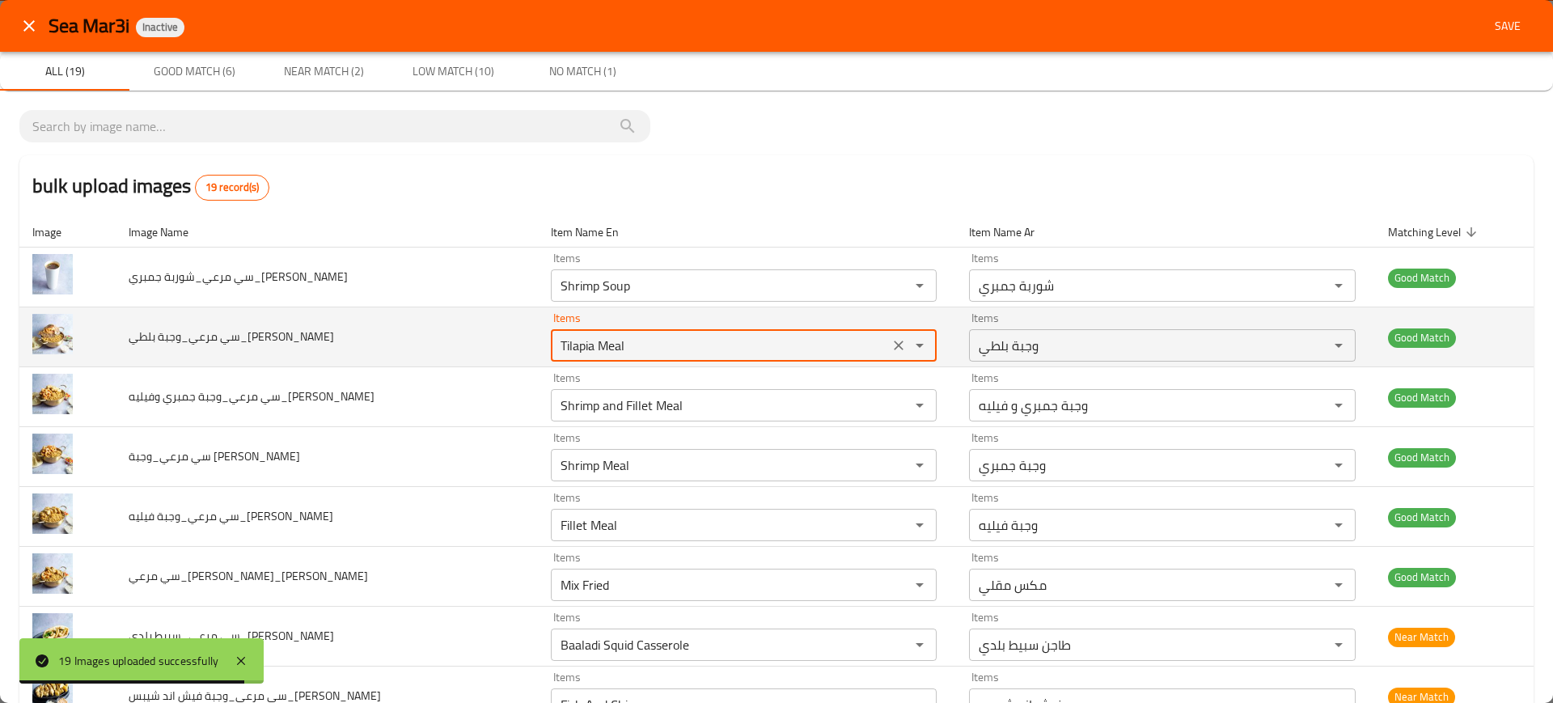
click at [621, 348] on Reda "Tilapia Meal" at bounding box center [720, 345] width 328 height 23
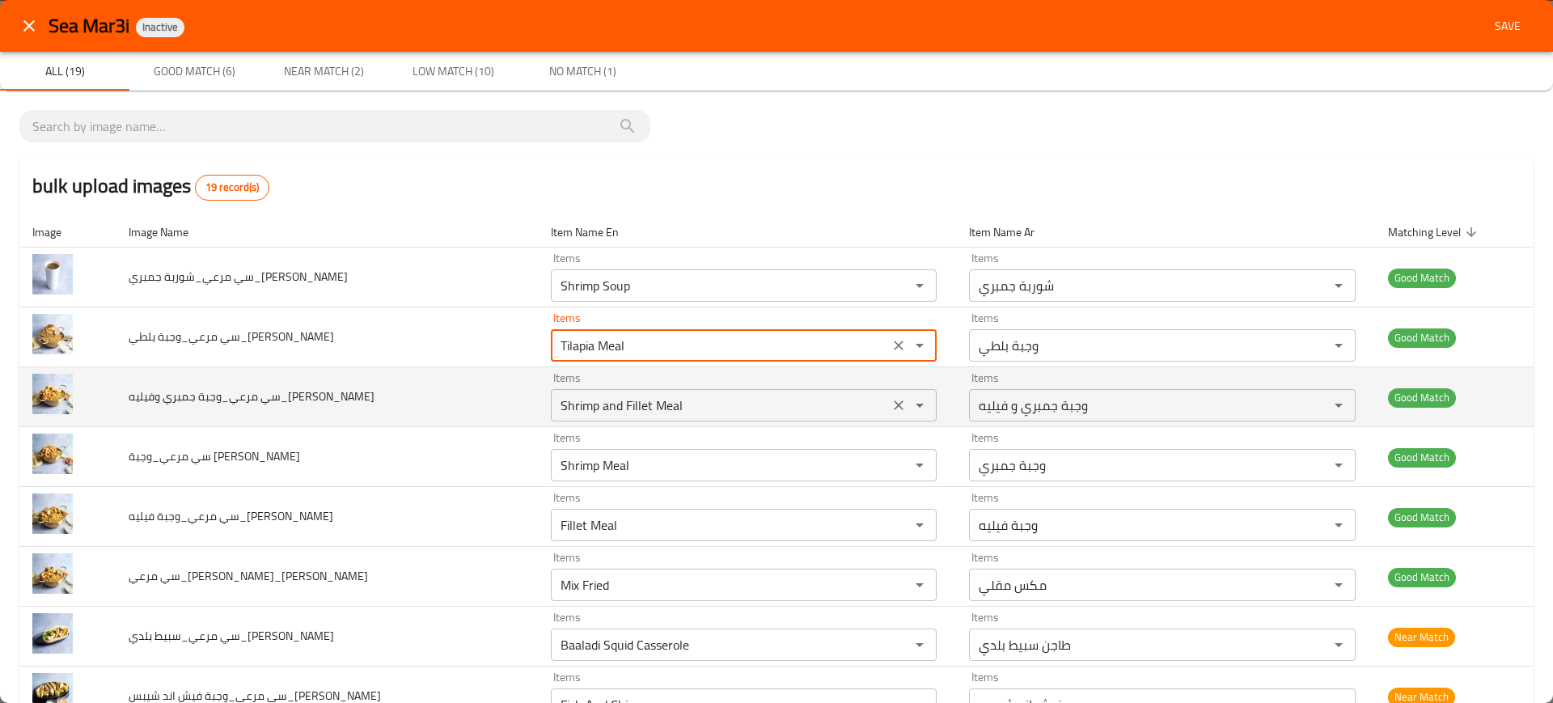
click at [618, 401] on Reda "Shrimp and Fillet Meal" at bounding box center [720, 405] width 328 height 23
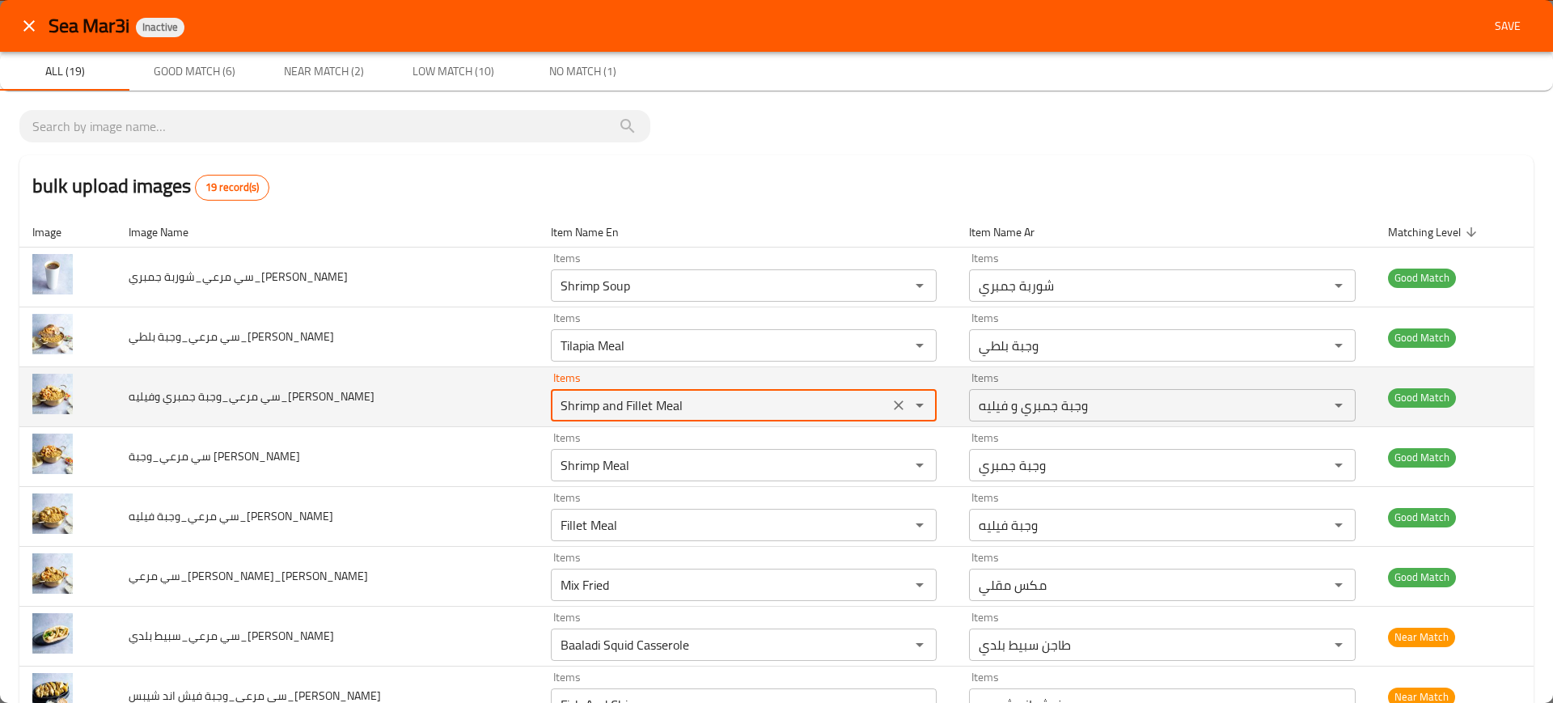
click at [618, 401] on Reda "Shrimp and Fillet Meal" at bounding box center [720, 405] width 328 height 23
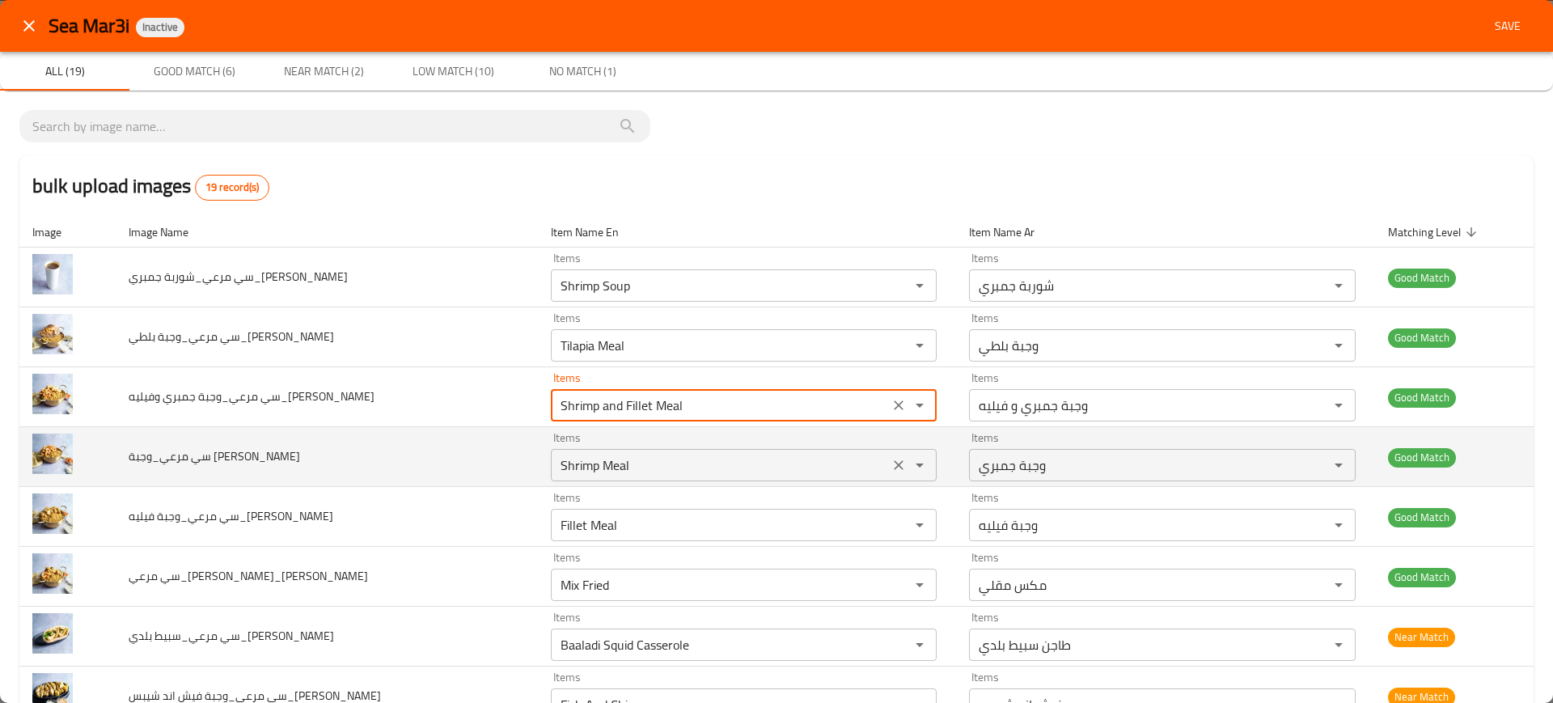
click at [629, 463] on Reda "Shrimp Meal" at bounding box center [720, 465] width 328 height 23
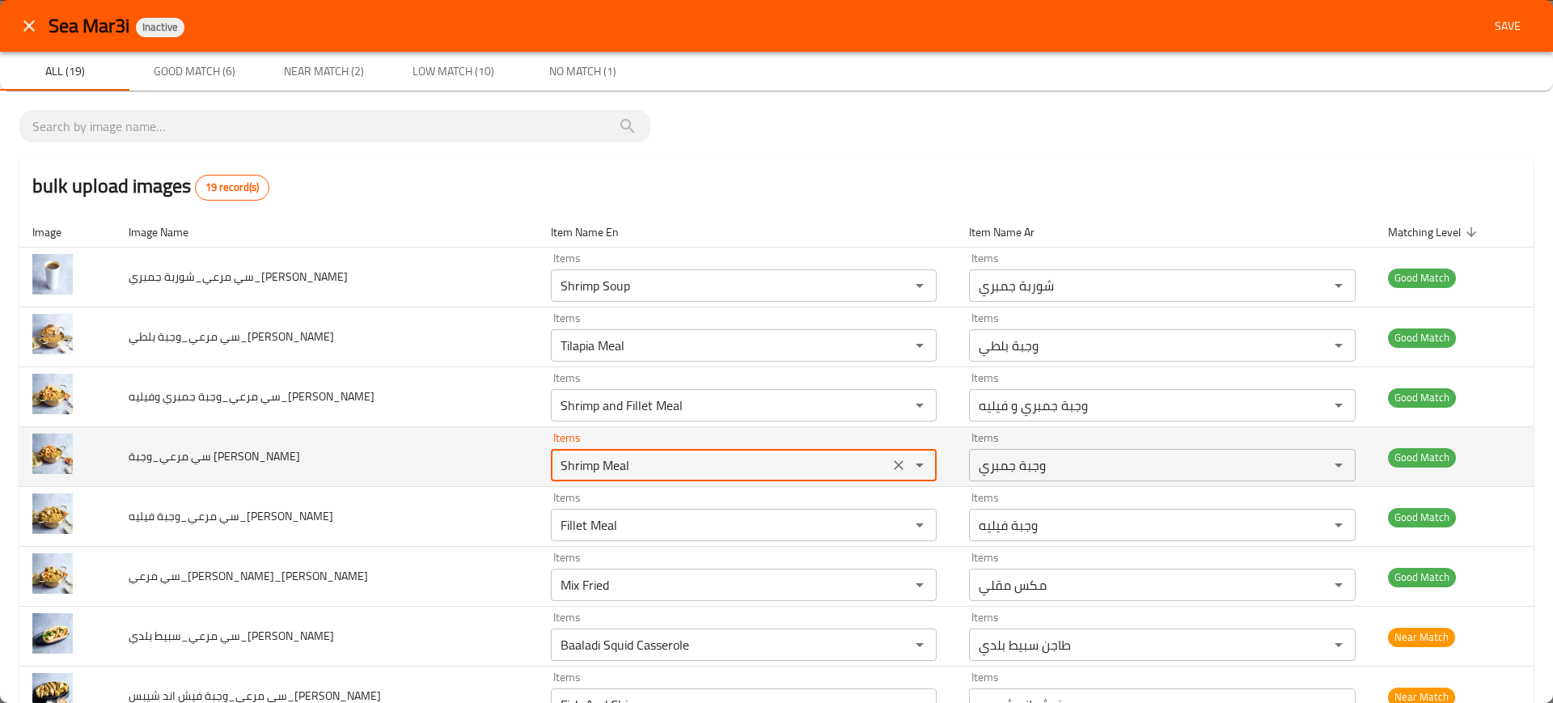
click at [629, 463] on Reda "Shrimp Meal" at bounding box center [720, 465] width 328 height 23
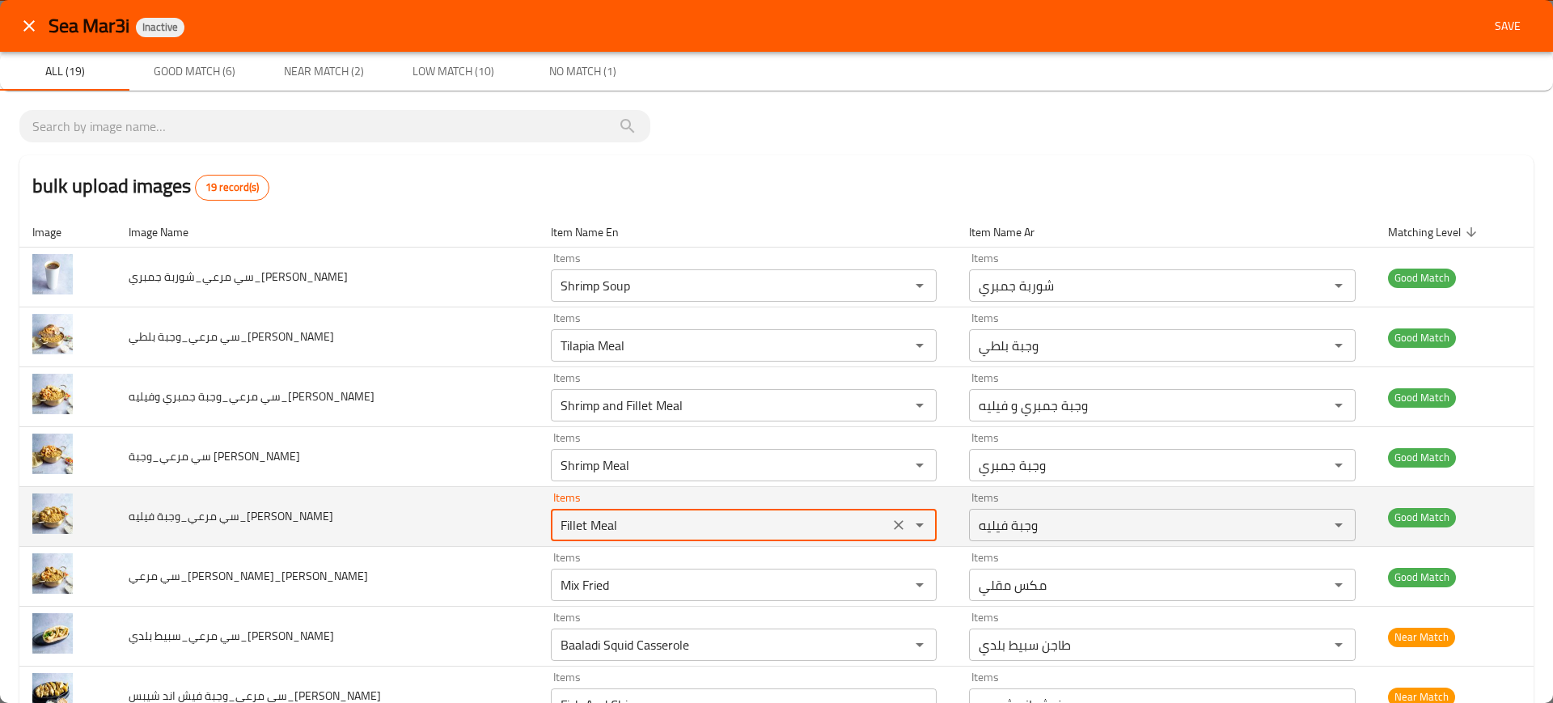
click at [637, 519] on Reda "Fillet Meal" at bounding box center [720, 525] width 328 height 23
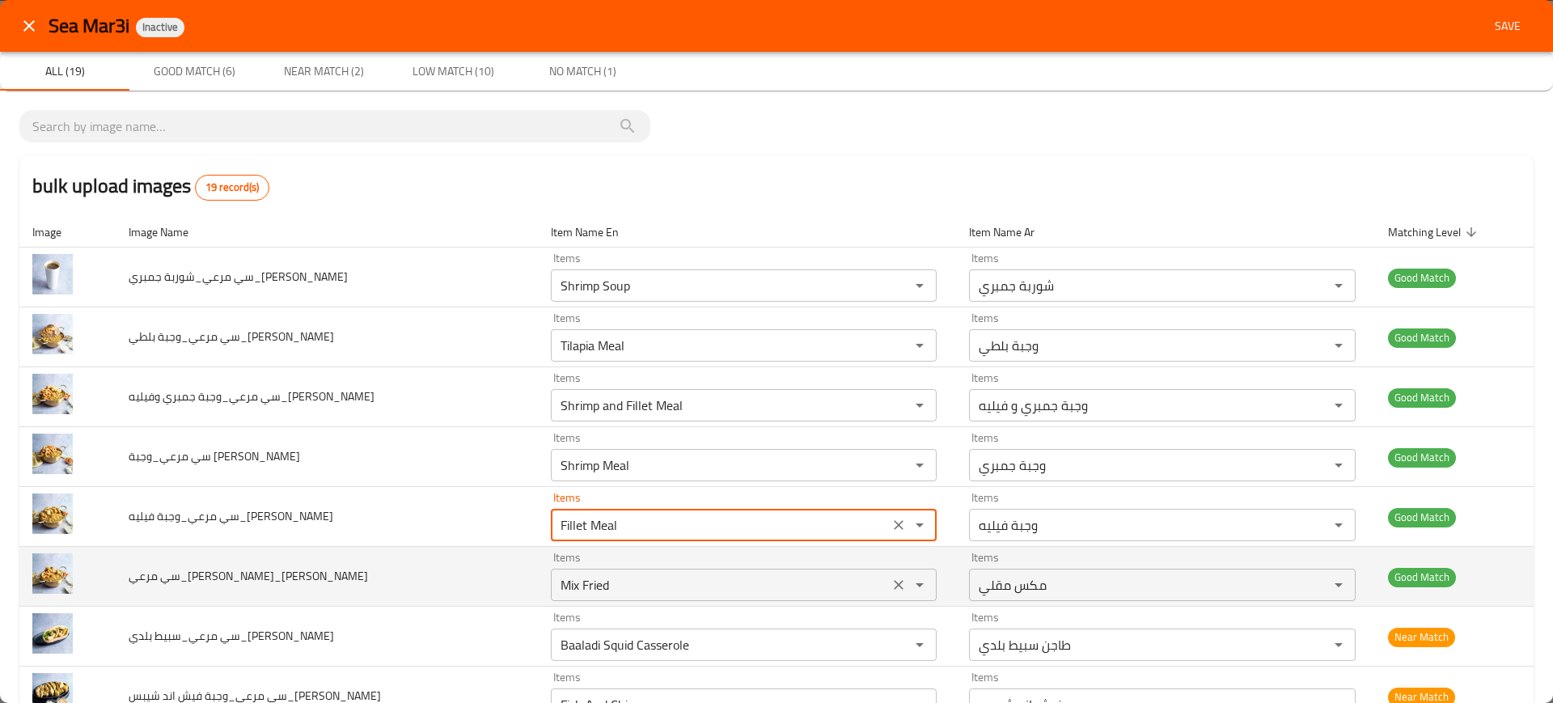
click at [624, 564] on div "Items Mix Fried Items" at bounding box center [744, 576] width 386 height 49
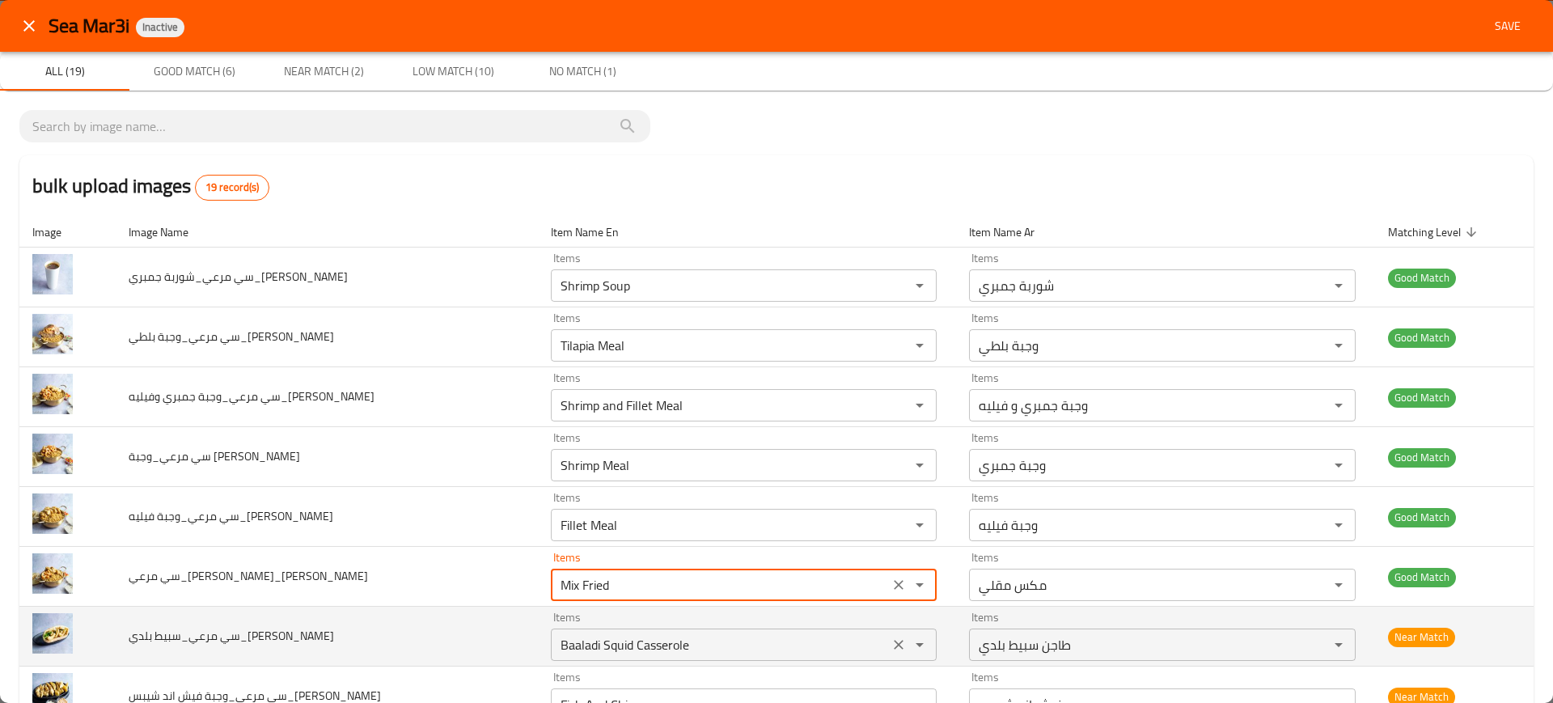
click at [624, 629] on div "Baaladi Squid Casserole Items" at bounding box center [744, 645] width 386 height 32
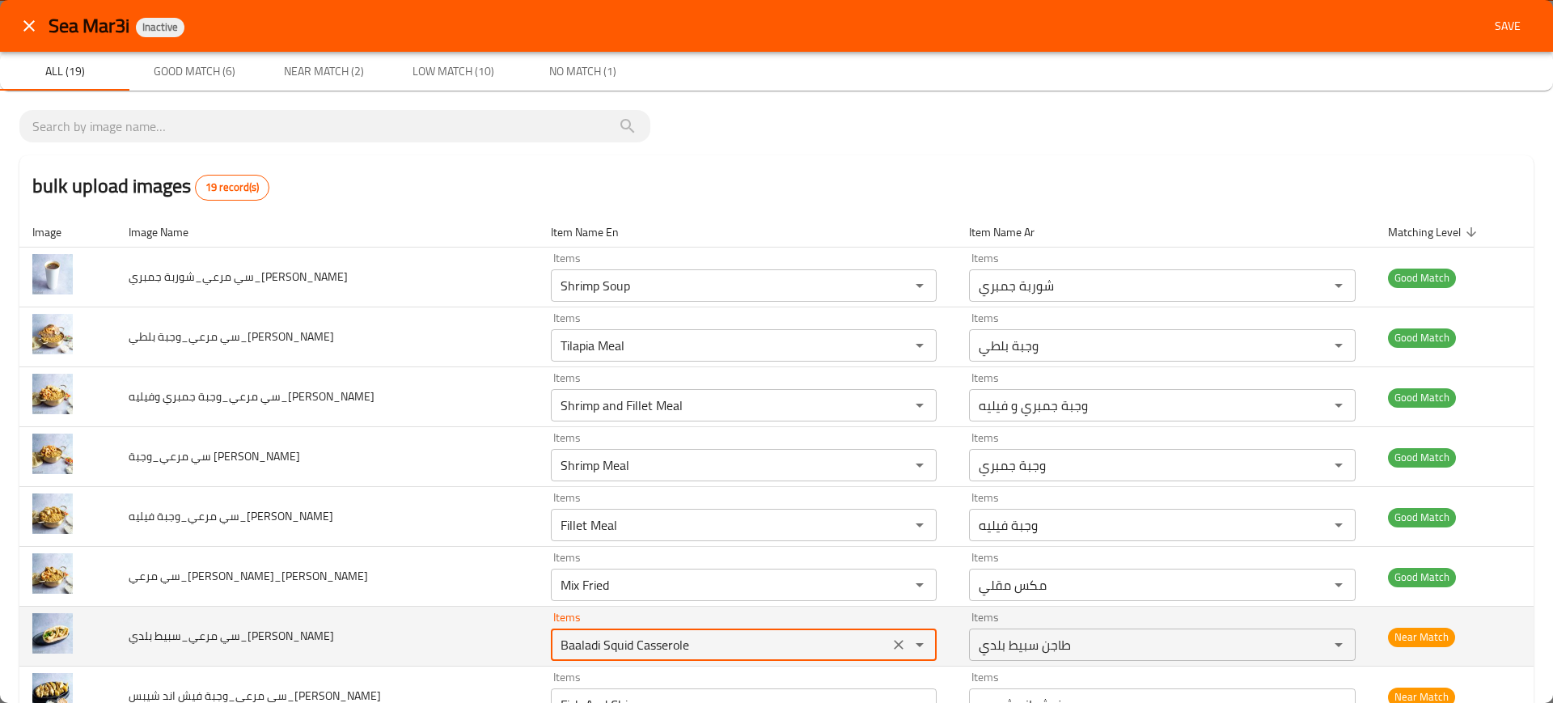
scroll to position [260, 0]
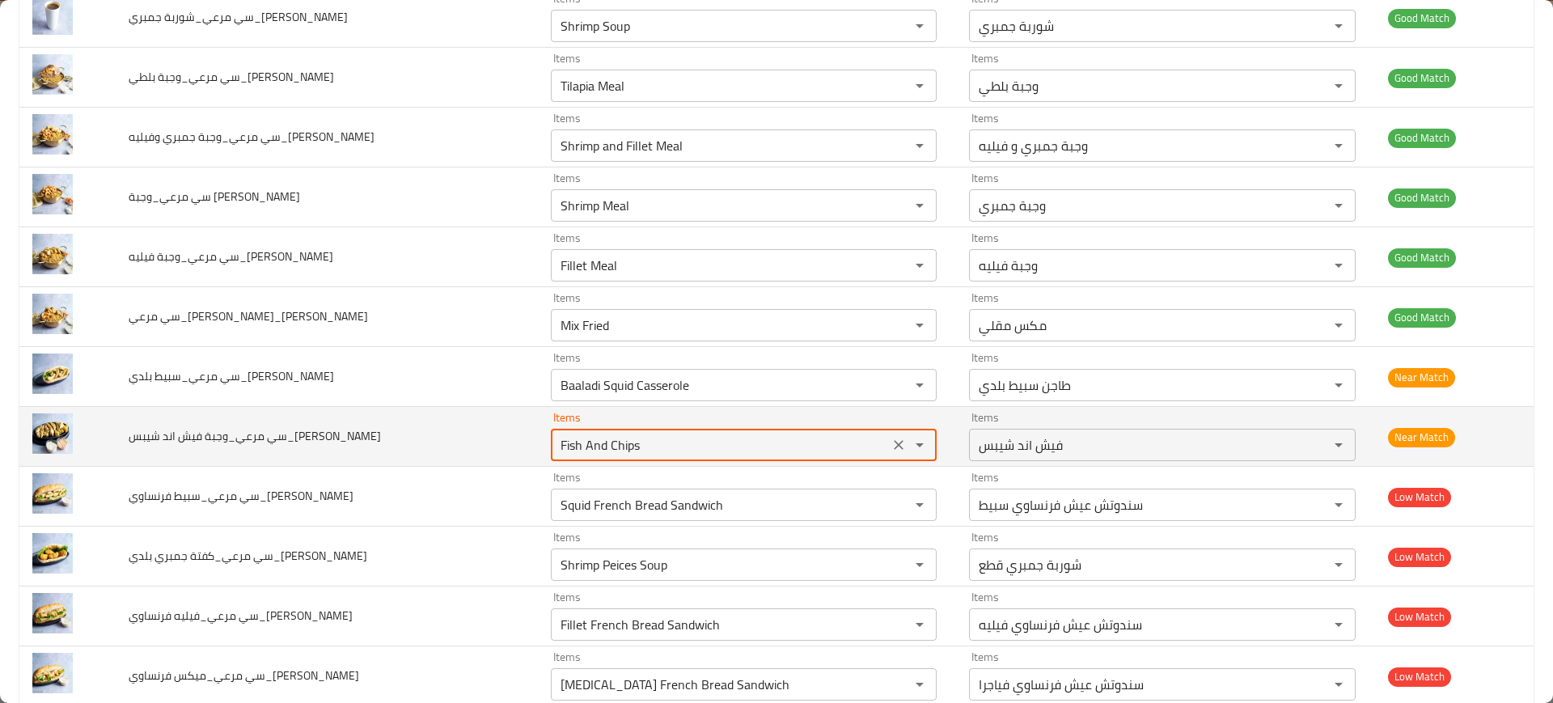
click at [592, 441] on Reda "Fish And Chips" at bounding box center [720, 445] width 328 height 23
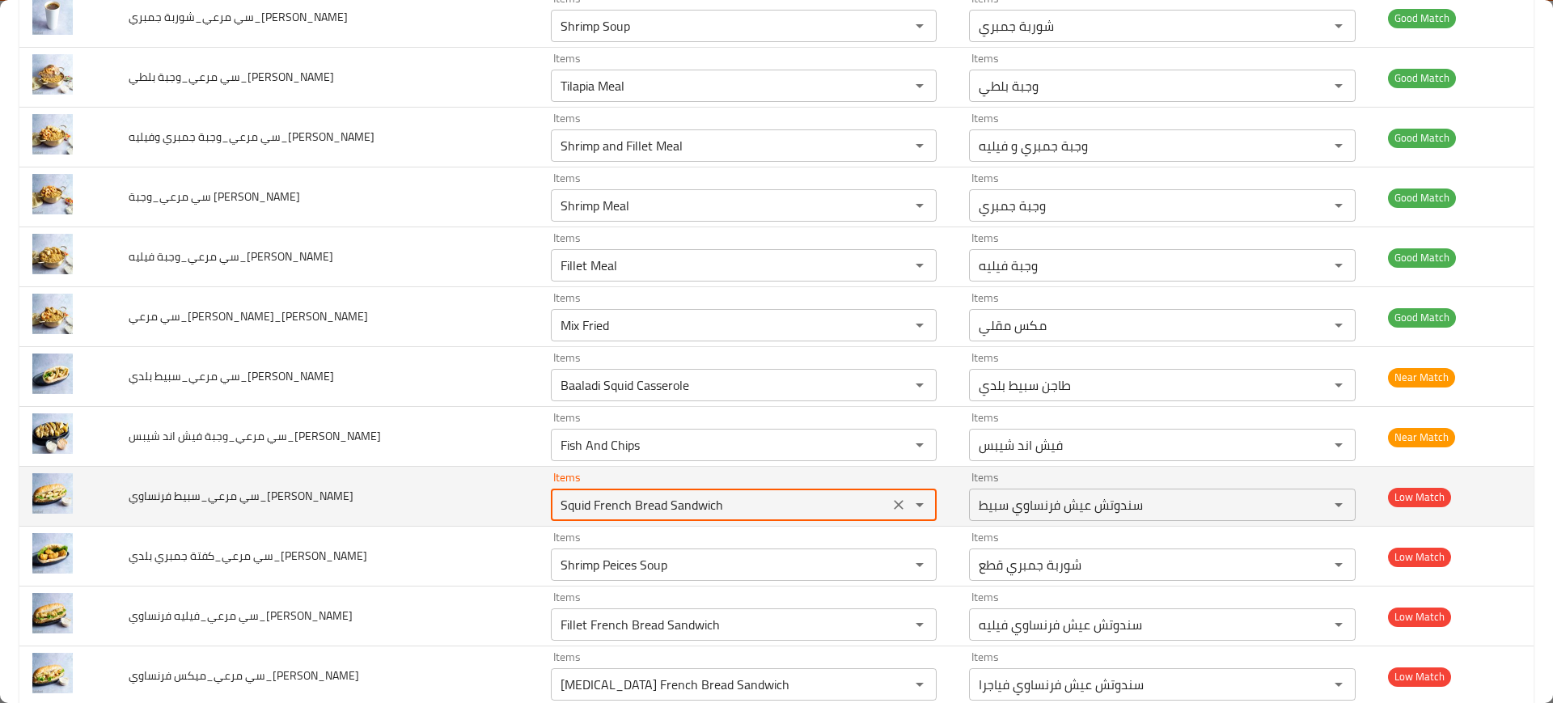
click at [628, 508] on Reda "Squid French Bread Sandwich" at bounding box center [720, 504] width 328 height 23
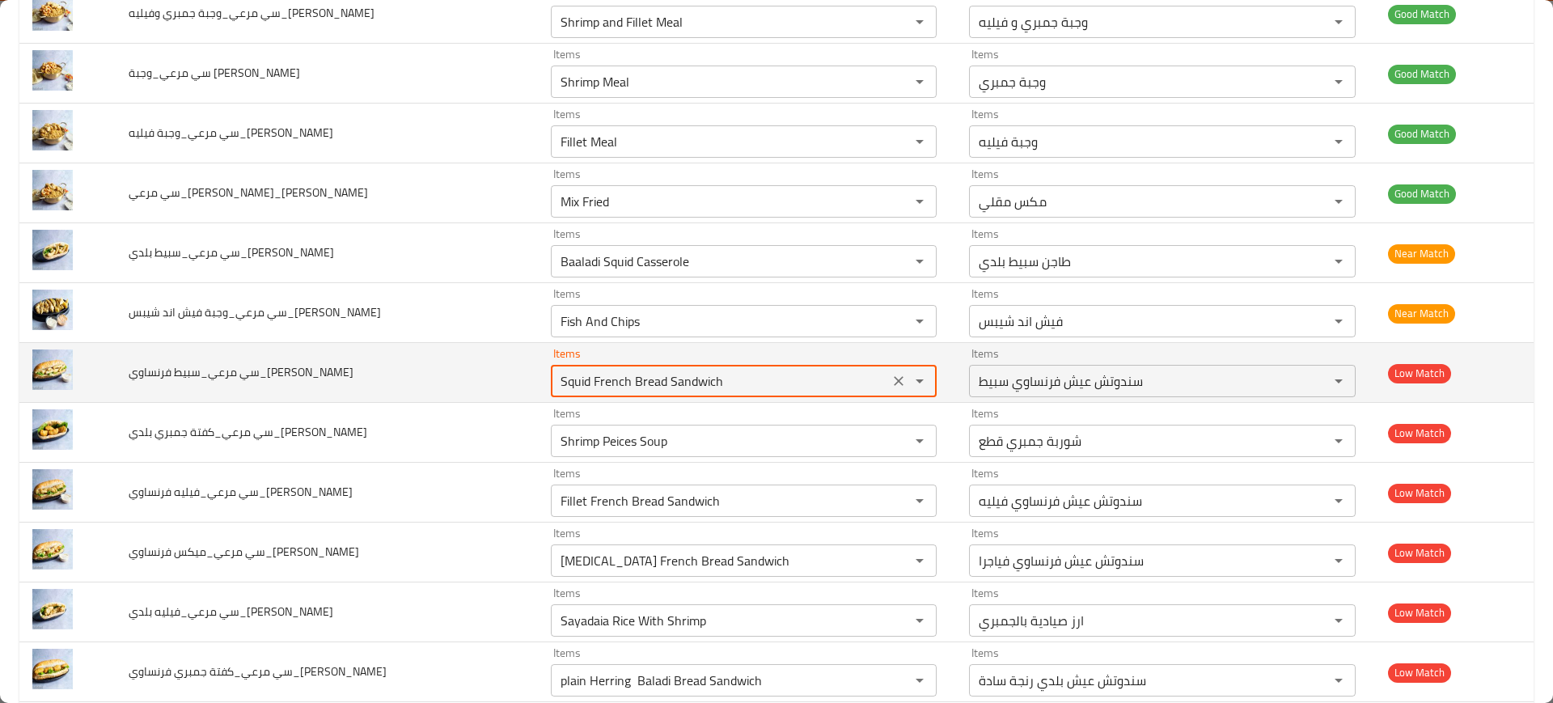
scroll to position [384, 0]
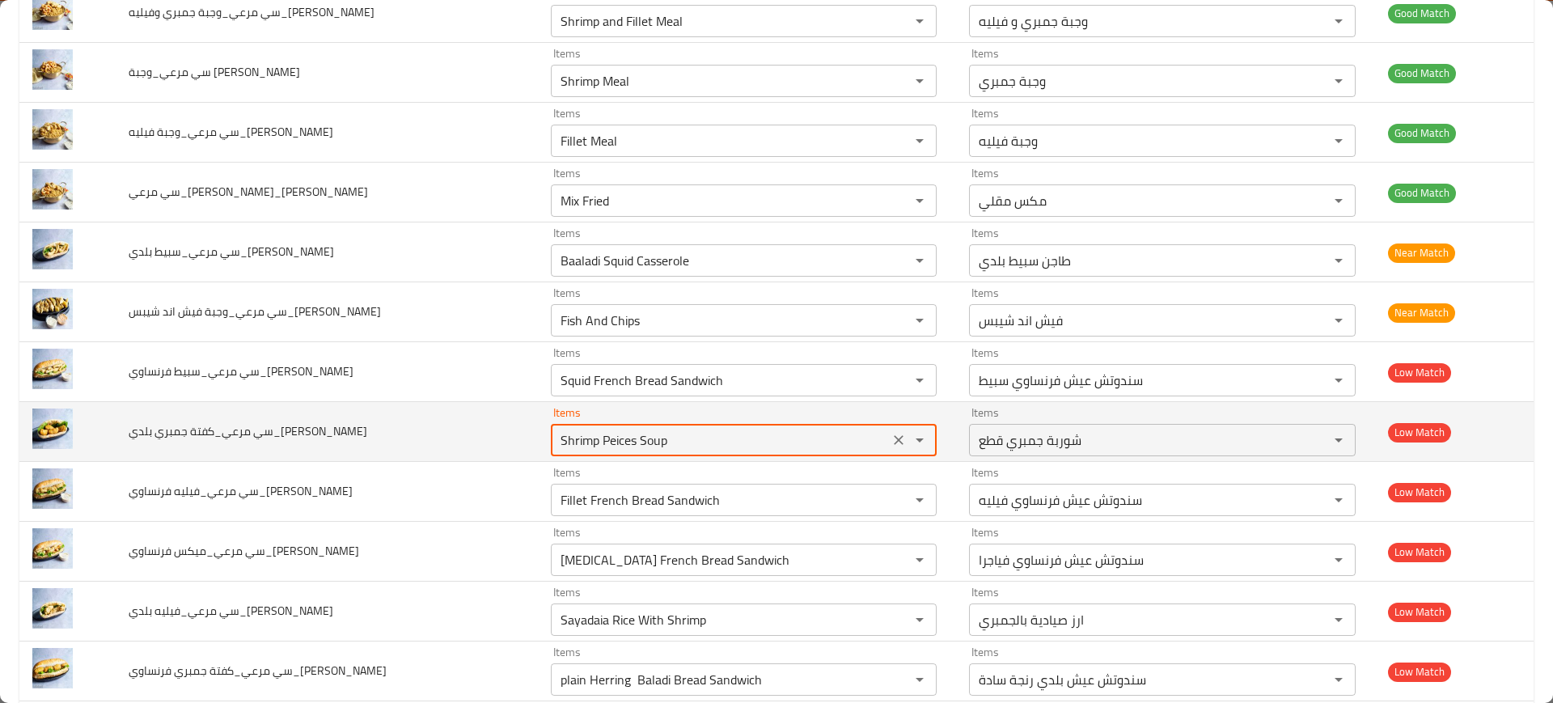
click at [578, 441] on Reda "Shrimp Peices Soup" at bounding box center [720, 440] width 328 height 23
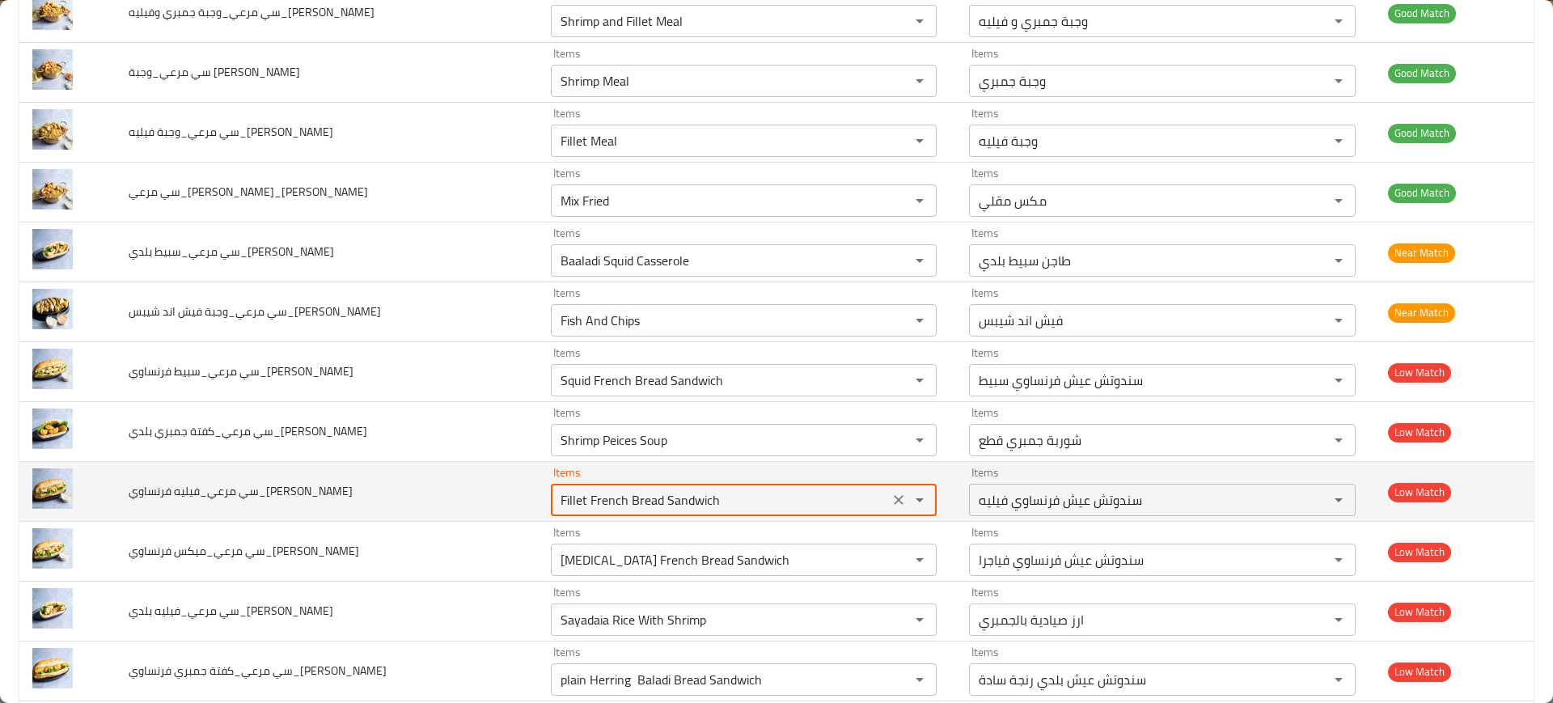
click at [570, 491] on Reda "Fillet French Bread Sandwich" at bounding box center [720, 500] width 328 height 23
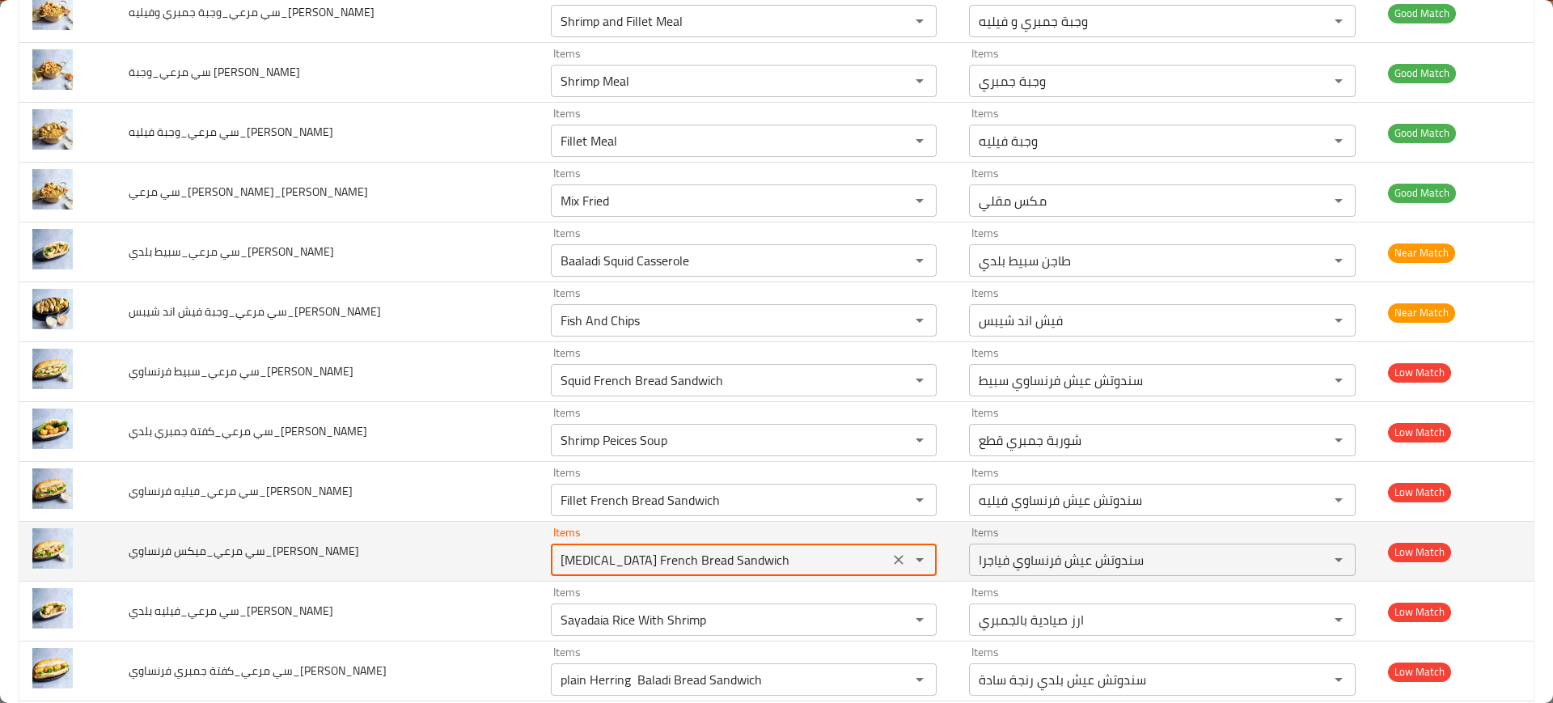
click at [624, 565] on Reda "Viagra French Bread Sandwich" at bounding box center [720, 559] width 328 height 23
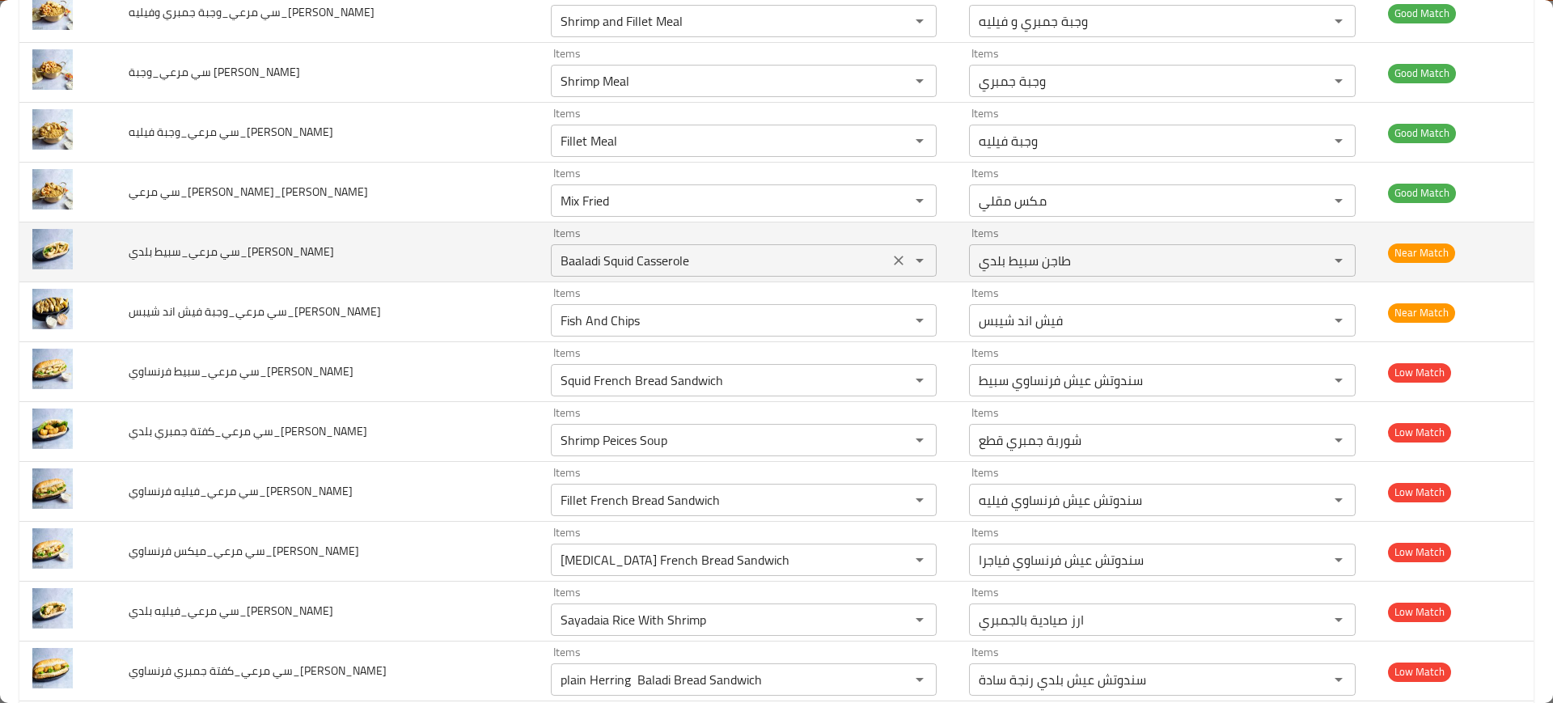
click at [551, 241] on div "Items Baaladi Squid Casserole Items" at bounding box center [744, 251] width 386 height 49
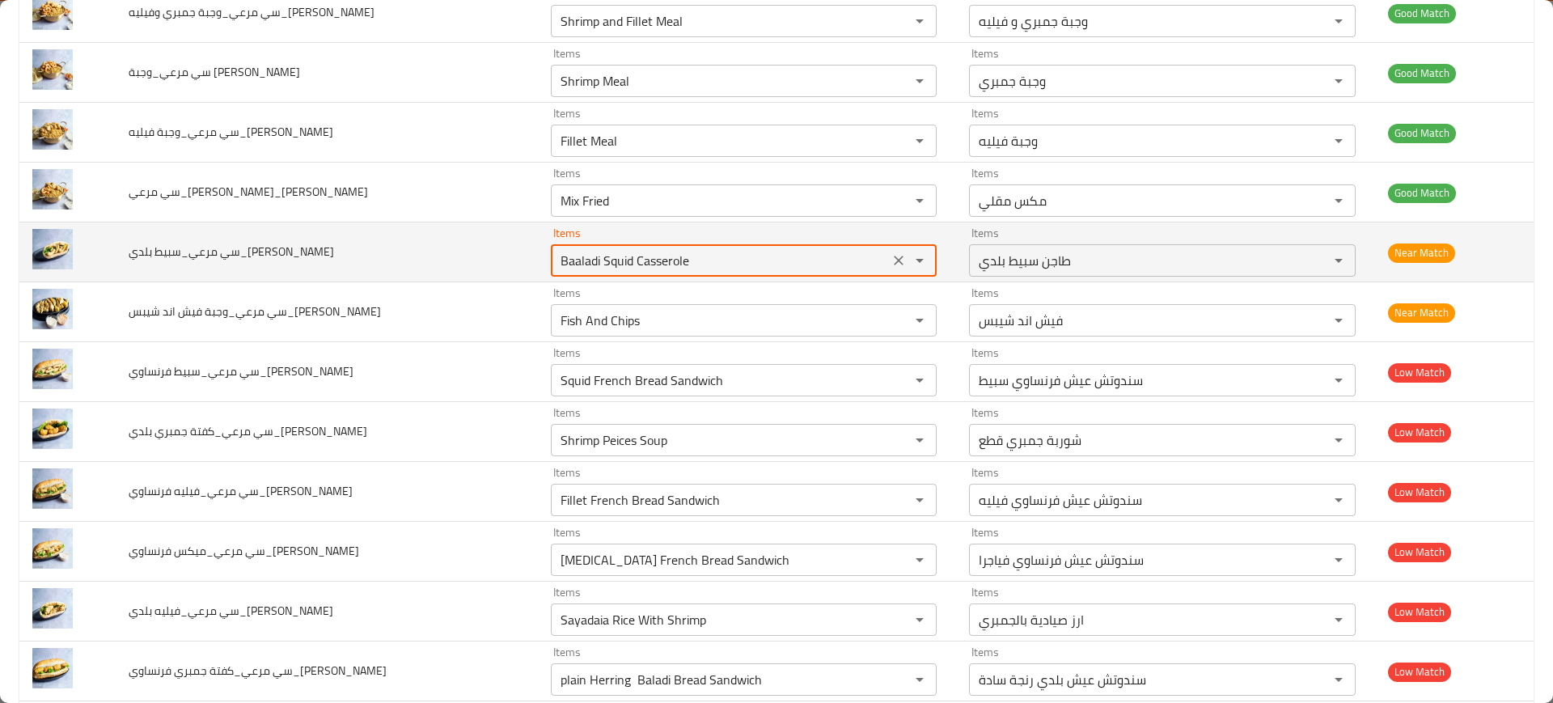
click at [551, 241] on div "Items Baaladi Squid Casserole Items" at bounding box center [744, 251] width 386 height 49
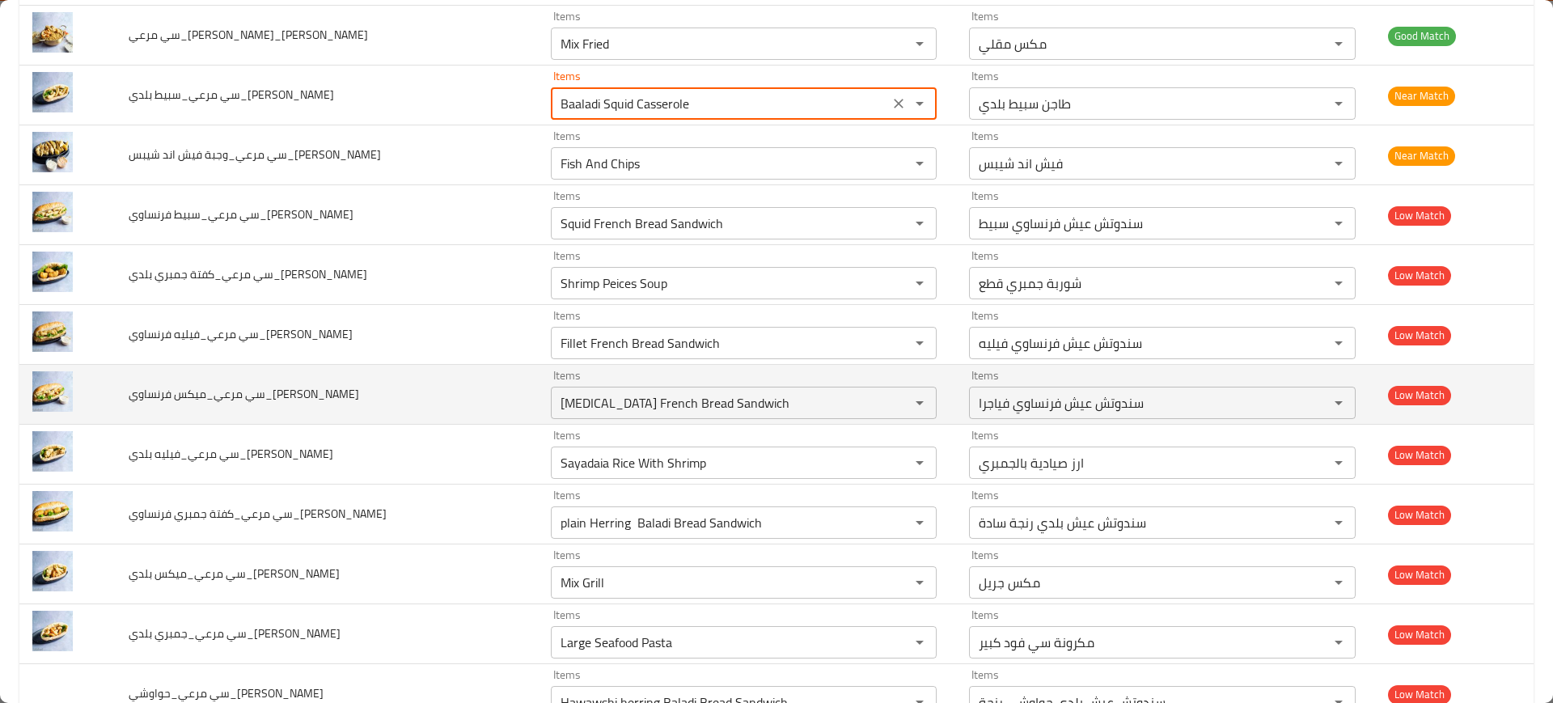
scroll to position [542, 0]
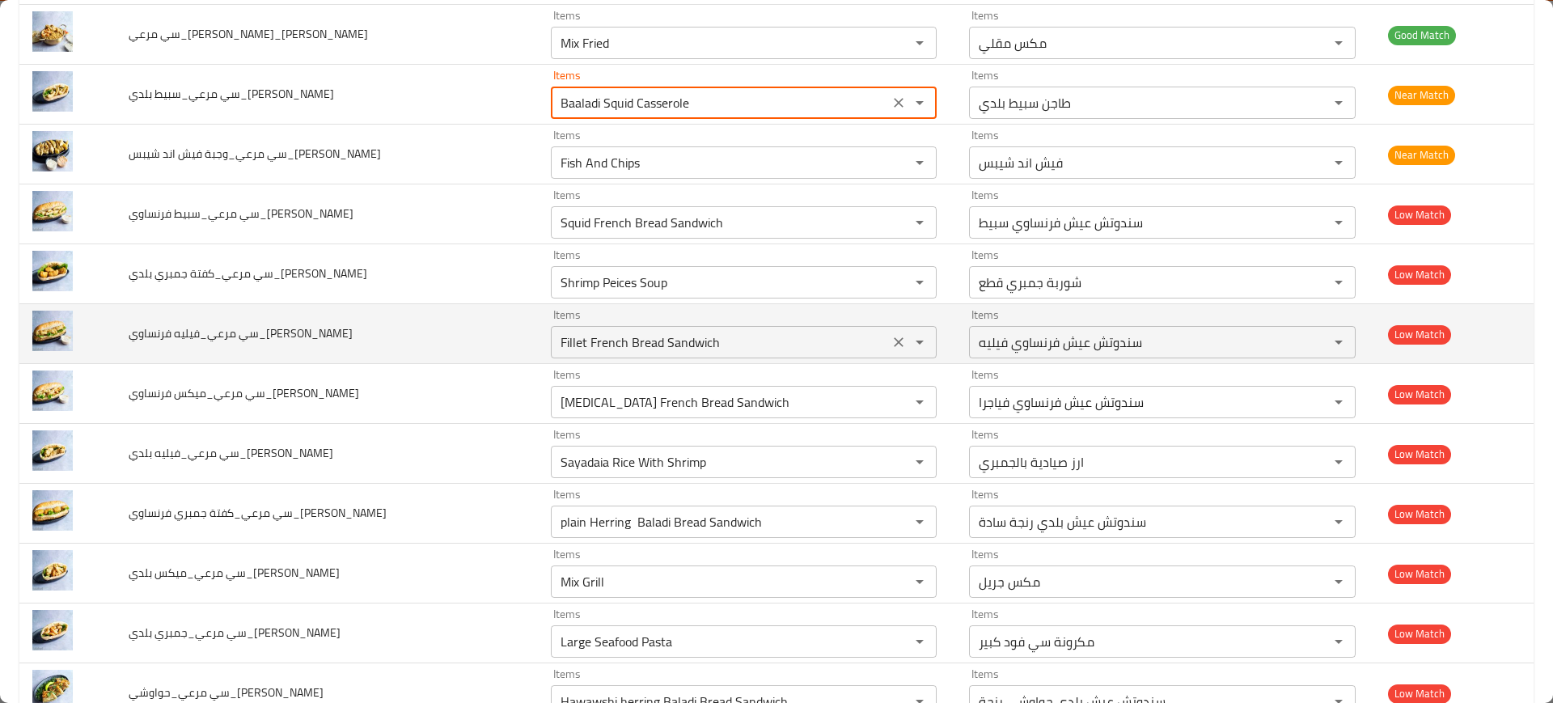
click at [556, 342] on Reda "Fillet French Bread Sandwich" at bounding box center [720, 342] width 328 height 23
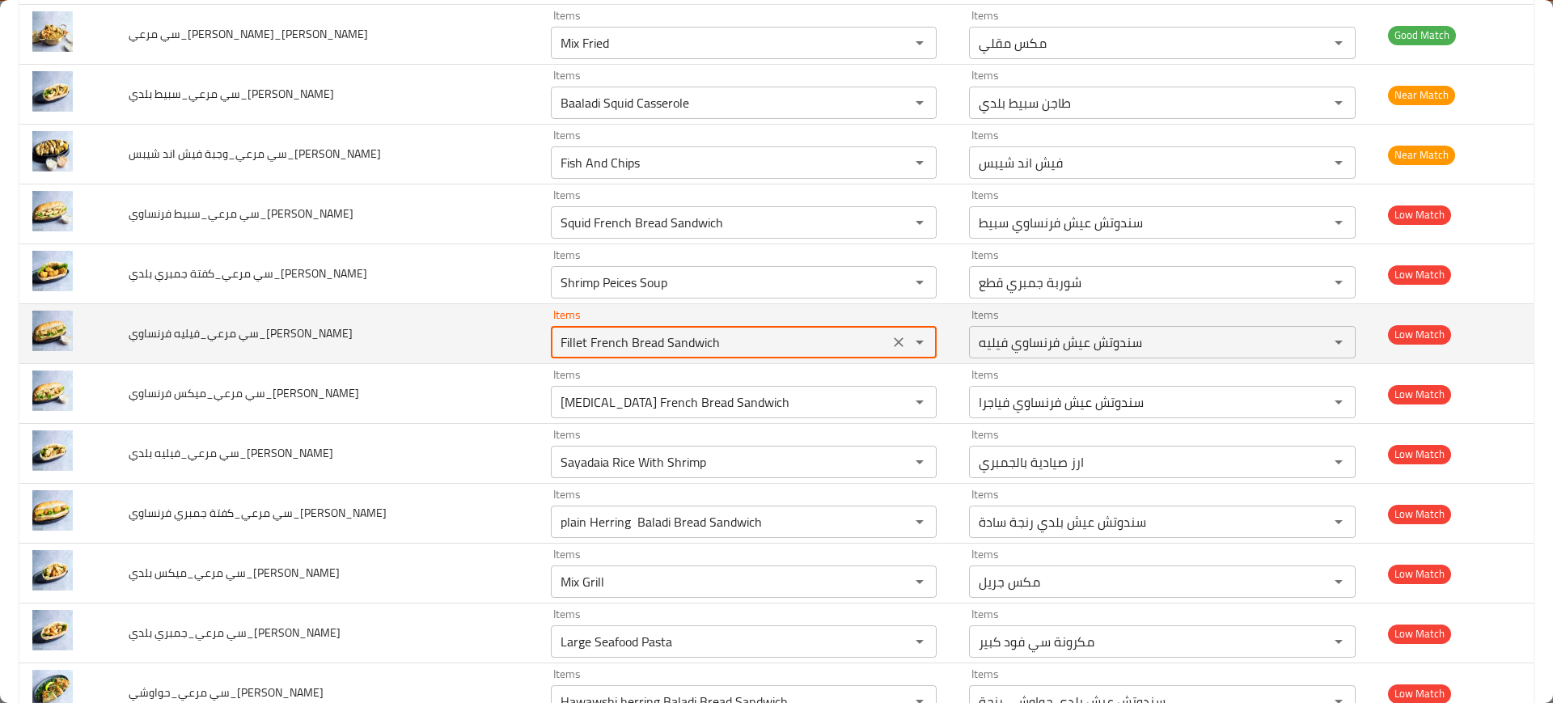
drag, startPoint x: 522, startPoint y: 342, endPoint x: 541, endPoint y: 342, distance: 19.4
click at [556, 342] on Reda "Fillet French Bread Sandwich" at bounding box center [720, 342] width 328 height 23
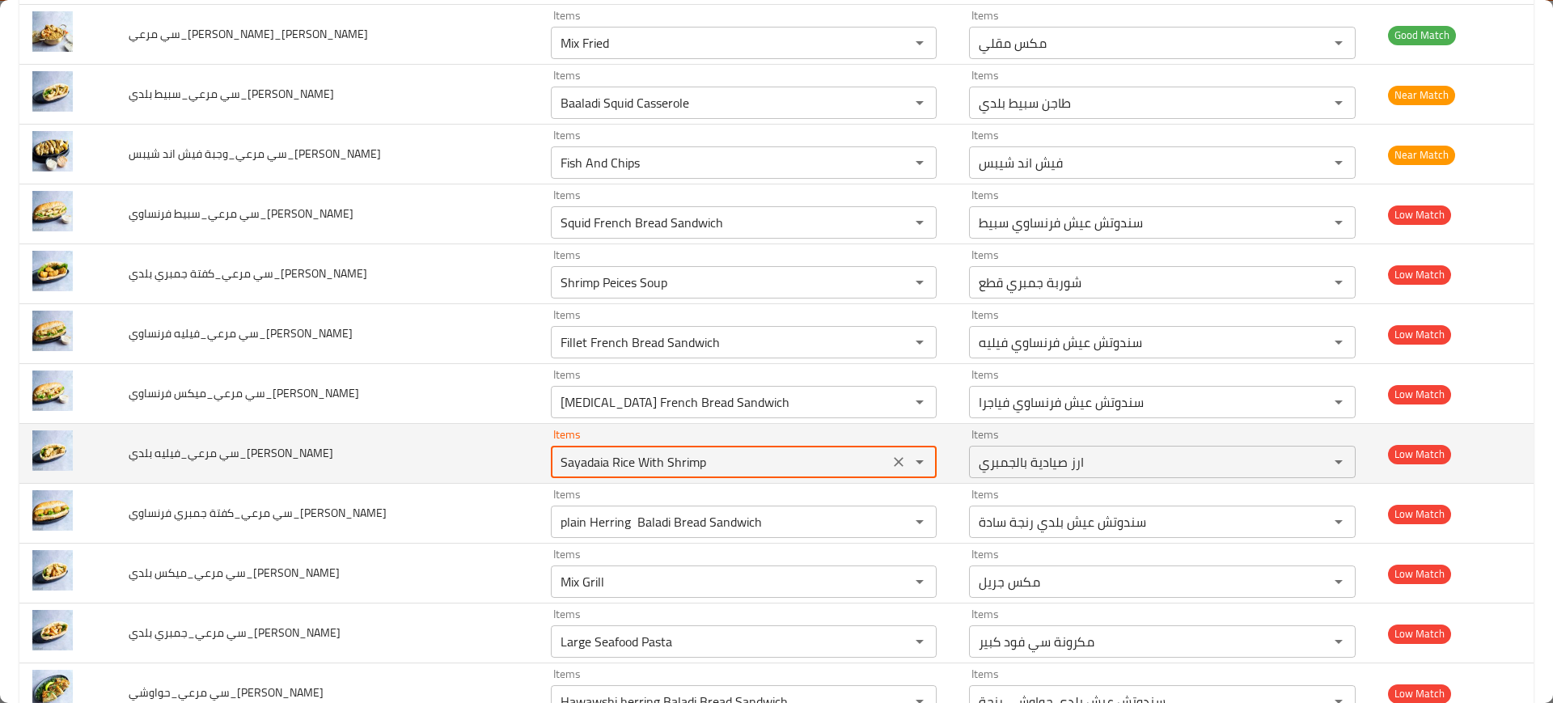
paste Reda "Fillet"
click at [562, 454] on Reda "SayadaiFillet a Rice With Shrimp" at bounding box center [720, 462] width 328 height 23
paste Reda "Fillet"
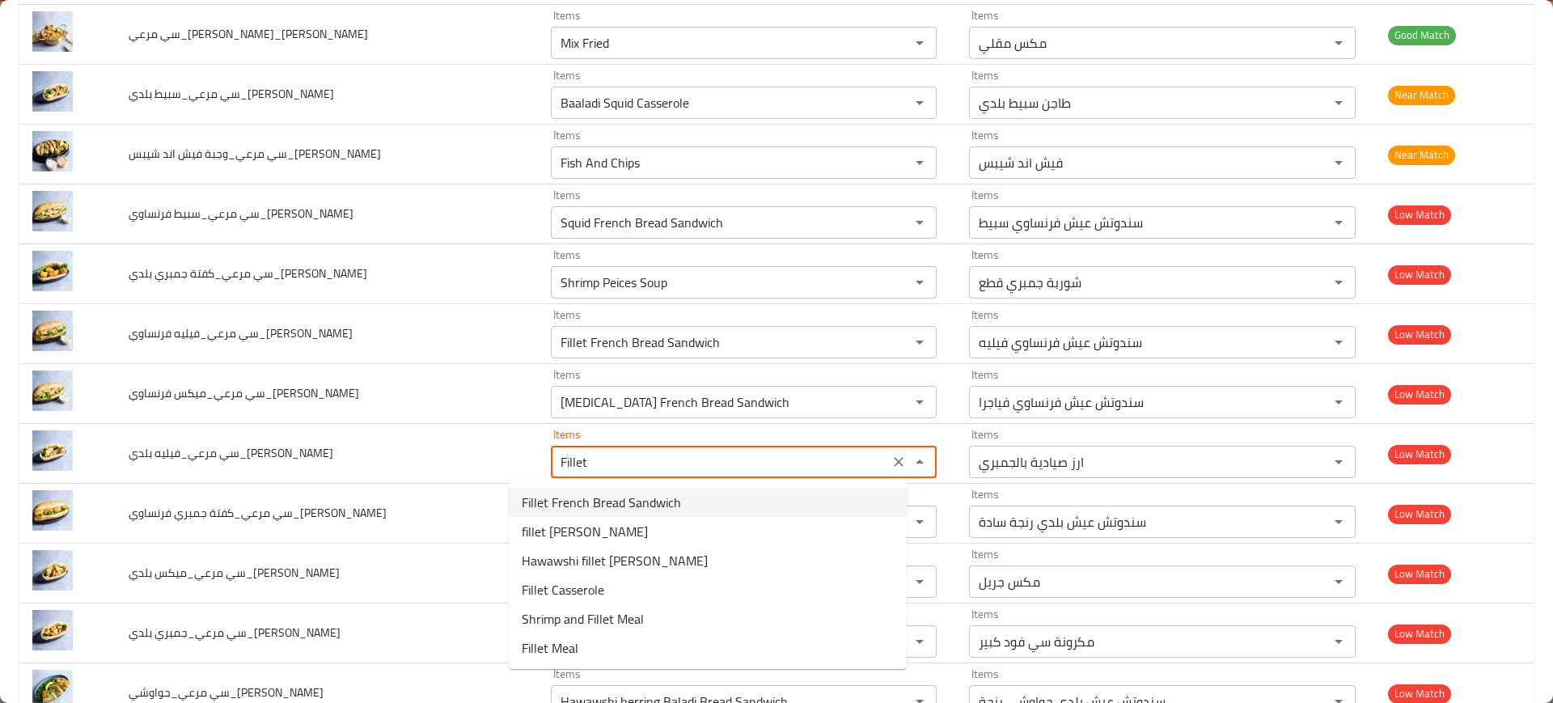
click at [582, 515] on Reda-option-0 "Fillet French Bread Sandwich" at bounding box center [708, 502] width 398 height 29
type Reda "Fillet French Bread Sandwich"
type Reda-ar "سندوتش عيش فرنساوي فيليه"
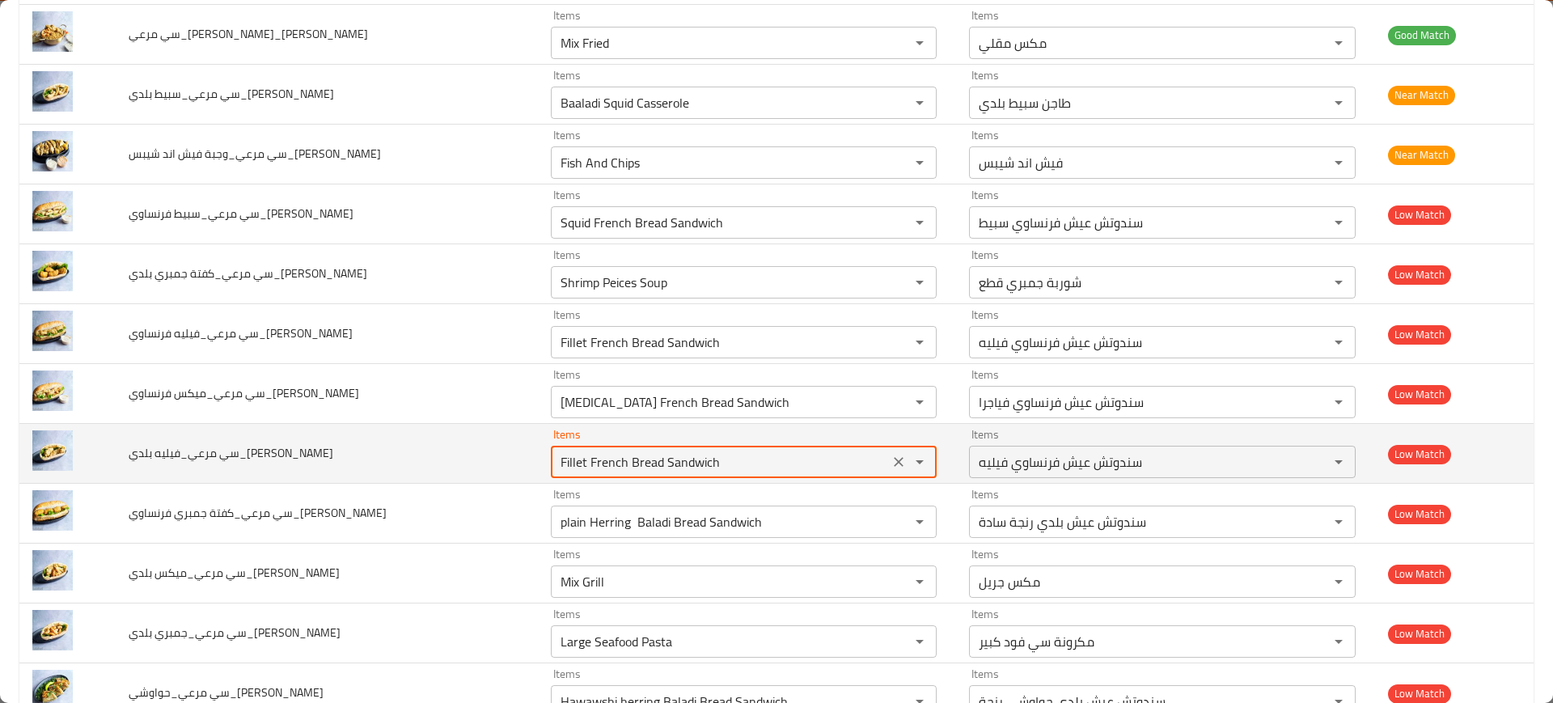
click at [561, 455] on Reda "Fillet French Bread Sandwich" at bounding box center [720, 462] width 328 height 23
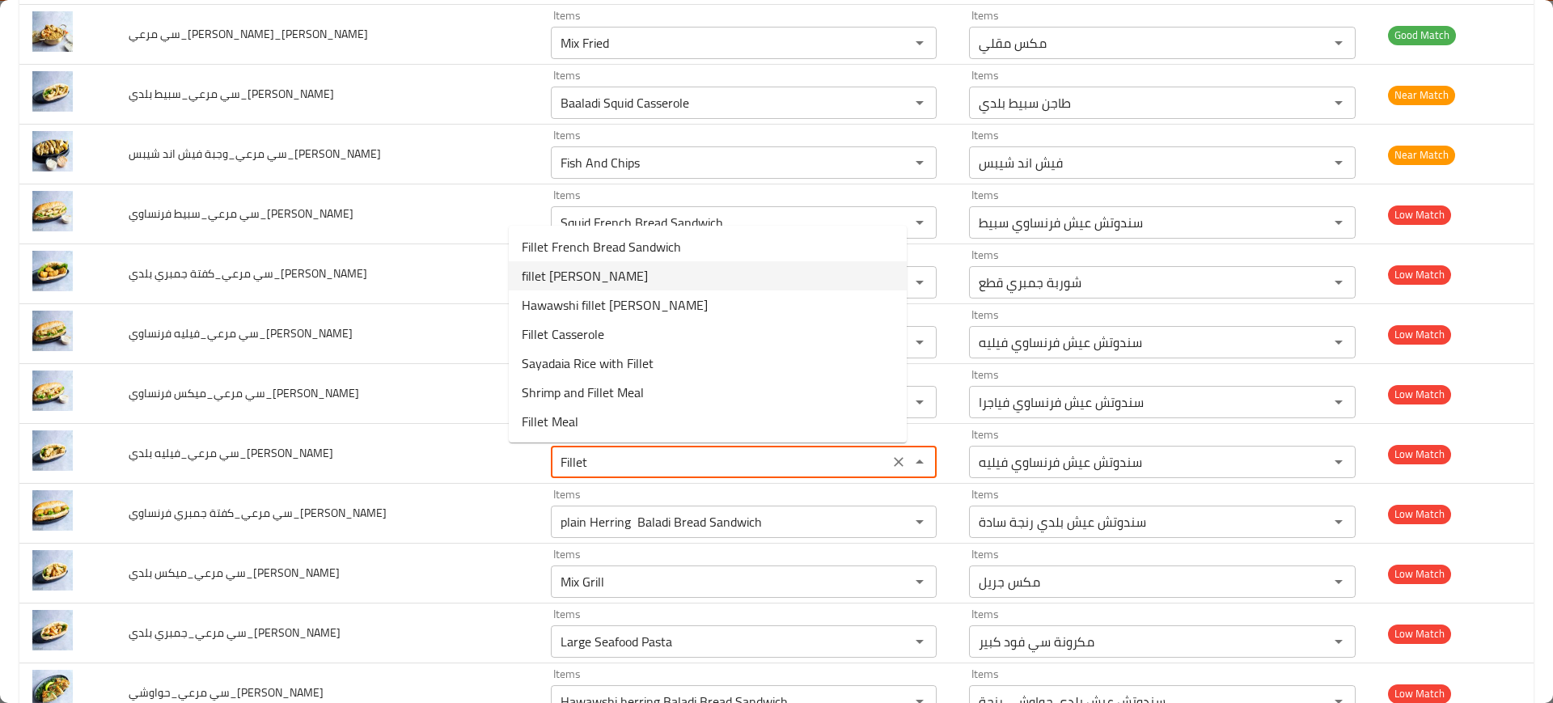
click at [593, 266] on span "fillet Baladi Bread Sandwich" at bounding box center [585, 275] width 126 height 19
type Reda "fillet Baladi Bread Sandwich"
type Reda-ar "سندوتش عيش بلدي فيليه"
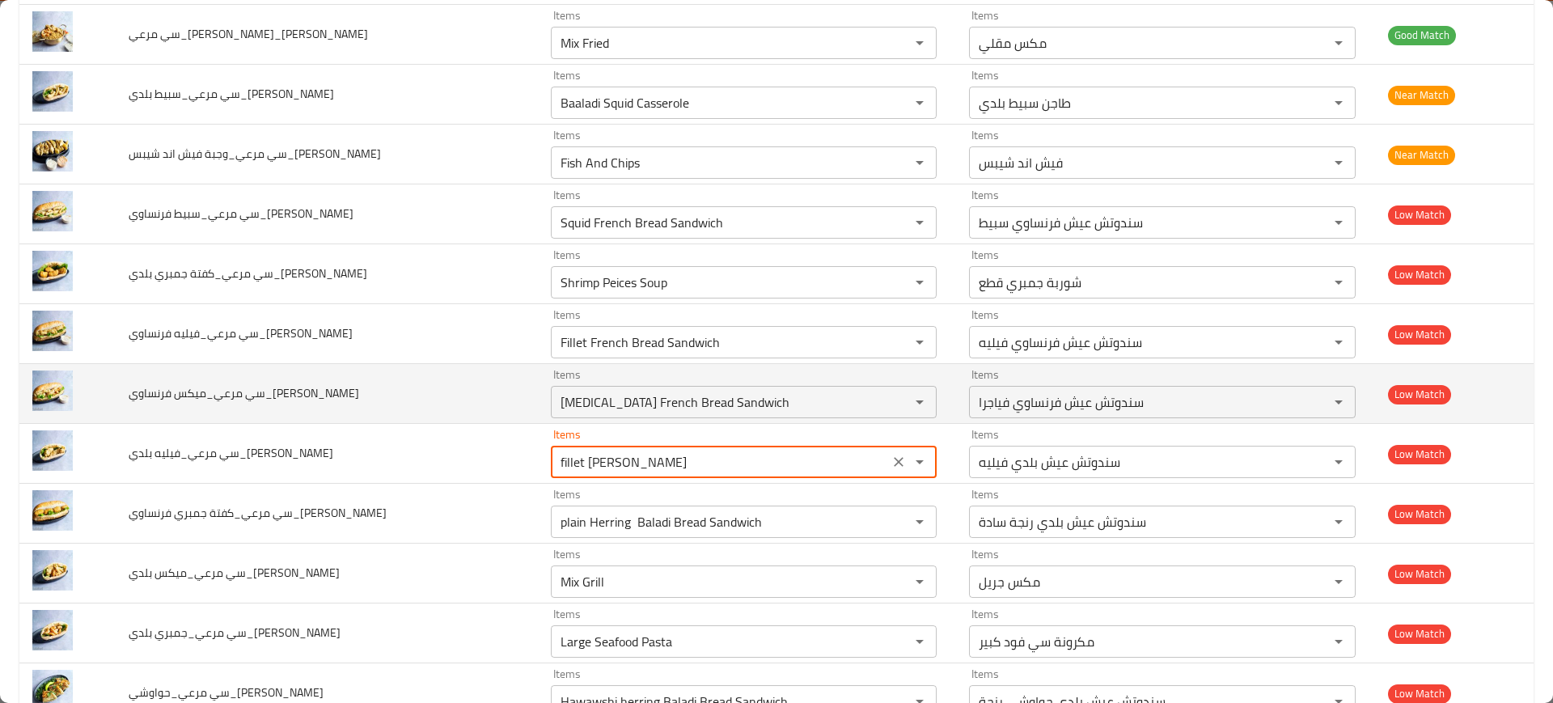
type Reda "fillet Baladi Bread Sandwich"
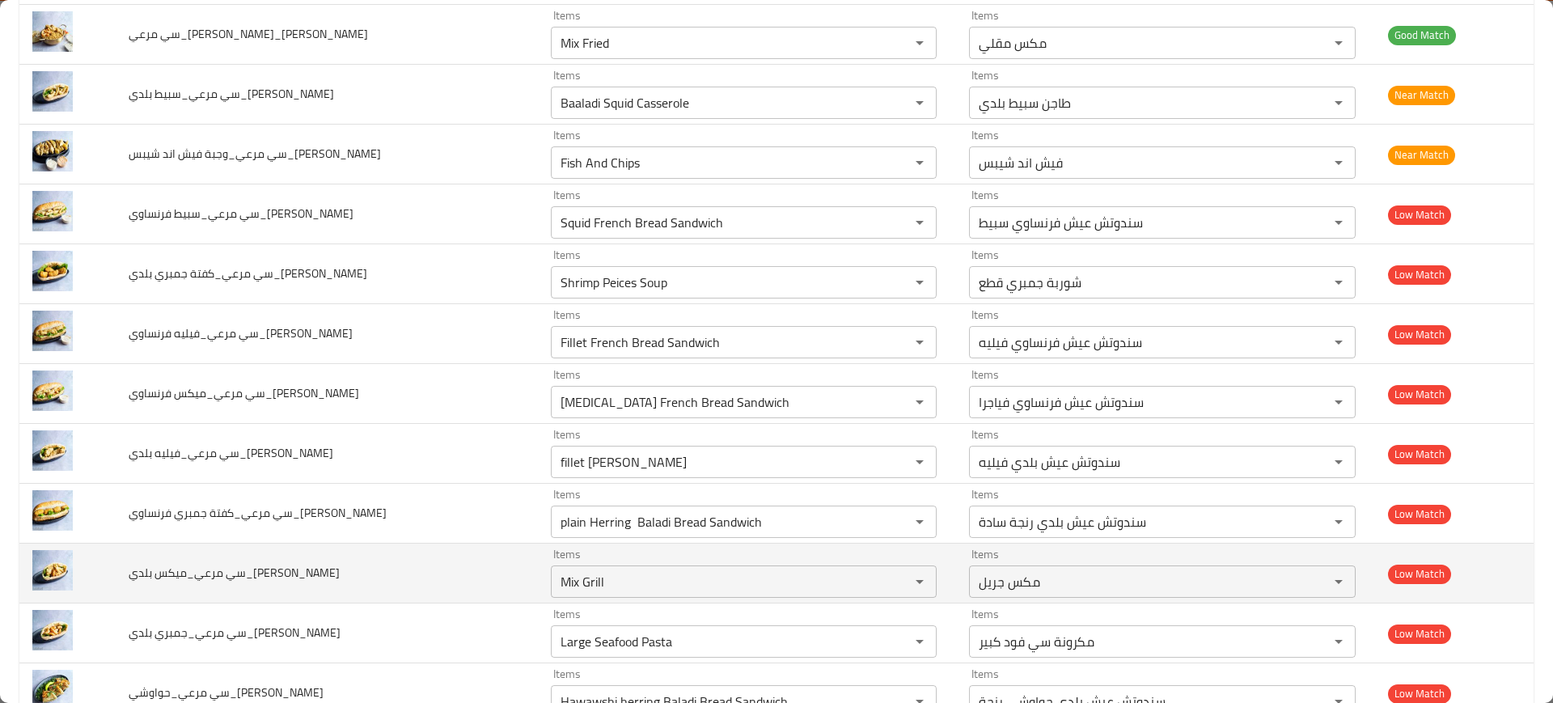
click at [472, 551] on td "سي مرعي_ميكس بلدي_Mohamed Reda" at bounding box center [326, 574] width 421 height 60
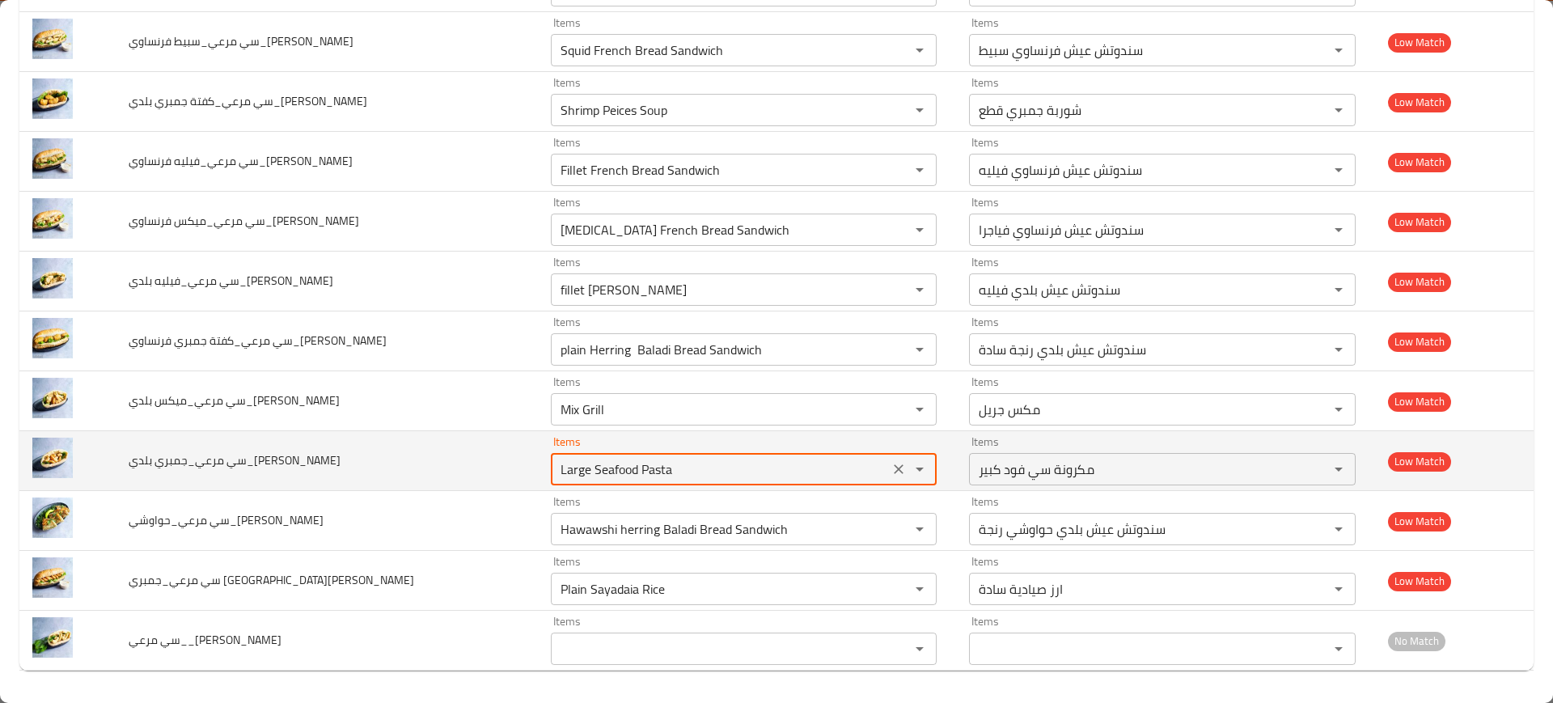
click at [570, 458] on Reda "Large Seafood Pasta" at bounding box center [720, 469] width 328 height 23
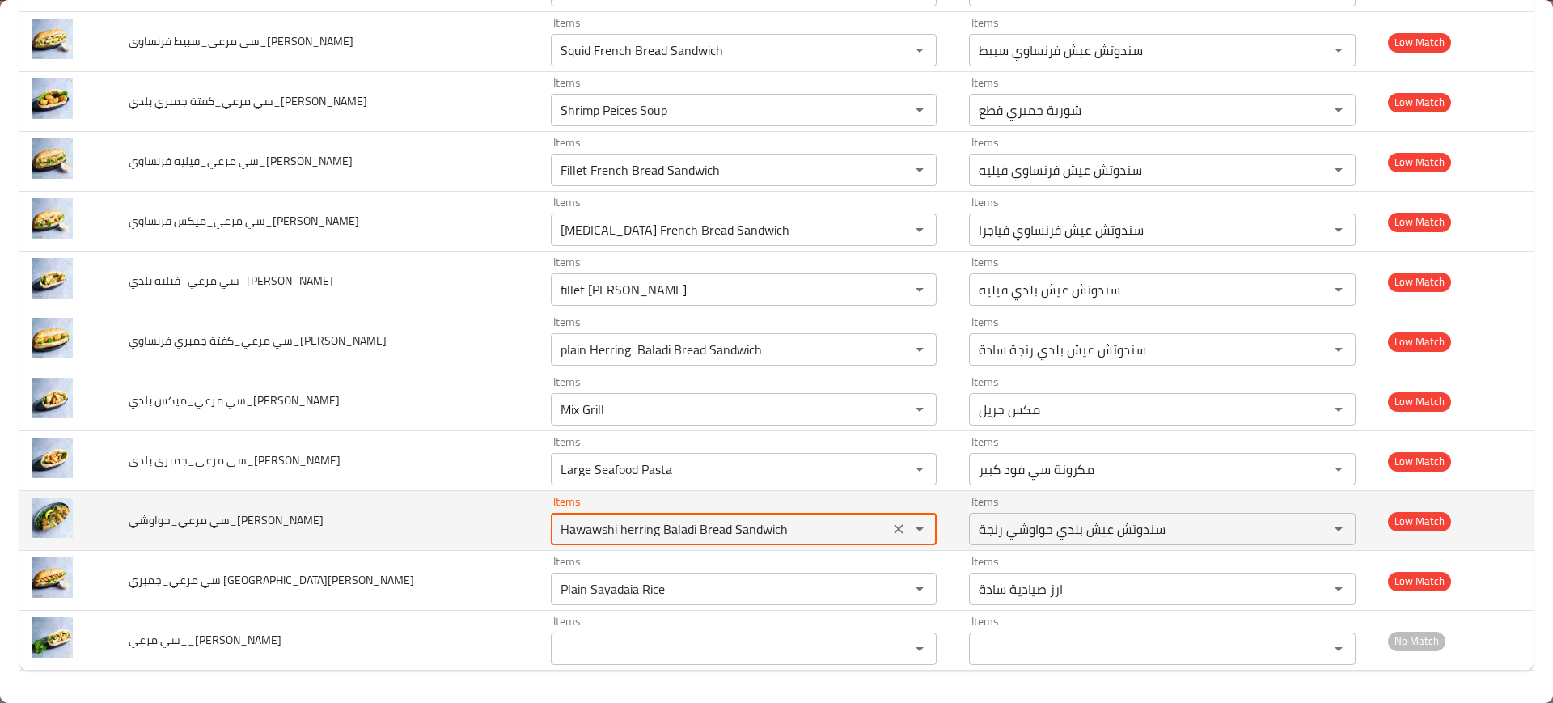
drag, startPoint x: 574, startPoint y: 526, endPoint x: 479, endPoint y: 525, distance: 95.5
click at [479, 525] on tr "سي مرعي_حواوشي_Mohamed Reda Items Hawawshi herring Baladi Bread Sandwich Items …" at bounding box center [776, 521] width 1514 height 60
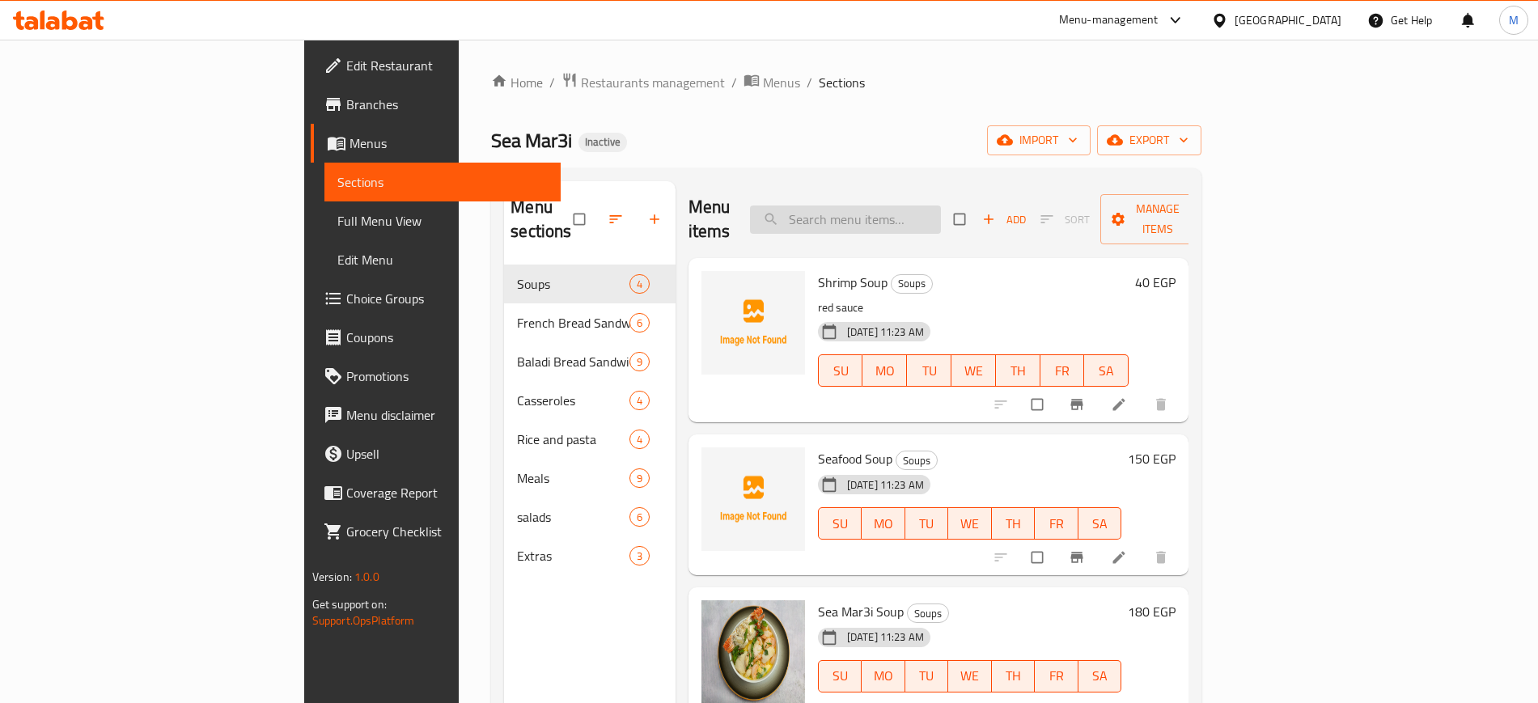
click at [933, 214] on input "search" at bounding box center [845, 219] width 191 height 28
paste input "Fish And Chips"
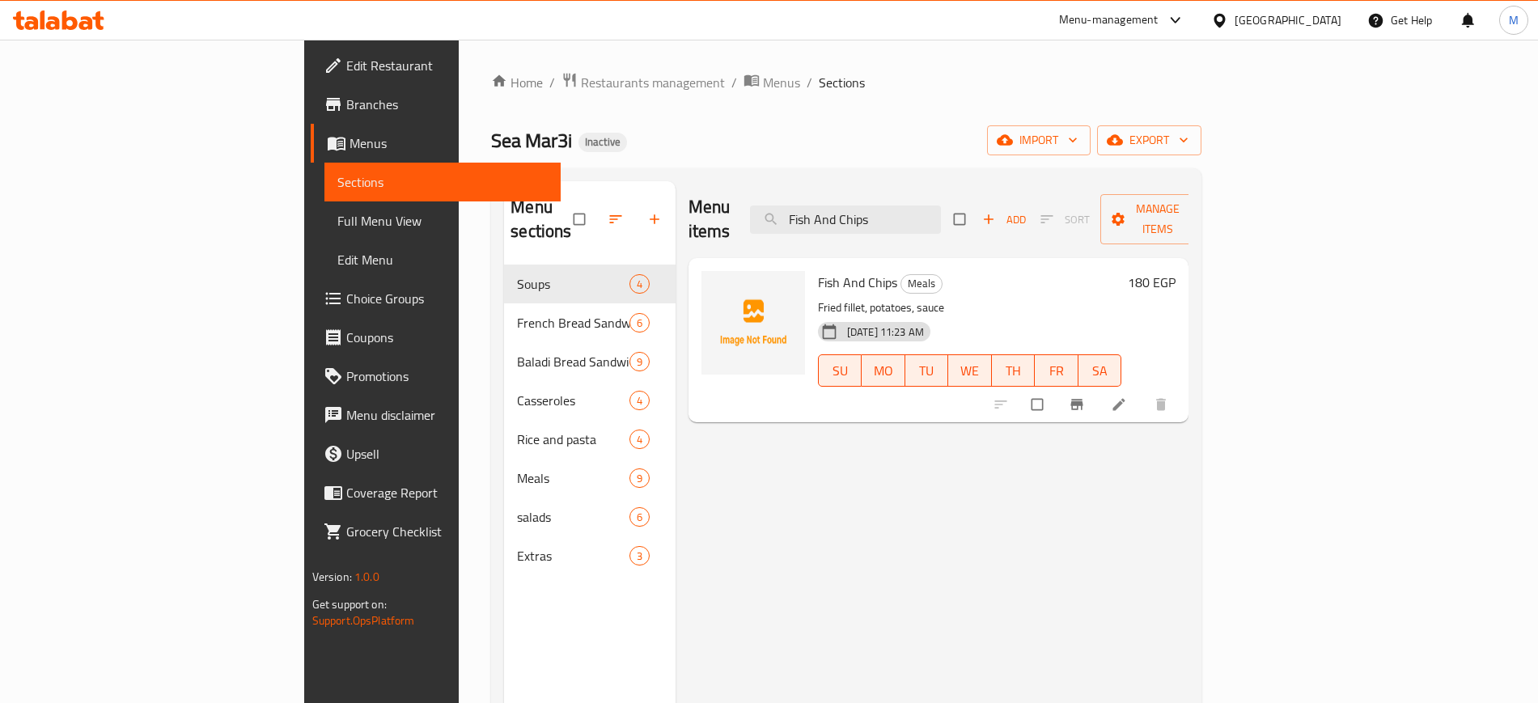
paste input "Mix Fried"
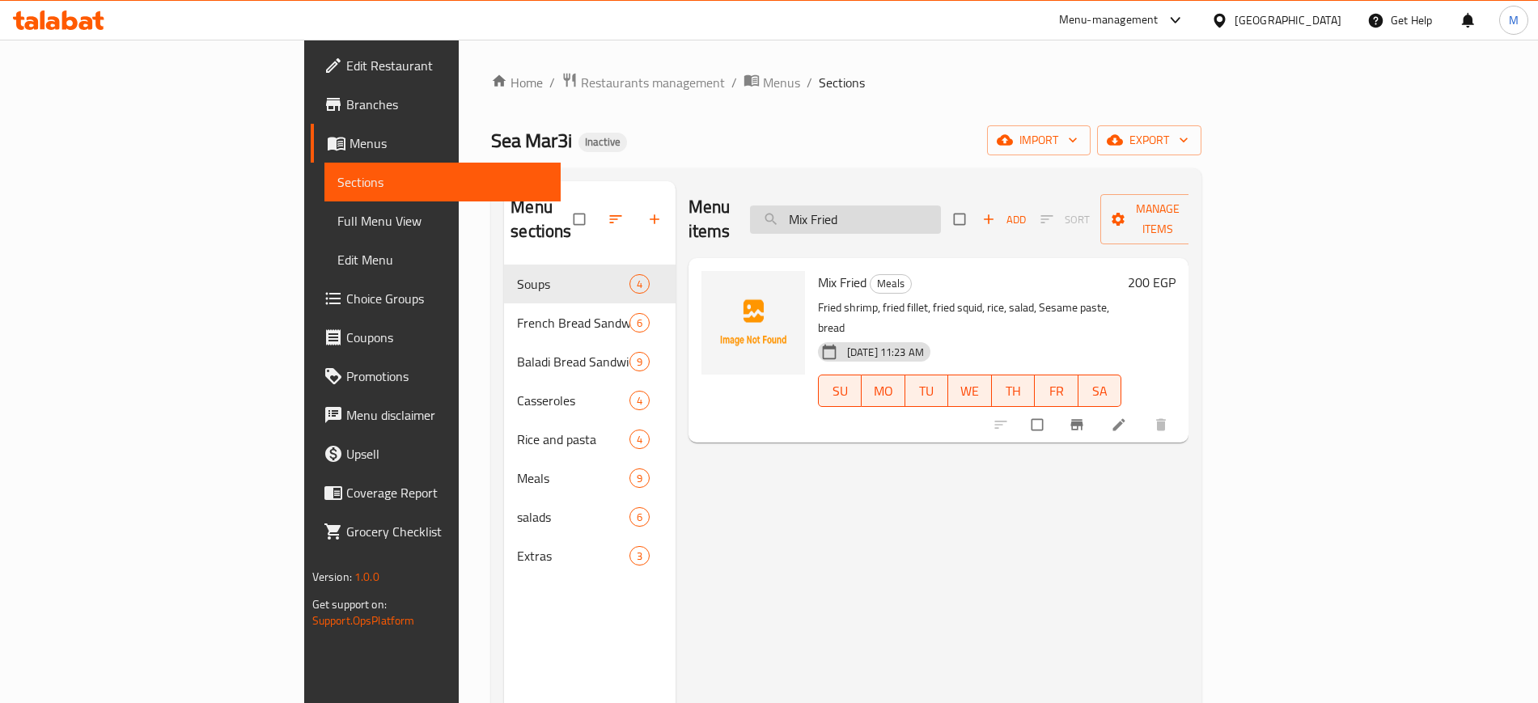
paste input "Hawawshi fillet [PERSON_NAME]"
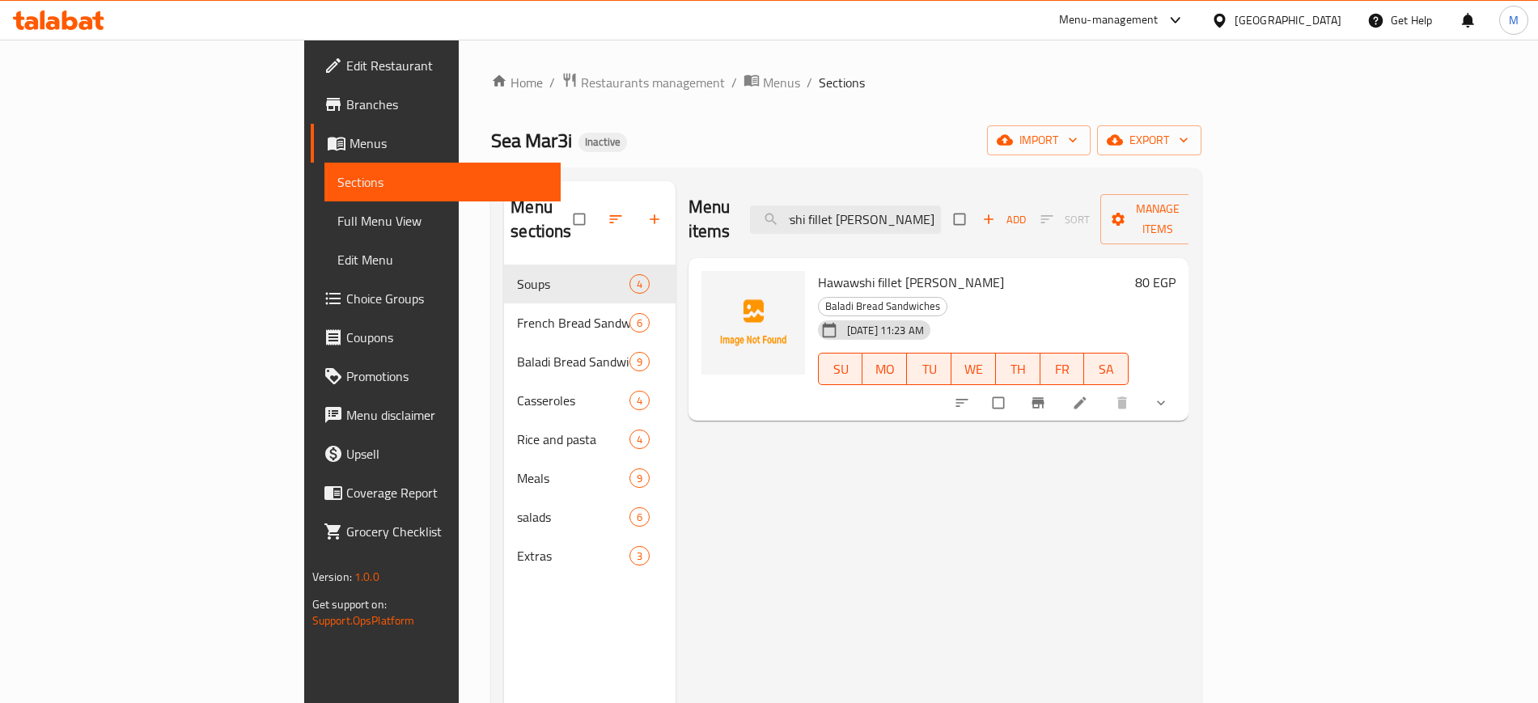
type input "Hawawshi fillet [PERSON_NAME]"
click at [689, 380] on div "Menu items Hawawshi fillet Baladi Bread Sandwich Add Sort Manage items Hawawshi…" at bounding box center [932, 532] width 514 height 703
click at [708, 277] on button "upload picture" at bounding box center [724, 293] width 32 height 32
click at [939, 207] on input "Hawawshi fillet [PERSON_NAME]" at bounding box center [845, 219] width 191 height 28
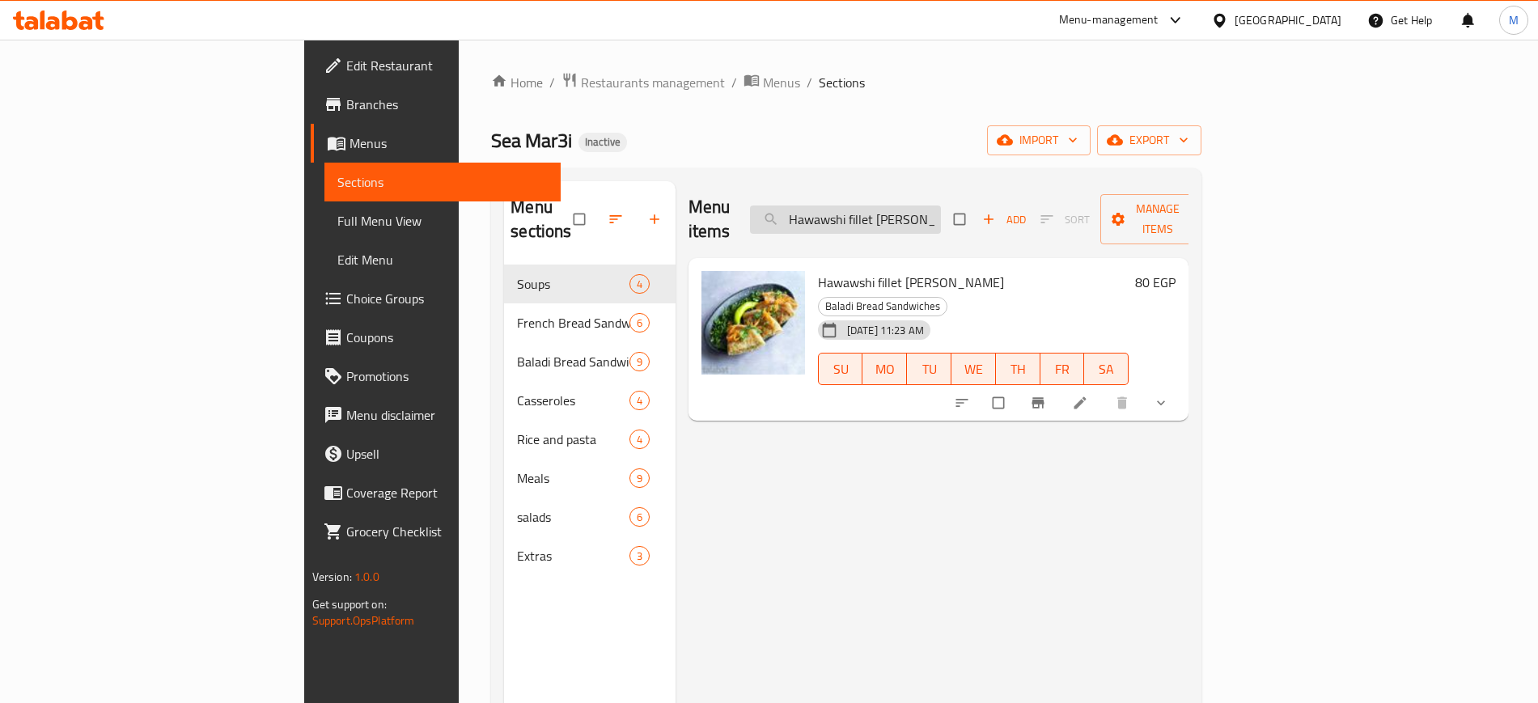
paste input "Shrimp French"
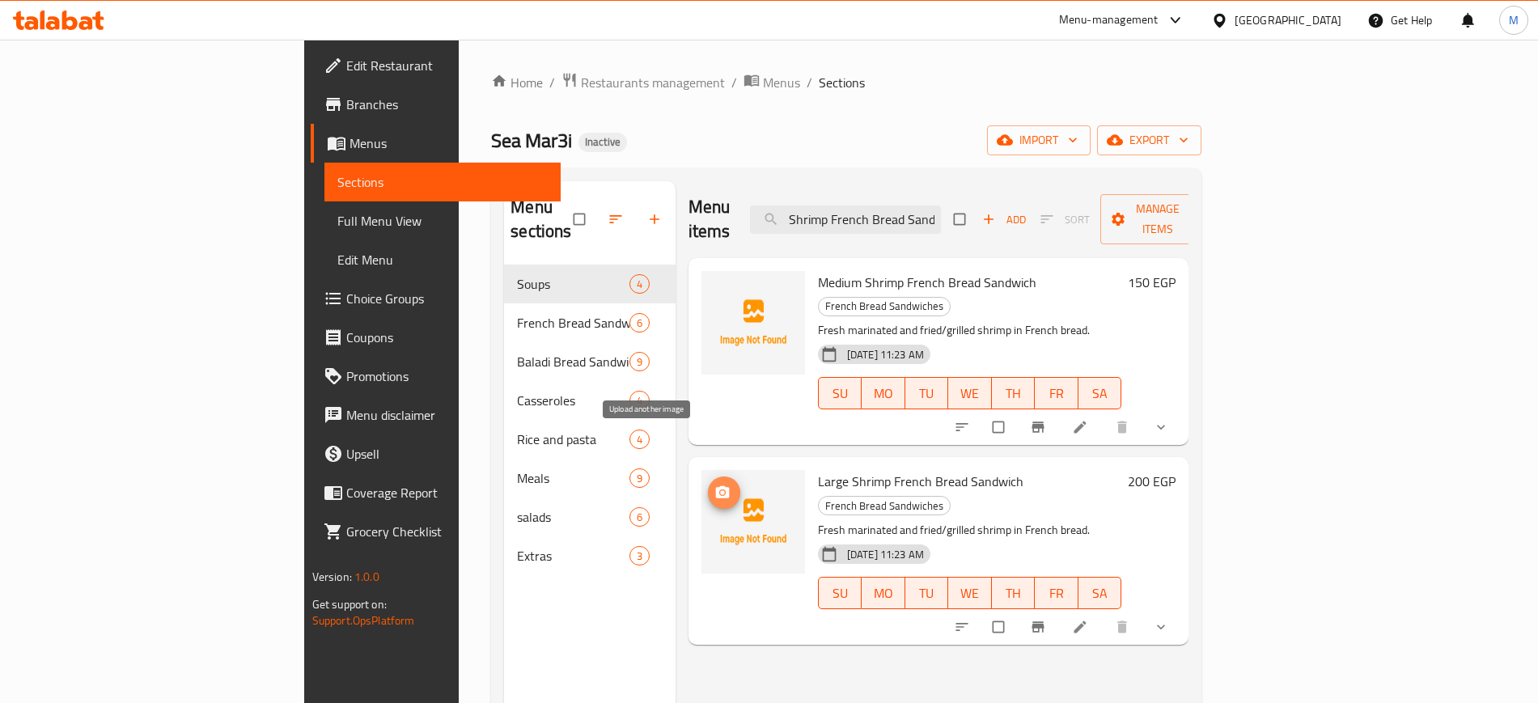
click at [714, 485] on icon "upload picture" at bounding box center [722, 493] width 16 height 16
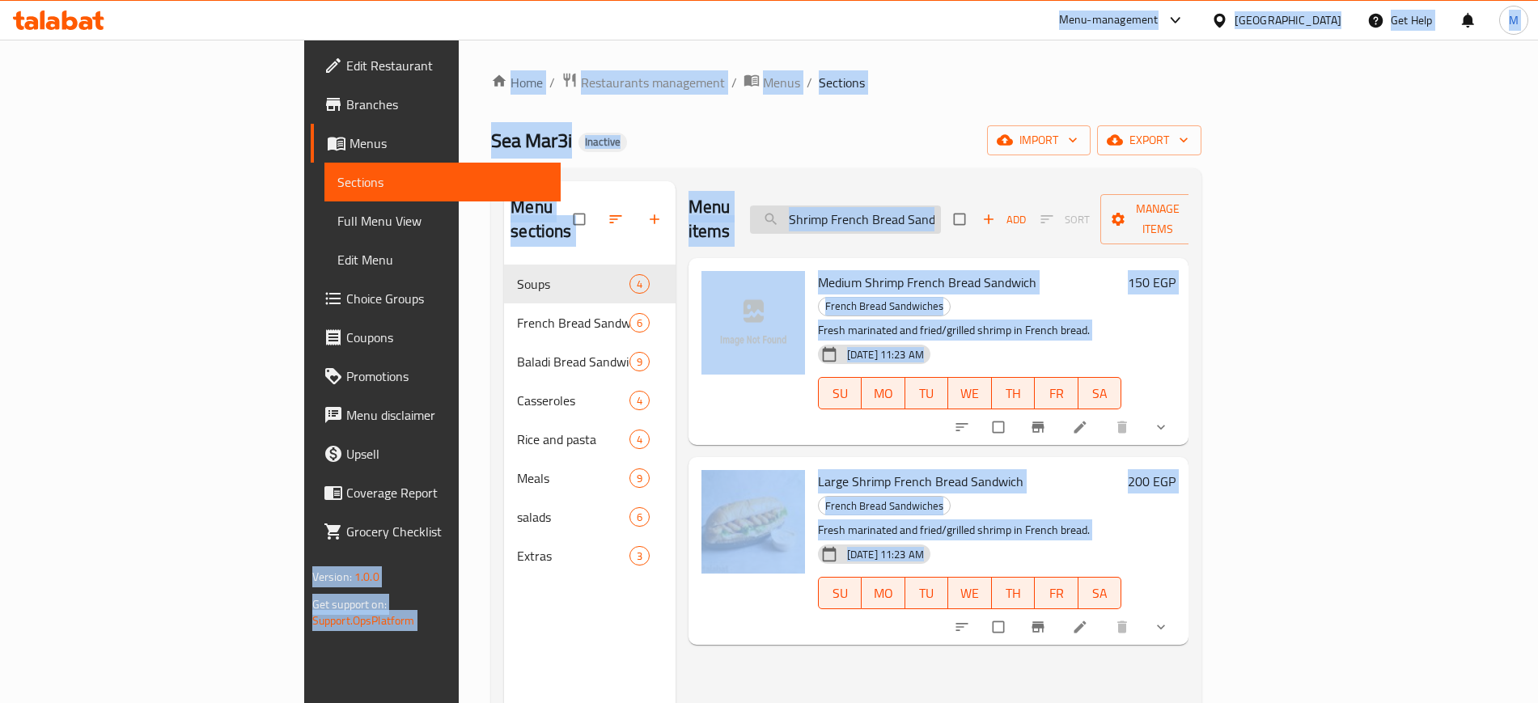
click at [941, 205] on input "Shrimp French Bread Sandwich" at bounding box center [845, 219] width 191 height 28
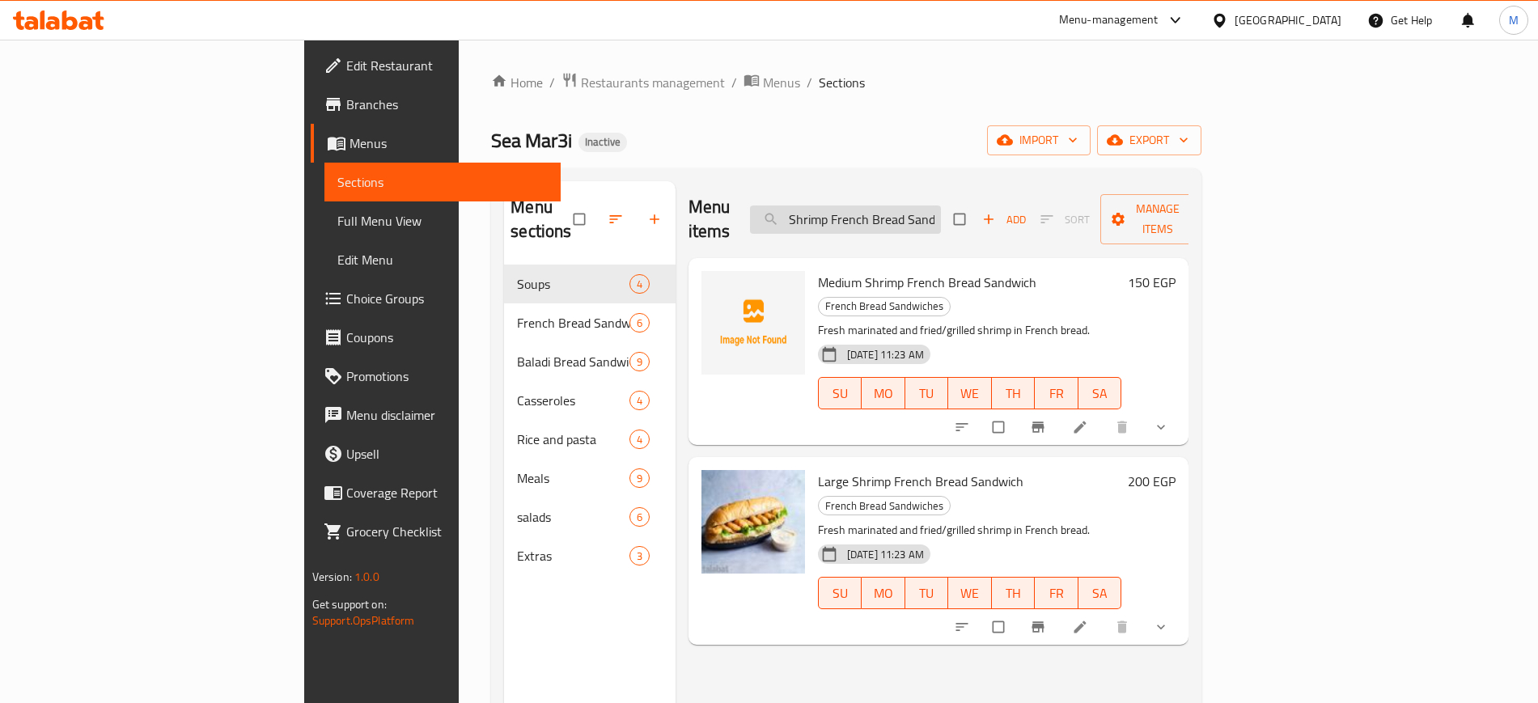
paste input "Tilapia Meal"
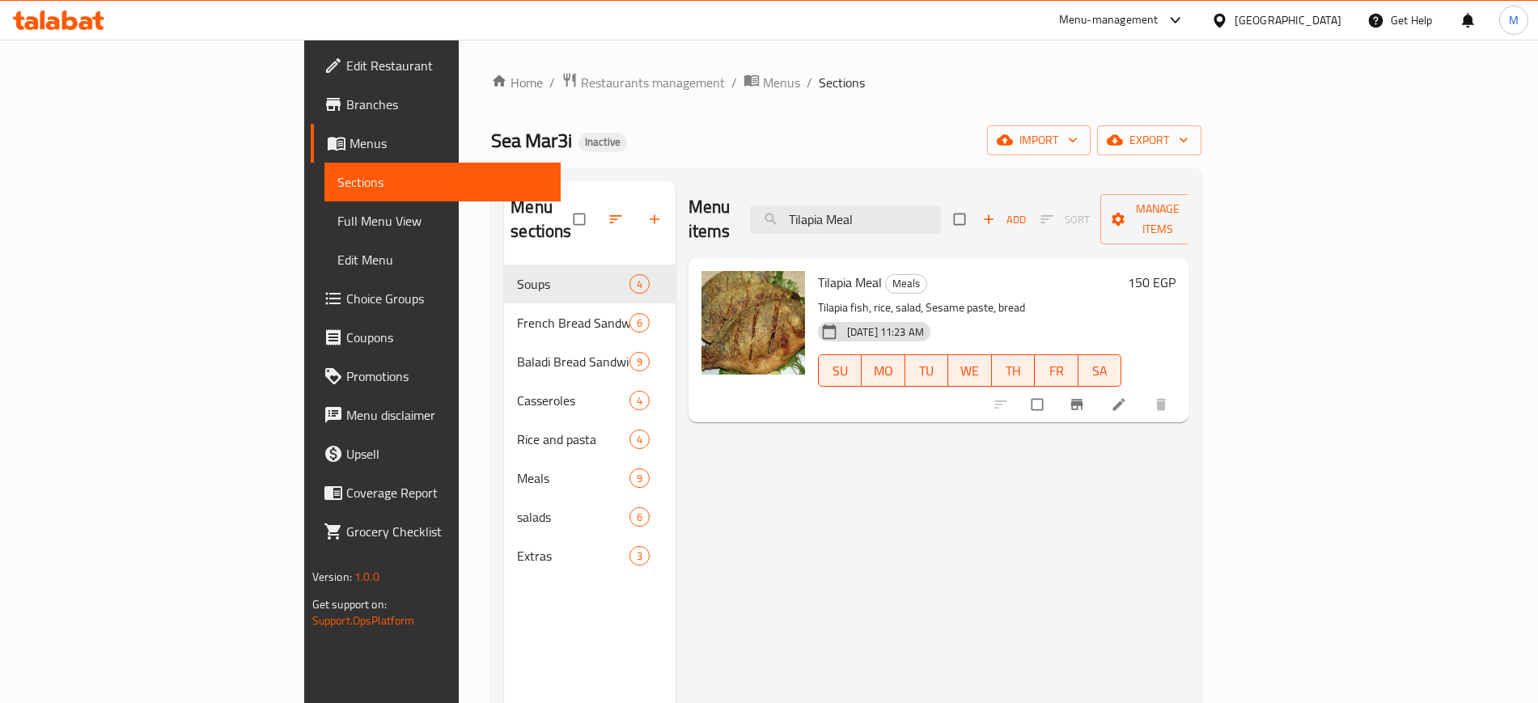
type input "Tilapia Meal"
click at [791, 497] on div "Menu items Tilapia Meal Add Sort Manage items Tilapia Meal Meals Tilapia fish, …" at bounding box center [932, 532] width 514 height 703
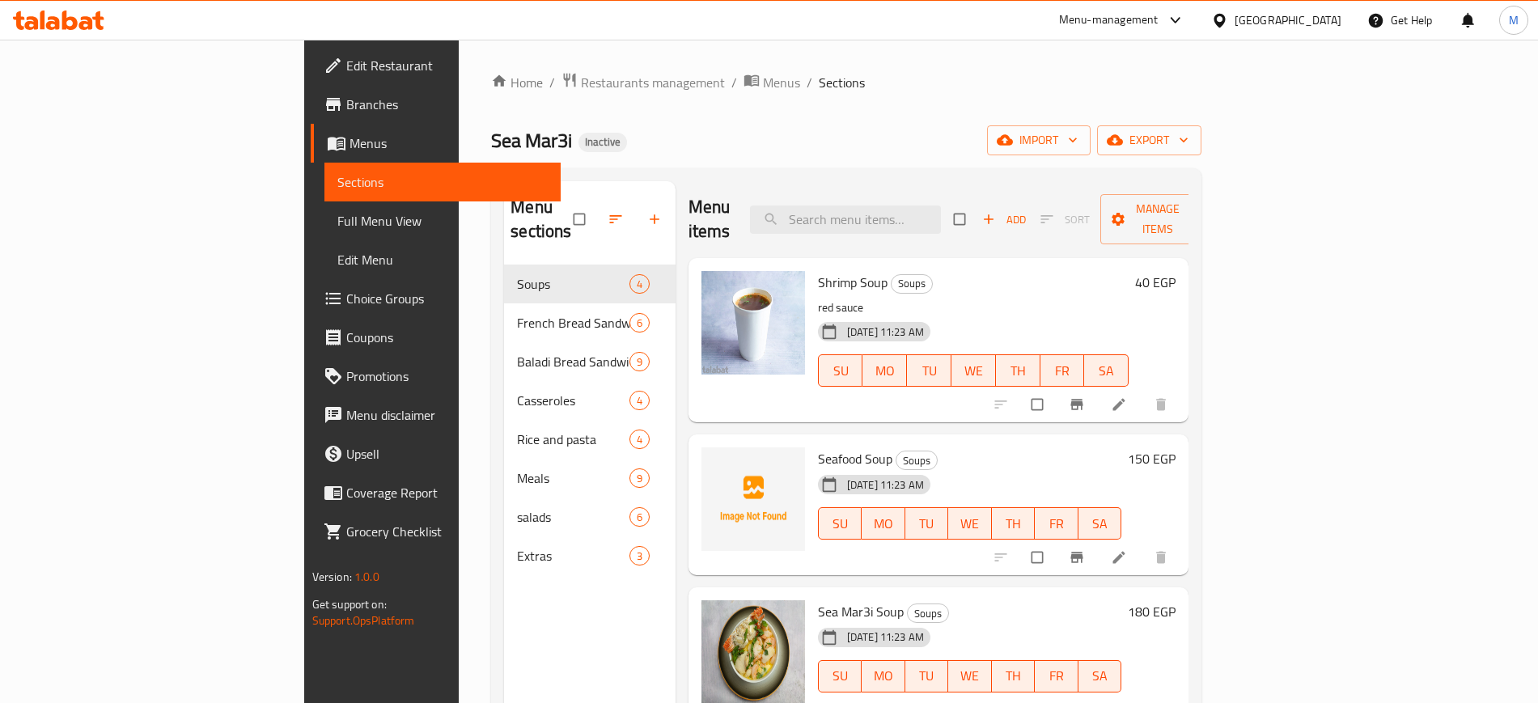
click at [748, 107] on div "Home / Restaurants management / Menus / Sections Sea Mar3i Inactive import expo…" at bounding box center [846, 484] width 710 height 825
click at [1013, 146] on icon "button" at bounding box center [1005, 140] width 16 height 16
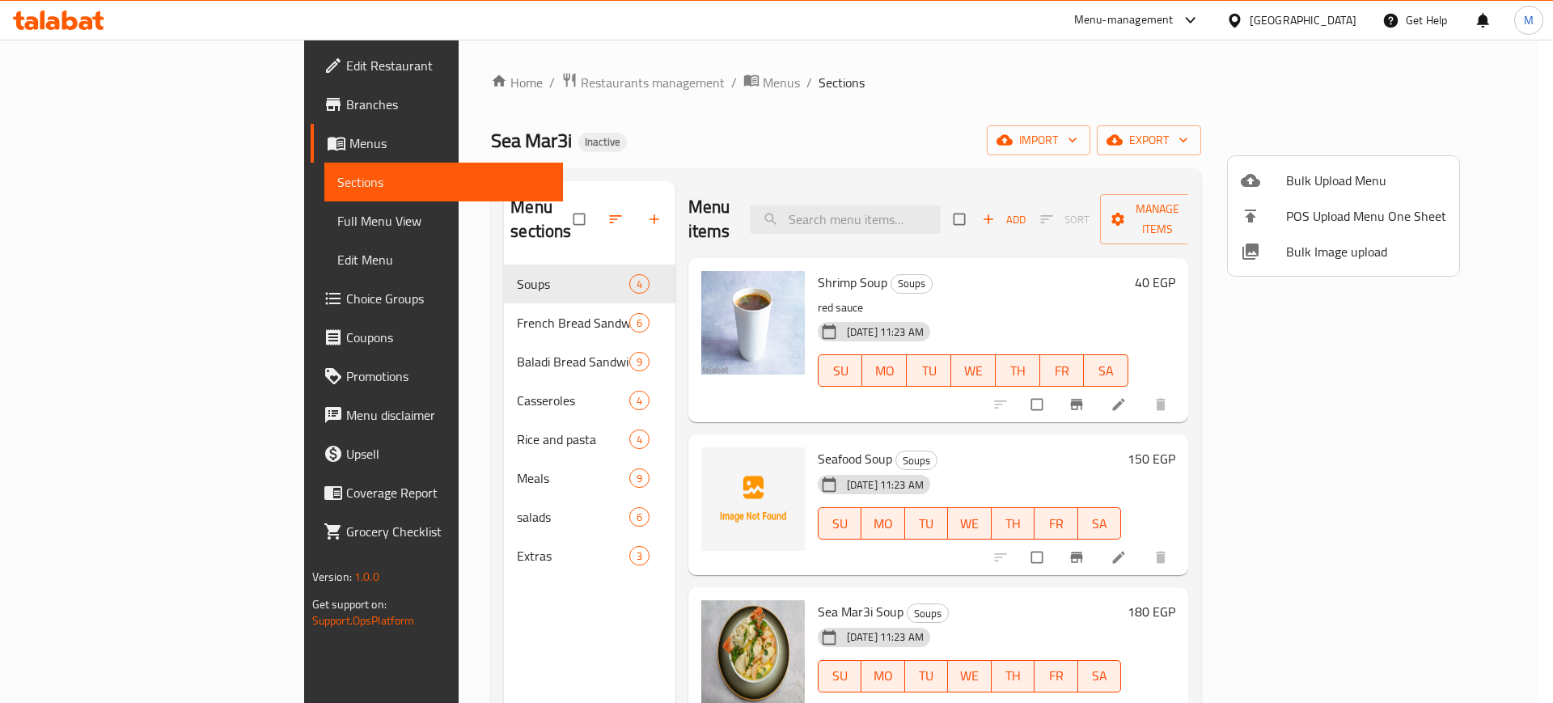
click at [913, 290] on div at bounding box center [776, 351] width 1553 height 703
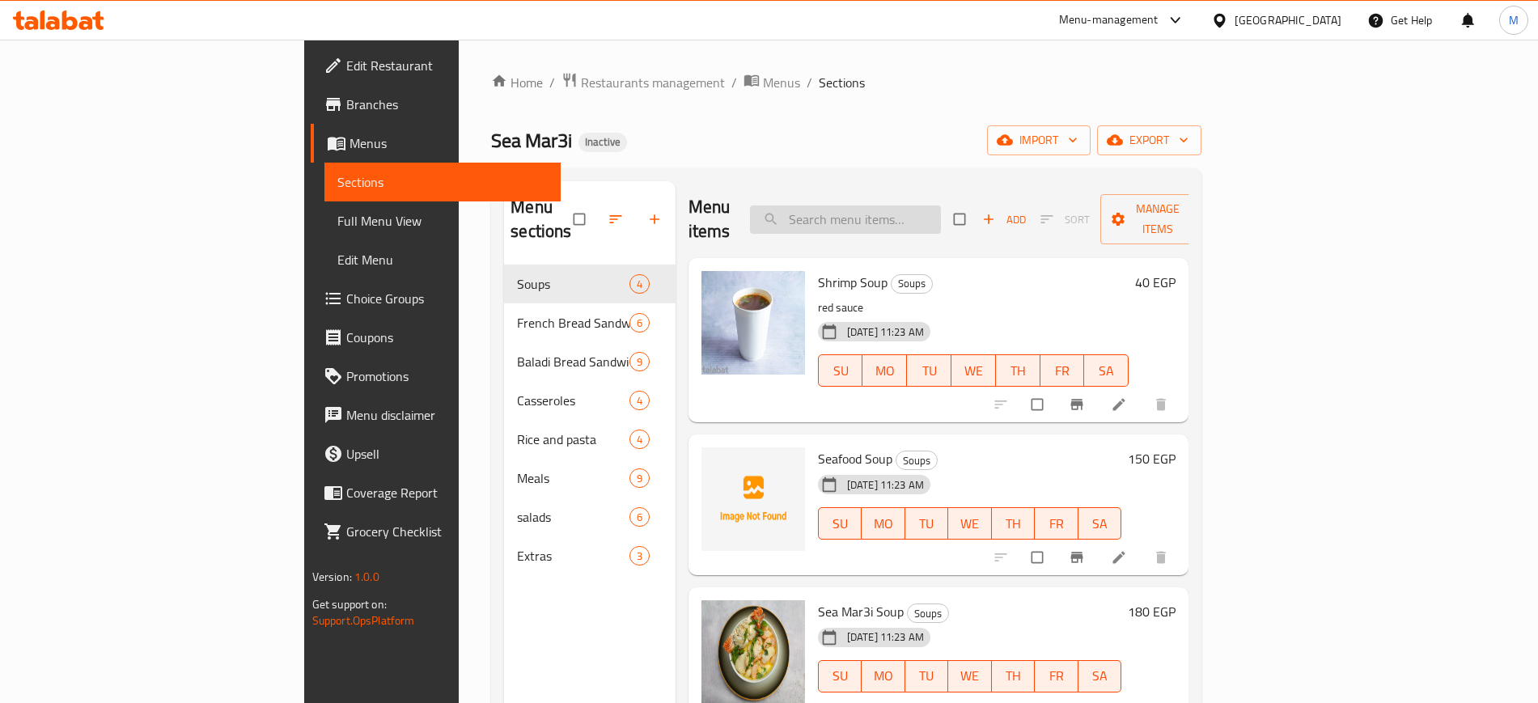
click at [904, 205] on input "search" at bounding box center [845, 219] width 191 height 28
paste input "Shrimp Soup"
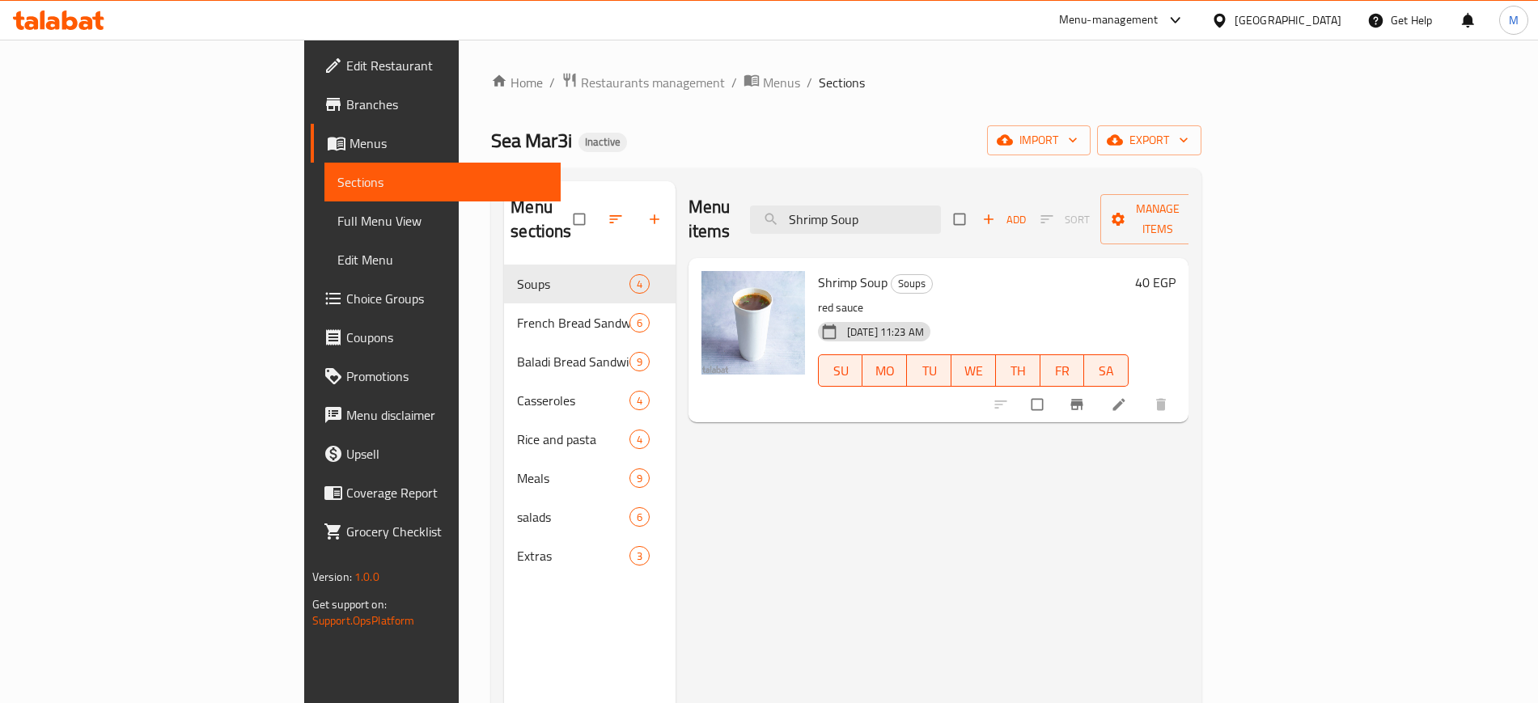
paste input "Tilapia Meal"
paste input "Shrimp and Fillet"
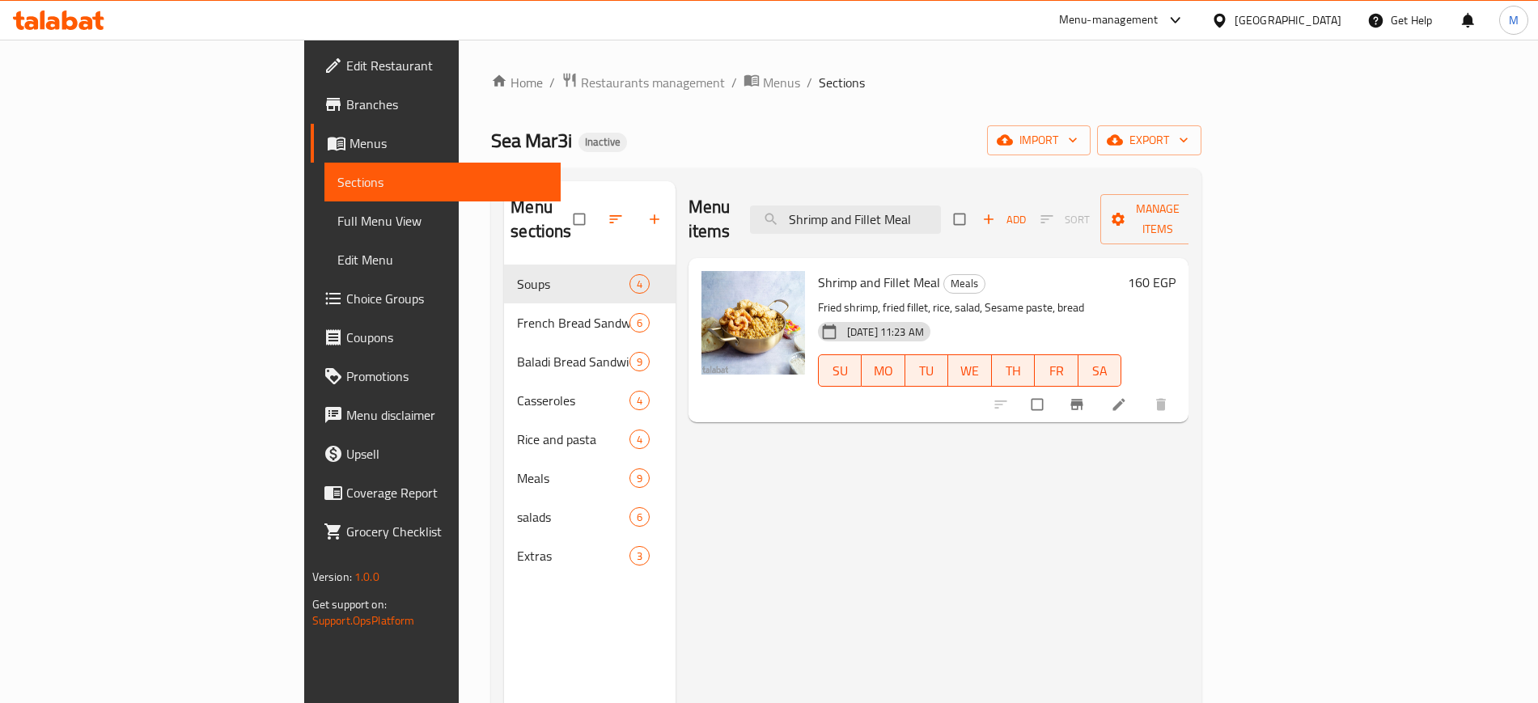
paste input "search"
paste input "Fillet"
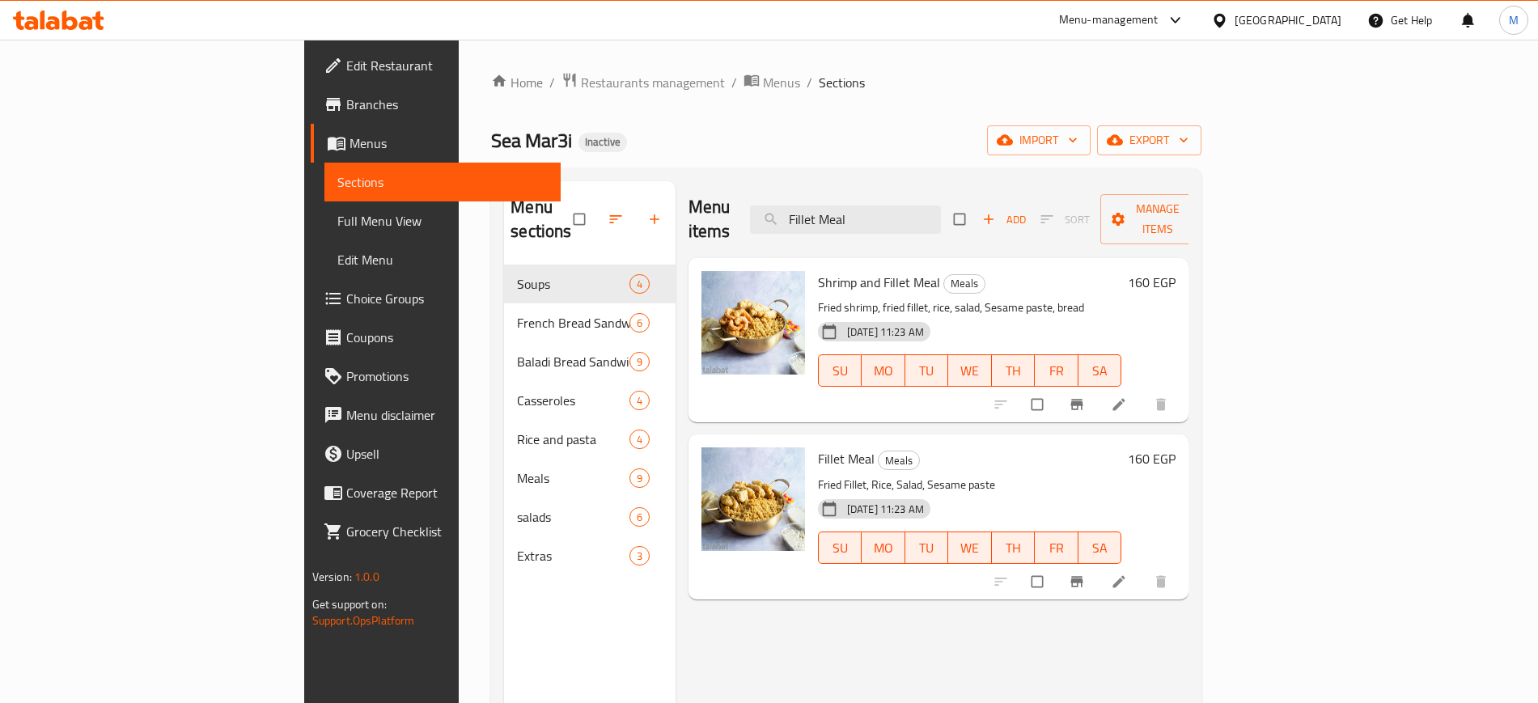
paste input "Mix Fried"
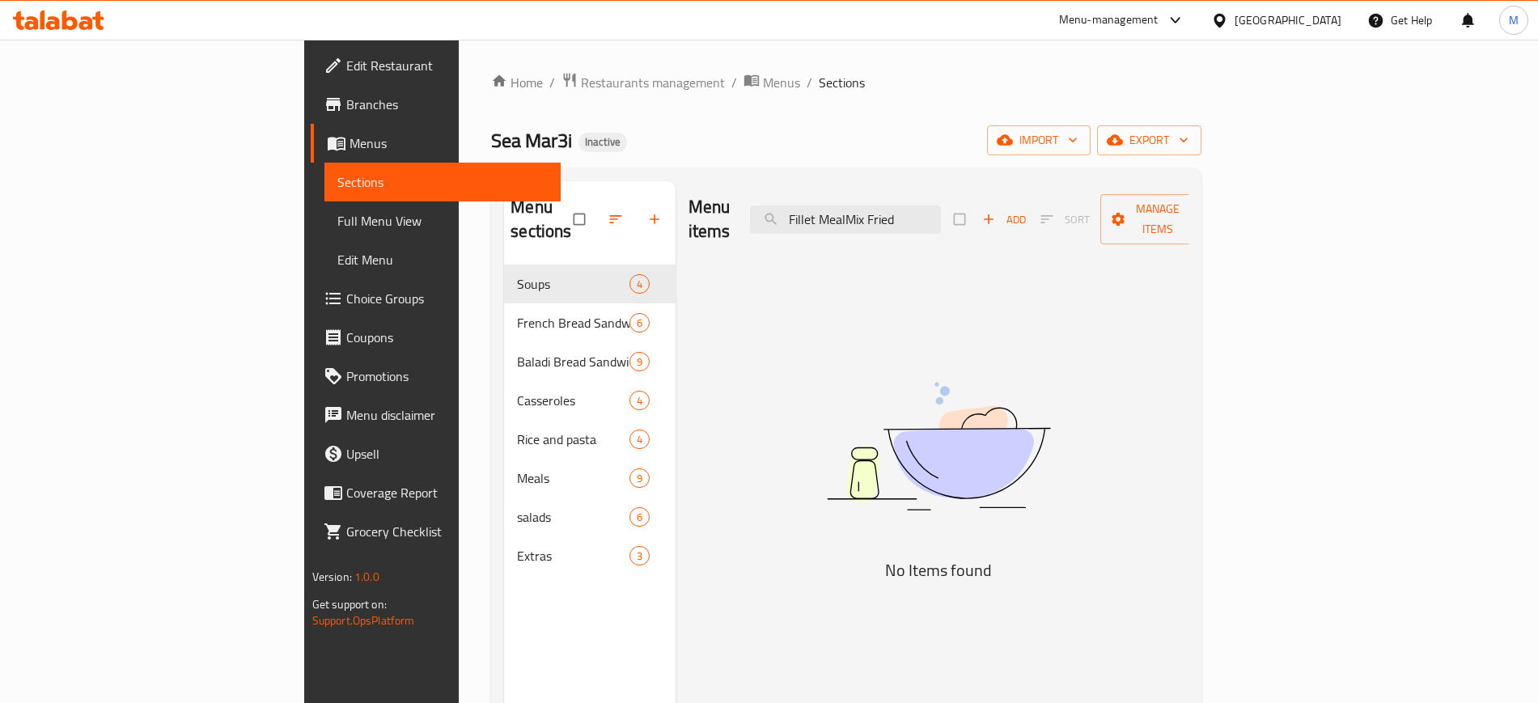
paste input "search"
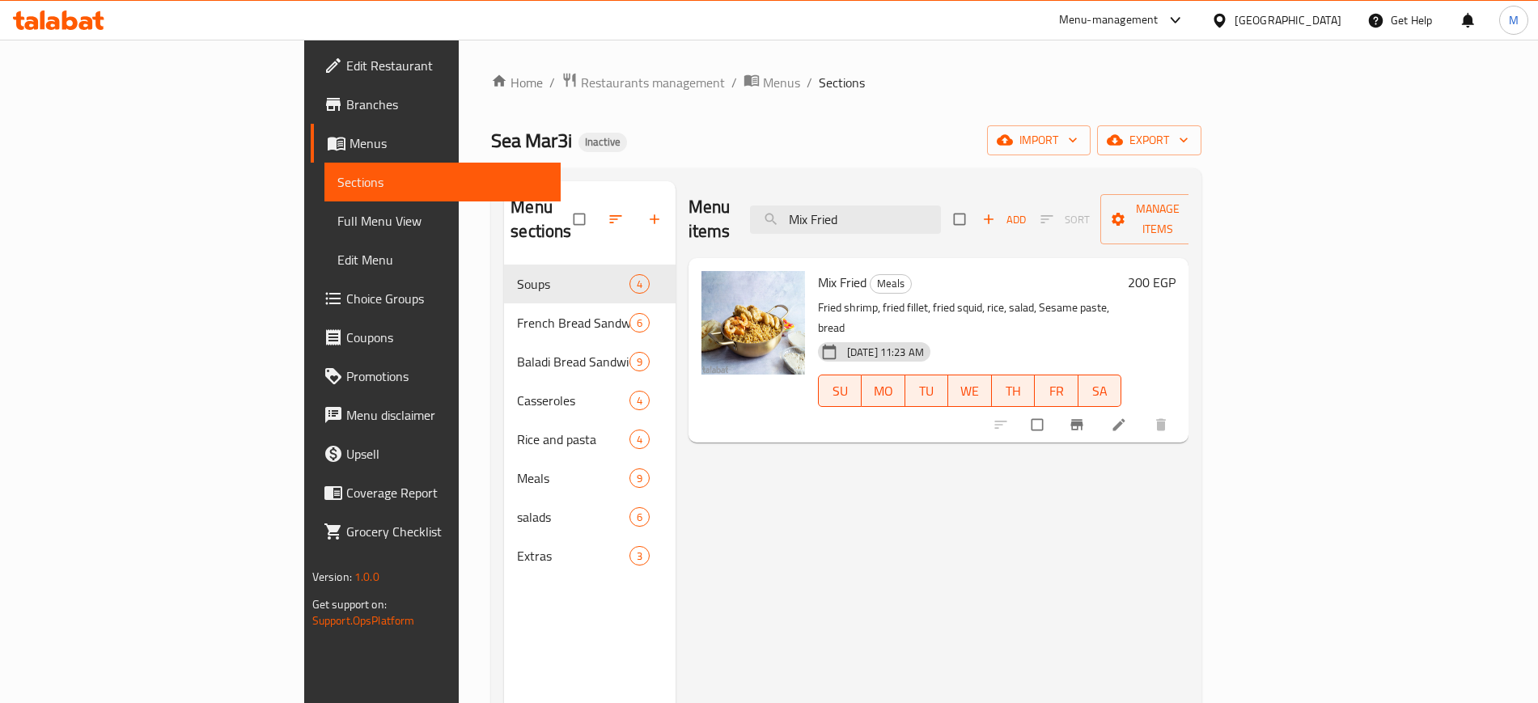
paste input "Baaladi Squid Casserole"
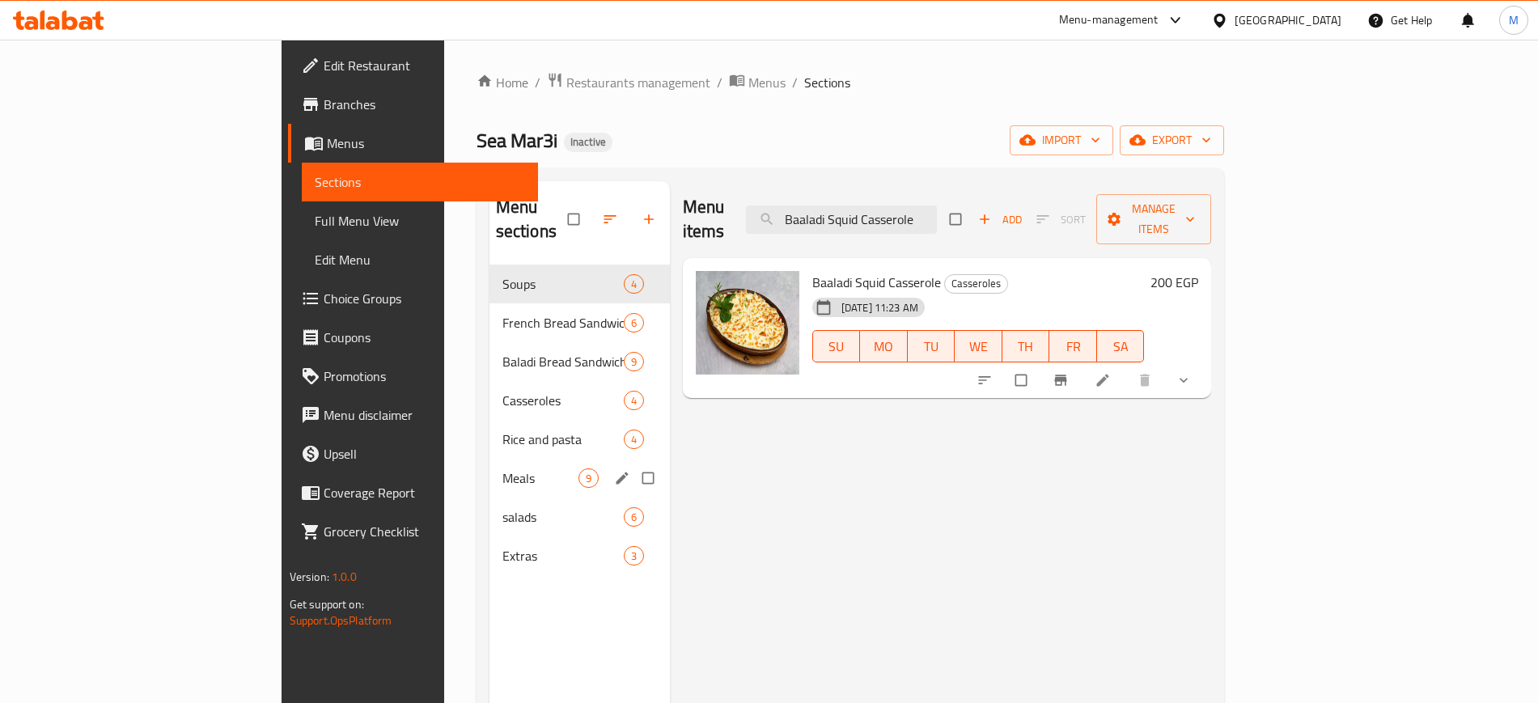
paste input "Fish And Chips"
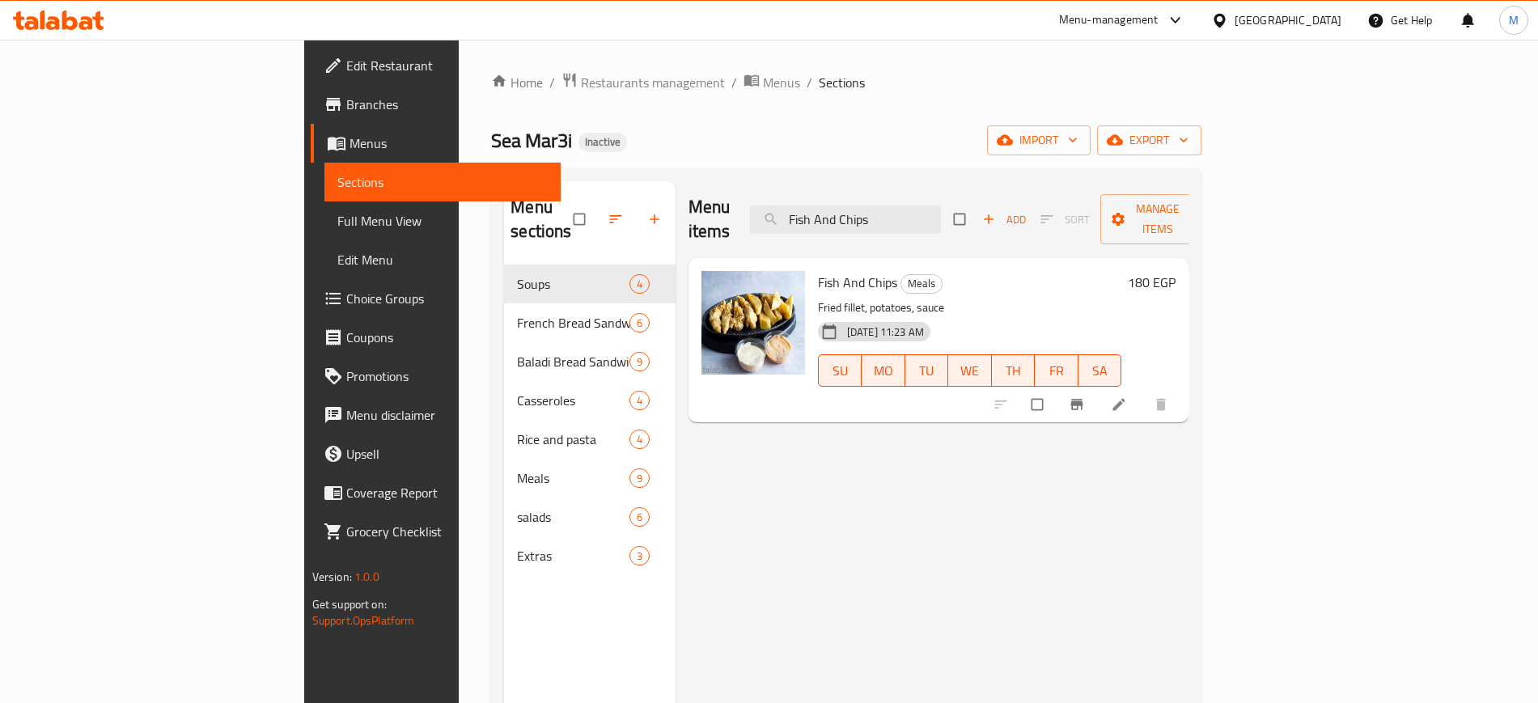
paste input "Squid French Bread Sandwich"
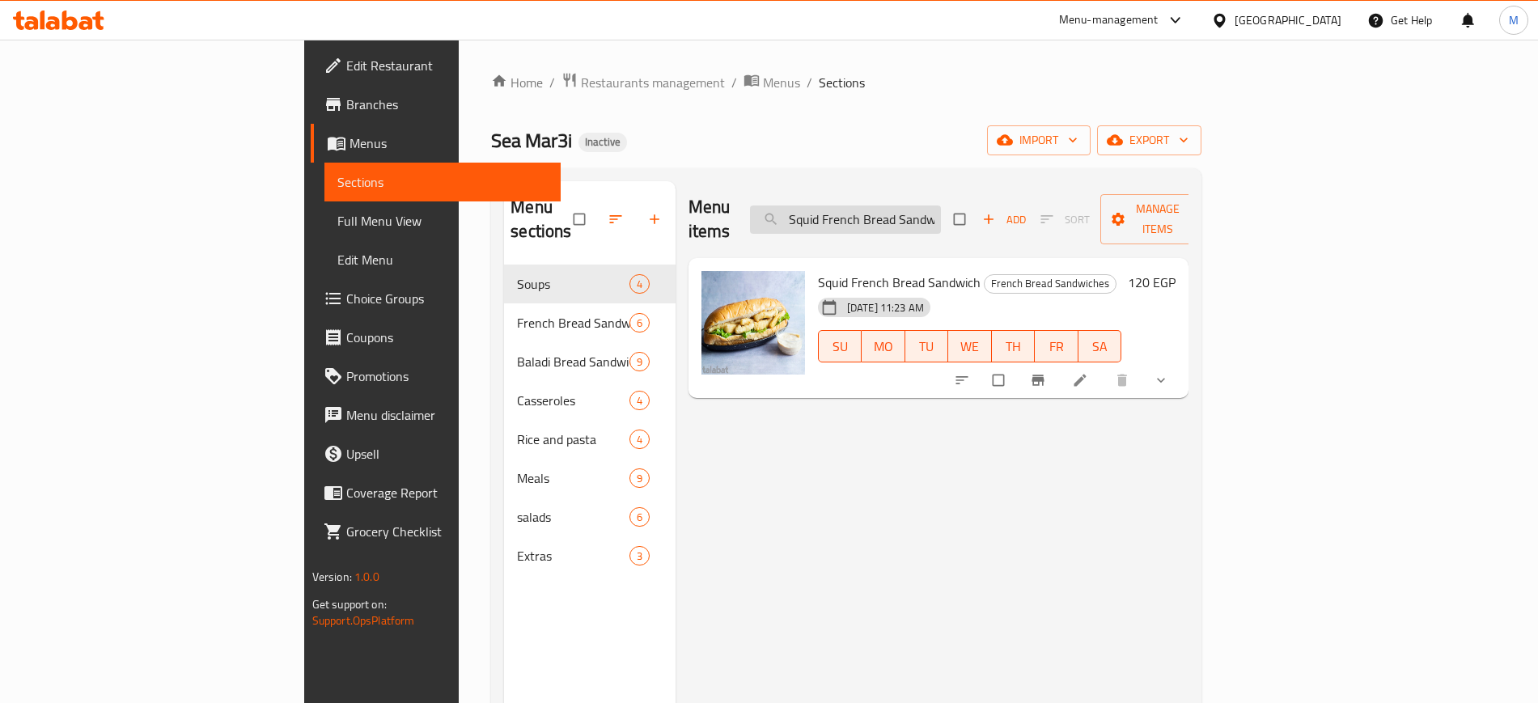
click at [941, 205] on input "Squid French Bread Sandwich" at bounding box center [845, 219] width 191 height 28
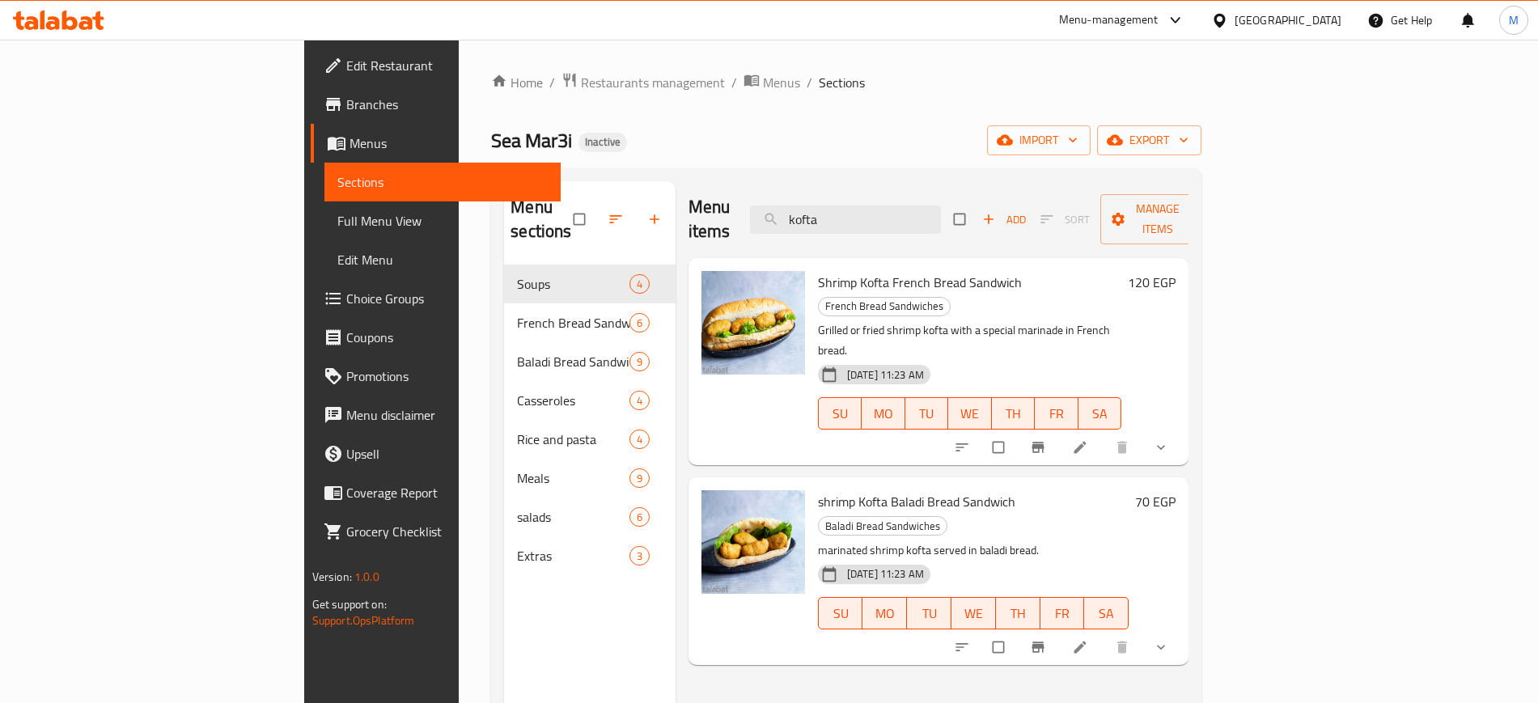
paste input "Fillet French Bread Sandwich"
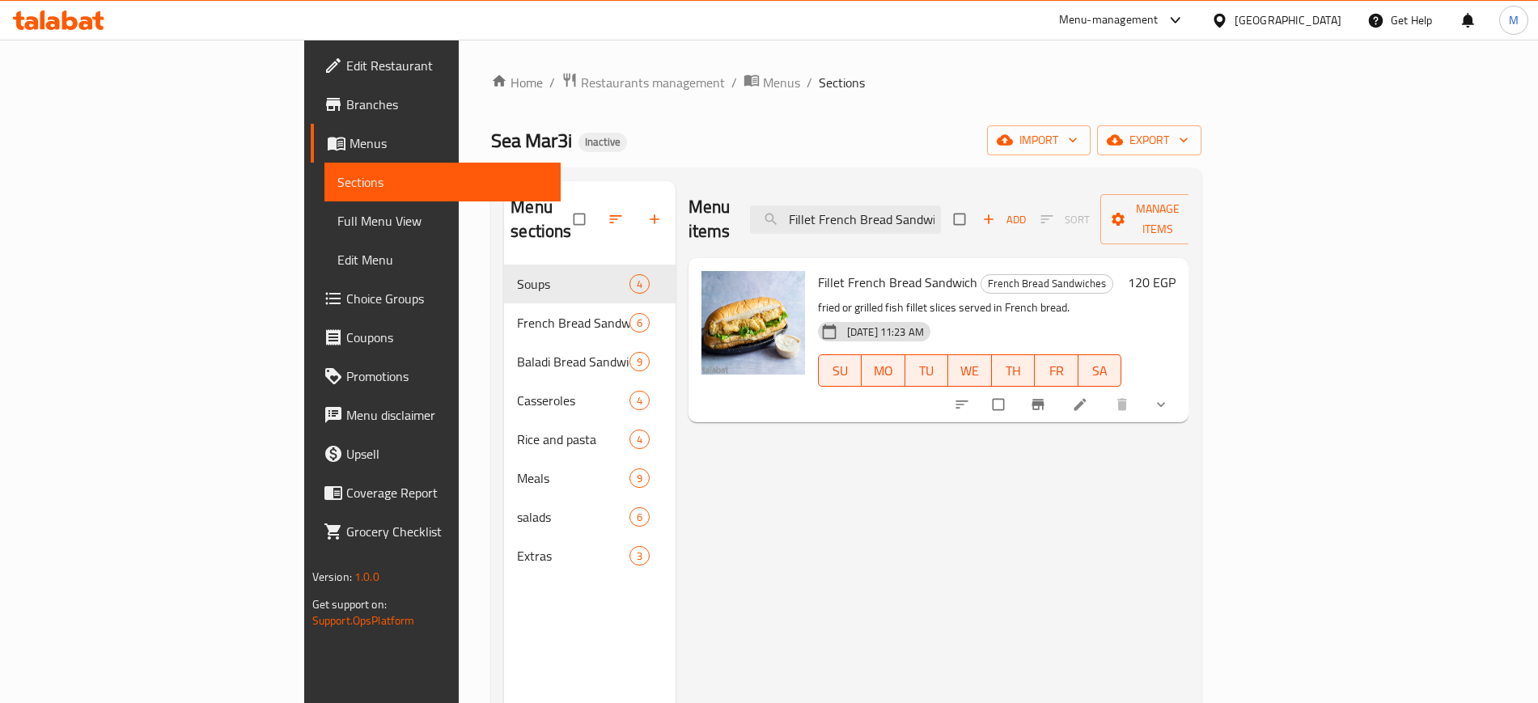
paste input "Baaladi Squid Casserole"
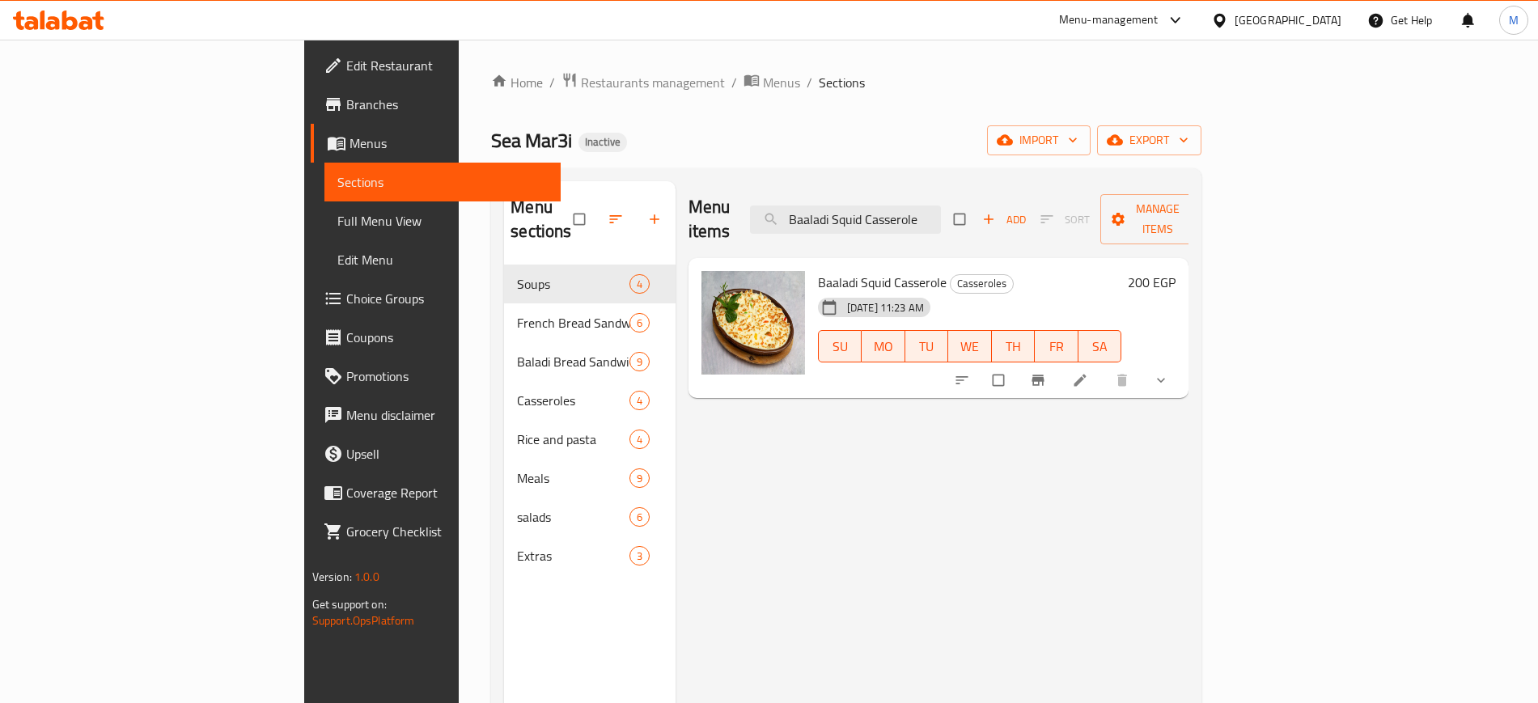
paste input "fillet Baladi Bread Sandwich"
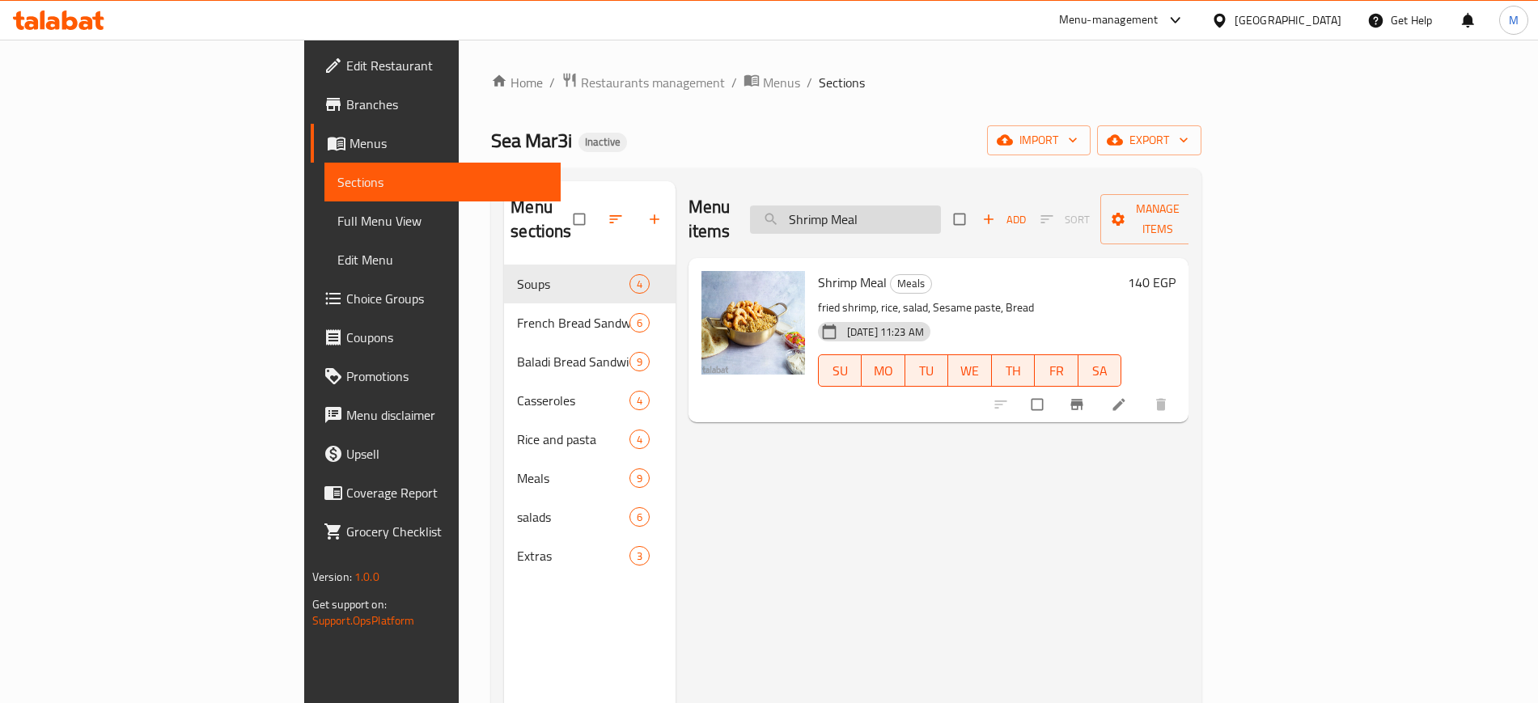
click at [908, 207] on input "Shrimp Meal" at bounding box center [845, 219] width 191 height 28
paste input "search"
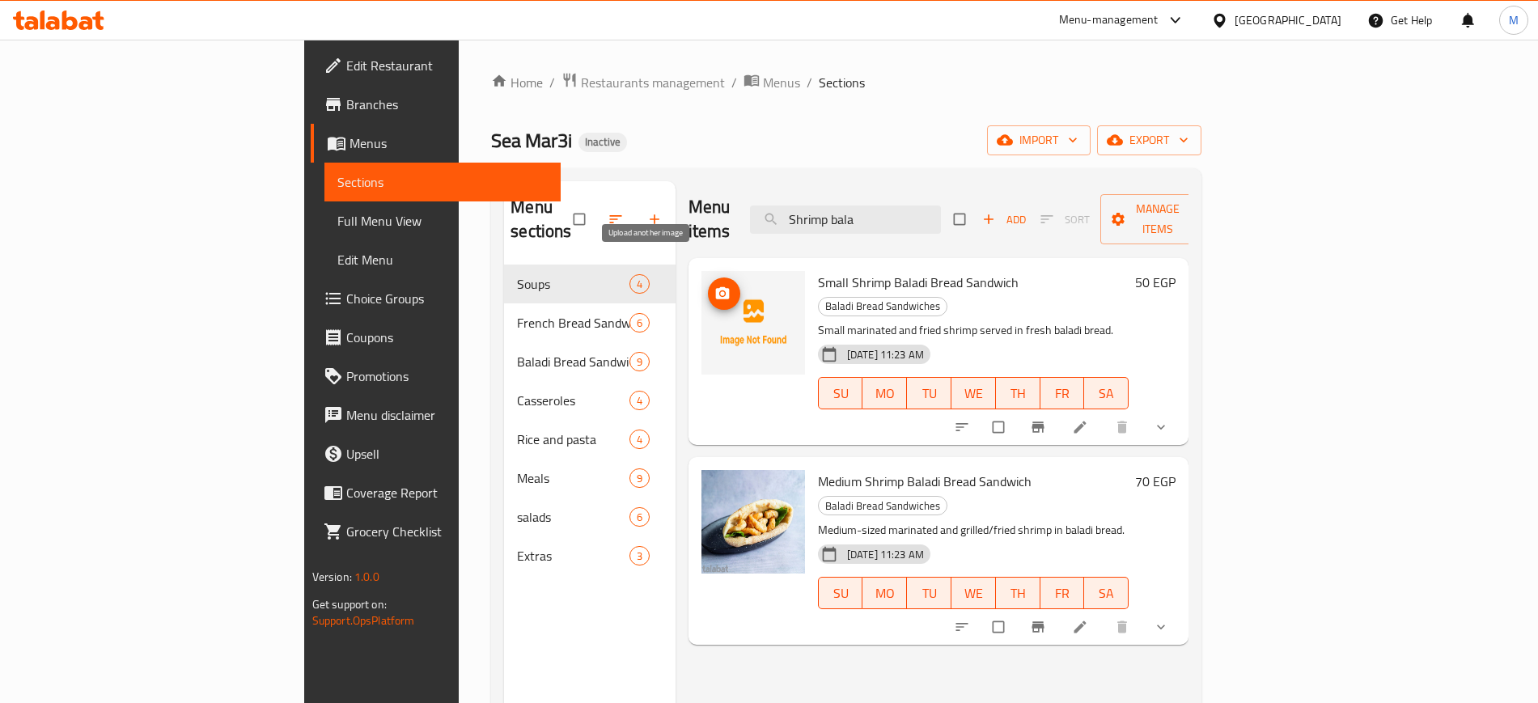
type input "Shrimp bala"
click at [708, 277] on button "upload picture" at bounding box center [724, 293] width 32 height 32
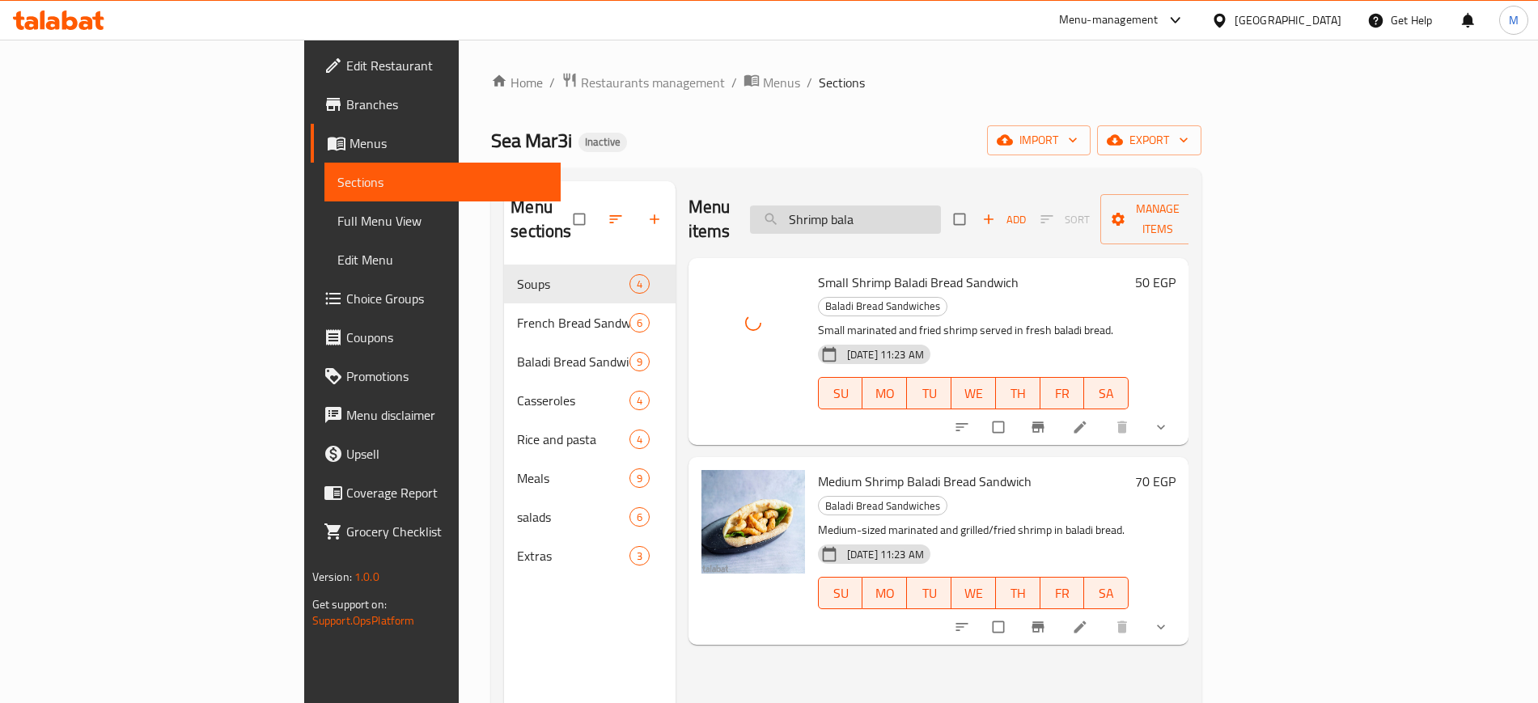
click at [941, 210] on input "Shrimp bala" at bounding box center [845, 219] width 191 height 28
paste input "Hawawshi"
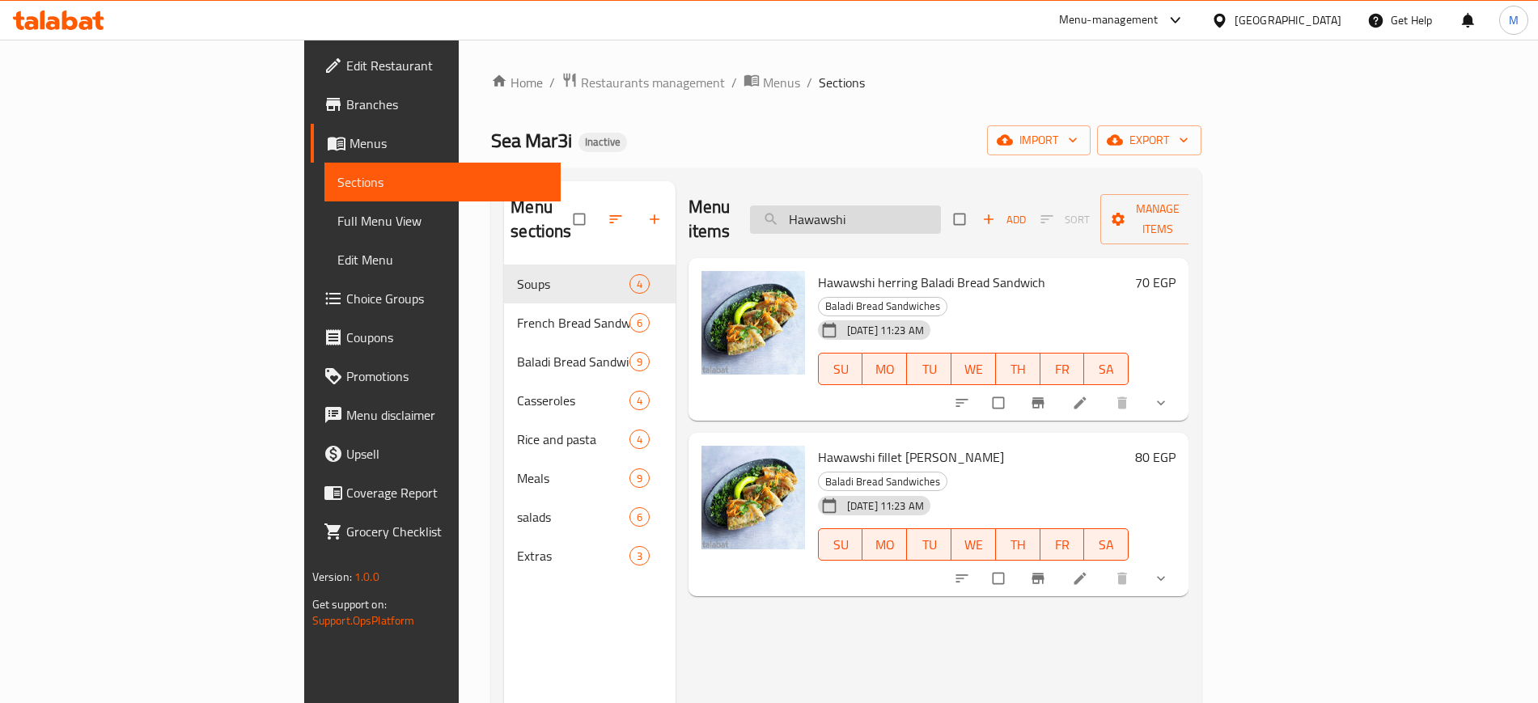
type input "Hawawshi"
click at [337, 222] on span "Full Menu View" at bounding box center [442, 220] width 210 height 19
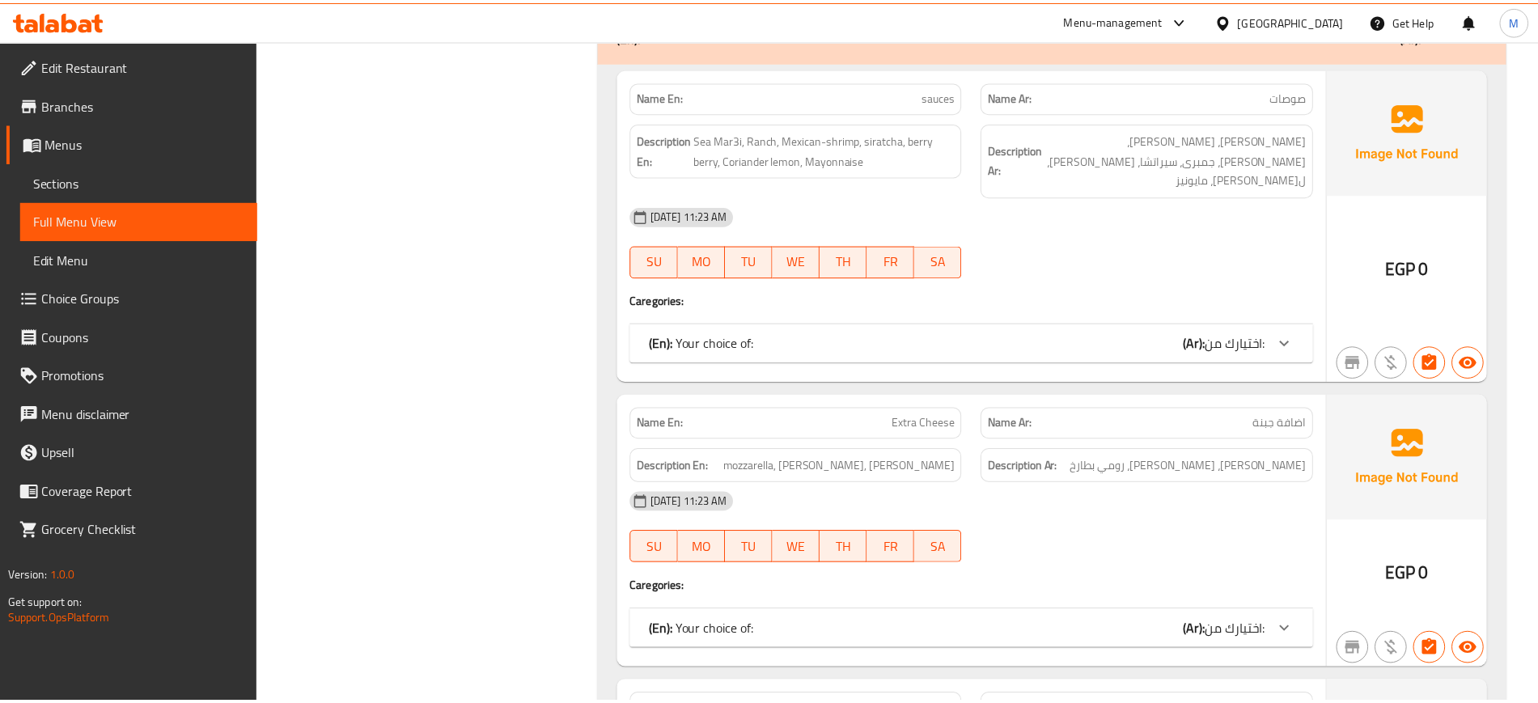
scroll to position [12205, 0]
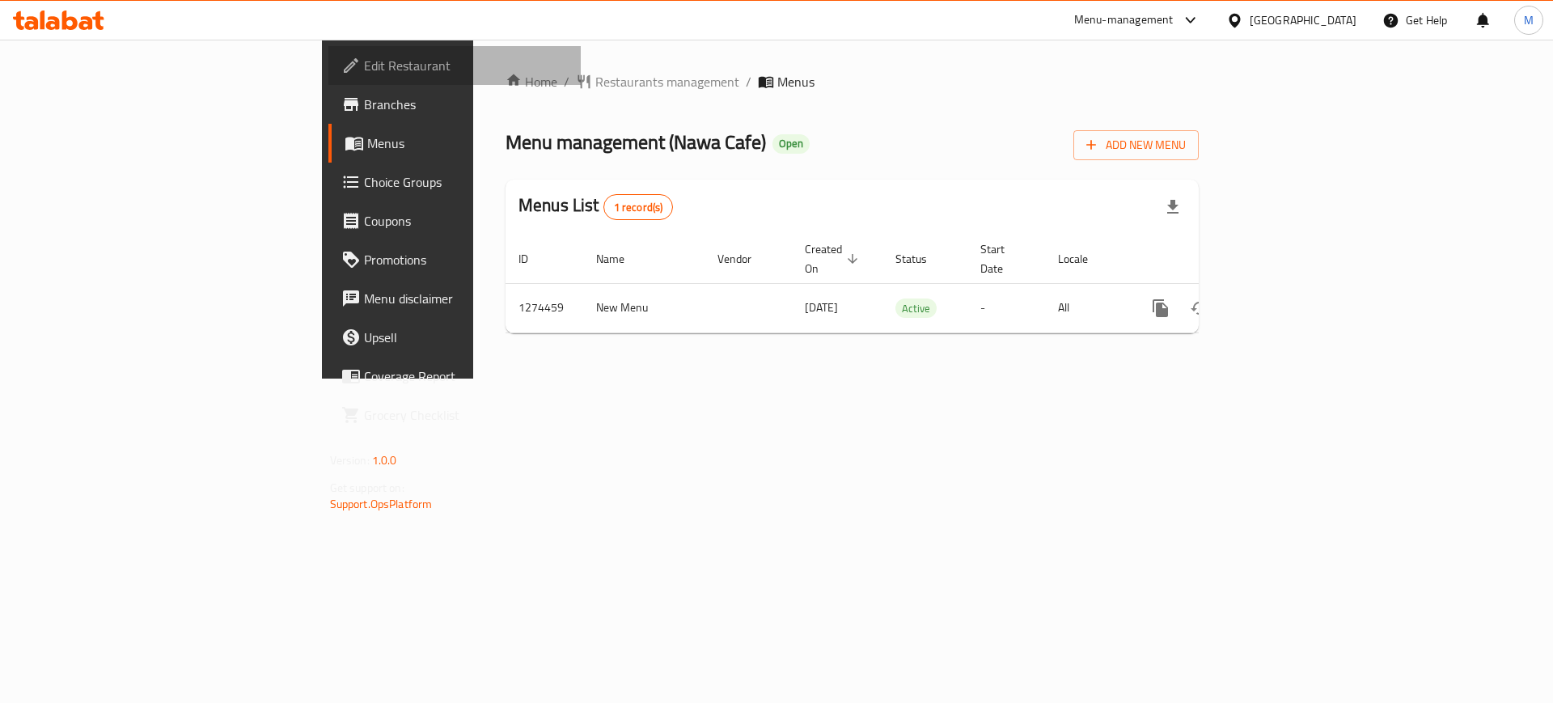
click at [328, 48] on link "Edit Restaurant" at bounding box center [454, 65] width 253 height 39
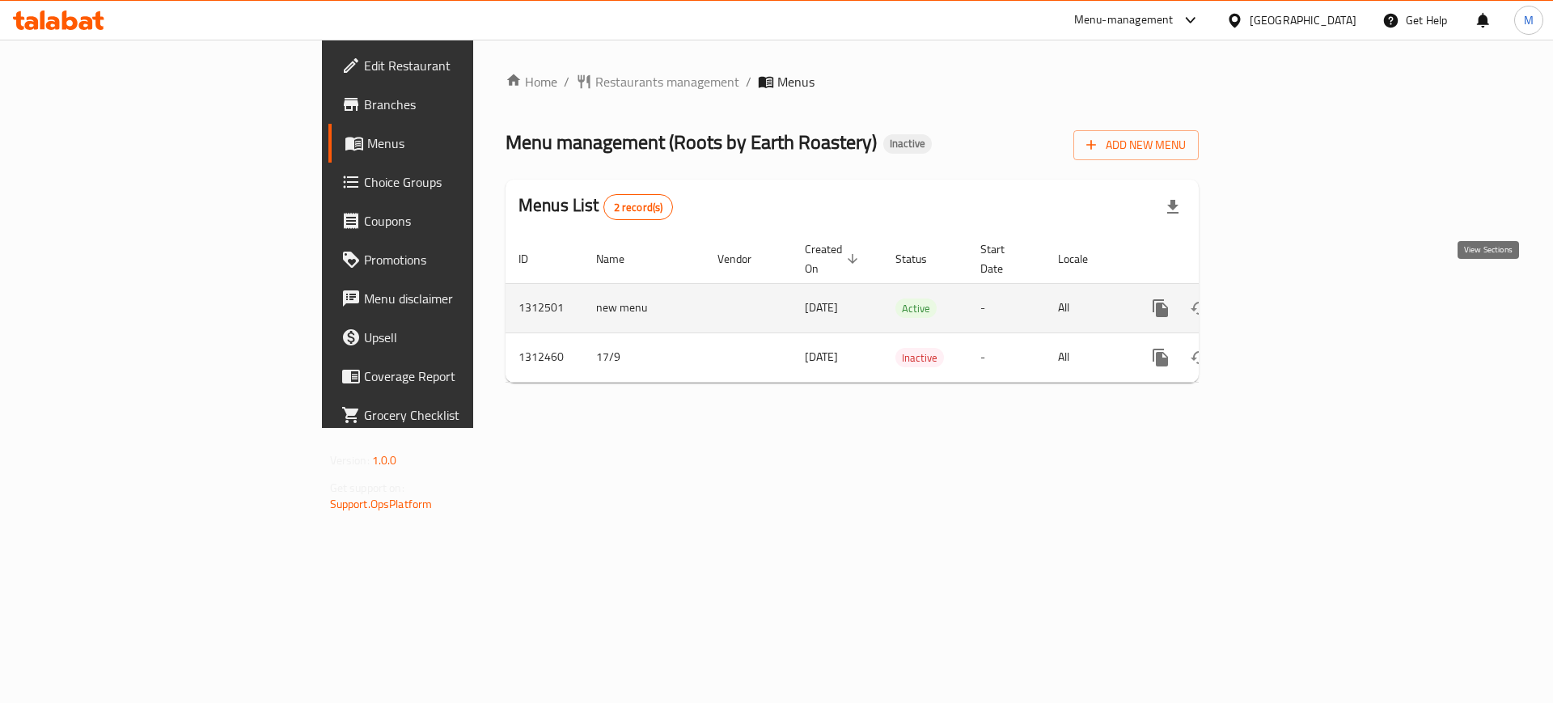
click at [1287, 298] on icon "enhanced table" at bounding box center [1277, 307] width 19 height 19
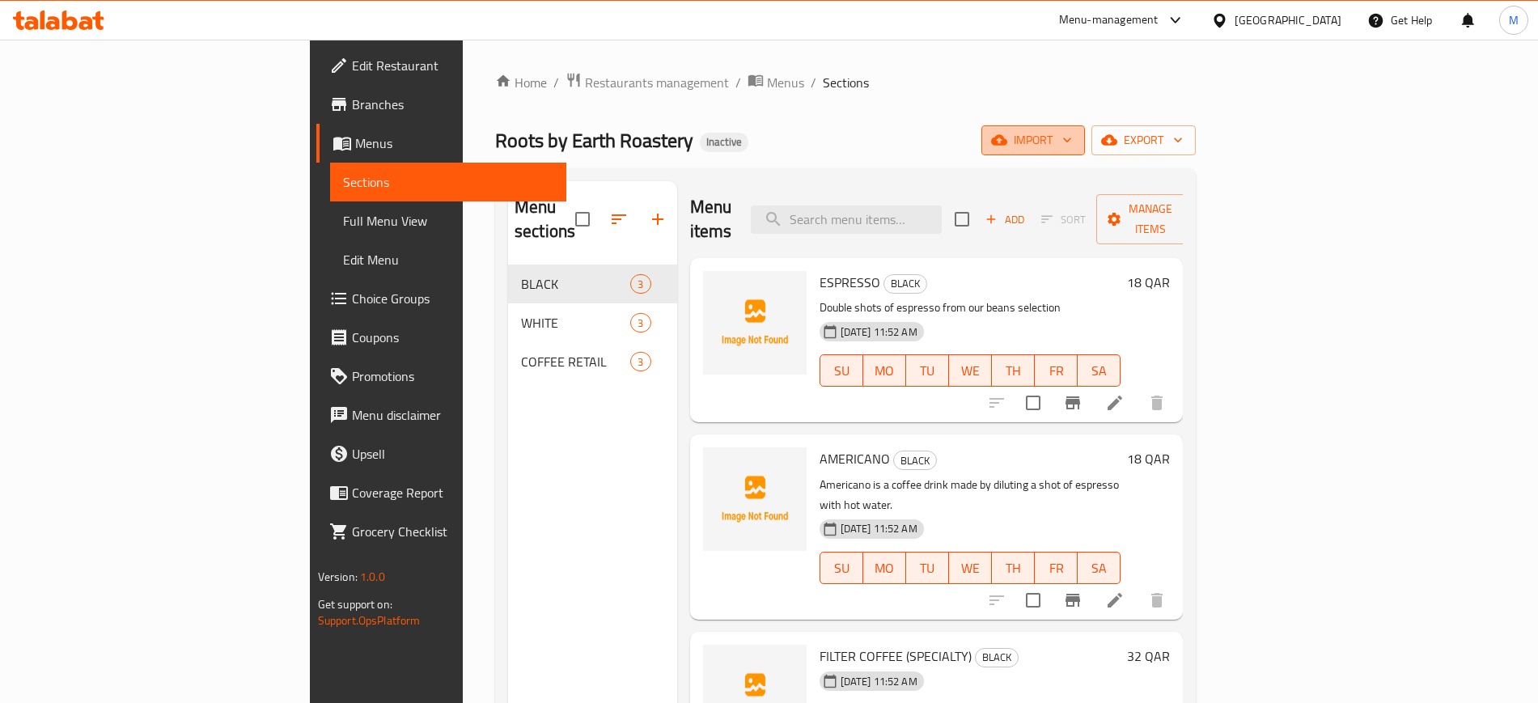
click at [1072, 140] on span "import" at bounding box center [1033, 140] width 78 height 20
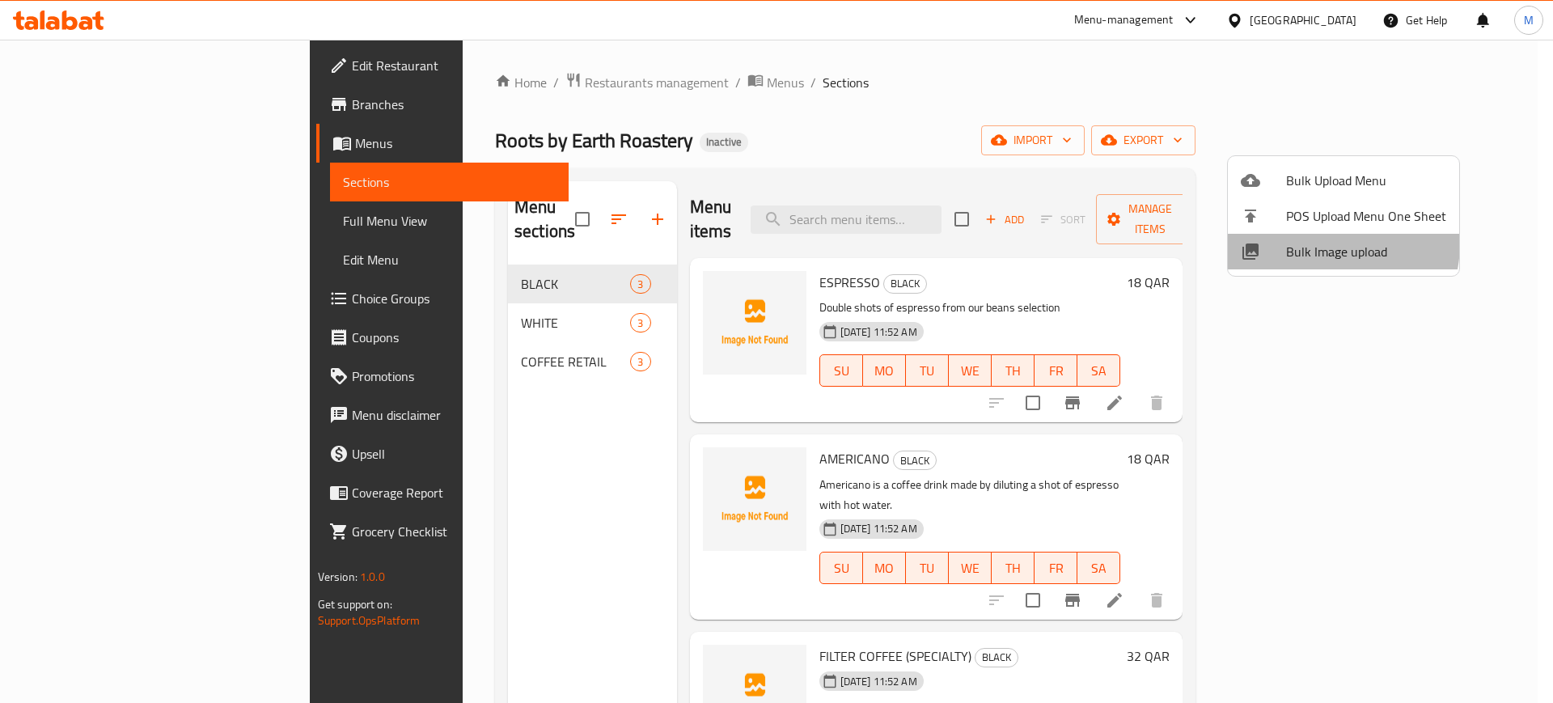
click at [1321, 243] on span "Bulk Image upload" at bounding box center [1366, 251] width 160 height 19
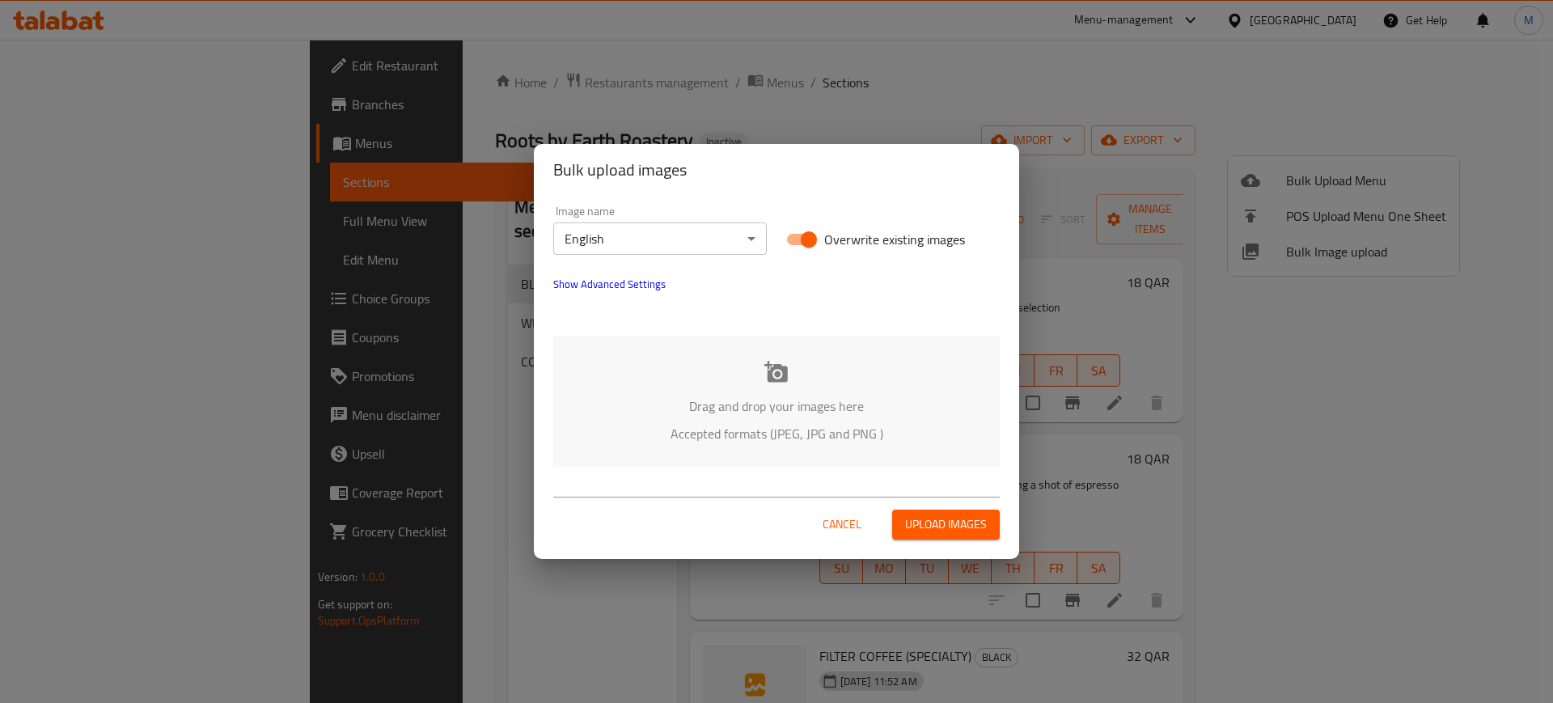
click at [776, 424] on p "Accepted formats (JPEG, JPG and PNG )" at bounding box center [777, 433] width 398 height 19
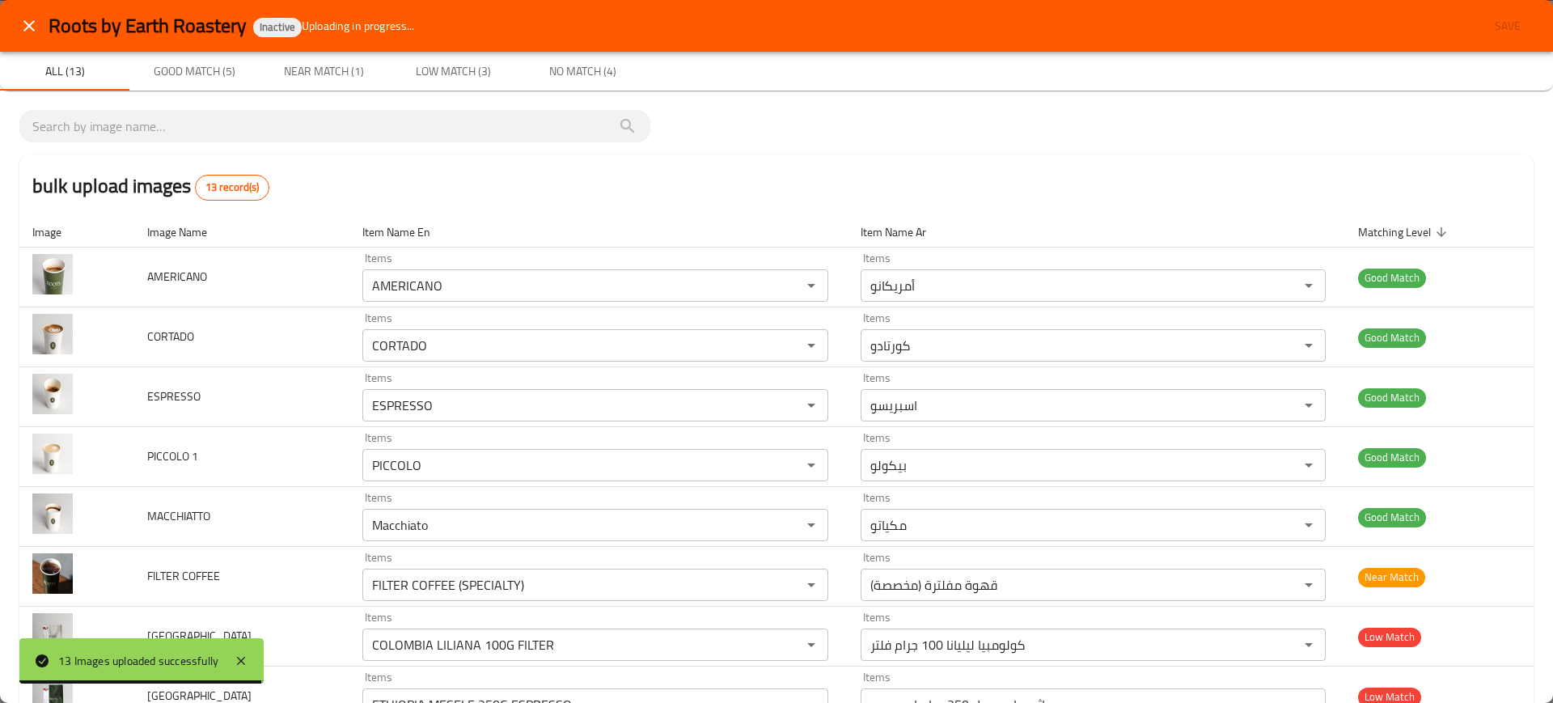
type input "ETHIOPIA MESELE 250G ESPRESSO"
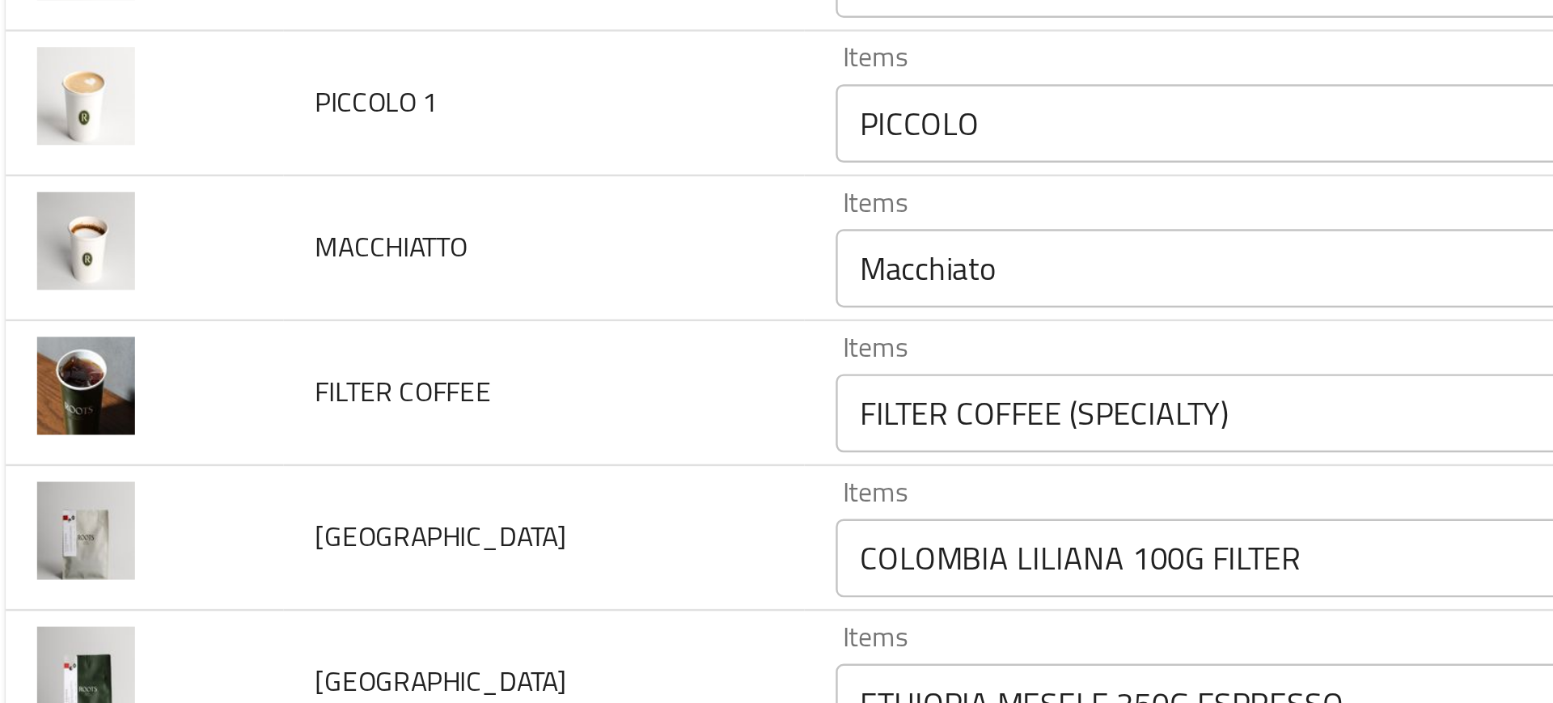
scroll to position [328, 0]
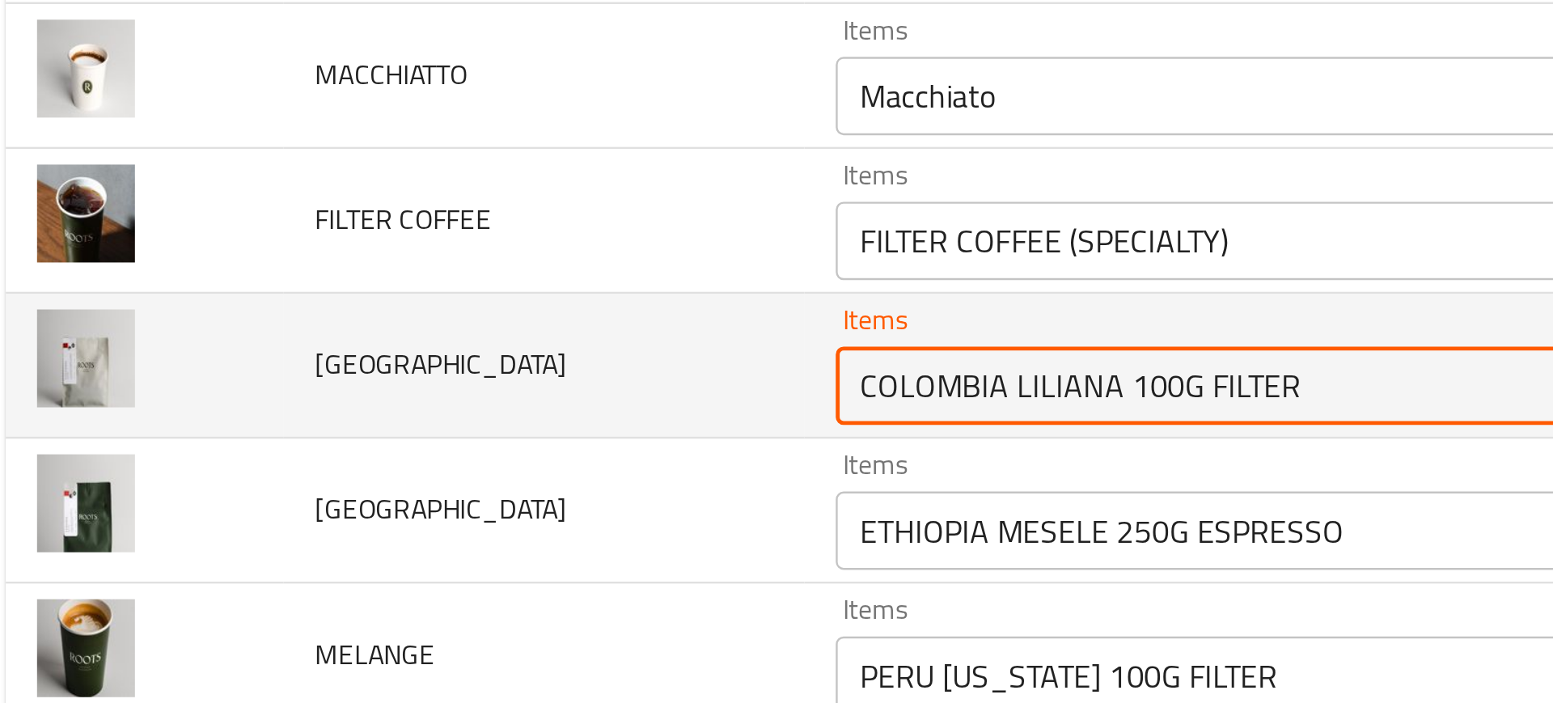
drag, startPoint x: 401, startPoint y: 318, endPoint x: 538, endPoint y: 323, distance: 136.8
click at [538, 323] on input "COLOMBIA LILIANA 100G FILTER" at bounding box center [571, 317] width 408 height 23
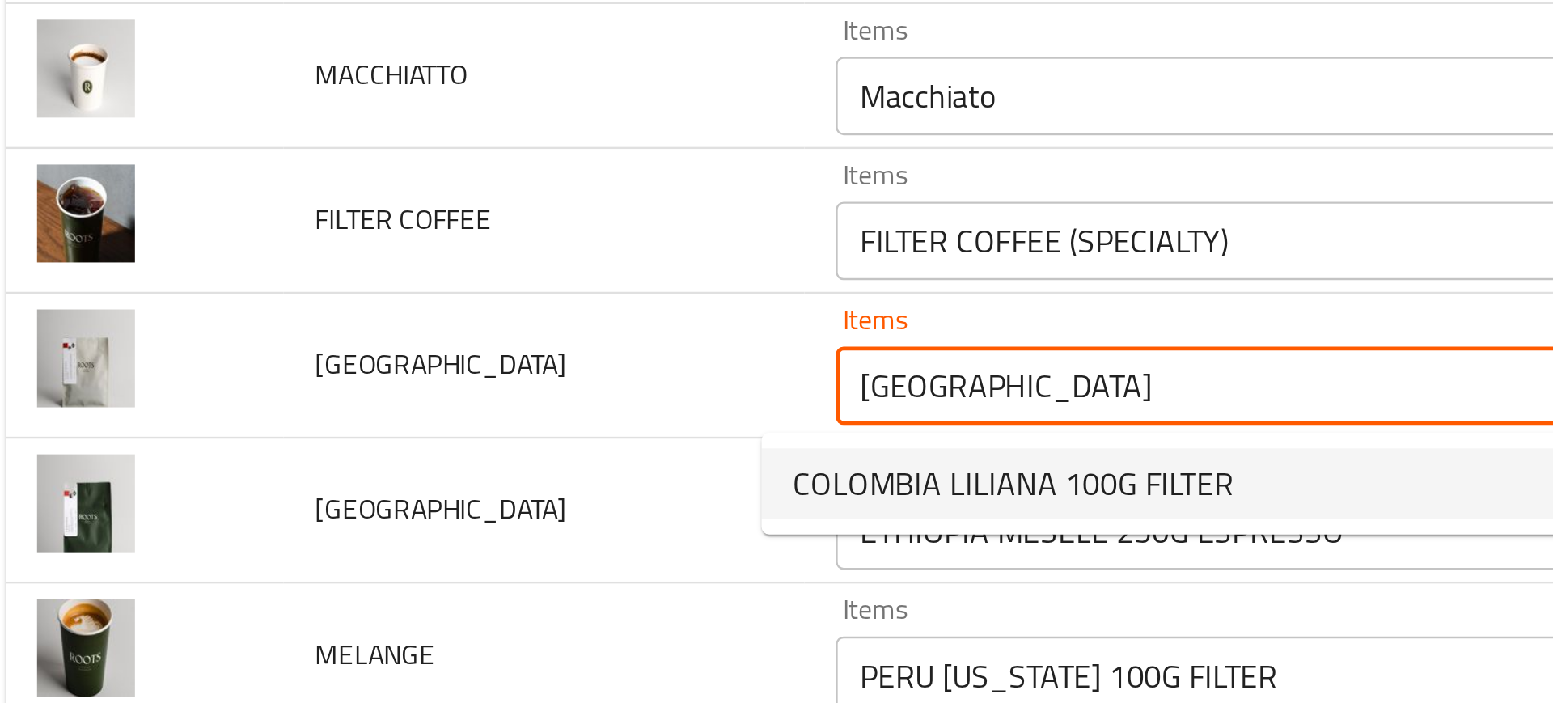
click at [447, 356] on span "COLOMBIA LILIANA 100G FILTER" at bounding box center [436, 357] width 182 height 19
type input "COLOMBIA LILIANA 100G FILTER"
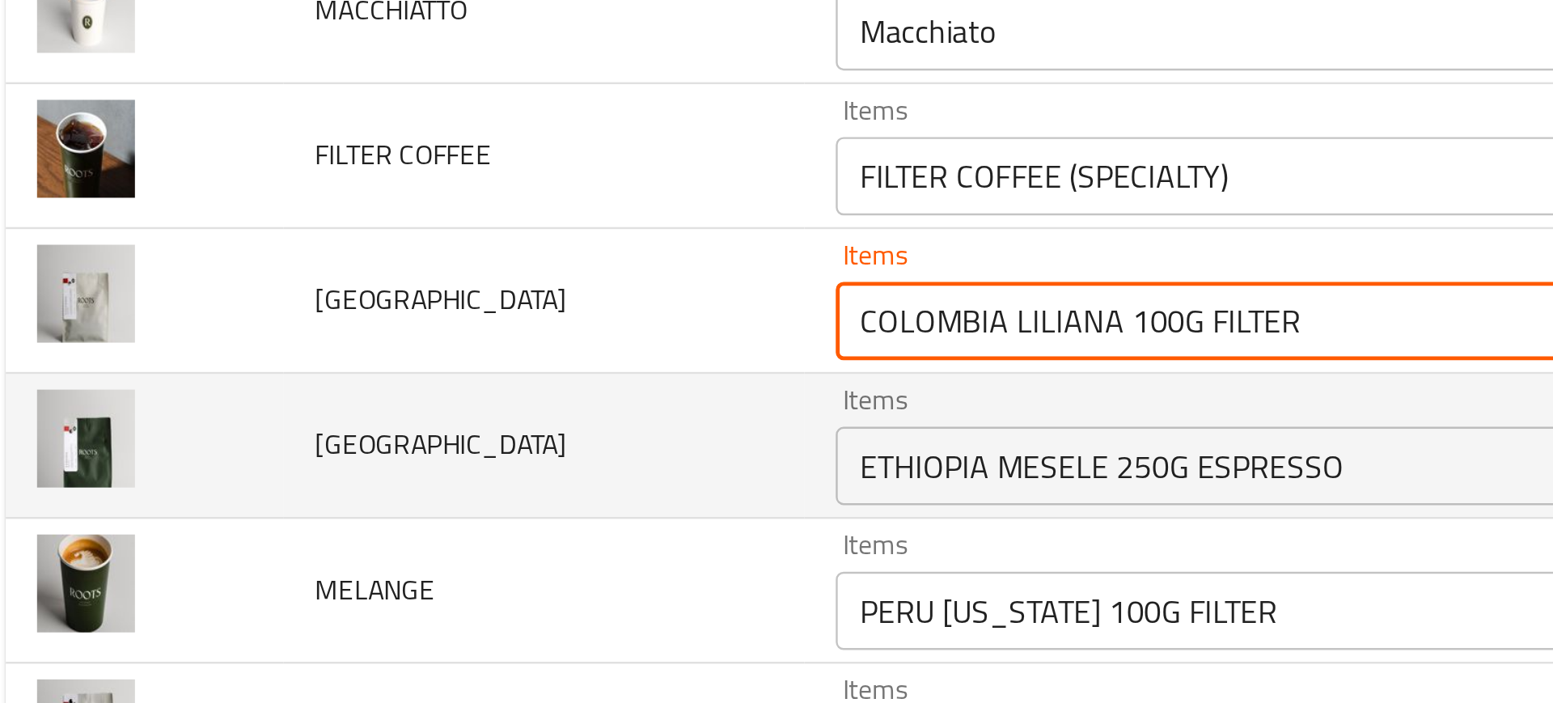
scroll to position [355, 0]
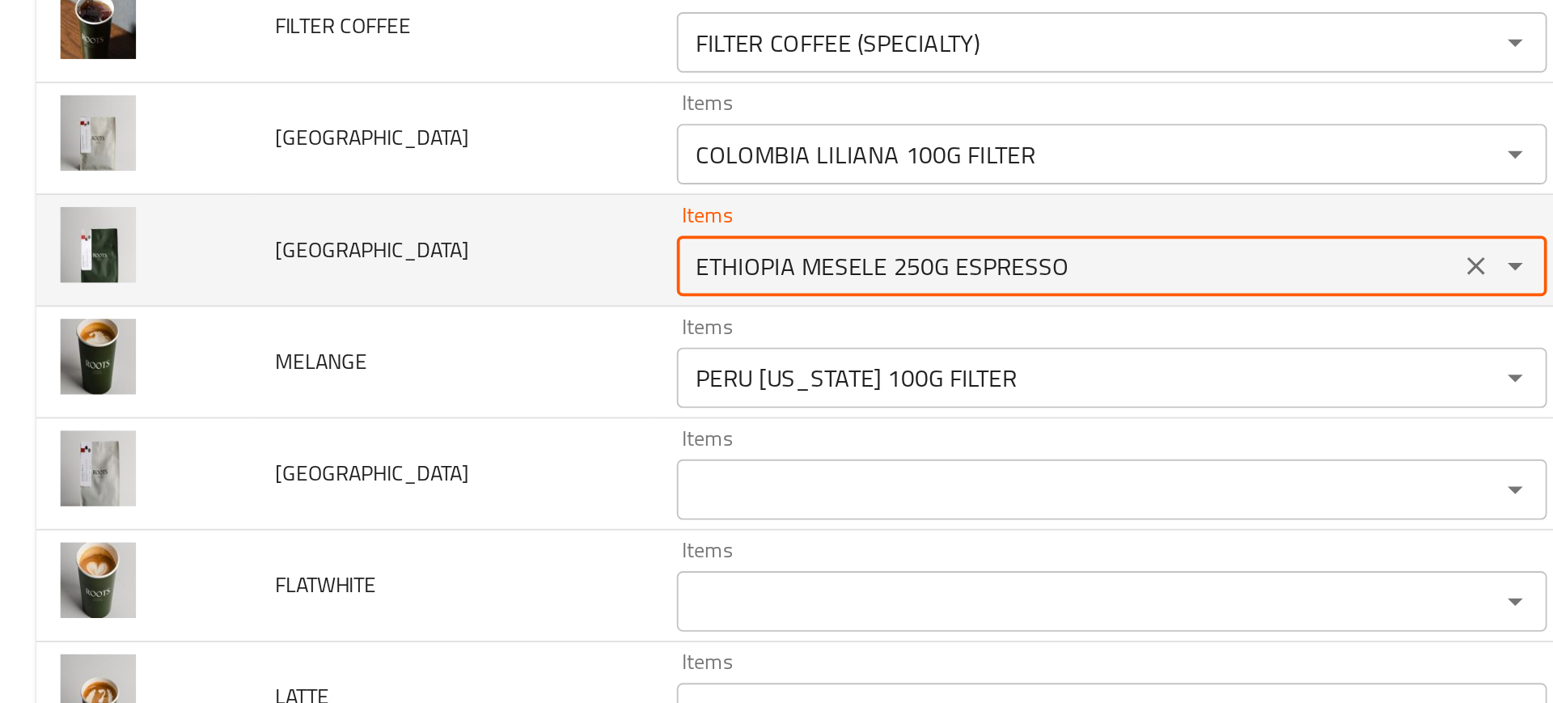
drag, startPoint x: 394, startPoint y: 350, endPoint x: 678, endPoint y: 351, distance: 283.9
click at [678, 351] on input "ETHIOPIA MESELE 250G ESPRESSO" at bounding box center [571, 349] width 408 height 23
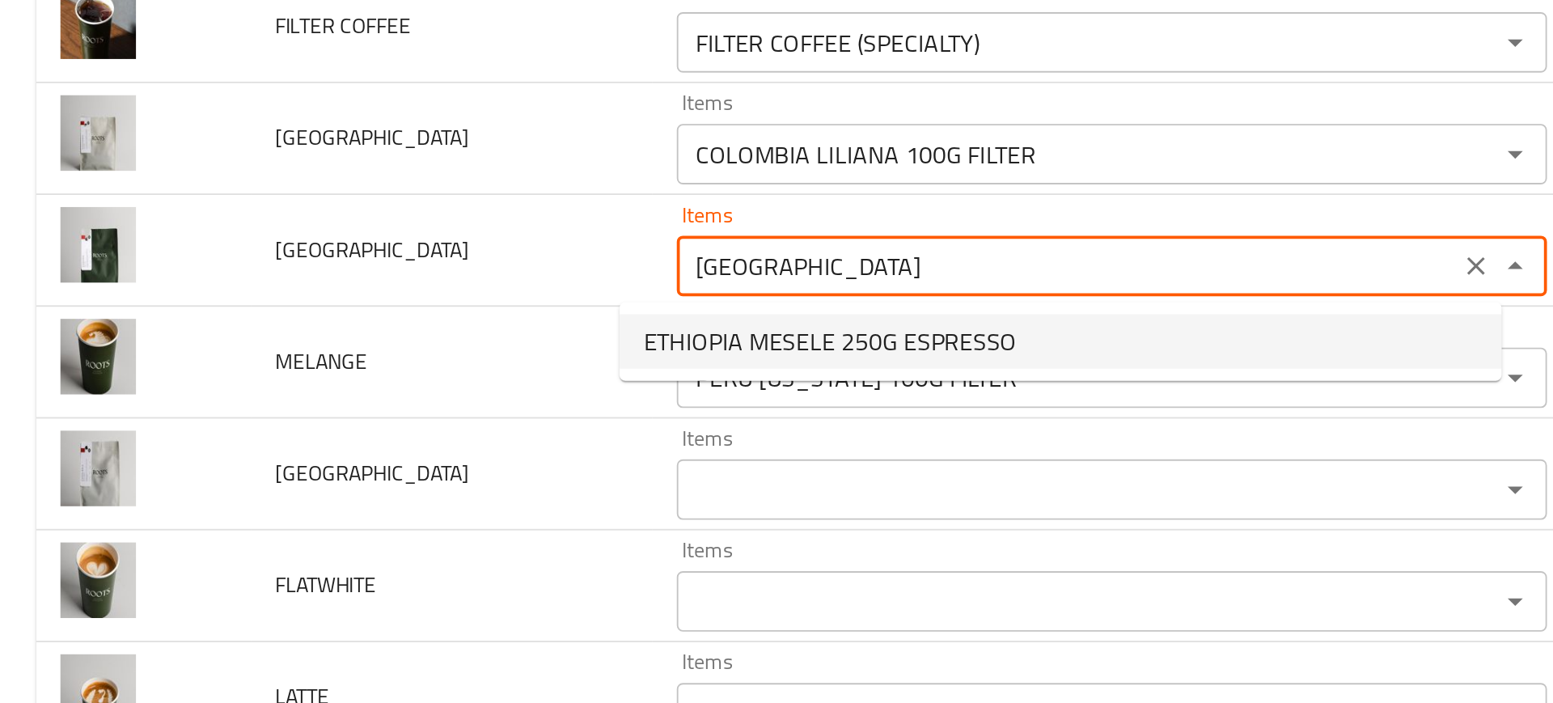
click at [431, 393] on span "ETHIOPIA MESELE 250G ESPRESSO" at bounding box center [445, 389] width 200 height 19
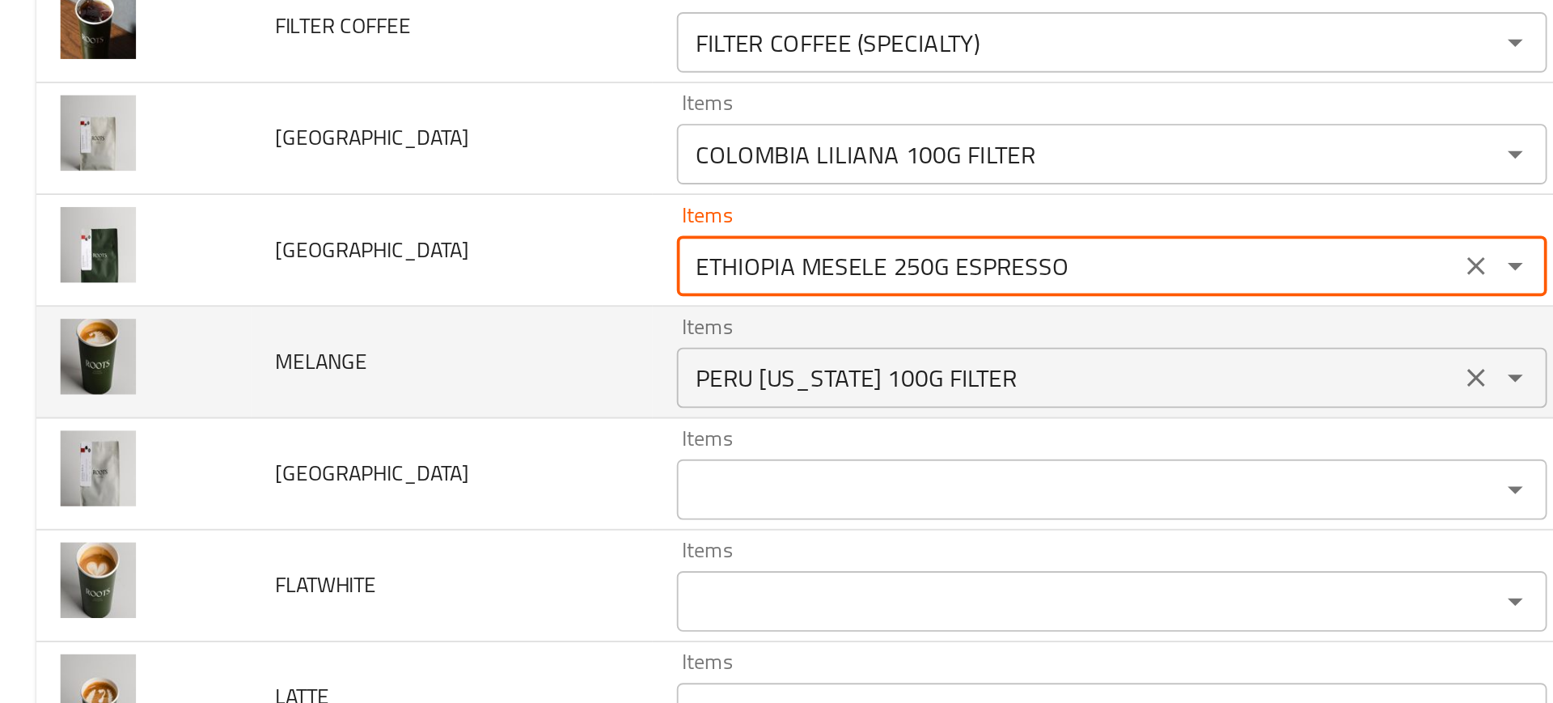
type input "ETHIOPIA MESELE 250G ESPRESSO"
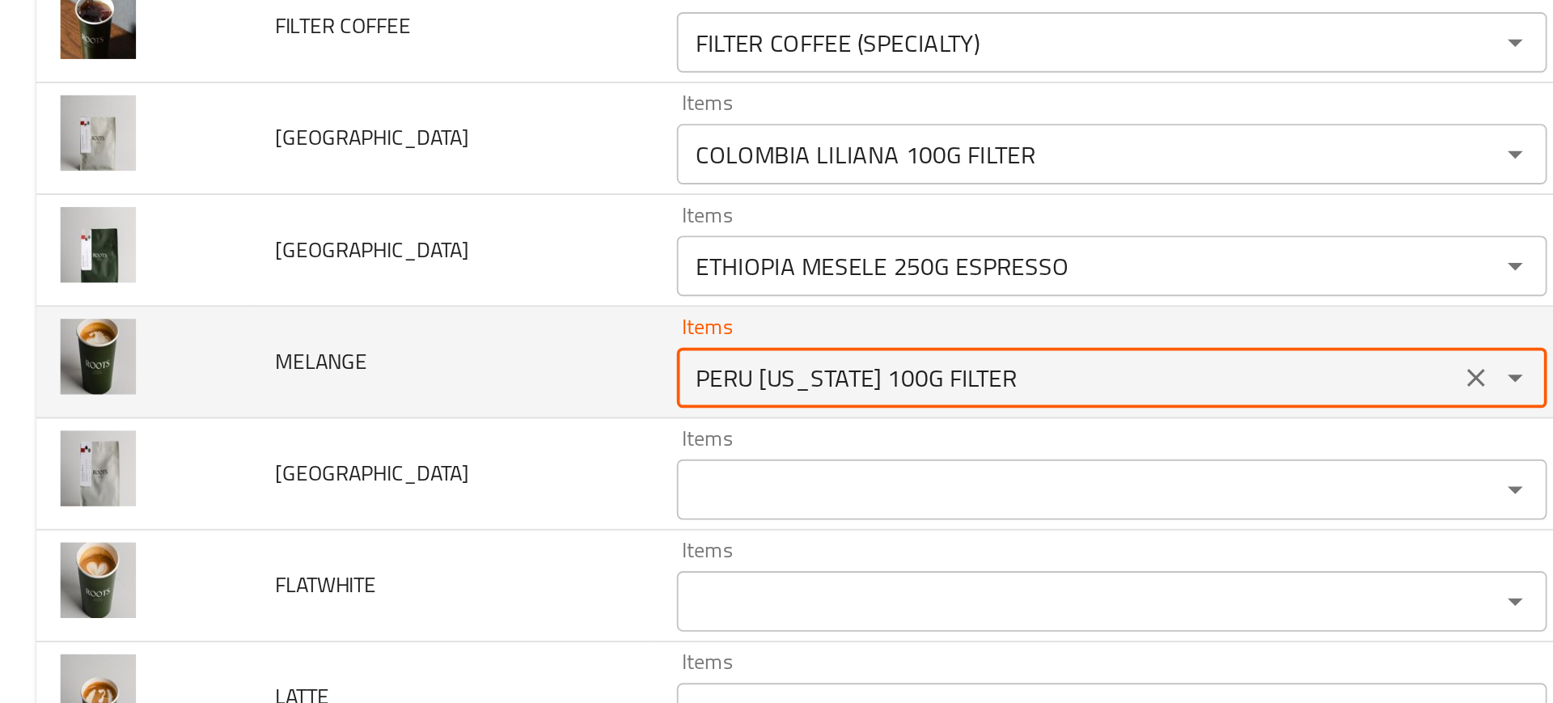
click at [367, 414] on input "PERU MONTANA 100G FILTER" at bounding box center [571, 409] width 408 height 23
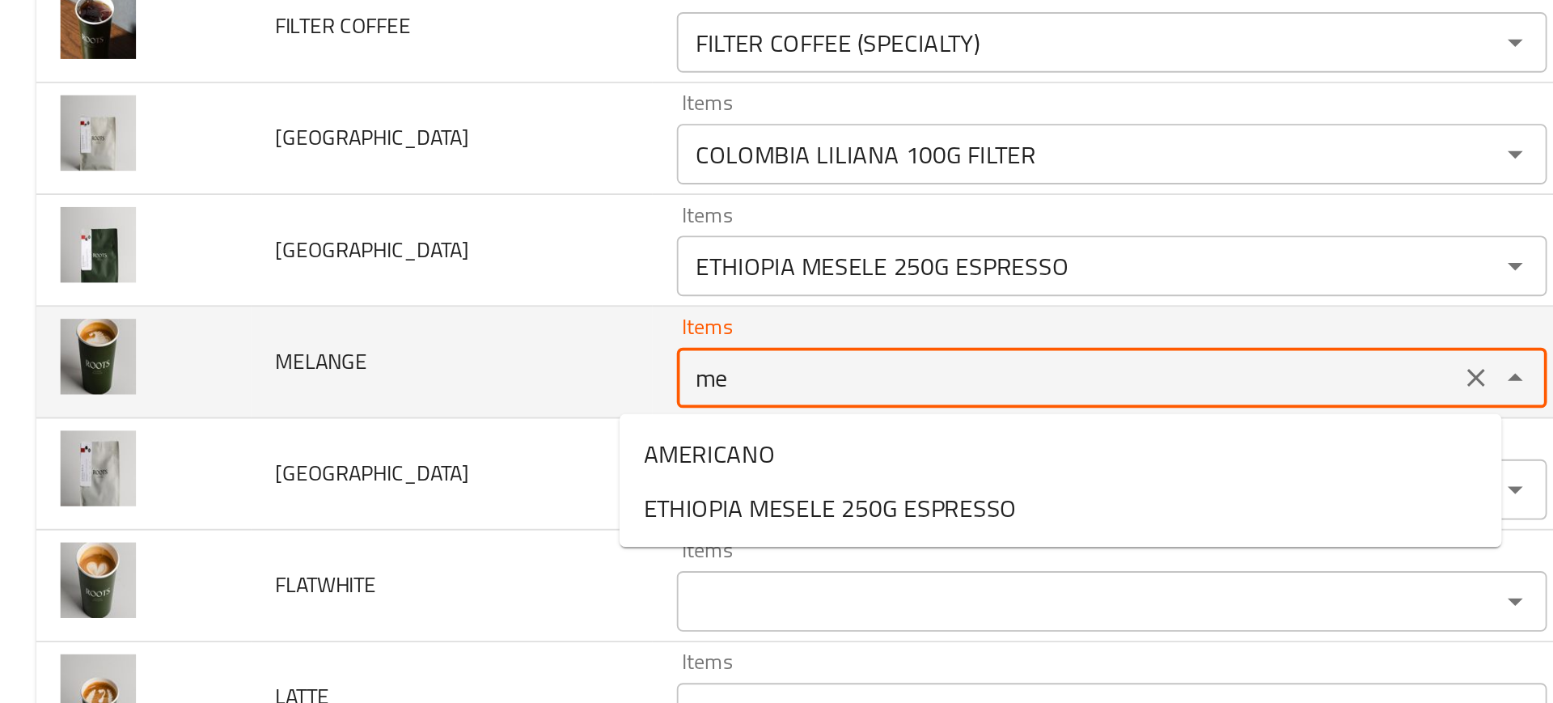
type input "m"
type input "ETHIOPIA MESELE 250G ESPRESSO"
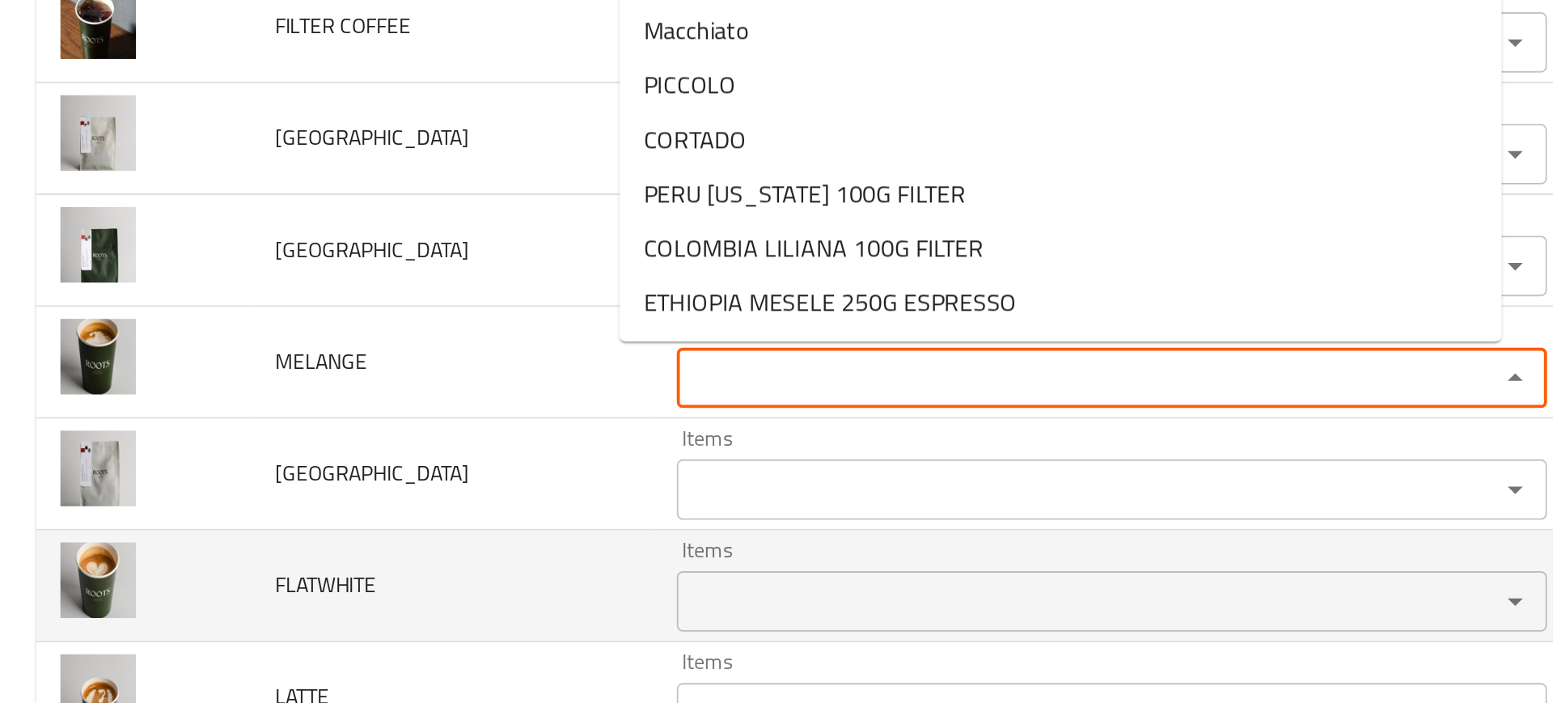
click at [400, 497] on div "Items Items" at bounding box center [594, 520] width 465 height 49
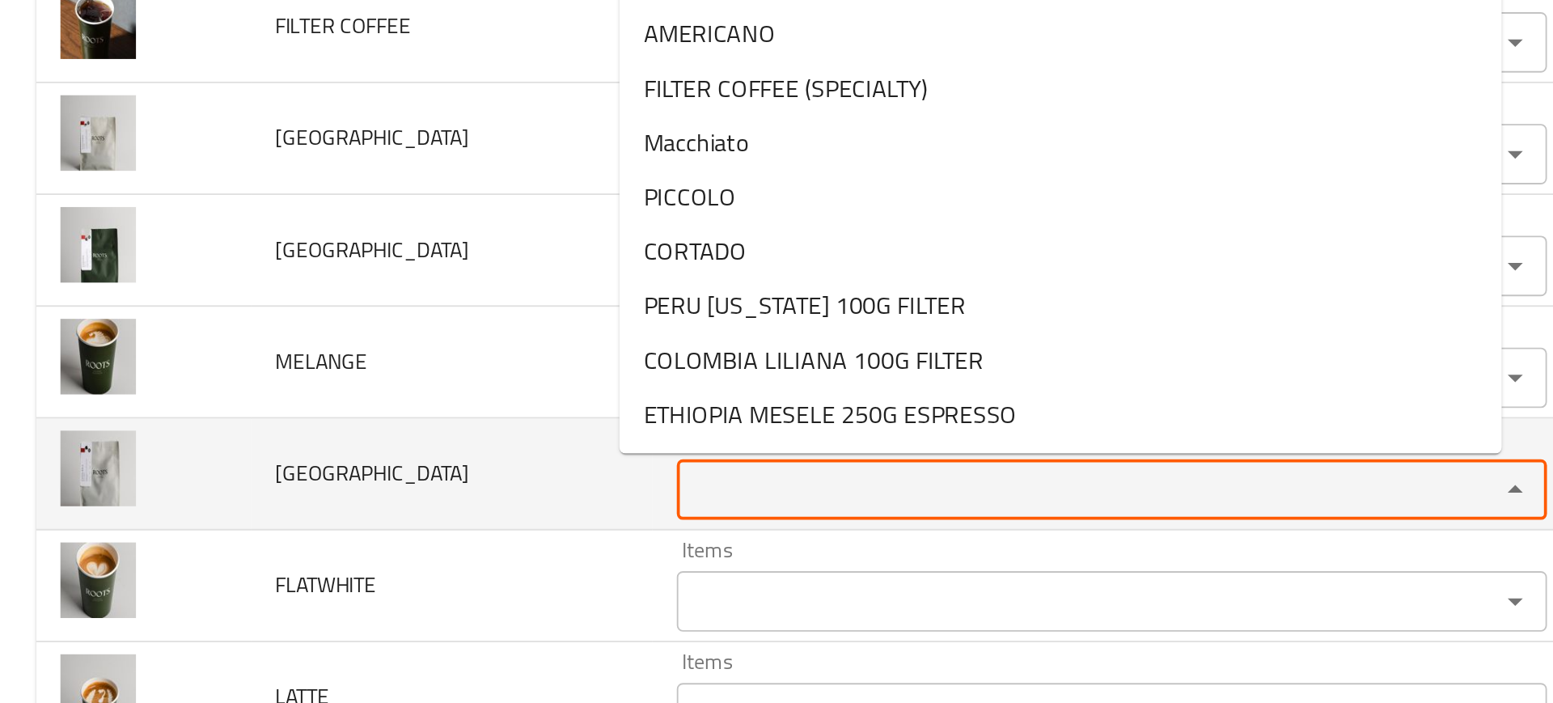
click at [374, 476] on RICA "Items" at bounding box center [571, 469] width 408 height 23
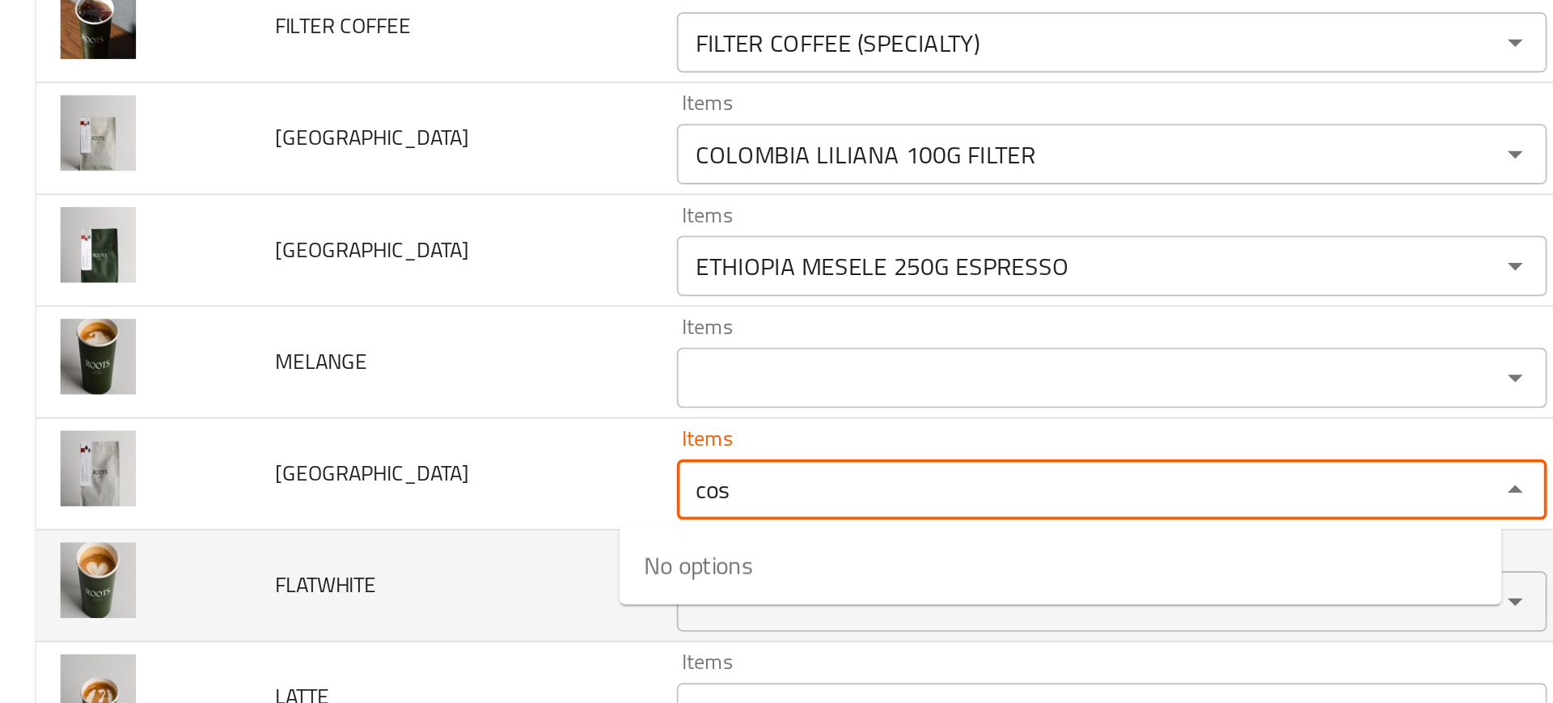
type RICA "cos"
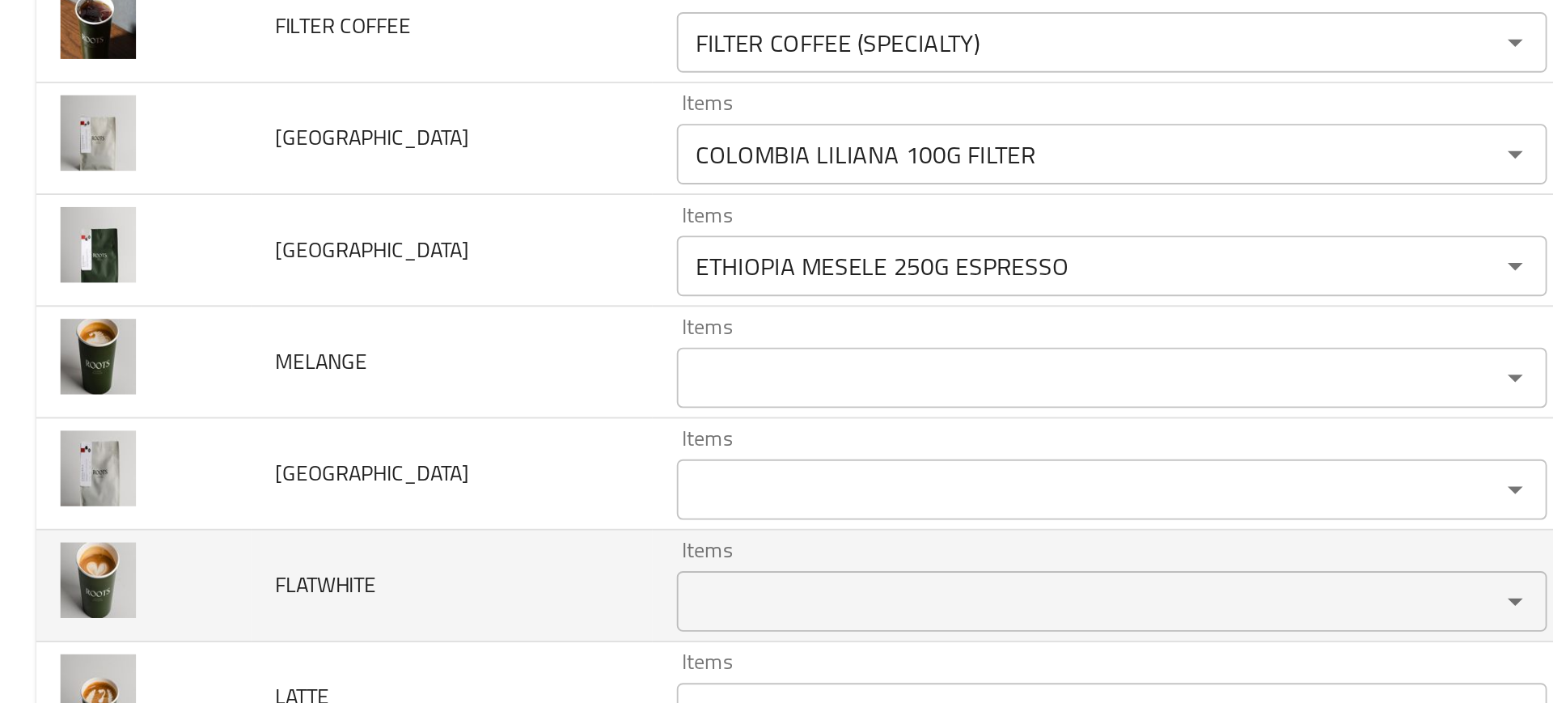
click at [269, 517] on td "FLATWHITE" at bounding box center [242, 521] width 216 height 60
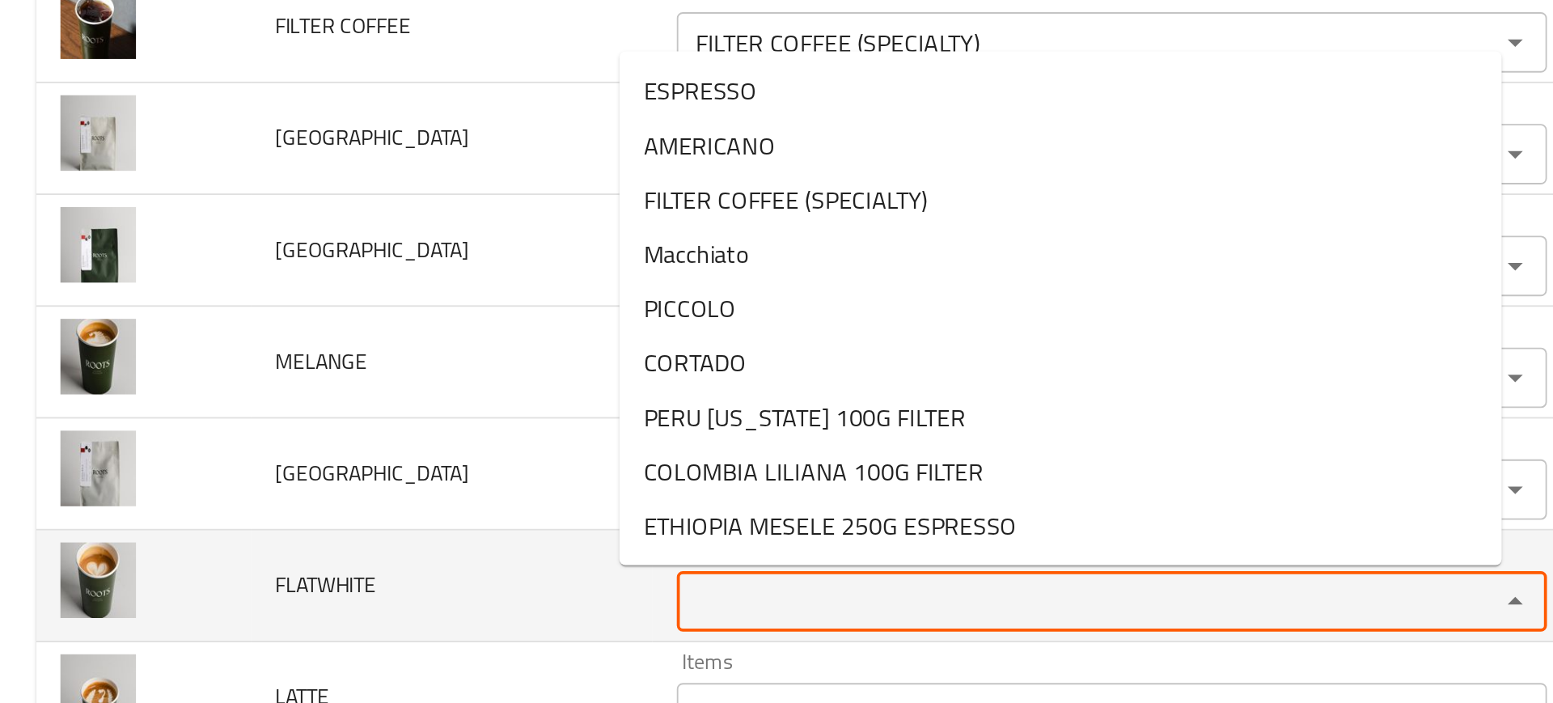
click at [367, 527] on input "Items" at bounding box center [571, 529] width 408 height 23
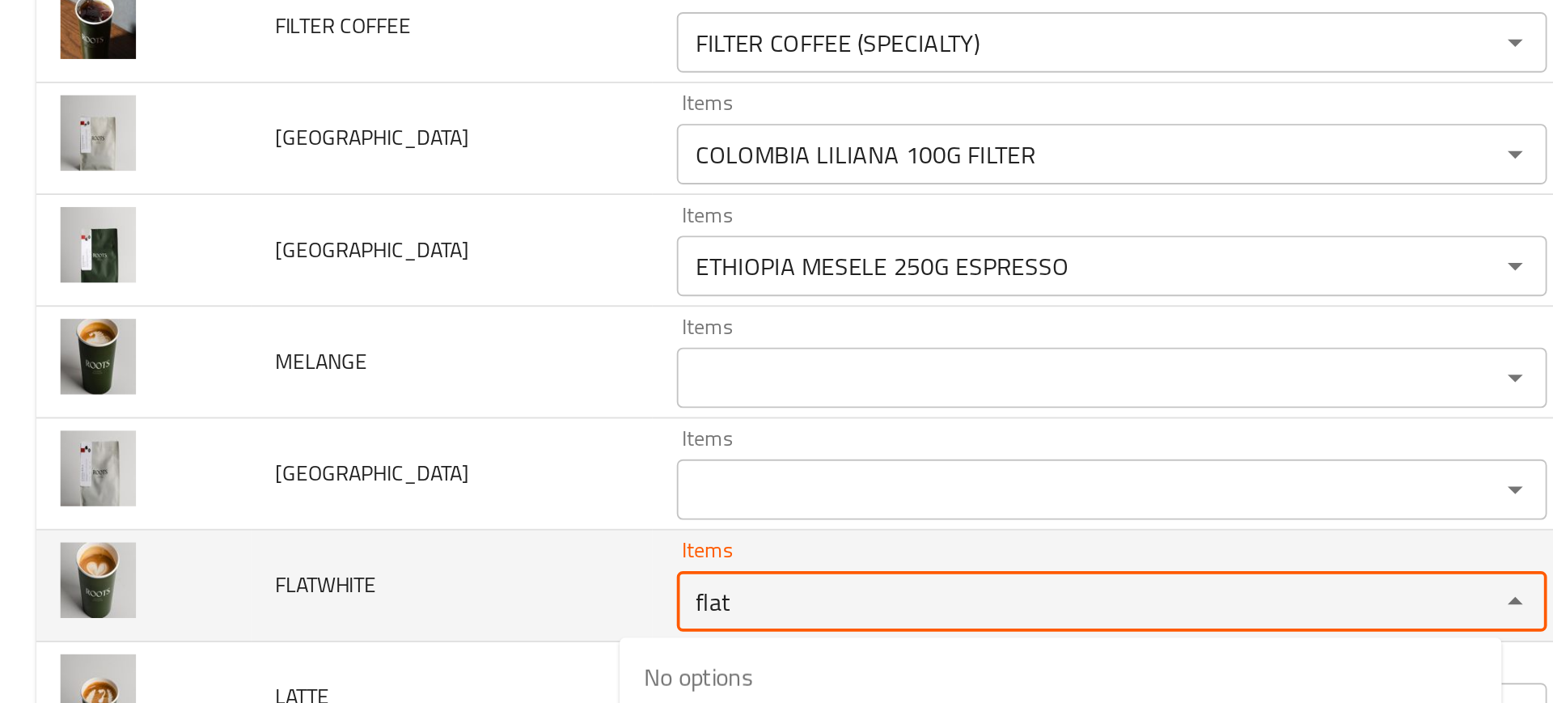
type input "flat"
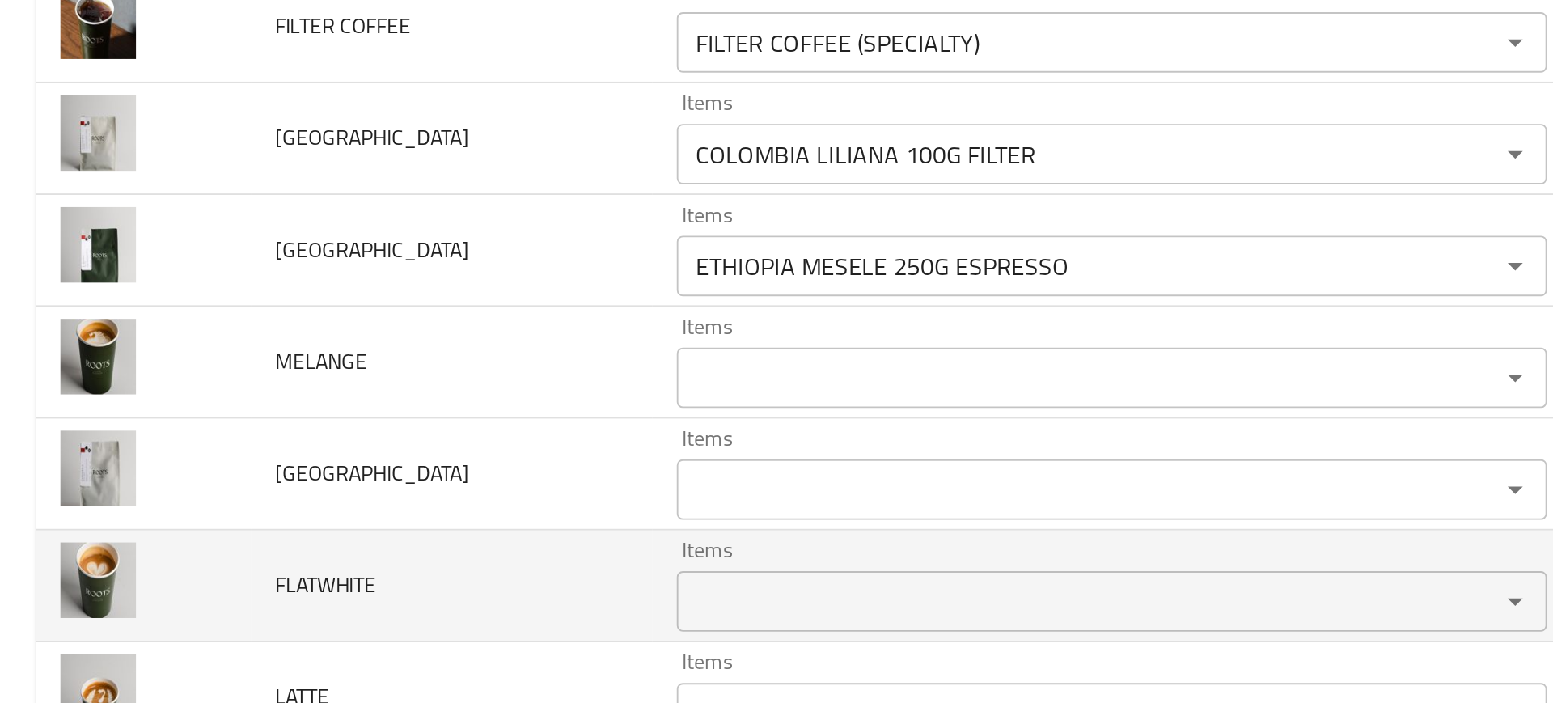
click at [275, 527] on td "FLATWHITE" at bounding box center [242, 521] width 216 height 60
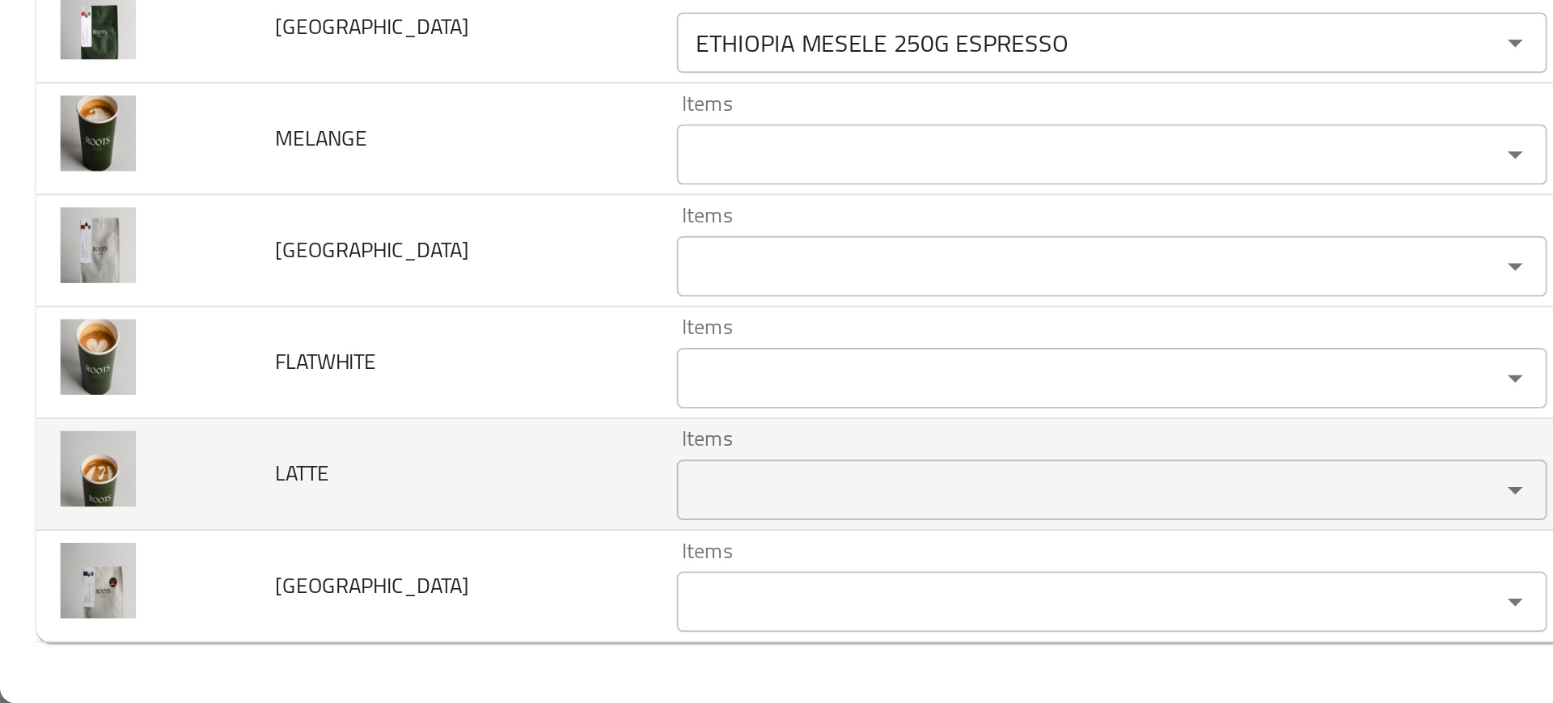
click at [423, 584] on input "Items" at bounding box center [571, 589] width 408 height 23
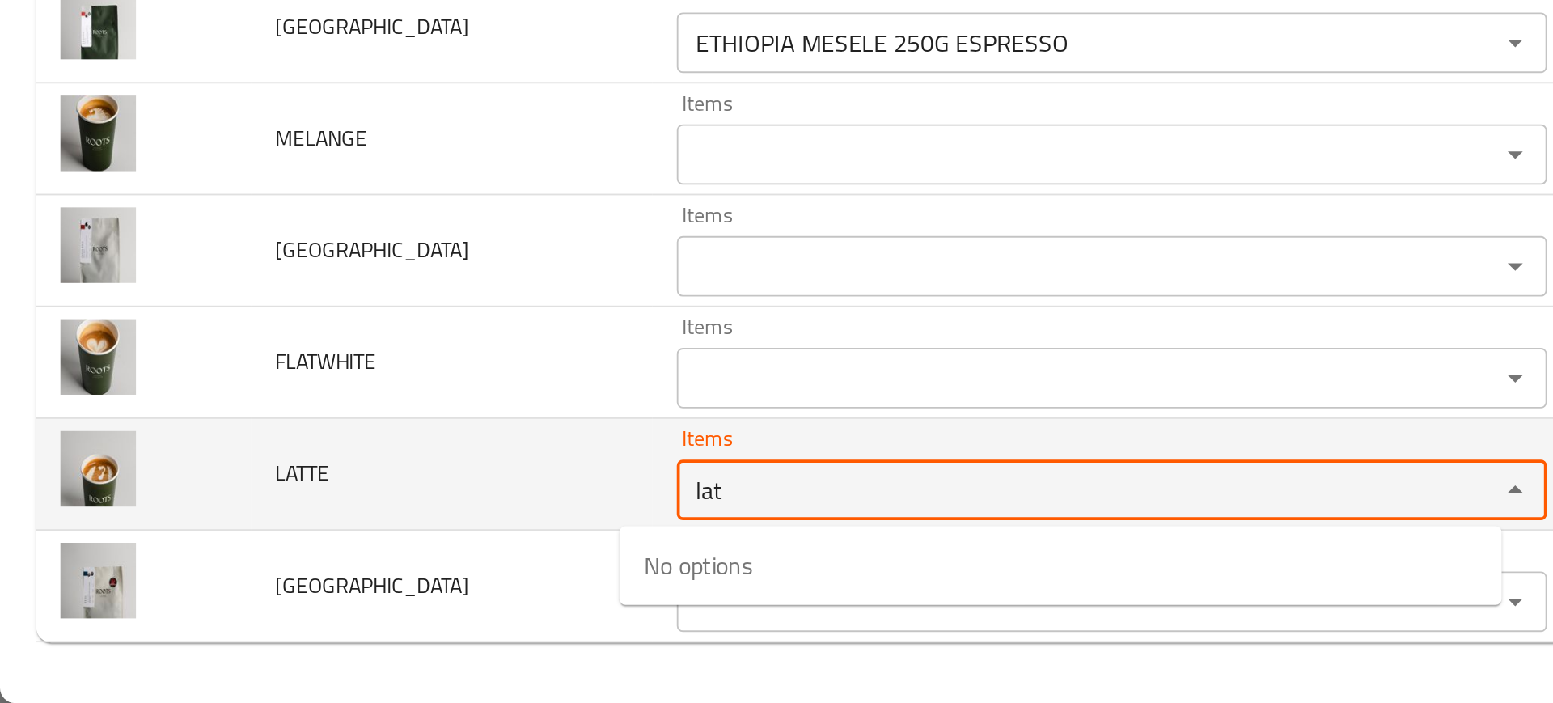
type input "lat"
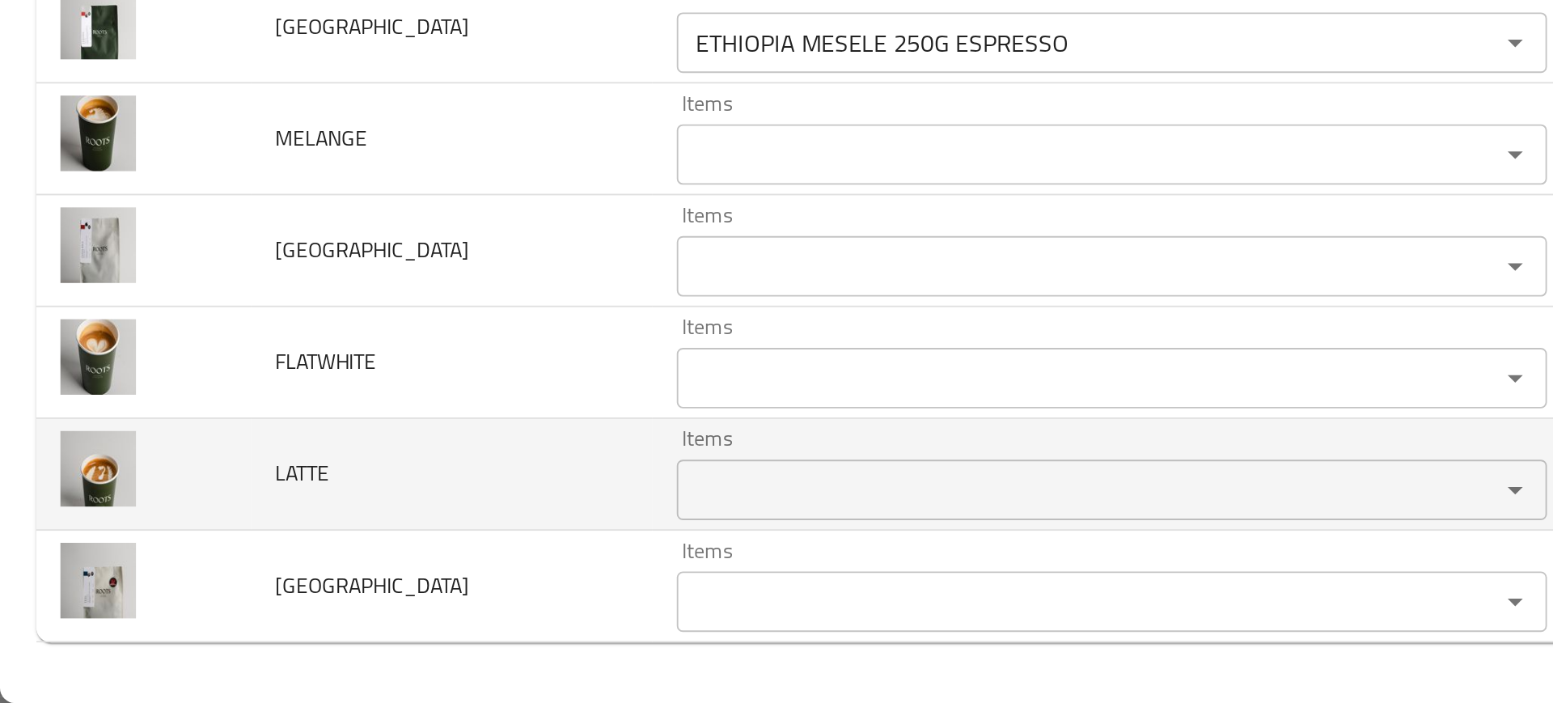
click at [349, 603] on td "Items Items" at bounding box center [597, 581] width 497 height 60
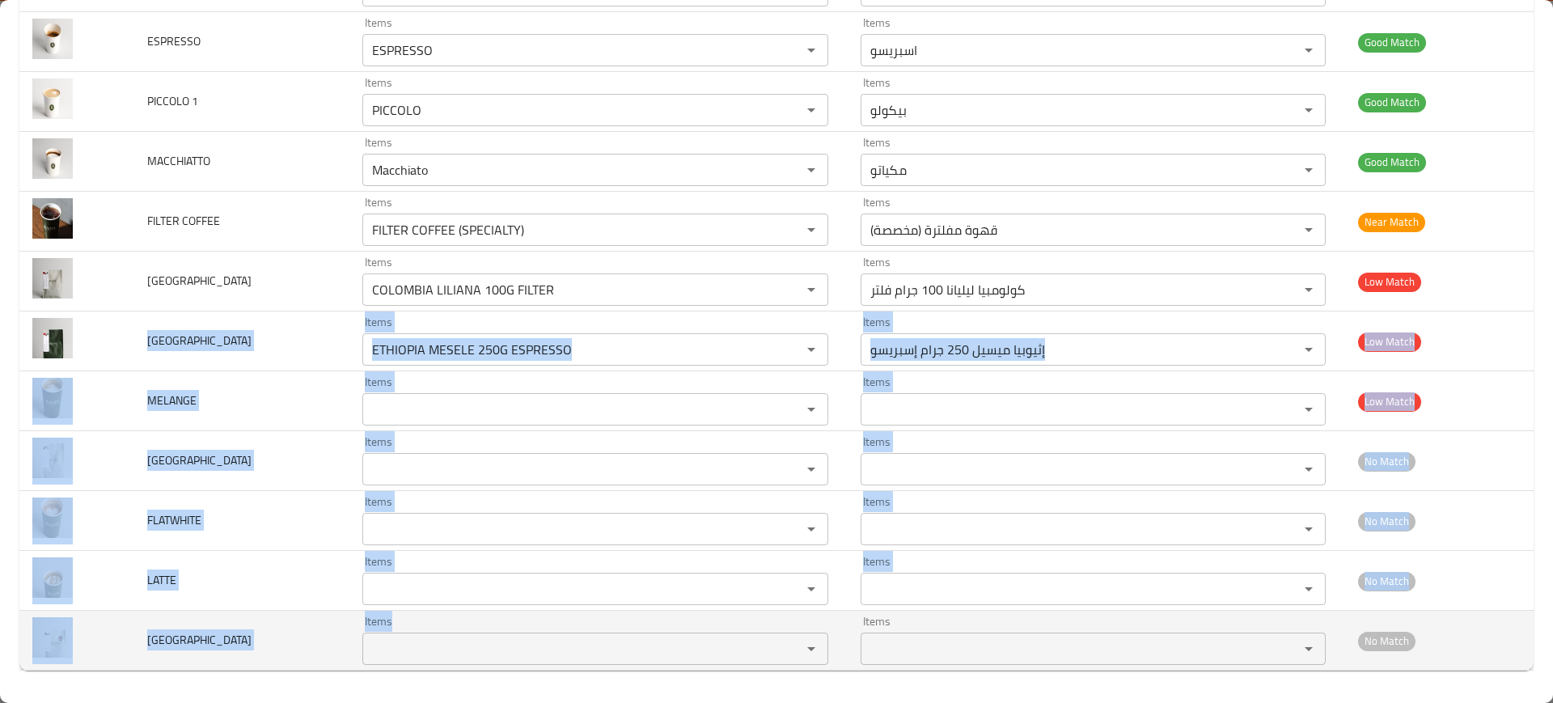
drag, startPoint x: 138, startPoint y: 344, endPoint x: 556, endPoint y: 645, distance: 515.0
click at [556, 645] on tbody "AMERICANO Items AMERICANO Items Items أمريكانو Items Good Match CORTADO Items C…" at bounding box center [776, 281] width 1514 height 778
copy tbody "ETHIOPIA Items Items Items Items Low Match MELANGE Items Items Items Items Low …"
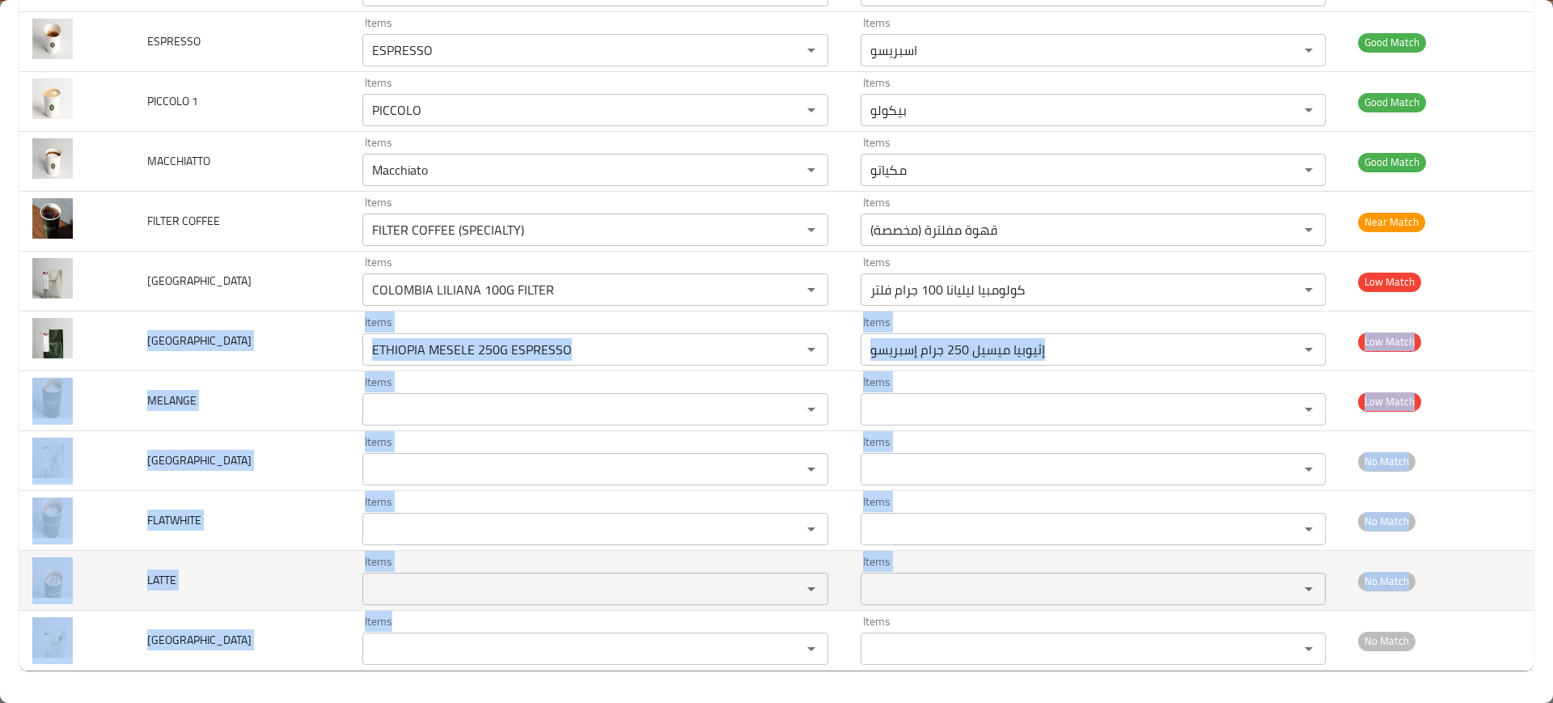
click at [273, 561] on td "LATTE" at bounding box center [242, 581] width 216 height 60
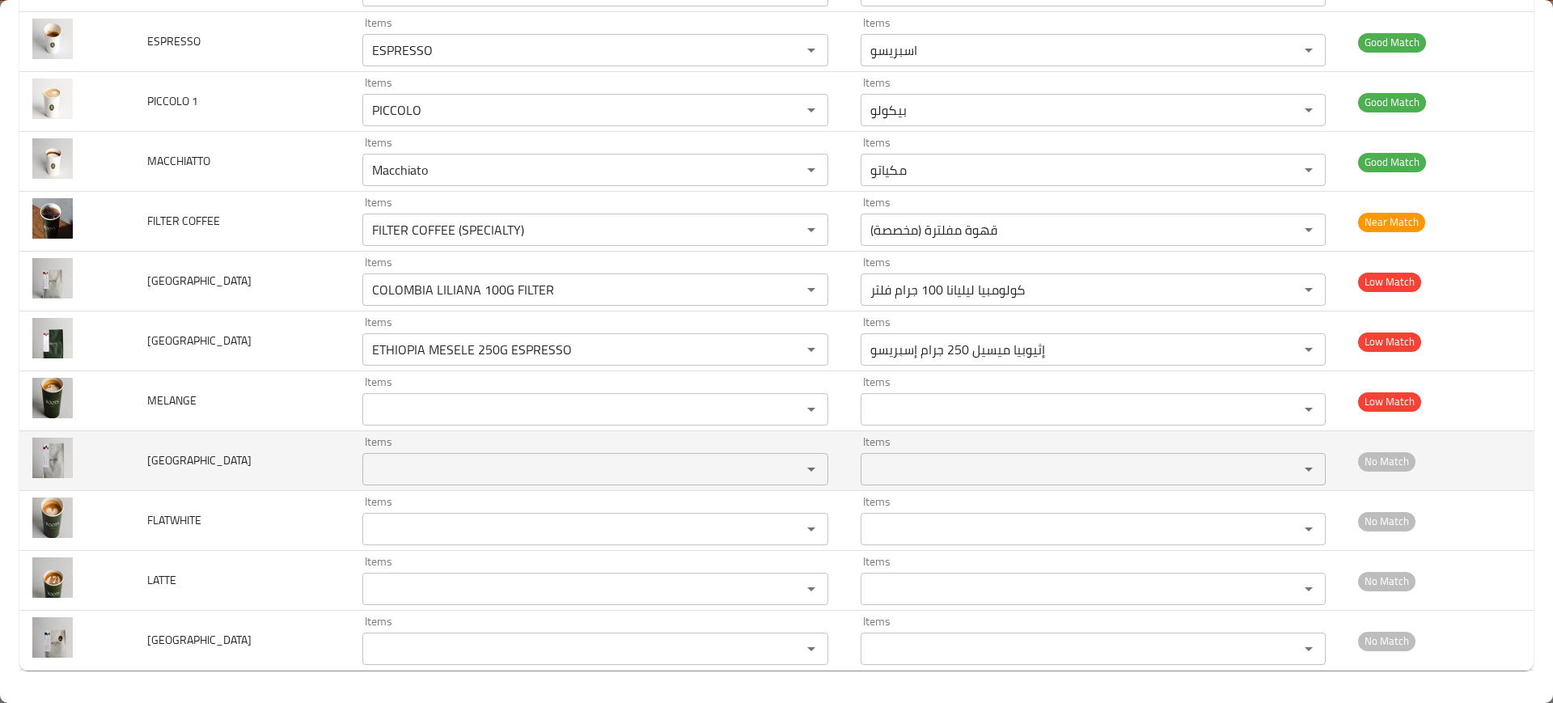
click at [226, 438] on td "COSTA RICA" at bounding box center [242, 461] width 216 height 60
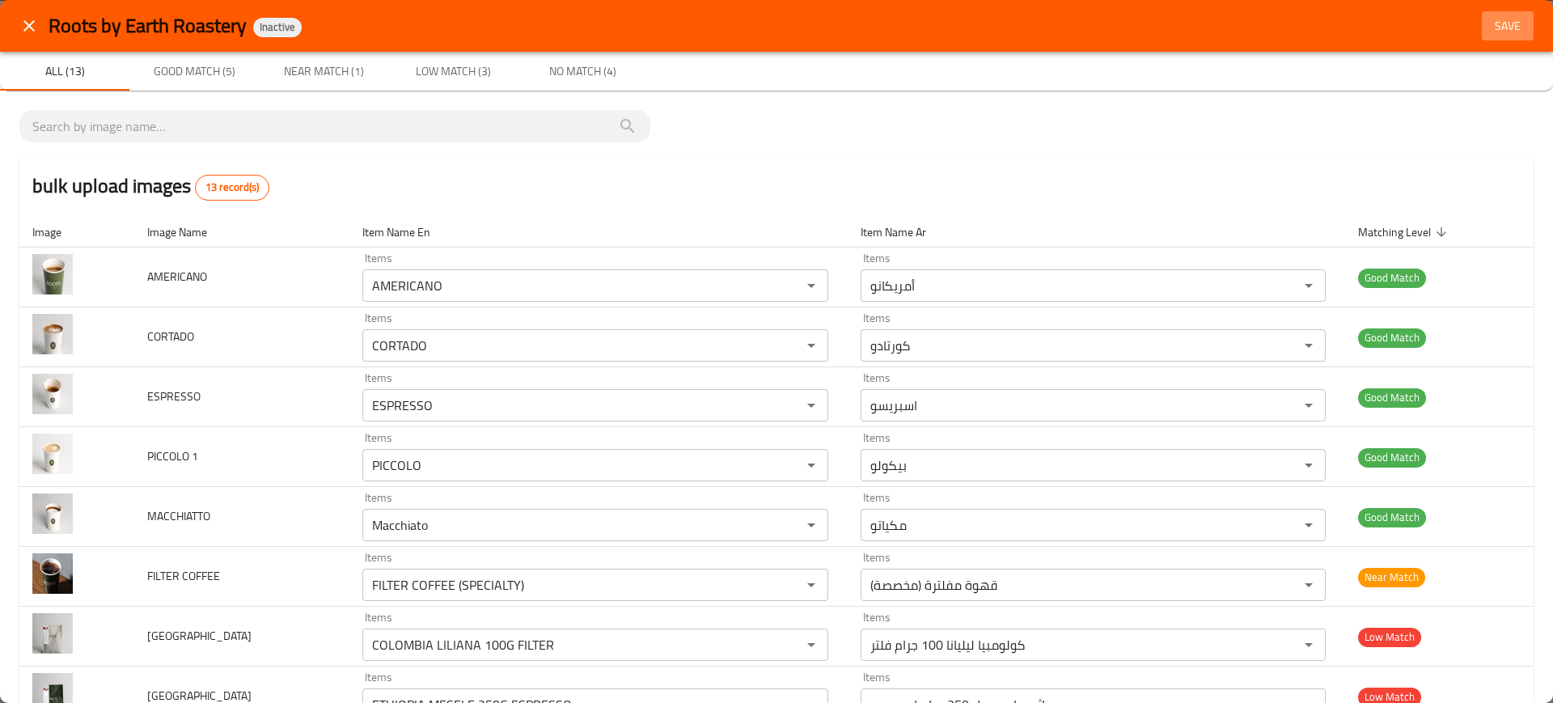
click at [1505, 32] on span "Save" at bounding box center [1507, 26] width 39 height 20
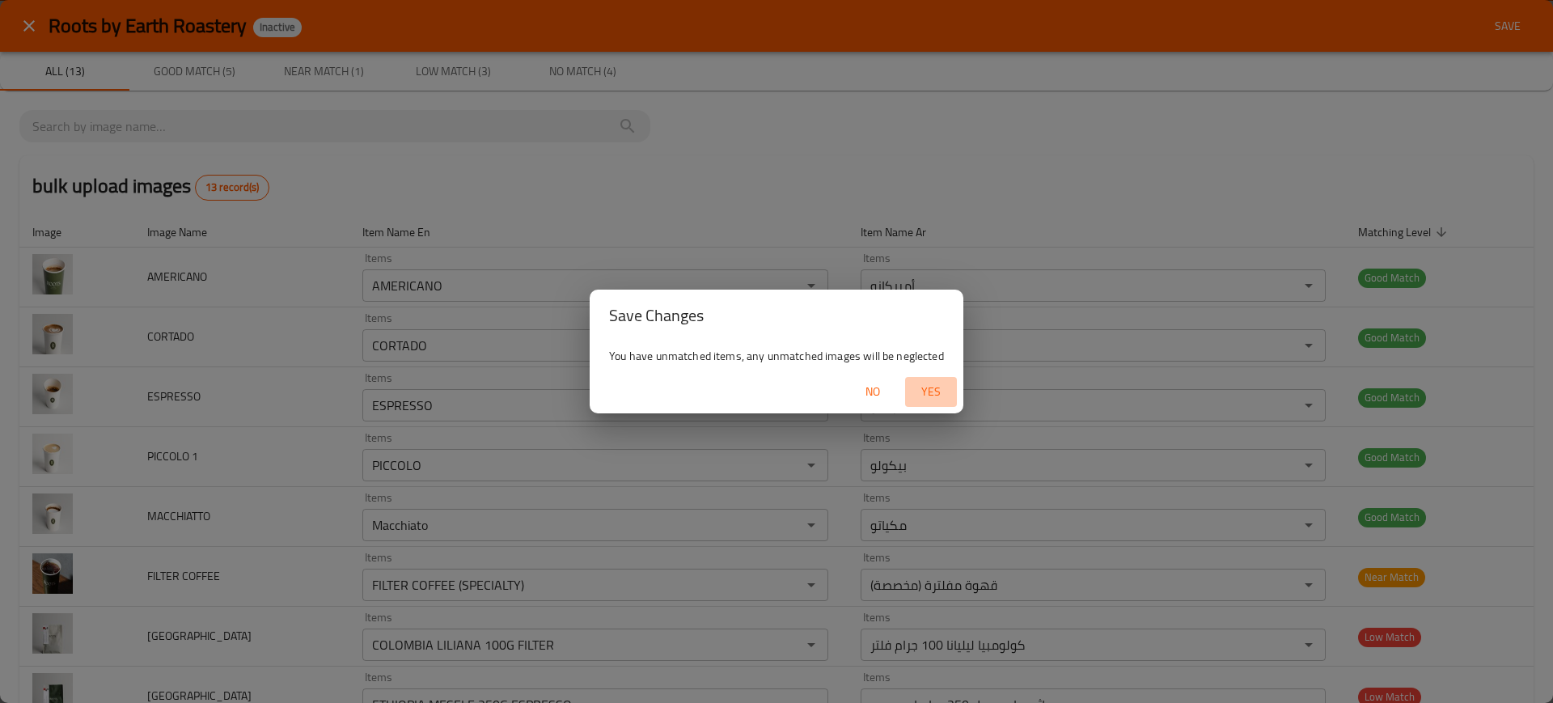
click at [924, 387] on span "Yes" at bounding box center [931, 392] width 39 height 20
type input "ETHIOPIA MESELE 250G ESPRESSO"
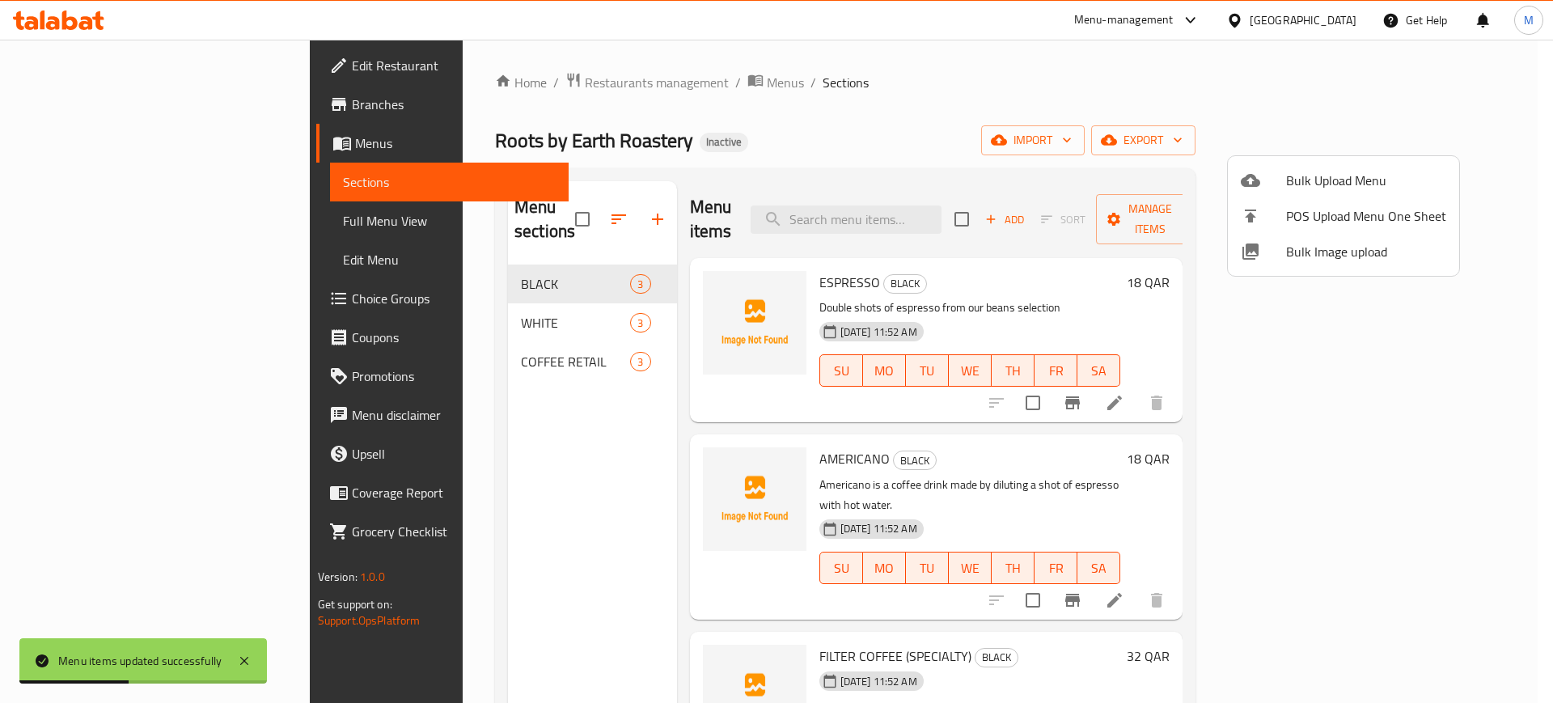
click at [398, 553] on div at bounding box center [776, 351] width 1553 height 703
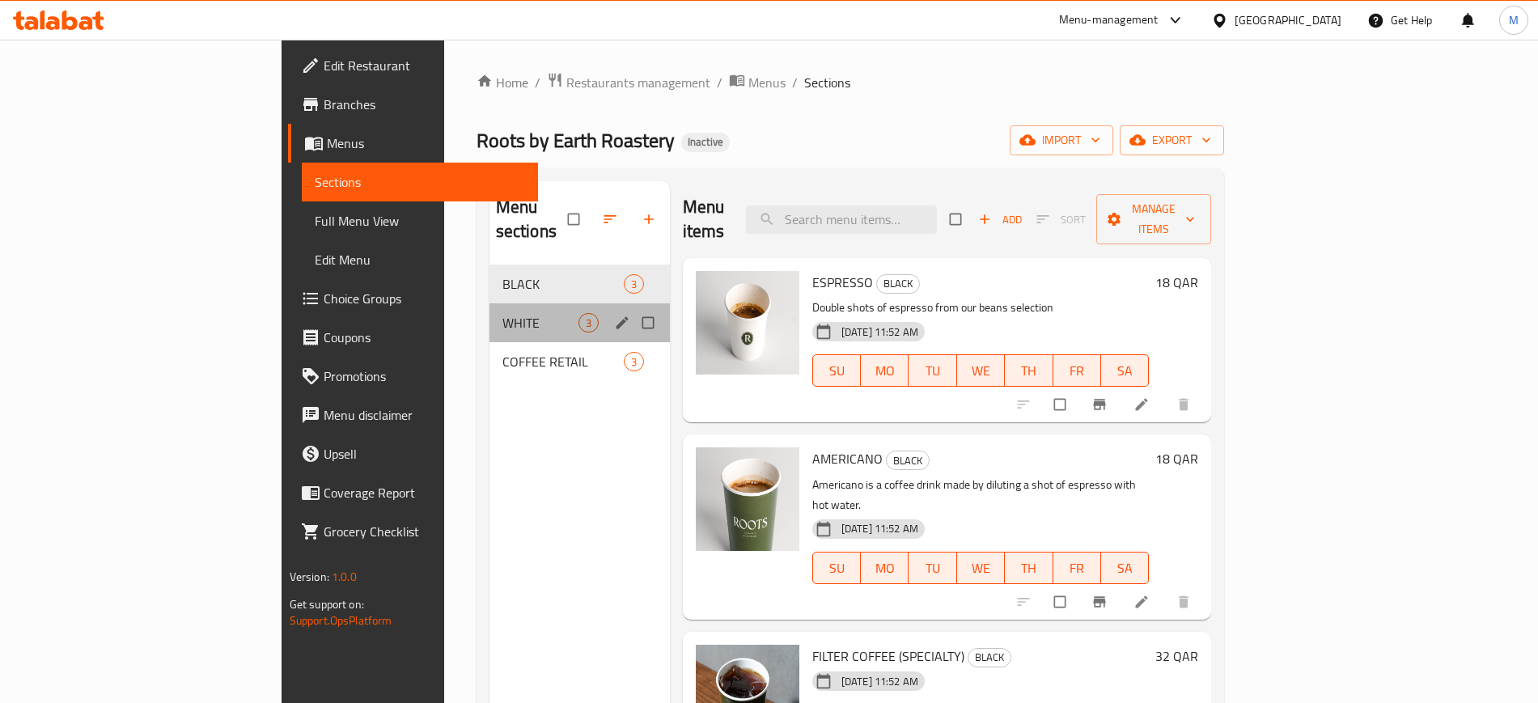
click at [489, 303] on div "WHITE 3" at bounding box center [579, 322] width 180 height 39
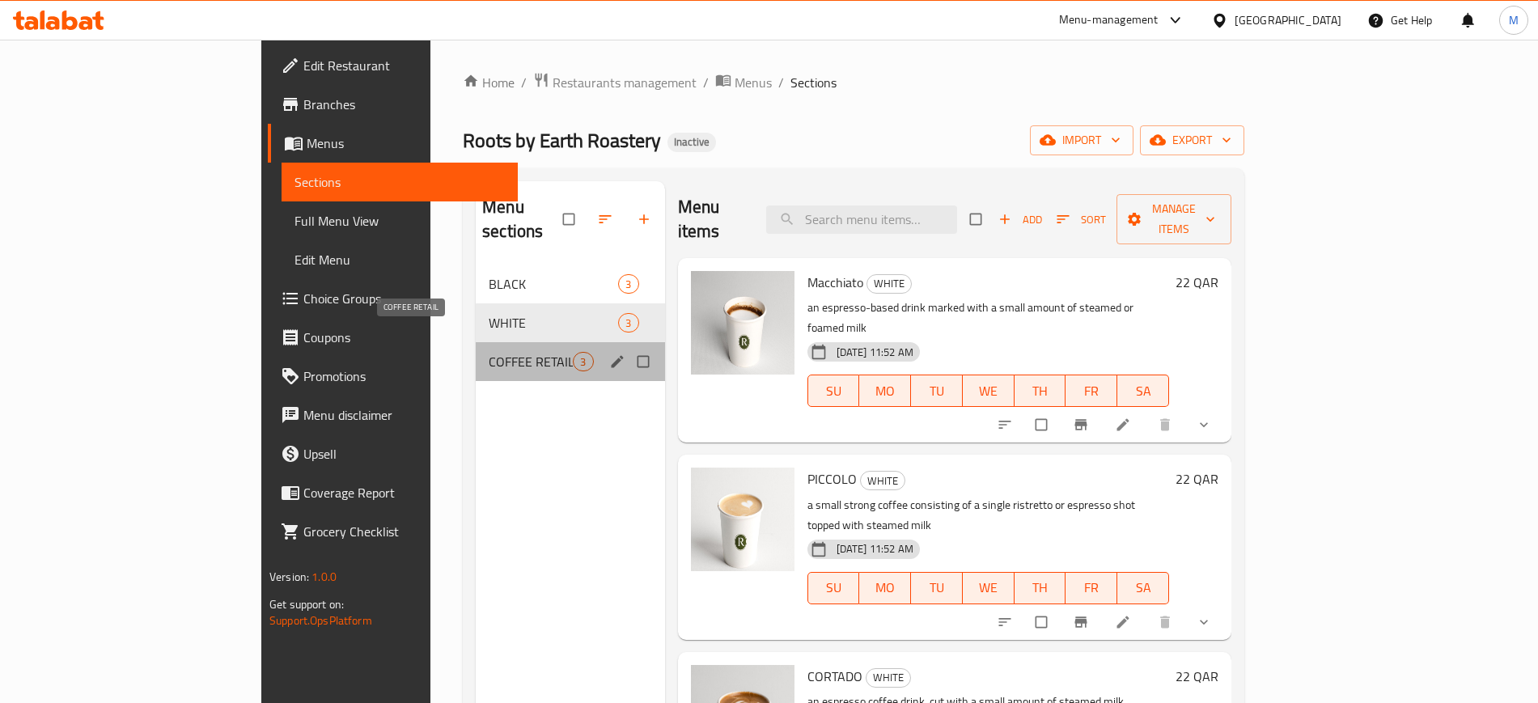
click at [489, 352] on span "COFFEE RETAIL" at bounding box center [531, 361] width 84 height 19
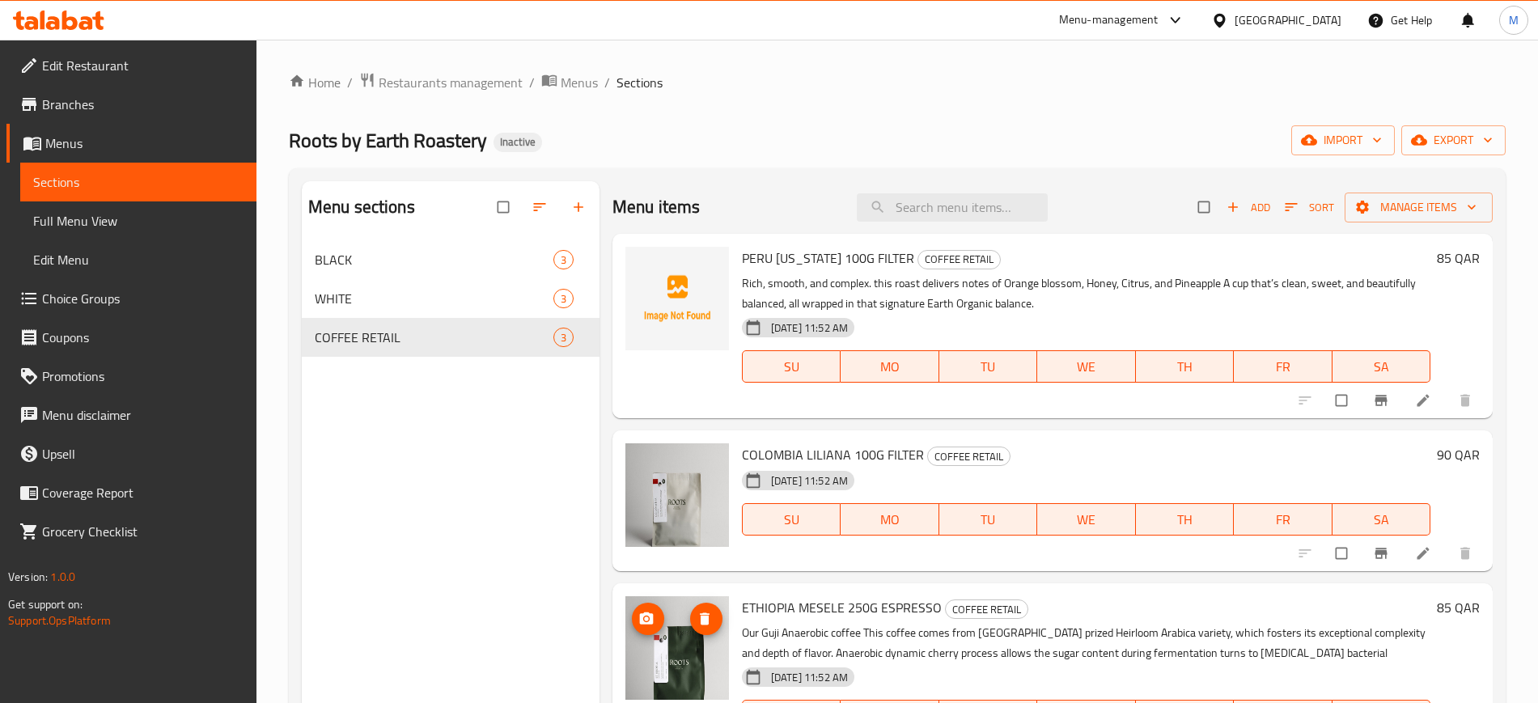
scroll to position [1, 0]
click at [648, 271] on icon "upload picture" at bounding box center [647, 268] width 14 height 12
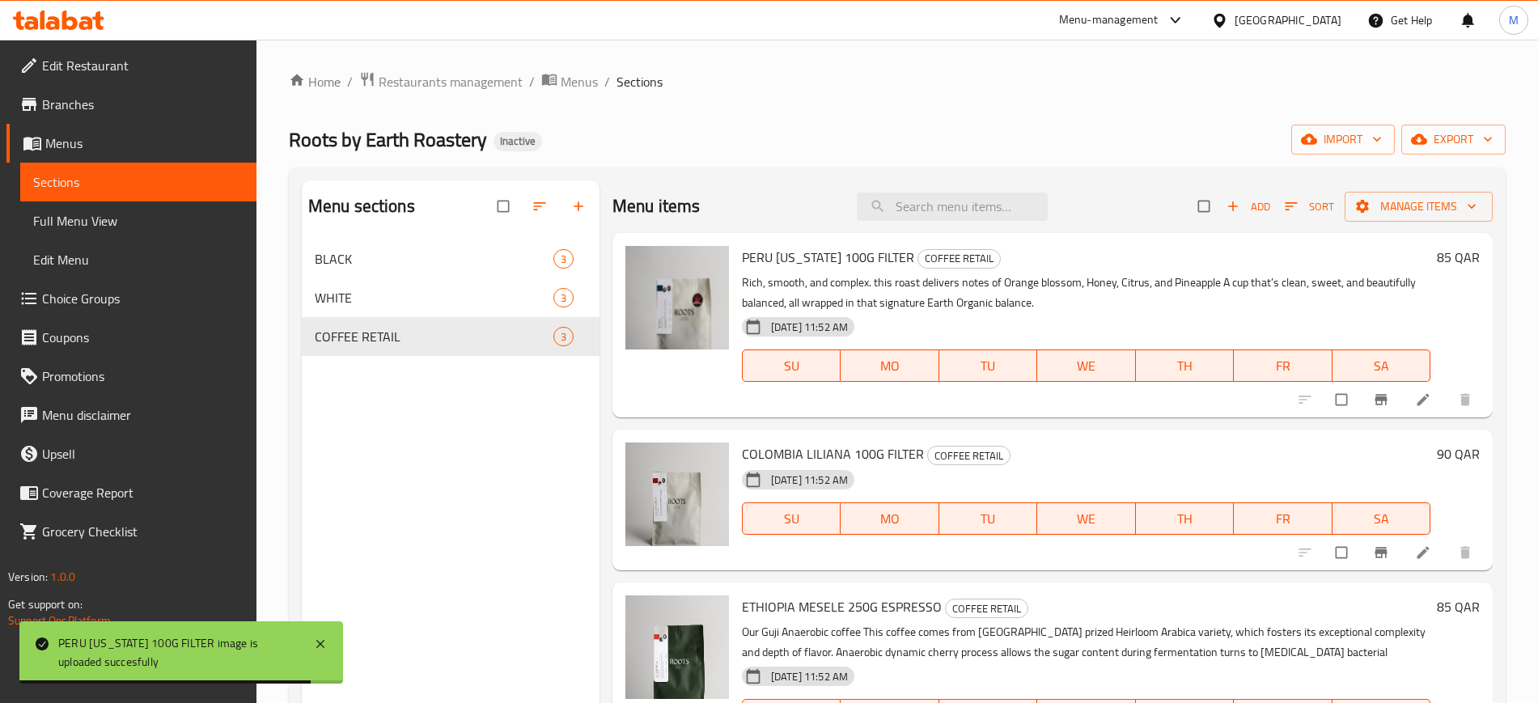
click at [637, 379] on div at bounding box center [677, 324] width 116 height 171
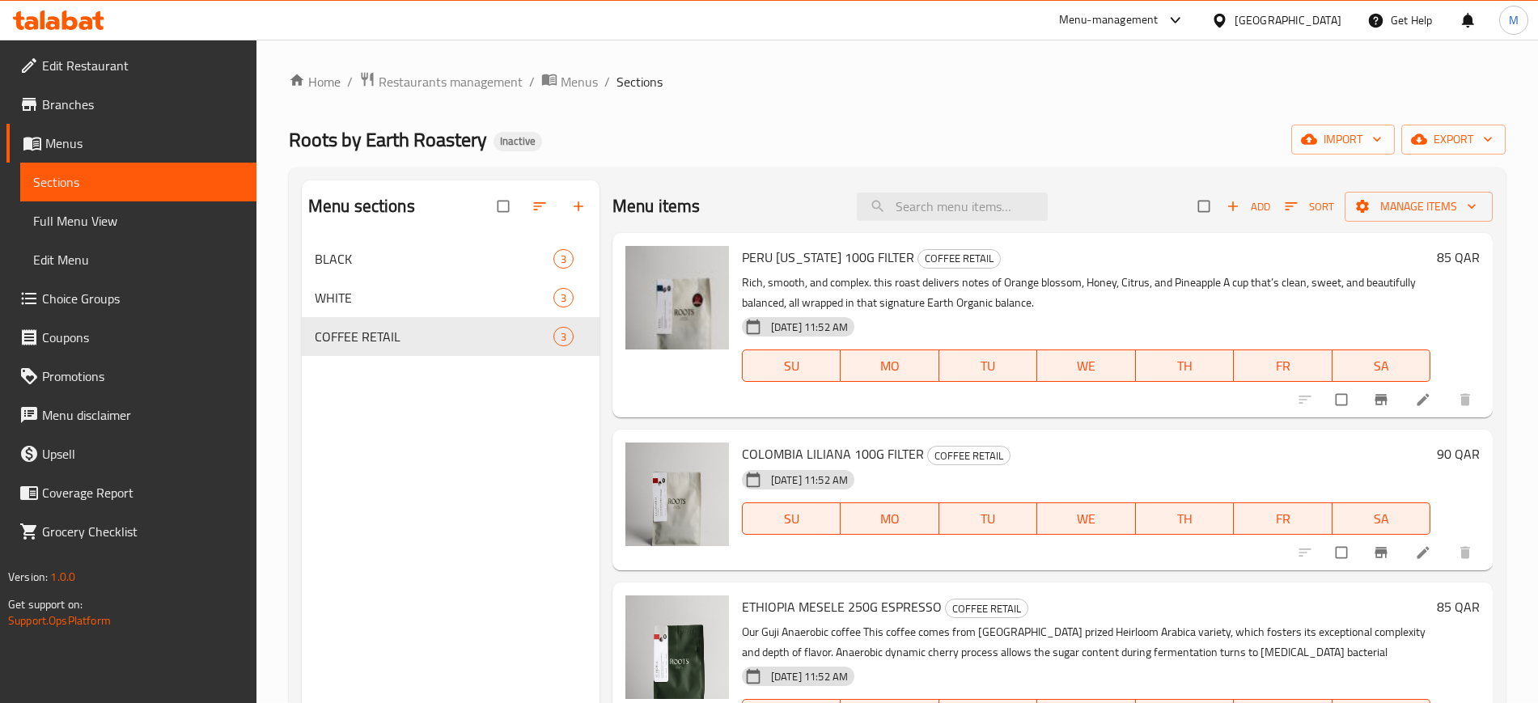
scroll to position [140, 0]
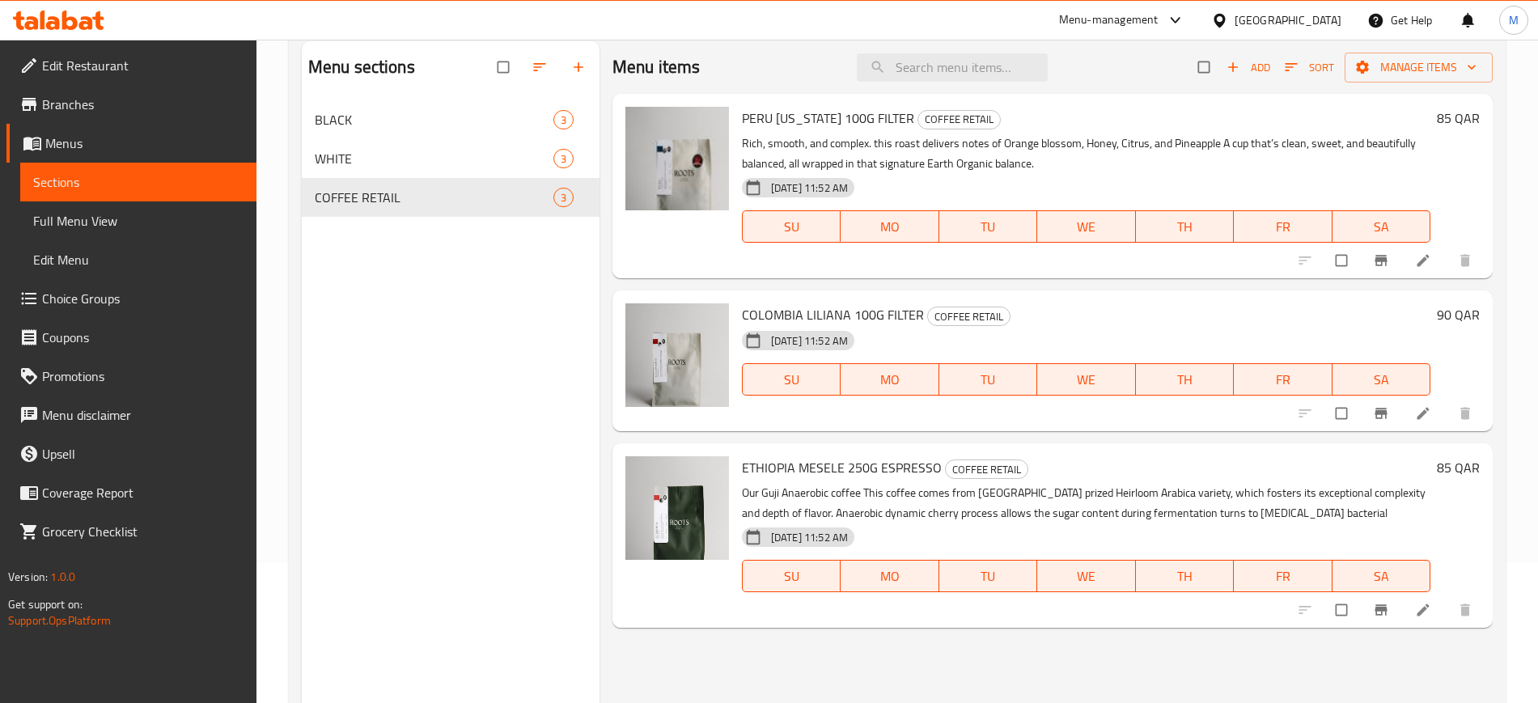
click at [71, 211] on span "Full Menu View" at bounding box center [138, 220] width 210 height 19
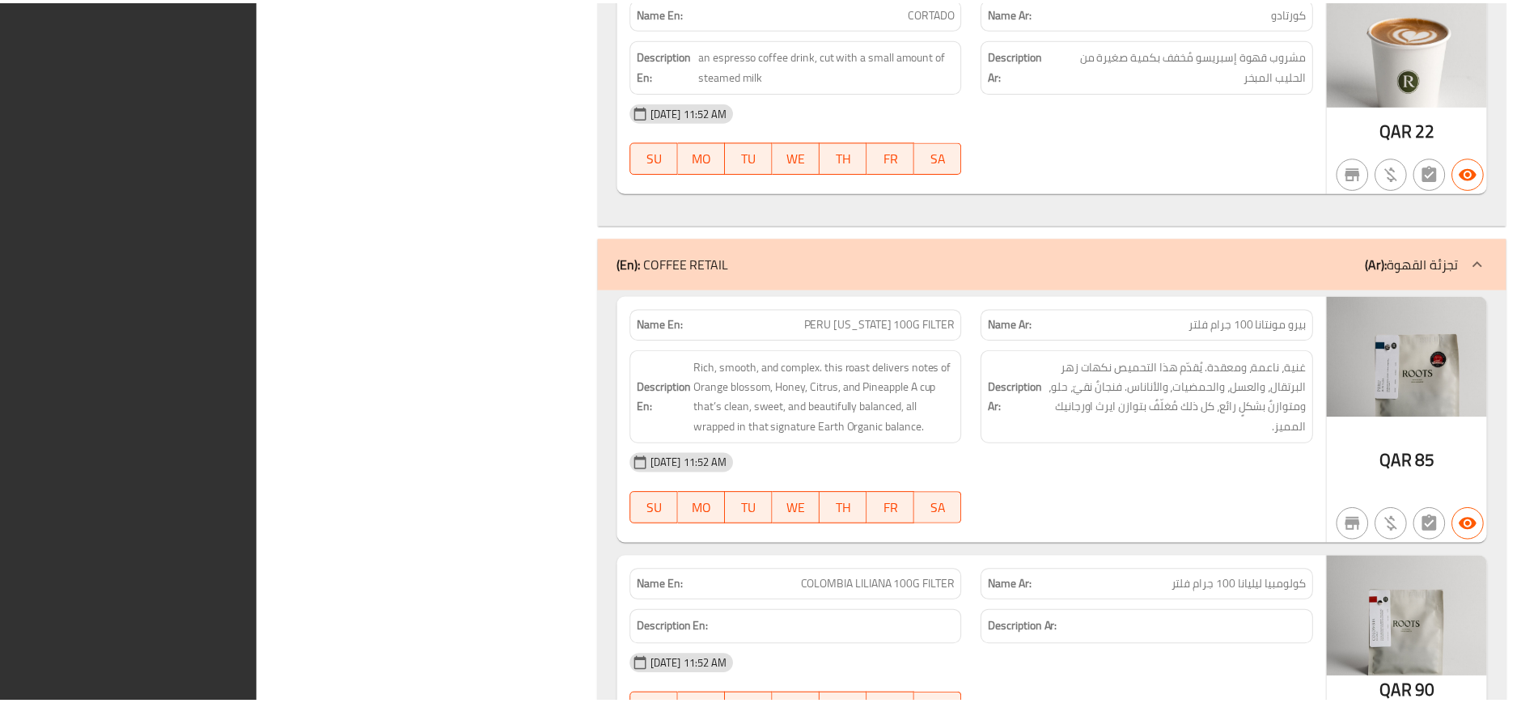
scroll to position [2030, 0]
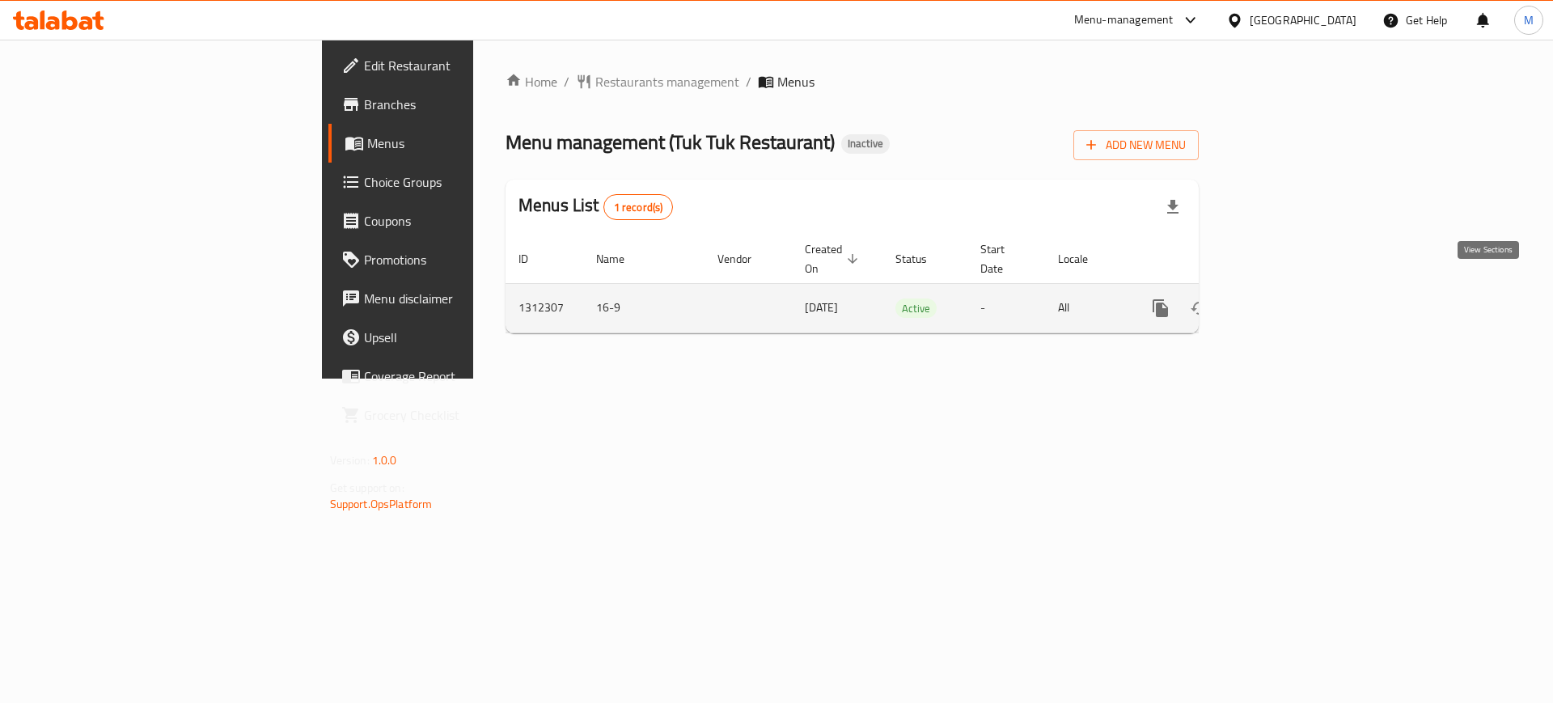
click at [1297, 293] on link "enhanced table" at bounding box center [1277, 308] width 39 height 39
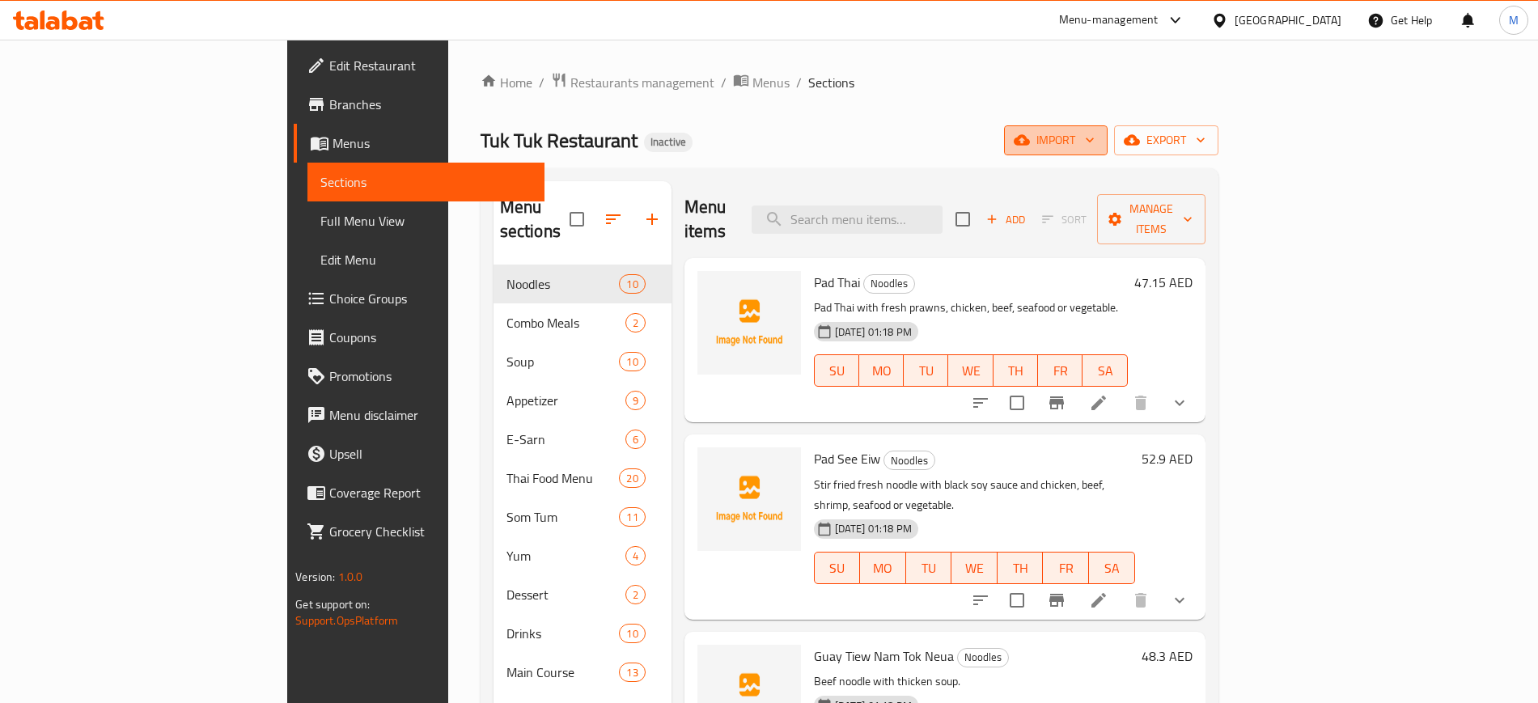
click at [1107, 151] on button "import" at bounding box center [1056, 140] width 104 height 30
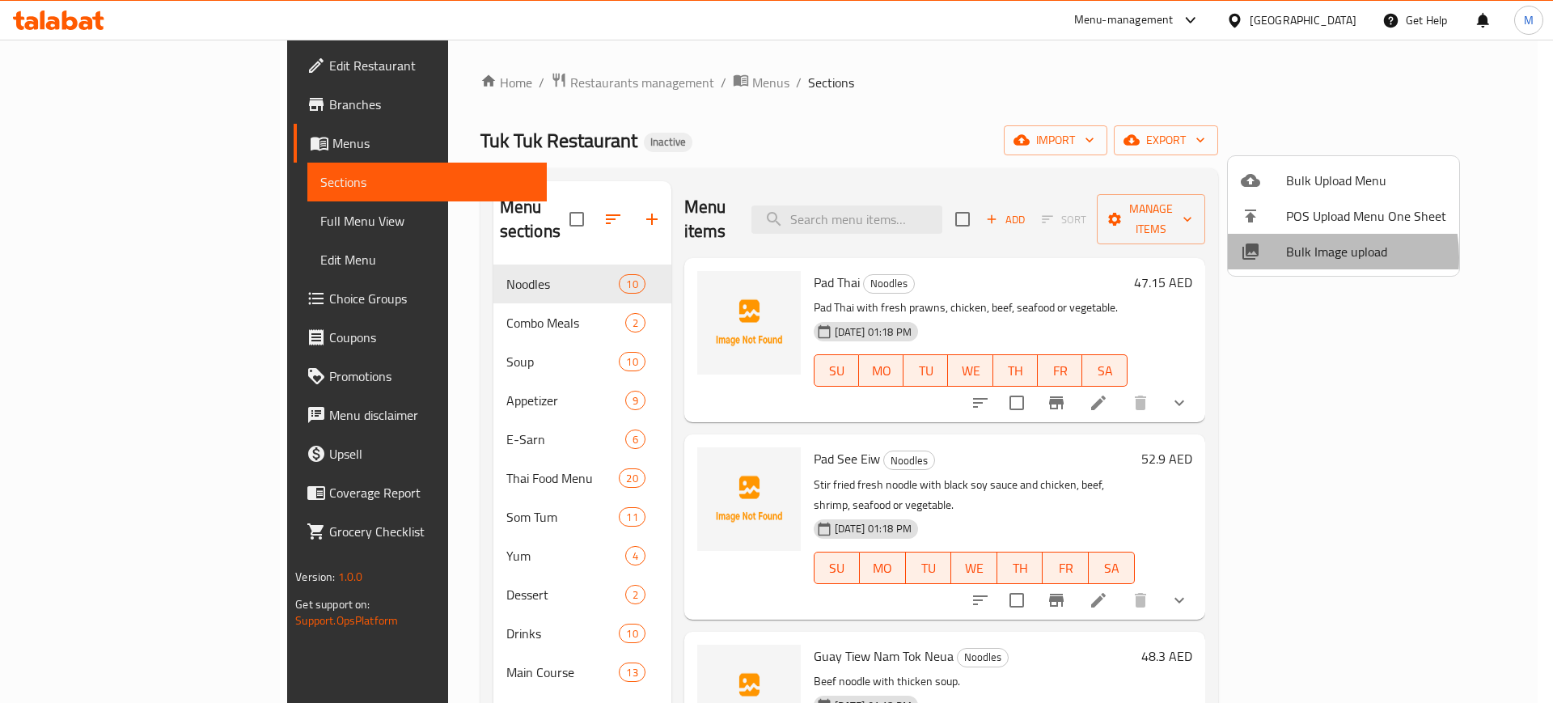
click at [1303, 257] on span "Bulk Image upload" at bounding box center [1366, 251] width 160 height 19
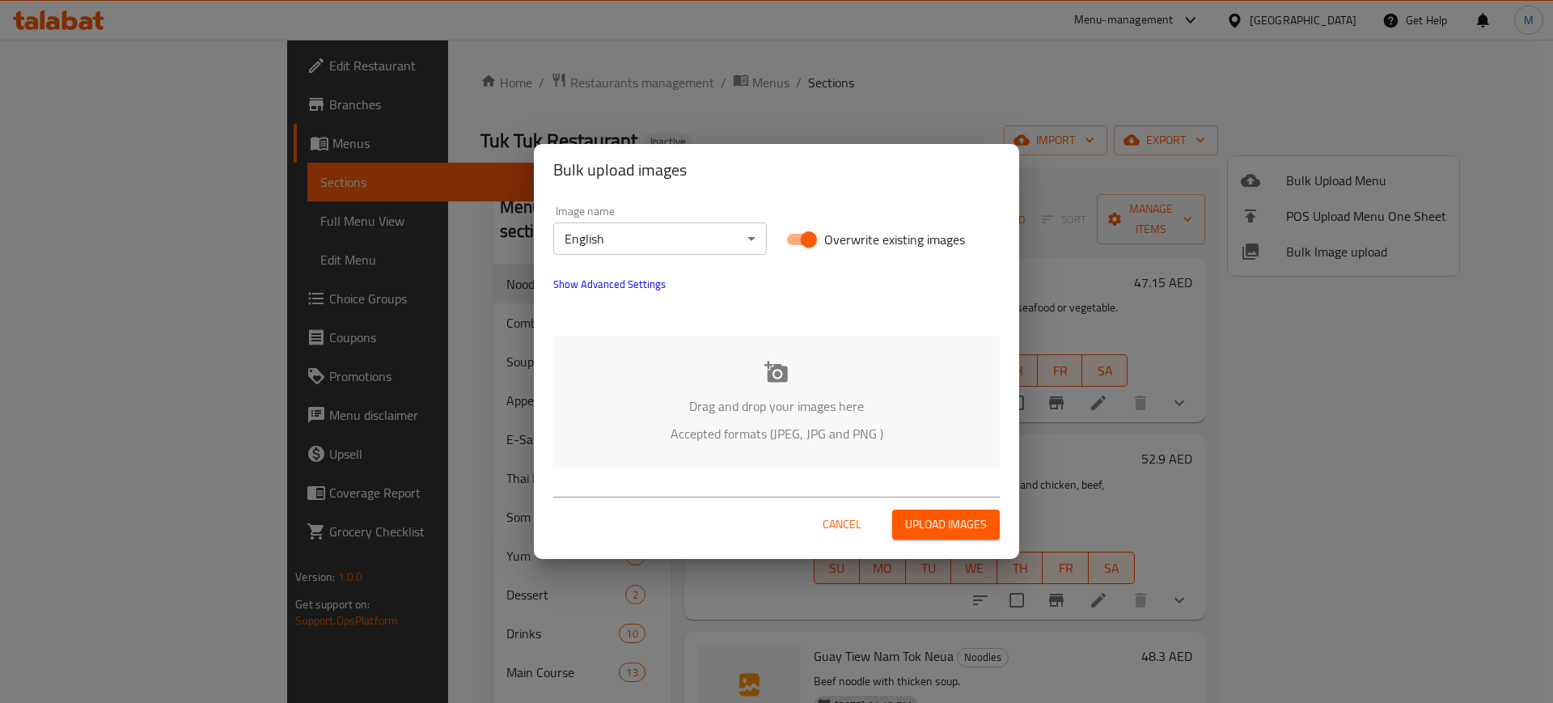
click at [657, 413] on p "Drag and drop your images here" at bounding box center [777, 405] width 398 height 19
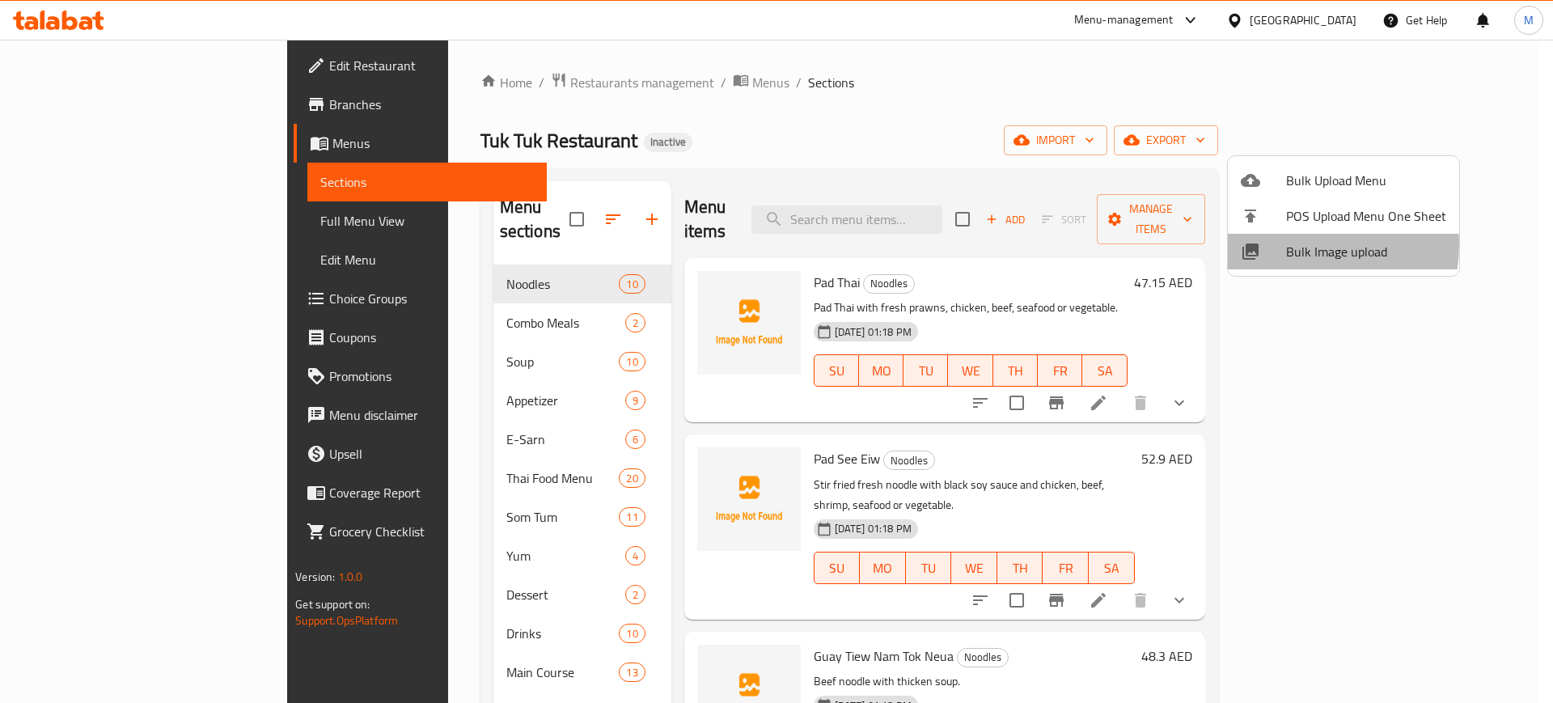
click at [1288, 244] on span "Bulk Image upload" at bounding box center [1366, 251] width 160 height 19
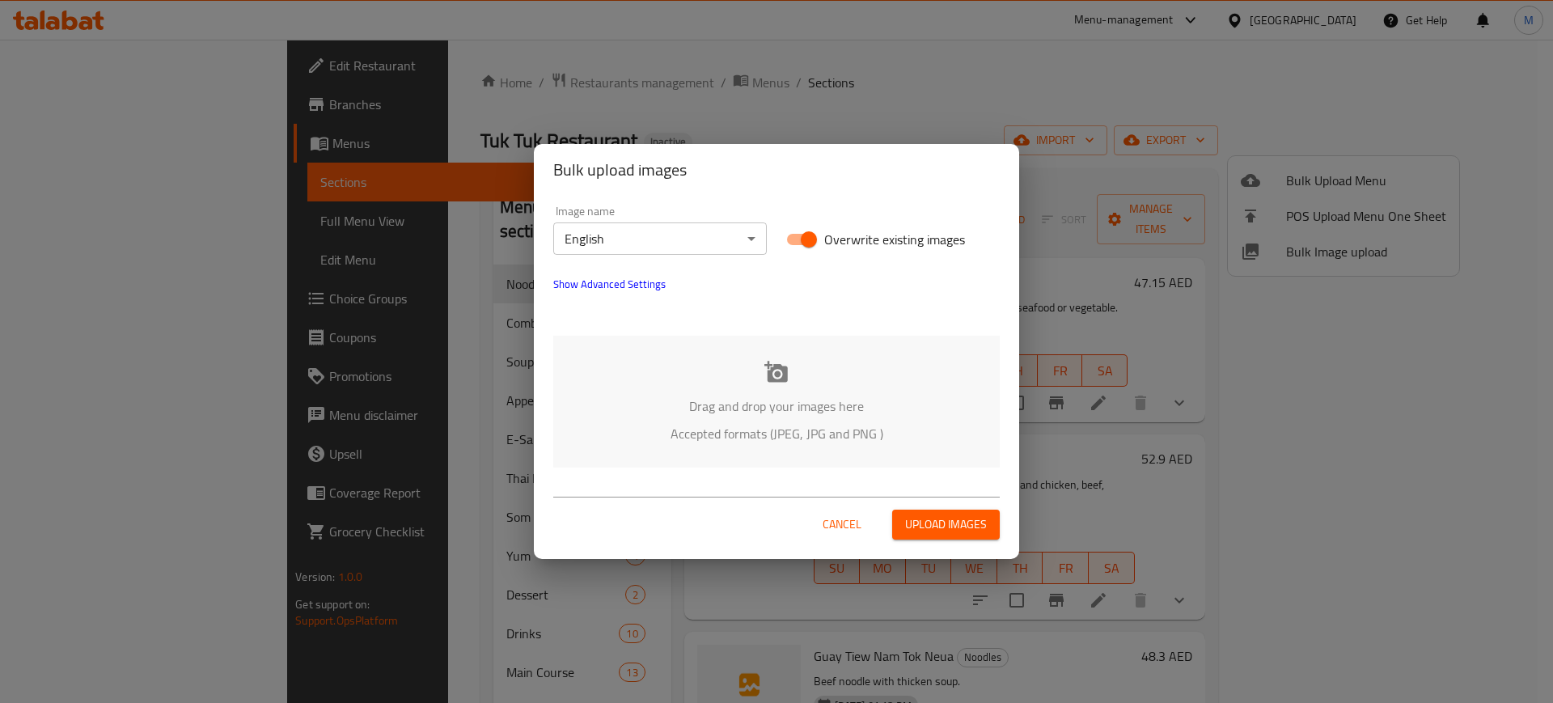
click at [761, 416] on p "Drag and drop your images here" at bounding box center [777, 405] width 398 height 19
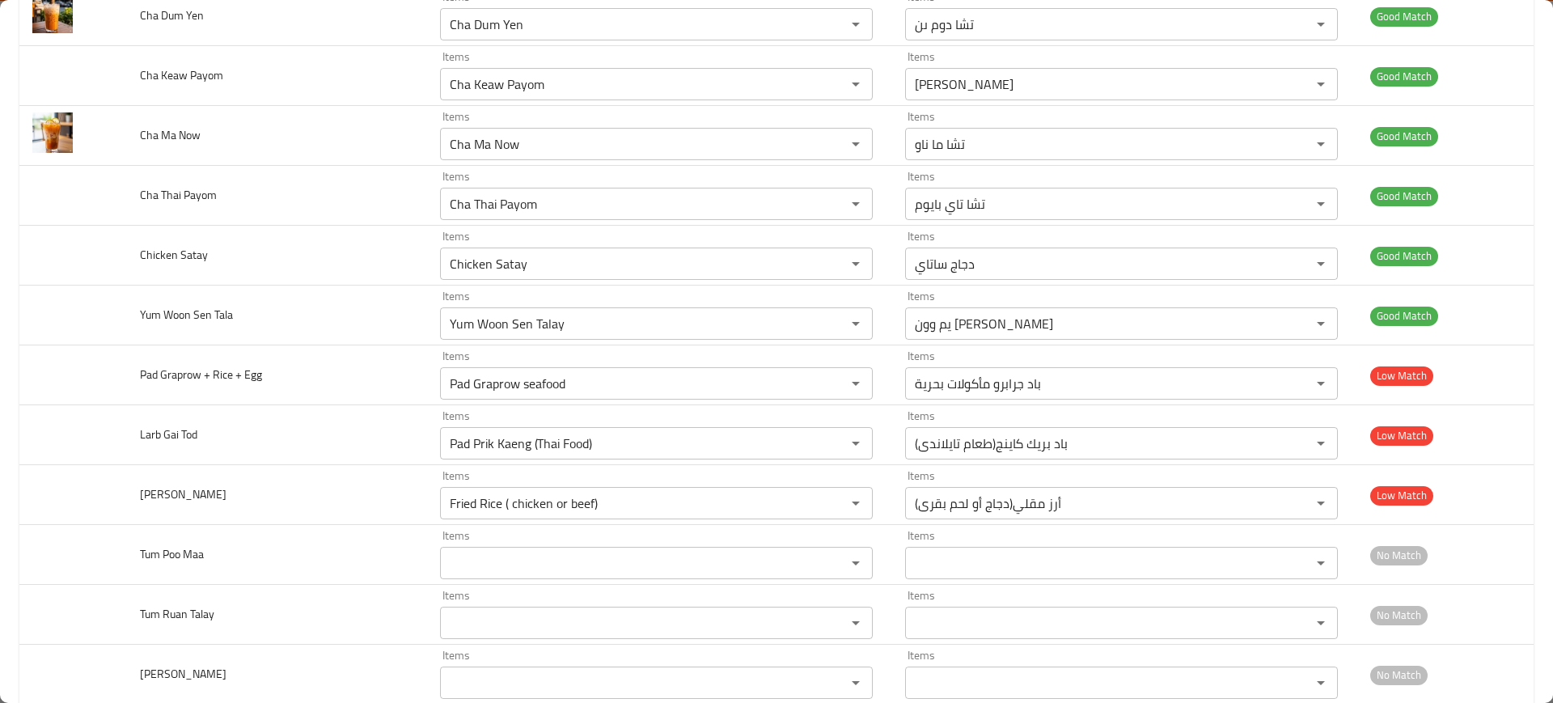
scroll to position [5471, 0]
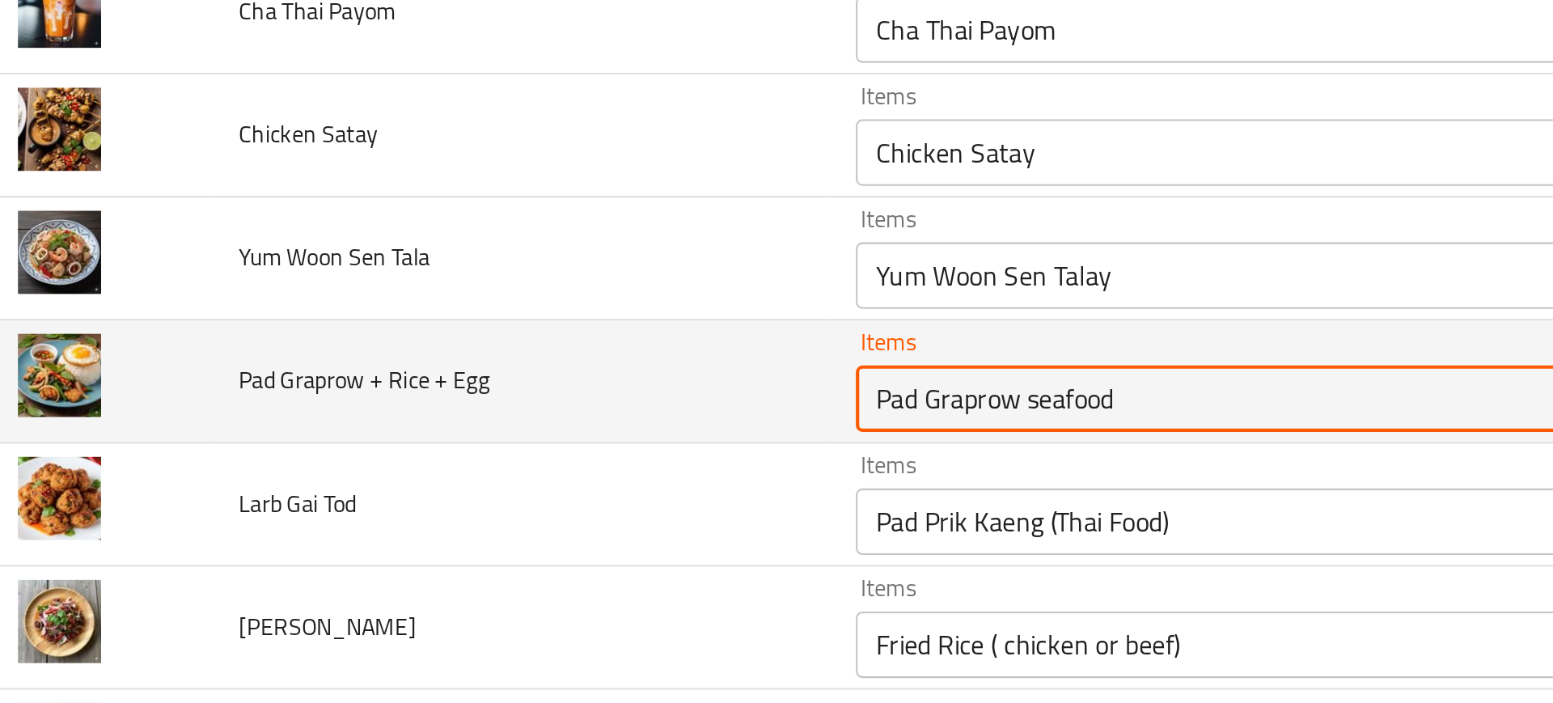
click at [453, 379] on Egg "Pad Graprow seafood" at bounding box center [632, 381] width 375 height 23
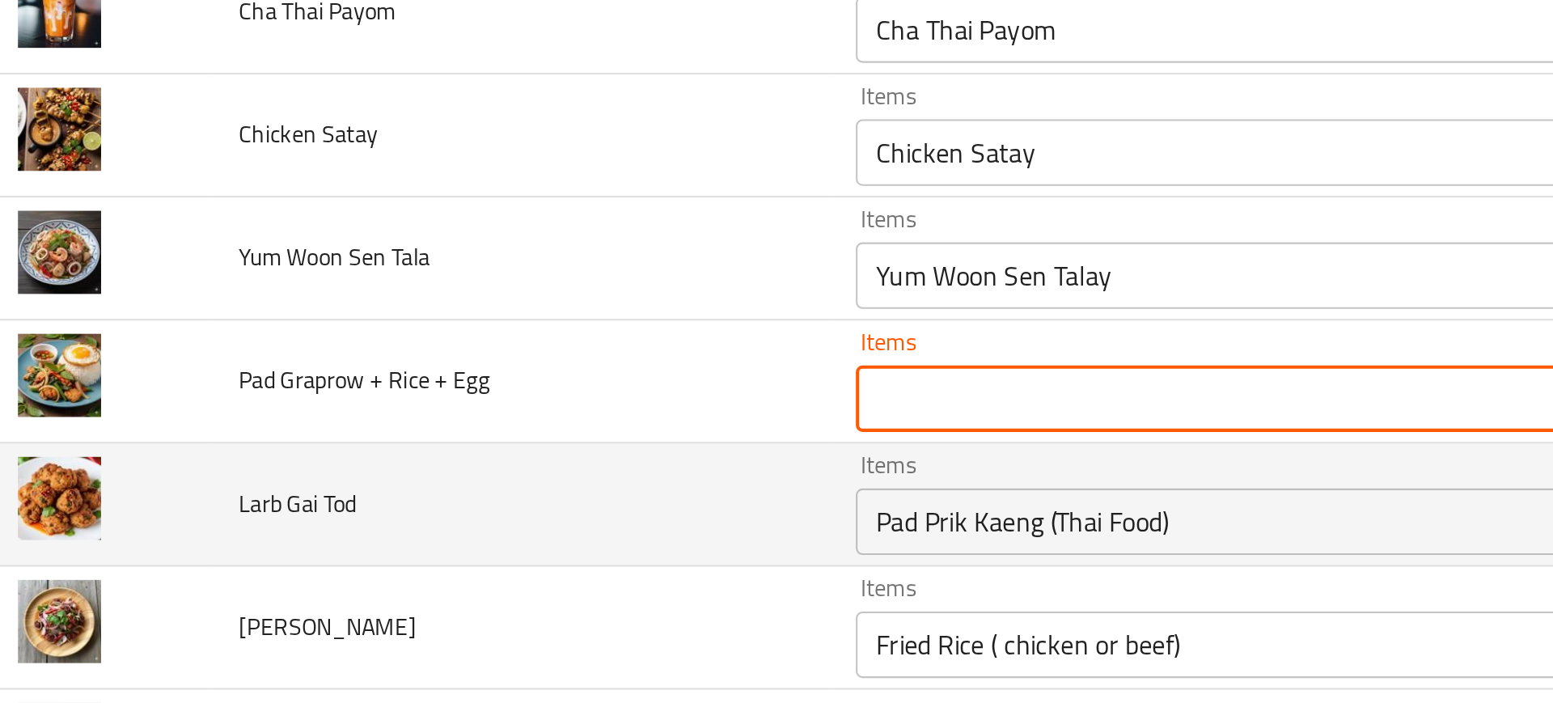
click at [427, 419] on td "Items Pad Prik Kaeng (Thai Food) Items" at bounding box center [659, 434] width 465 height 60
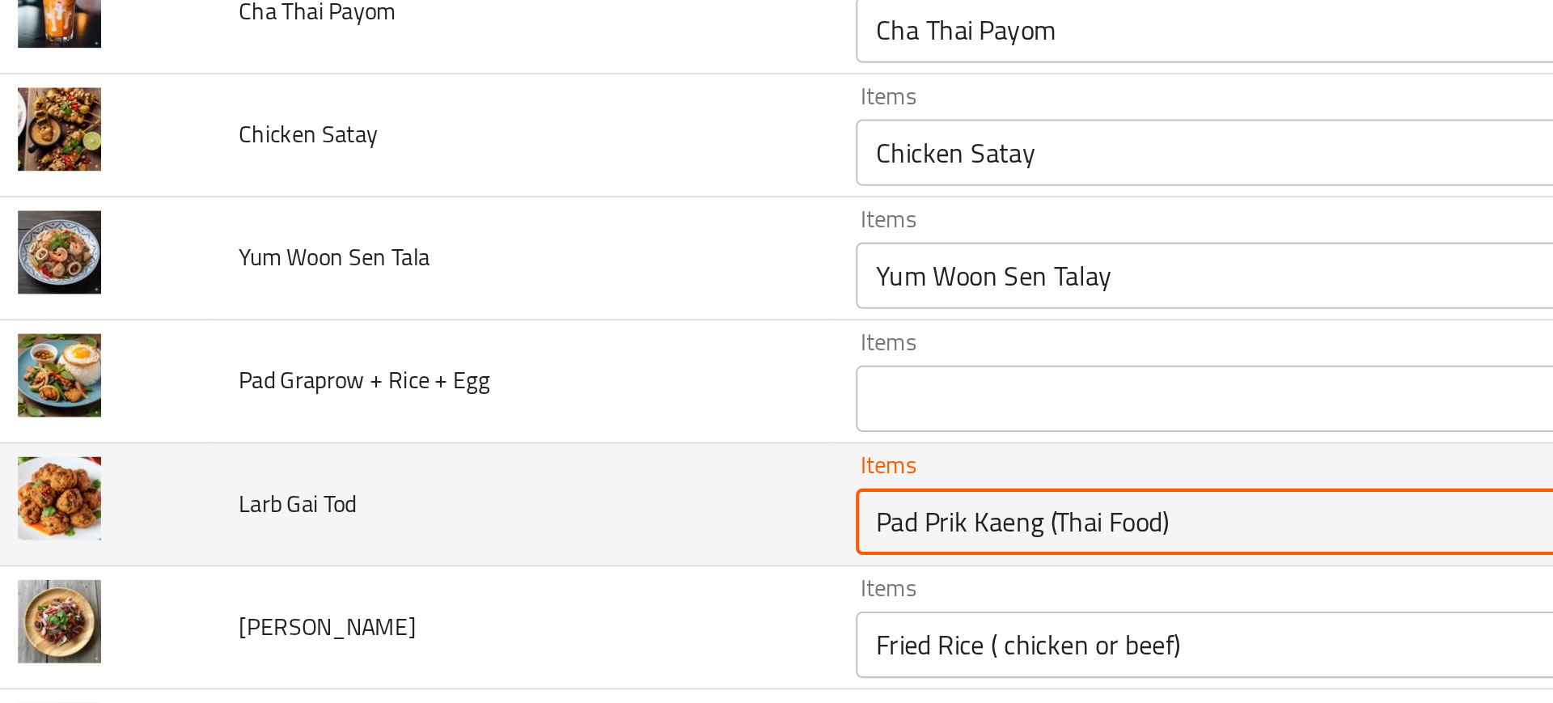
click at [464, 444] on Tod "Pad Prik Kaeng (Thai Food)" at bounding box center [632, 441] width 375 height 23
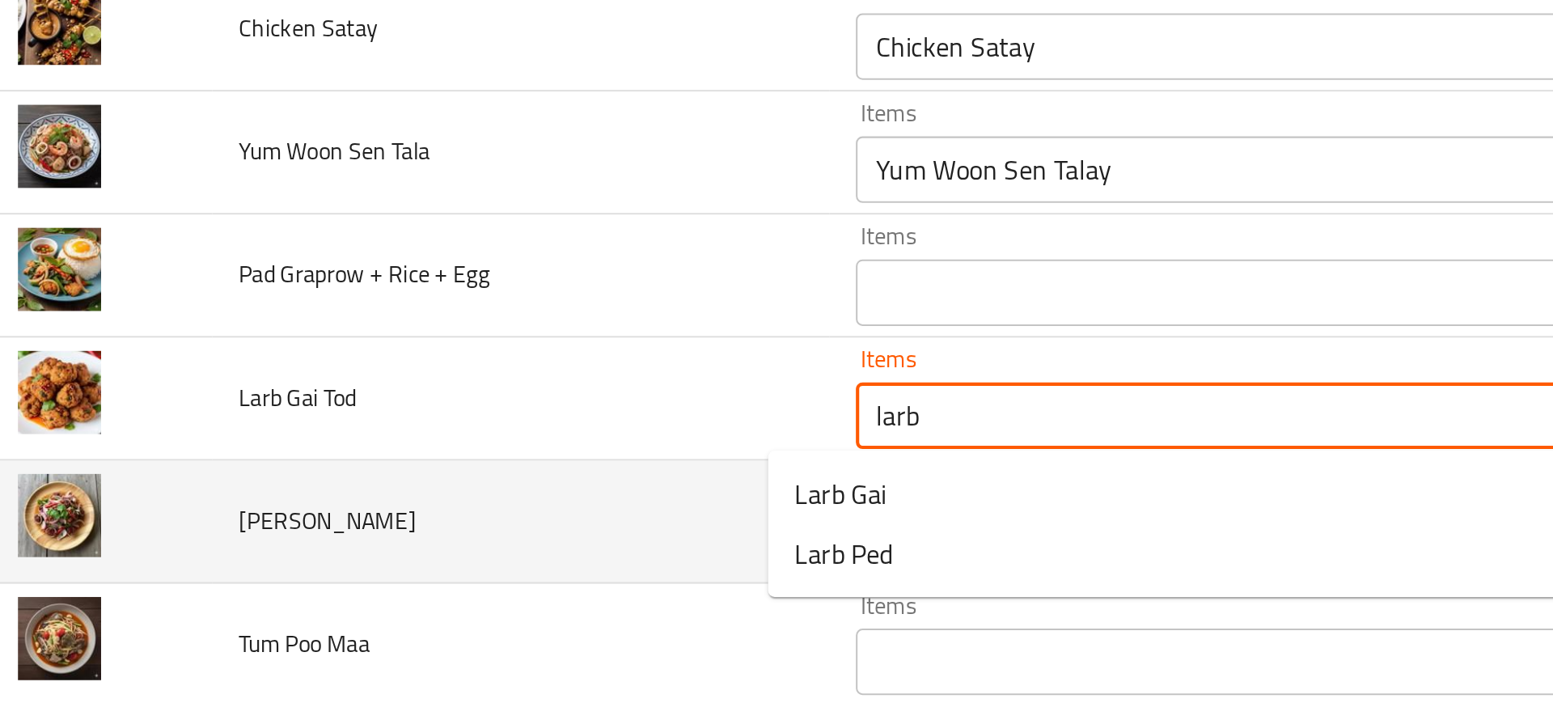
scroll to position [5526, 0]
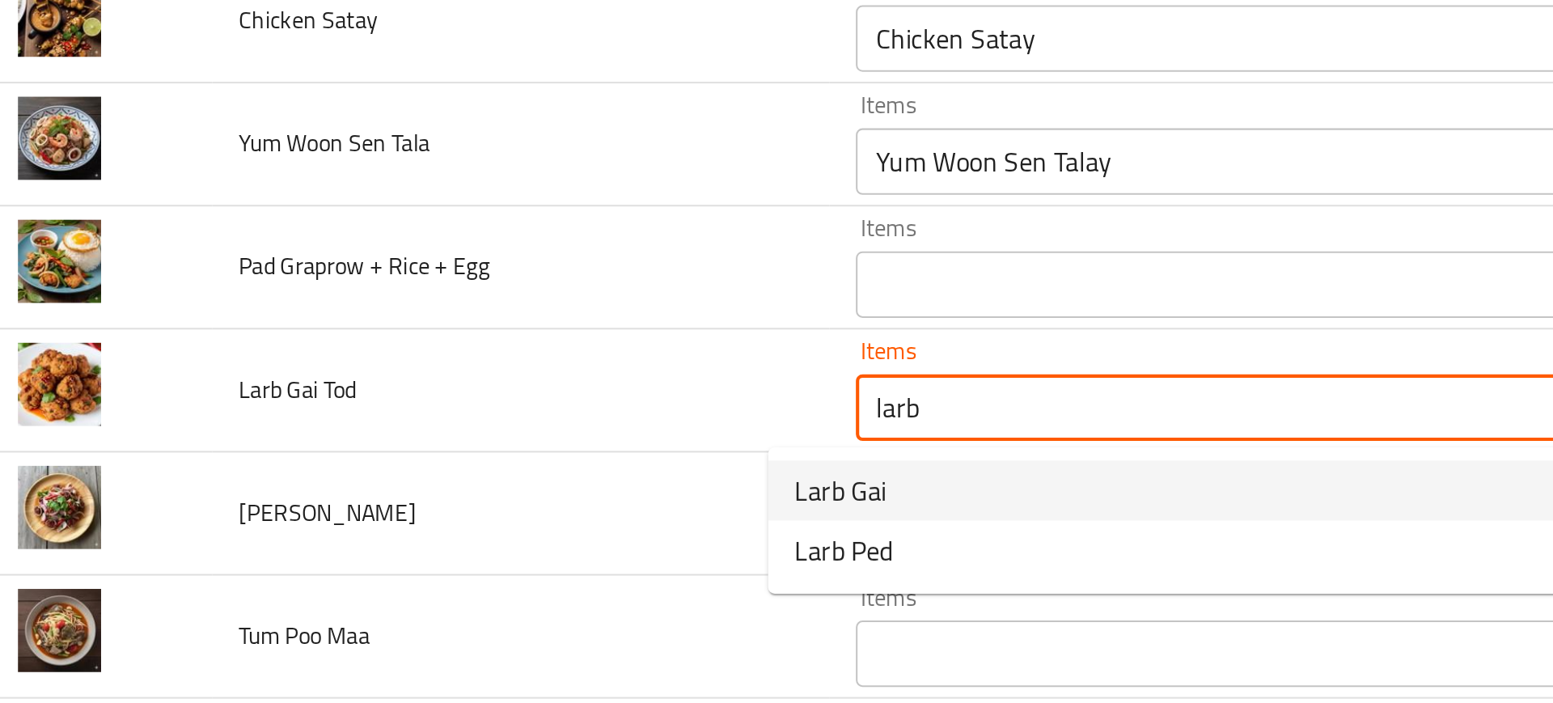
click at [425, 434] on span "Larb Gai" at bounding box center [432, 426] width 44 height 19
type Tod "Larb Gai"
type Tod-ar "لارب جاي"
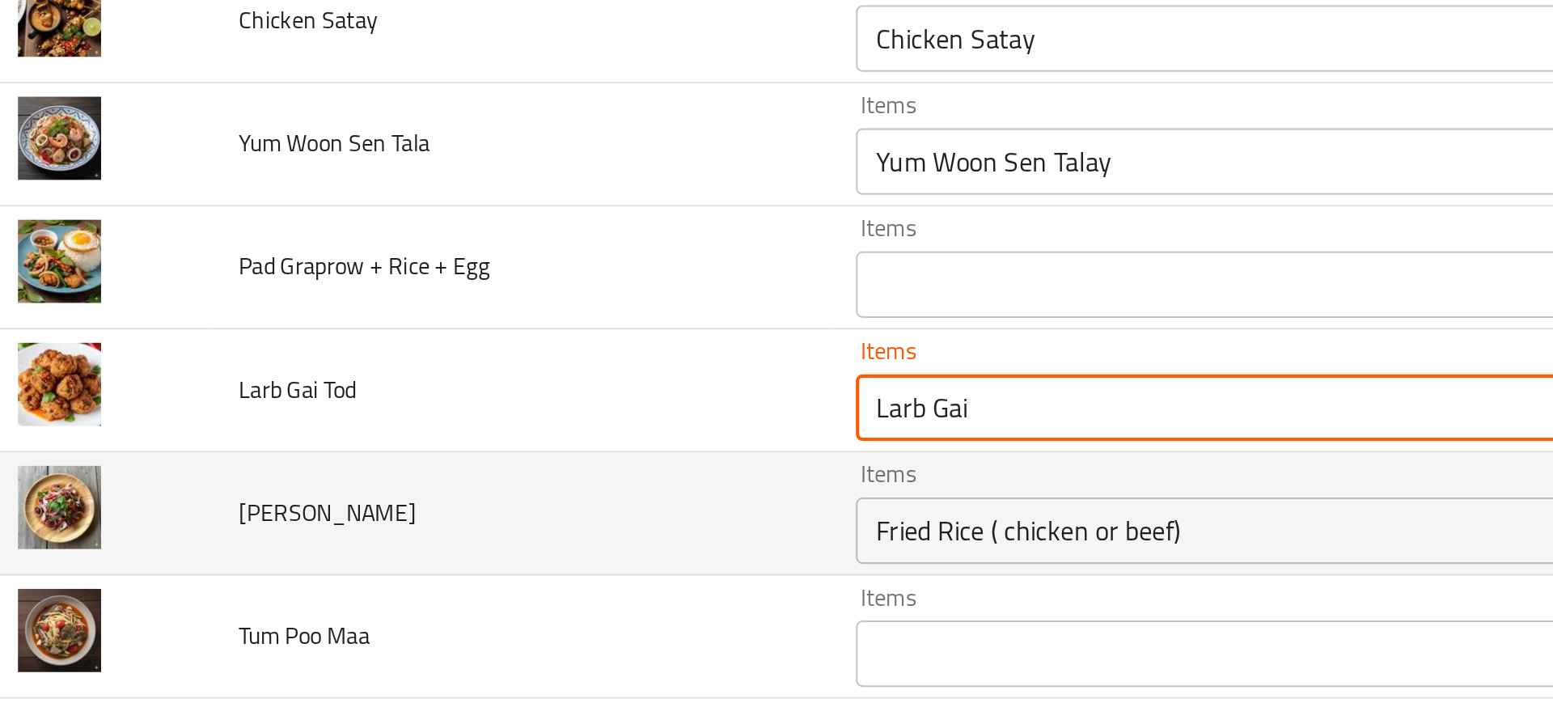
type Tod "Larb Gai"
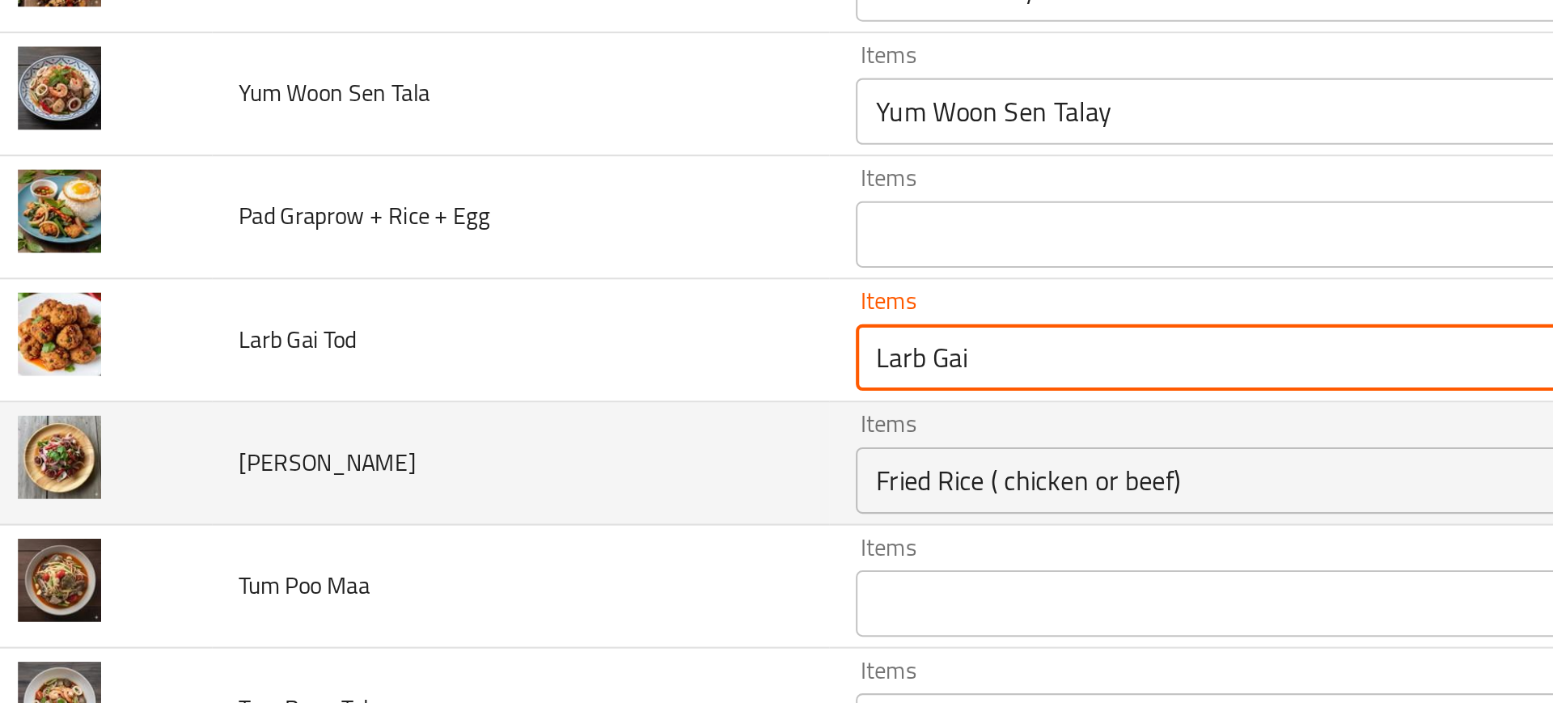
scroll to position [5551, 0]
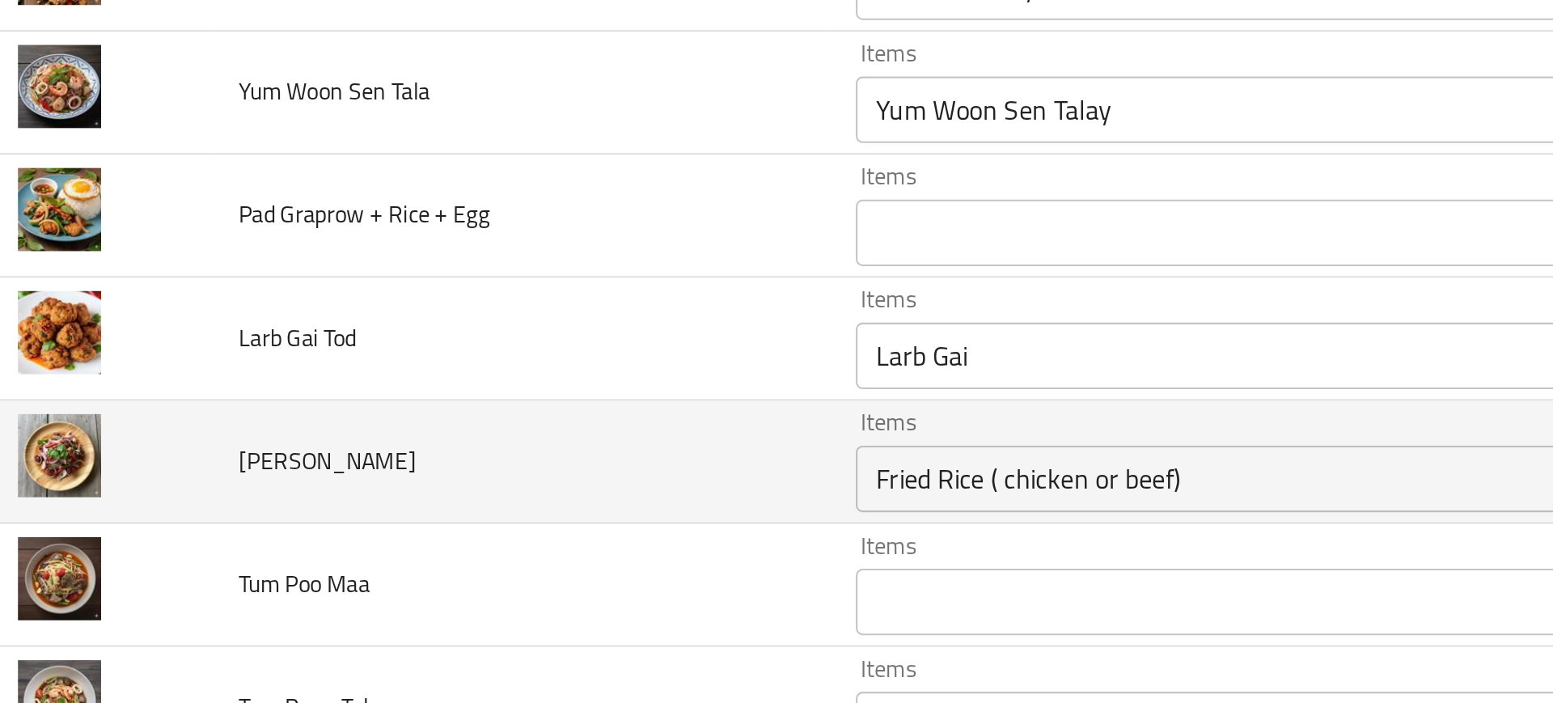
click at [343, 447] on td "Tum Poo Maa" at bounding box center [277, 472] width 300 height 60
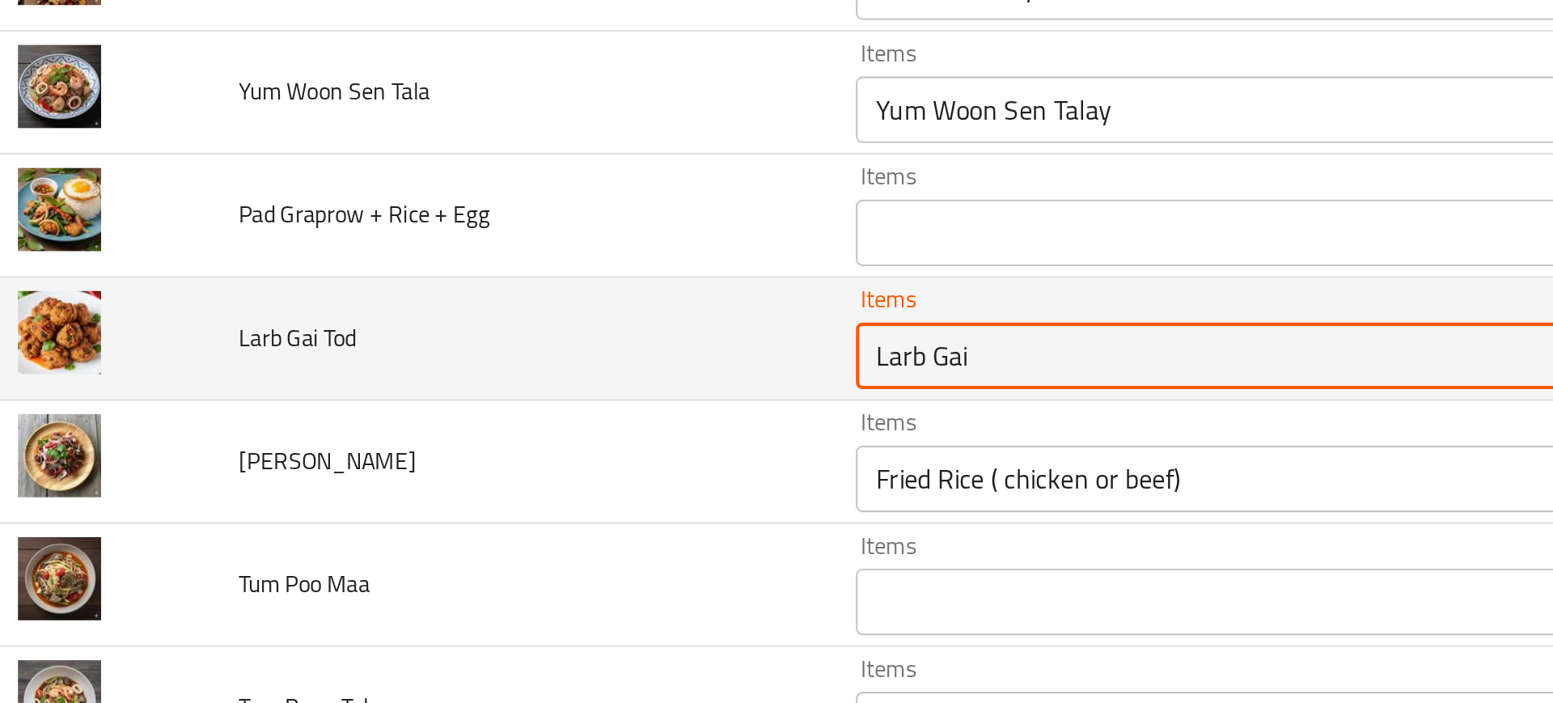
click at [455, 365] on Tod "Larb Gai" at bounding box center [632, 360] width 375 height 23
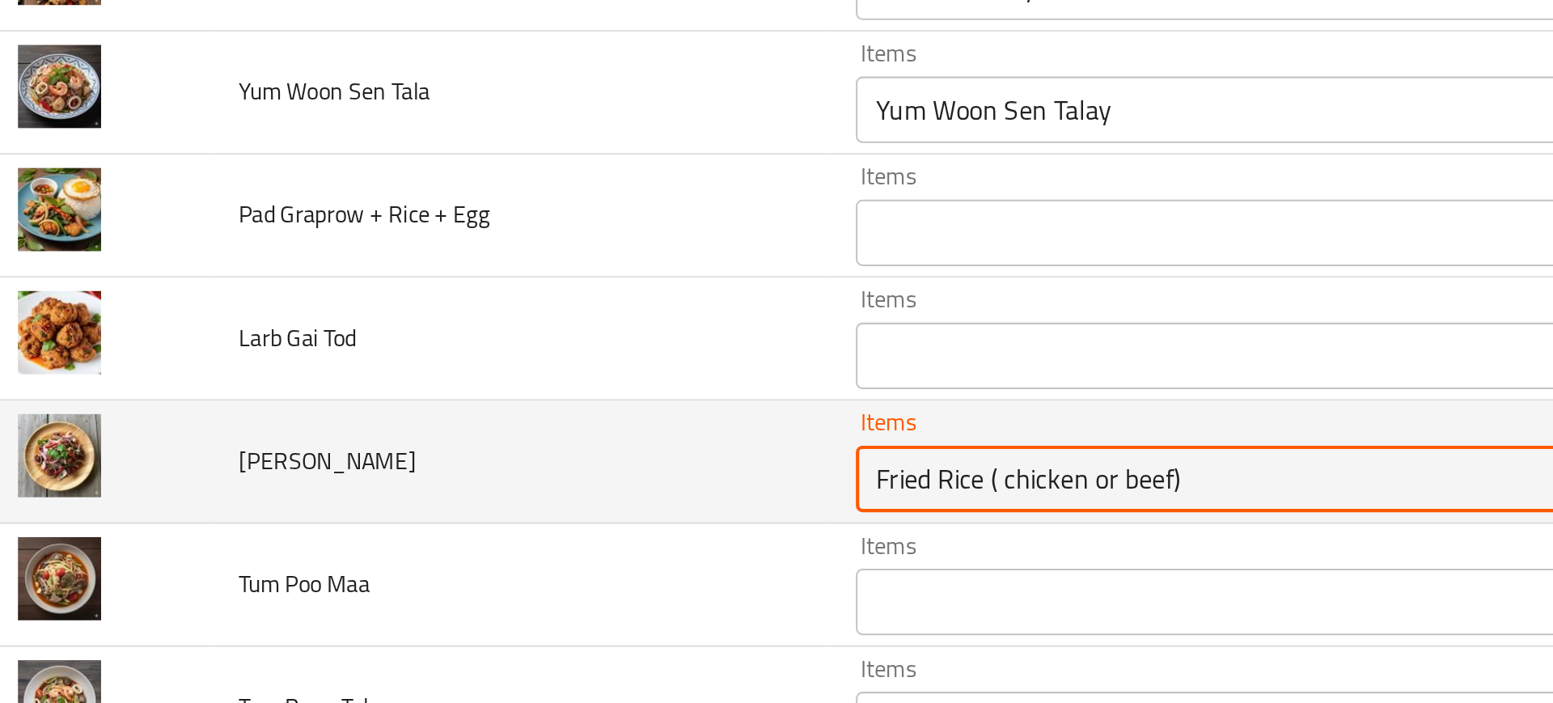
click at [486, 409] on Kreang "Fried Rice ( chicken or beef)" at bounding box center [632, 420] width 375 height 23
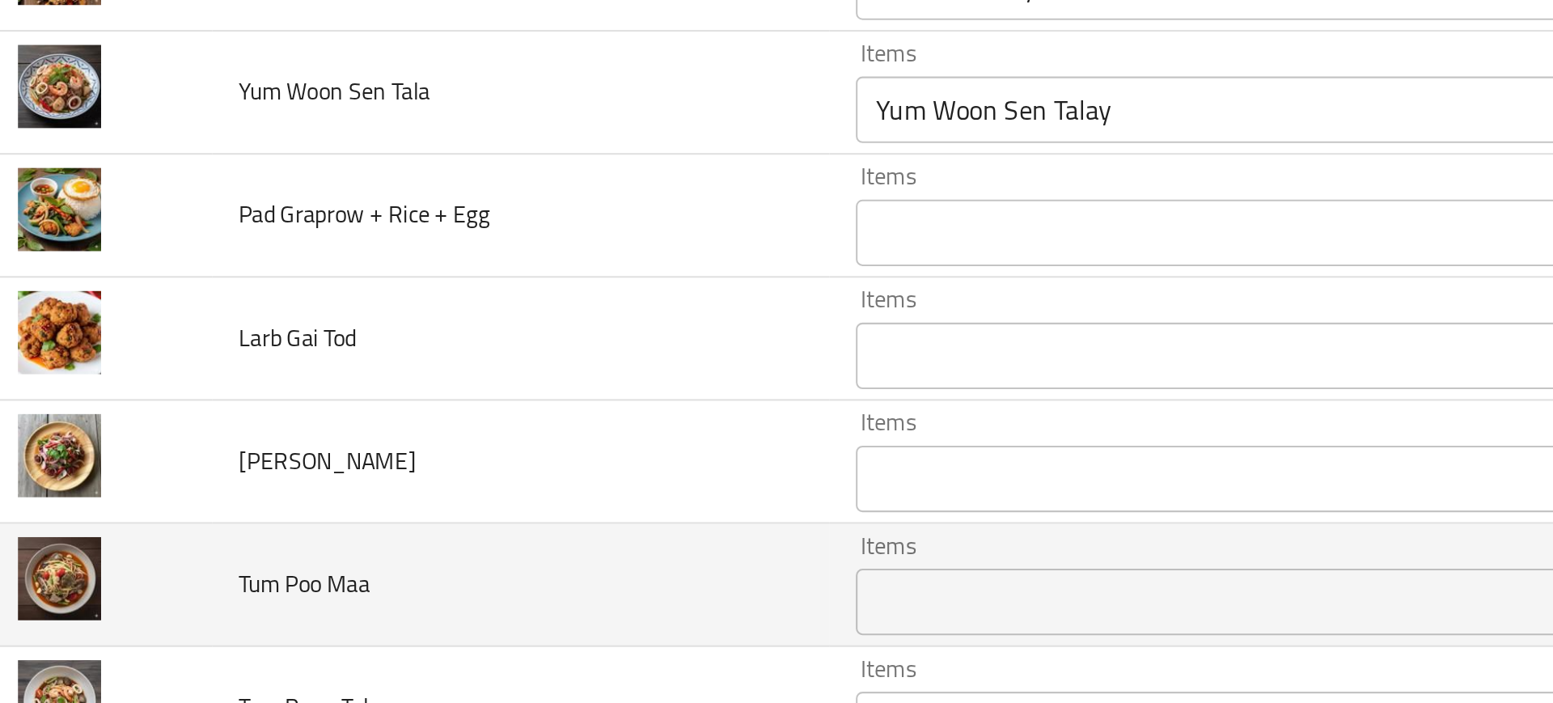
click at [316, 446] on td "Tum Poo Maa" at bounding box center [277, 472] width 300 height 60
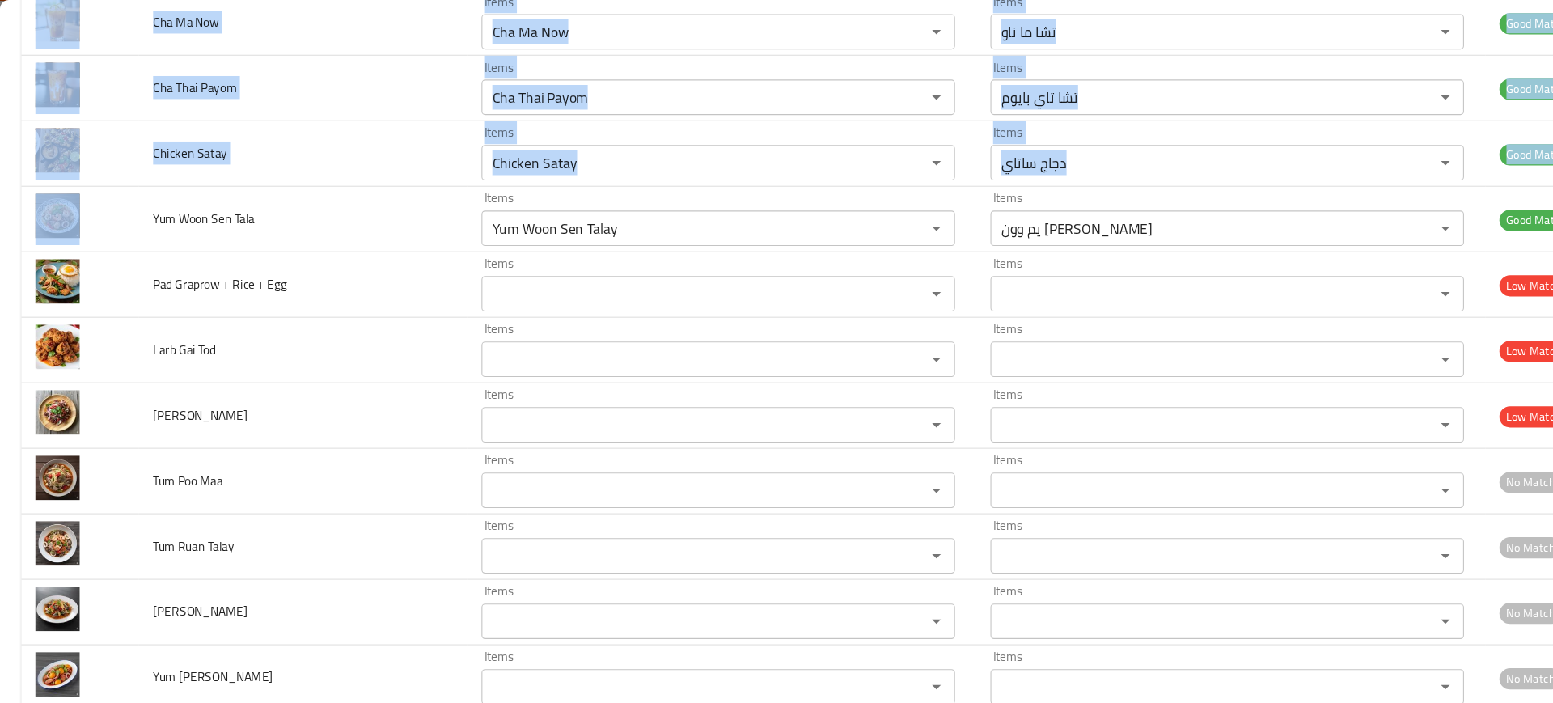
scroll to position [5802, 0]
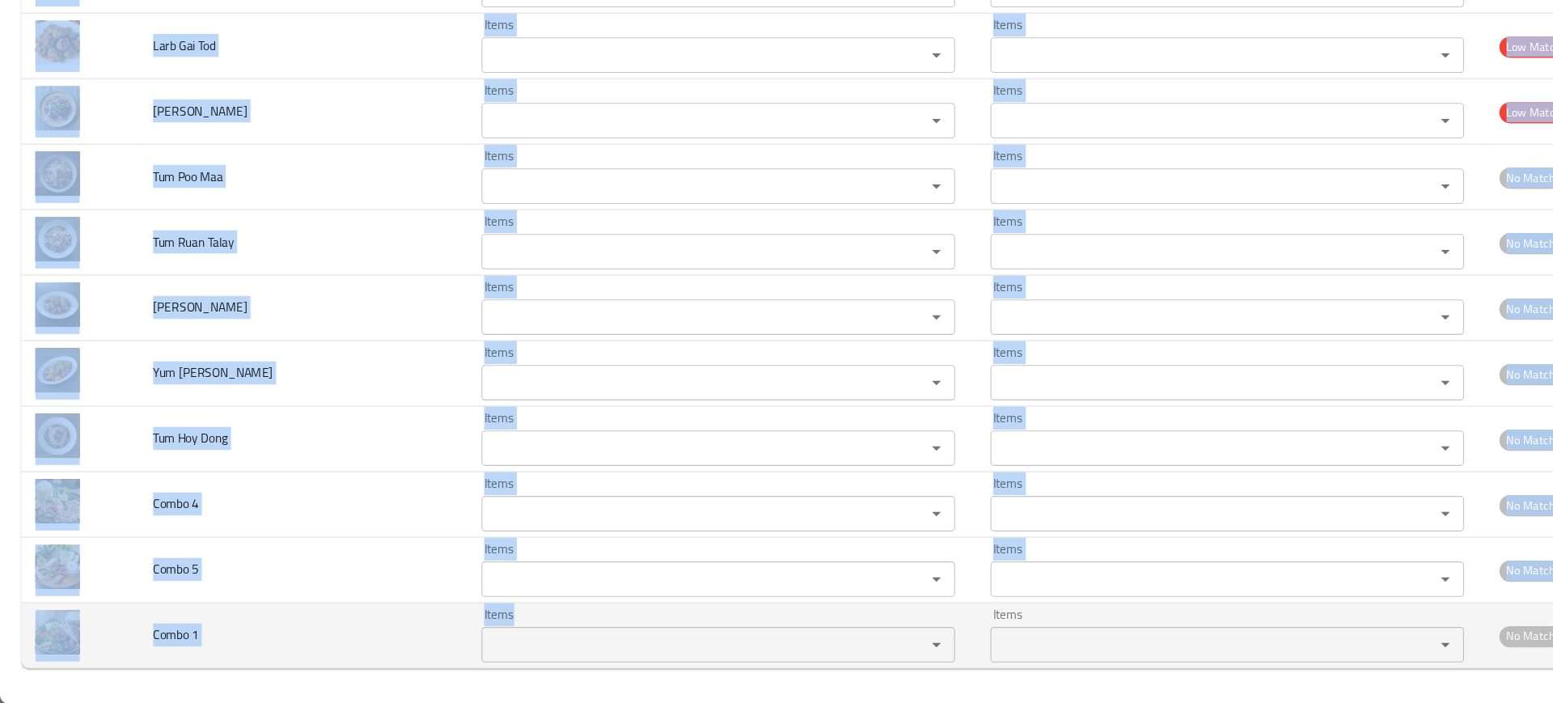
drag, startPoint x: 128, startPoint y: 195, endPoint x: 571, endPoint y: 648, distance: 633.8
copy tbody "Yum Woon Sen Tala Items Items Items Items Good Match Pad Graprow + Rice + Egg I…"
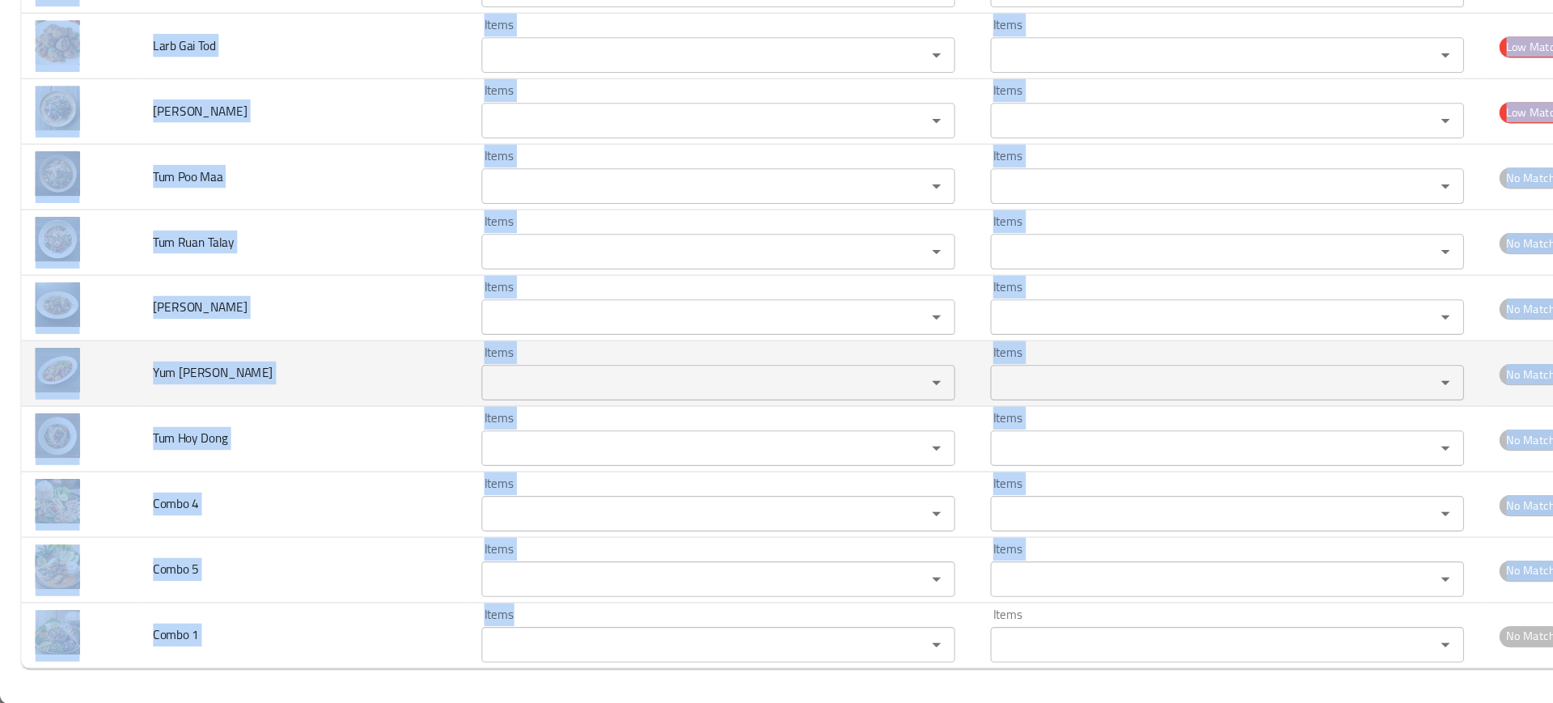
click at [324, 428] on td "Yum Sai Kok Kai Dang" at bounding box center [277, 401] width 300 height 60
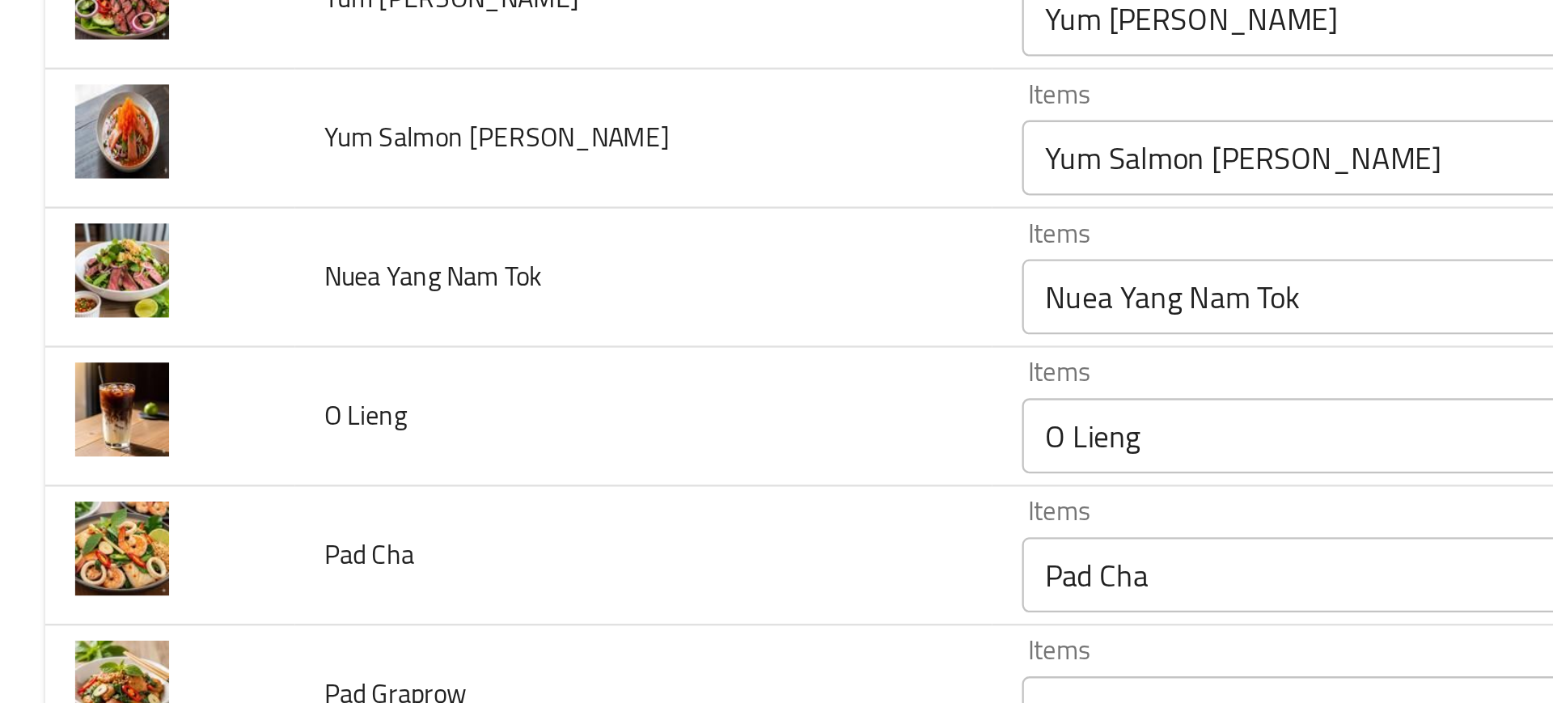
scroll to position [440, 0]
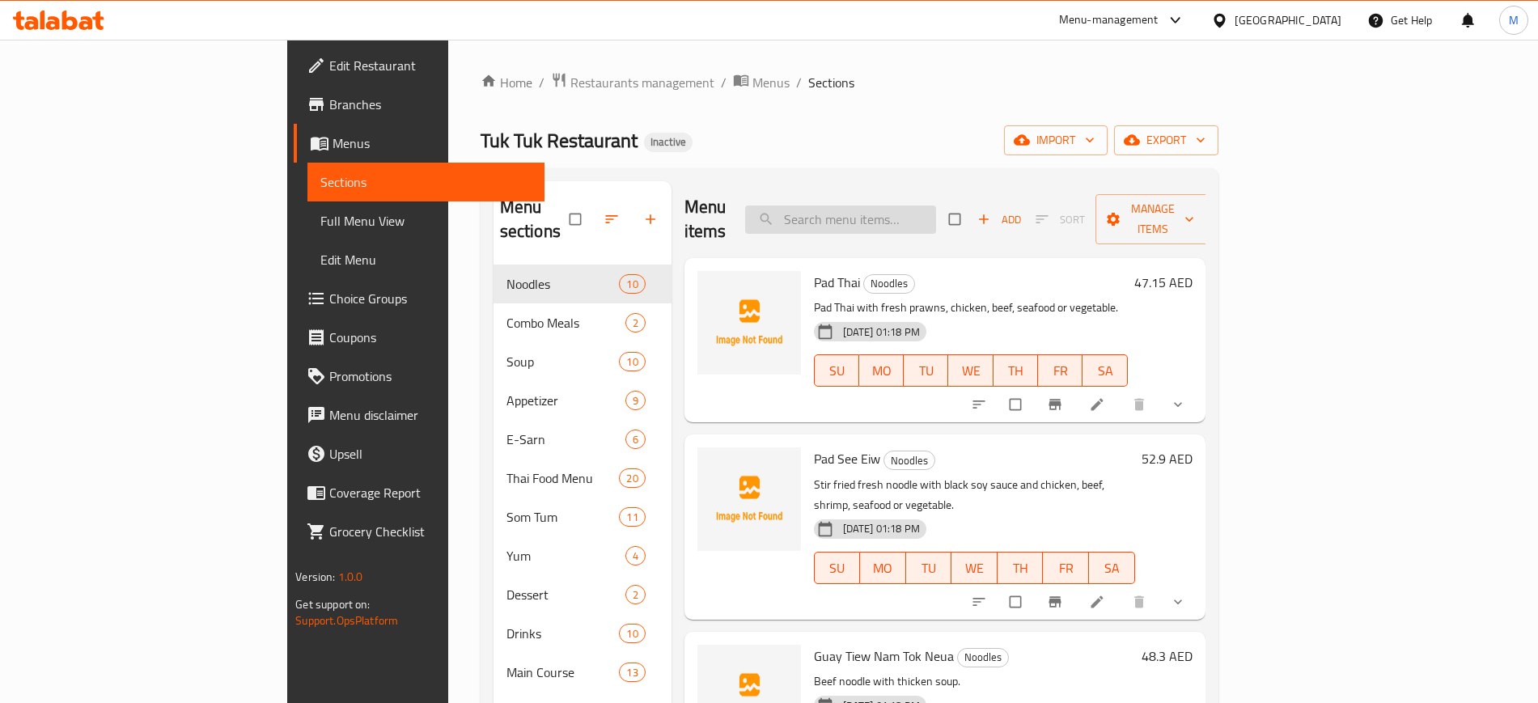
click at [936, 205] on input "search" at bounding box center [840, 219] width 191 height 28
paste input "Pad Graprow seafood"
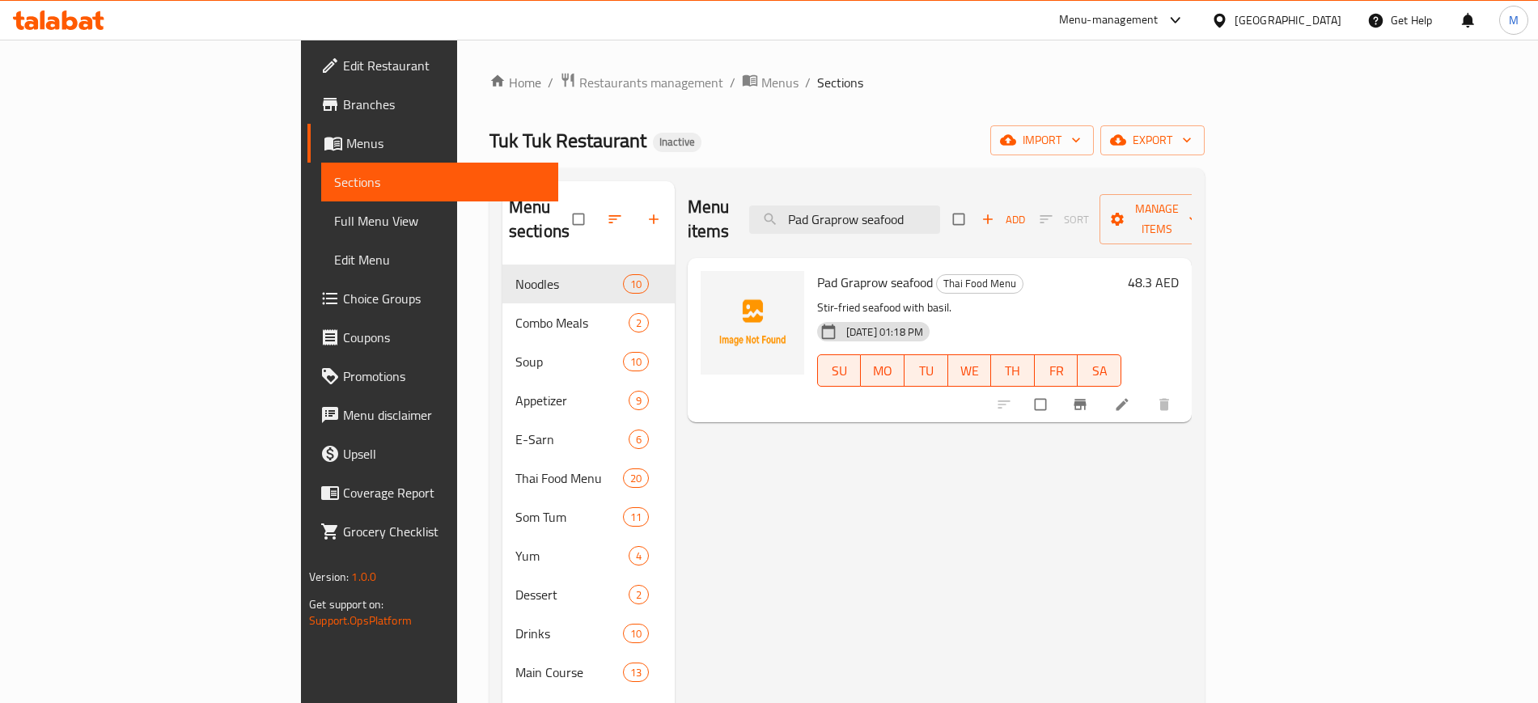
paste input "Larb Gai"
type input "r"
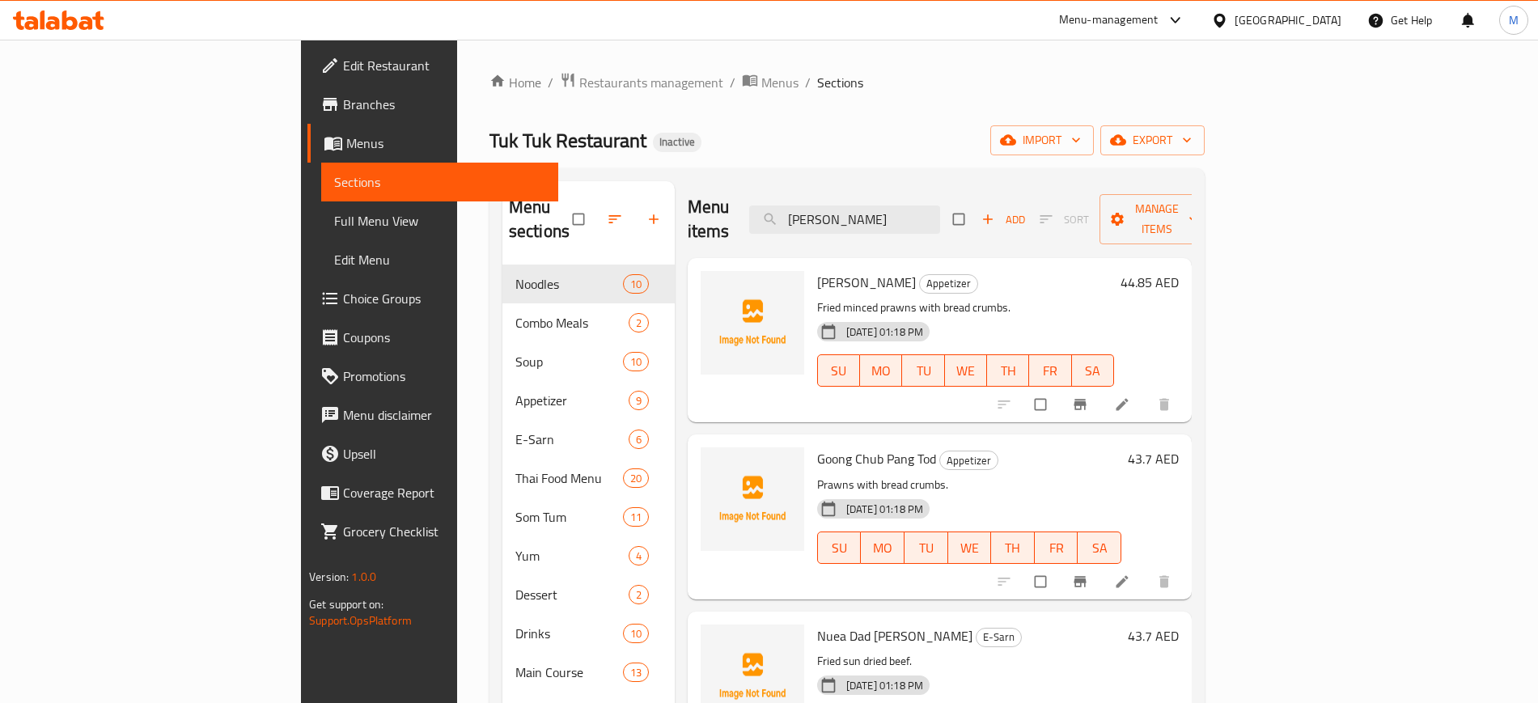
type input "[PERSON_NAME]"
